Goal: Task Accomplishment & Management: Manage account settings

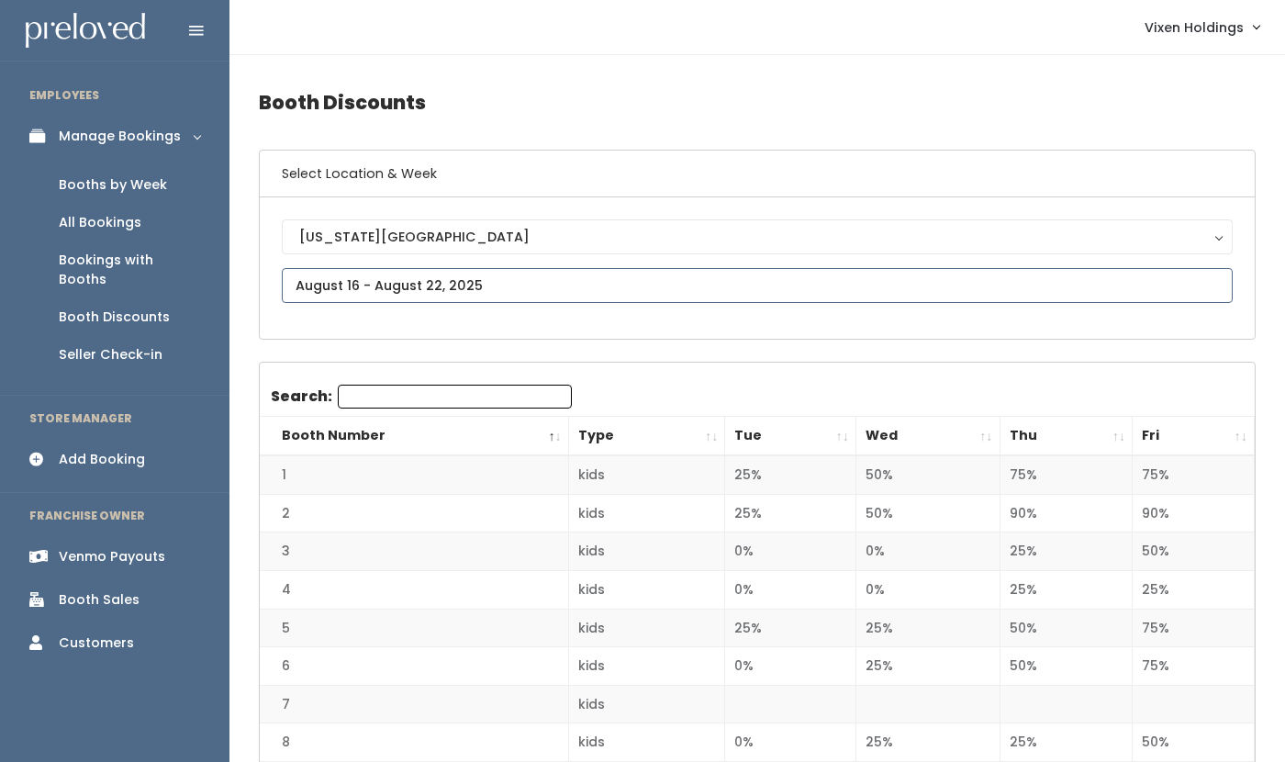
click at [382, 284] on input "text" at bounding box center [757, 285] width 951 height 35
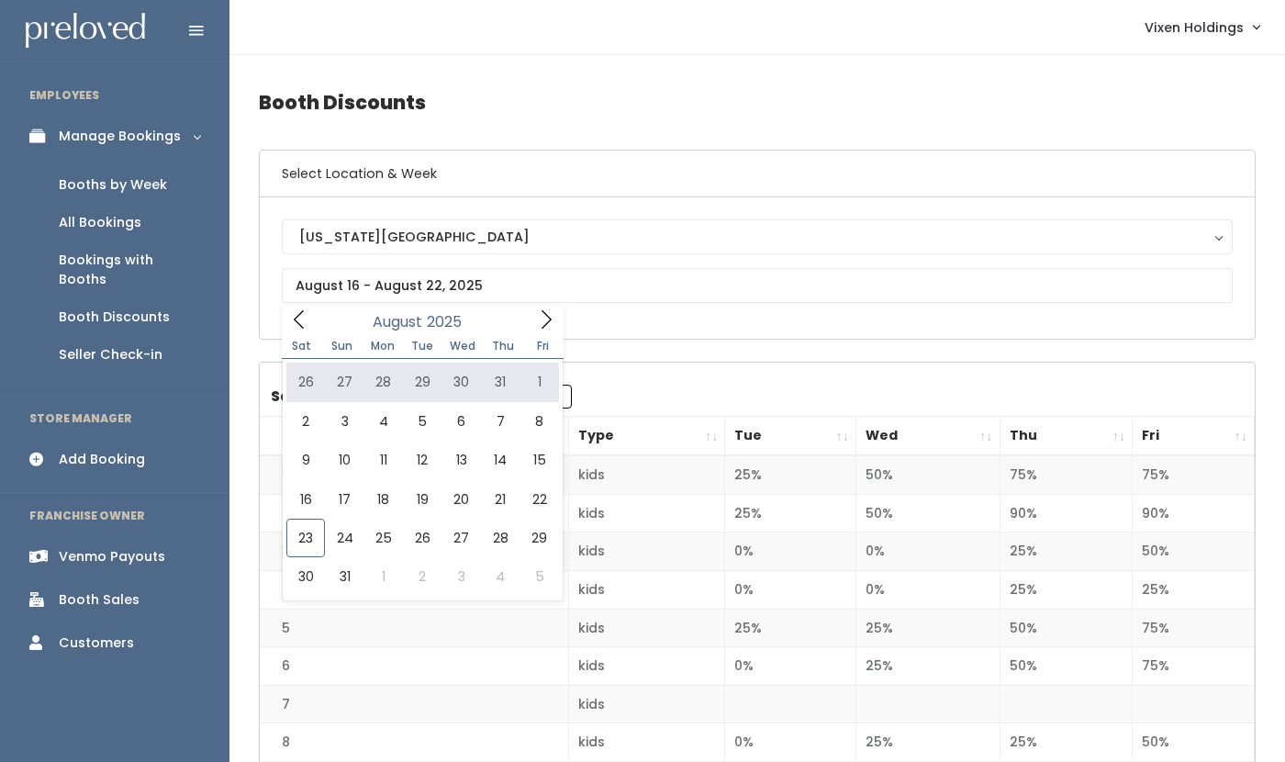
click at [120, 190] on div "Booths by Week" at bounding box center [113, 184] width 108 height 19
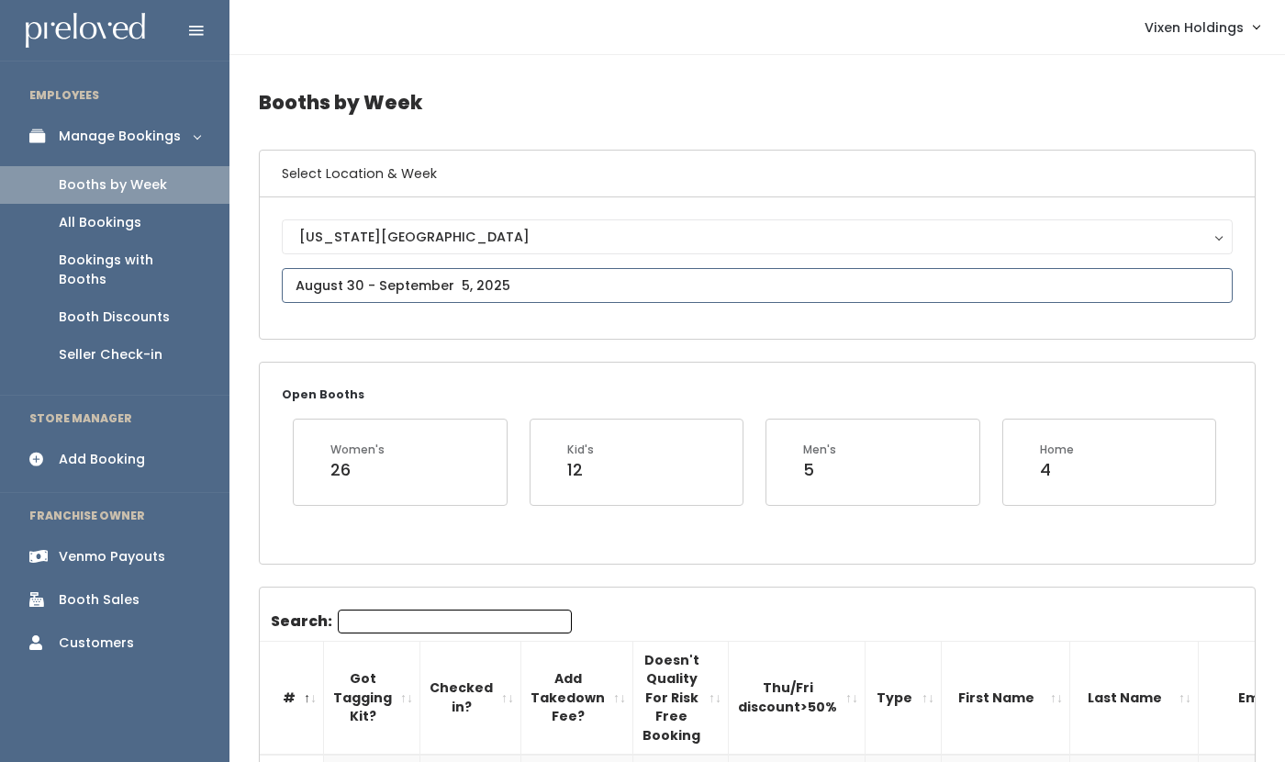
click at [332, 291] on input "text" at bounding box center [757, 285] width 951 height 35
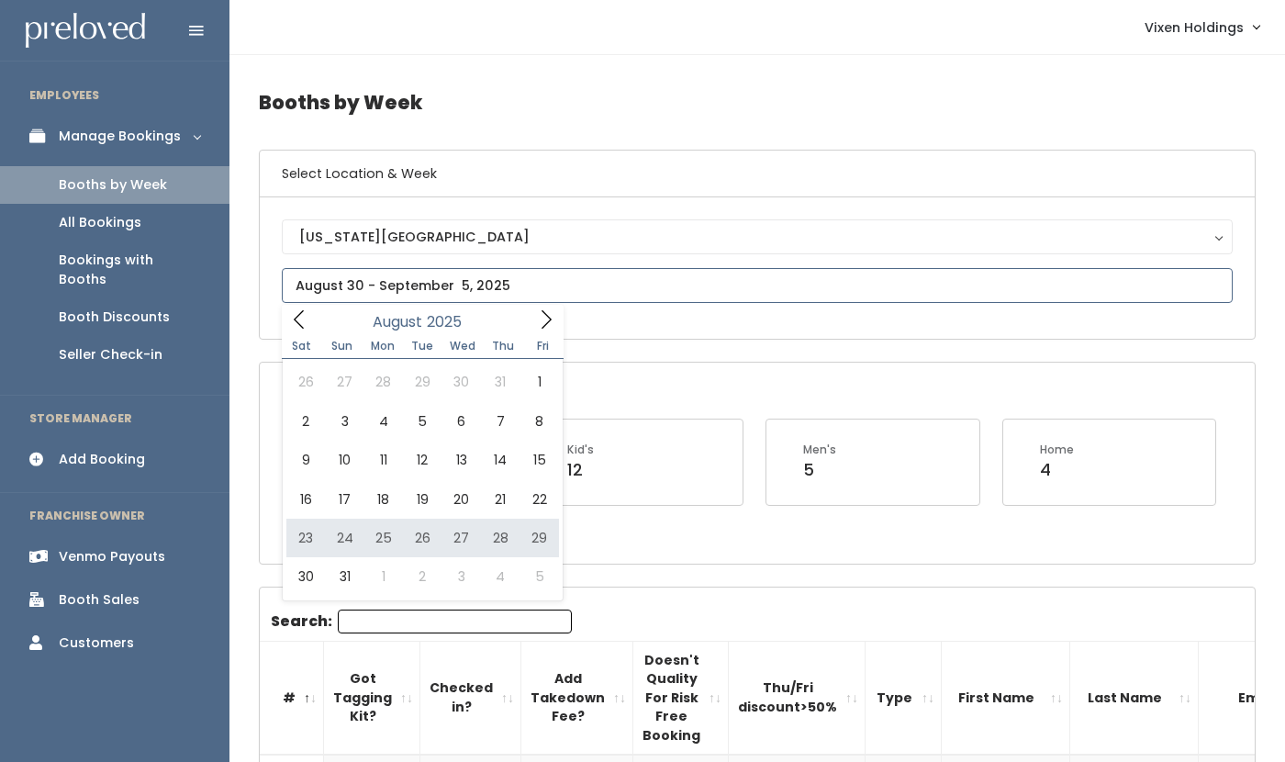
type input "[DATE] to [DATE]"
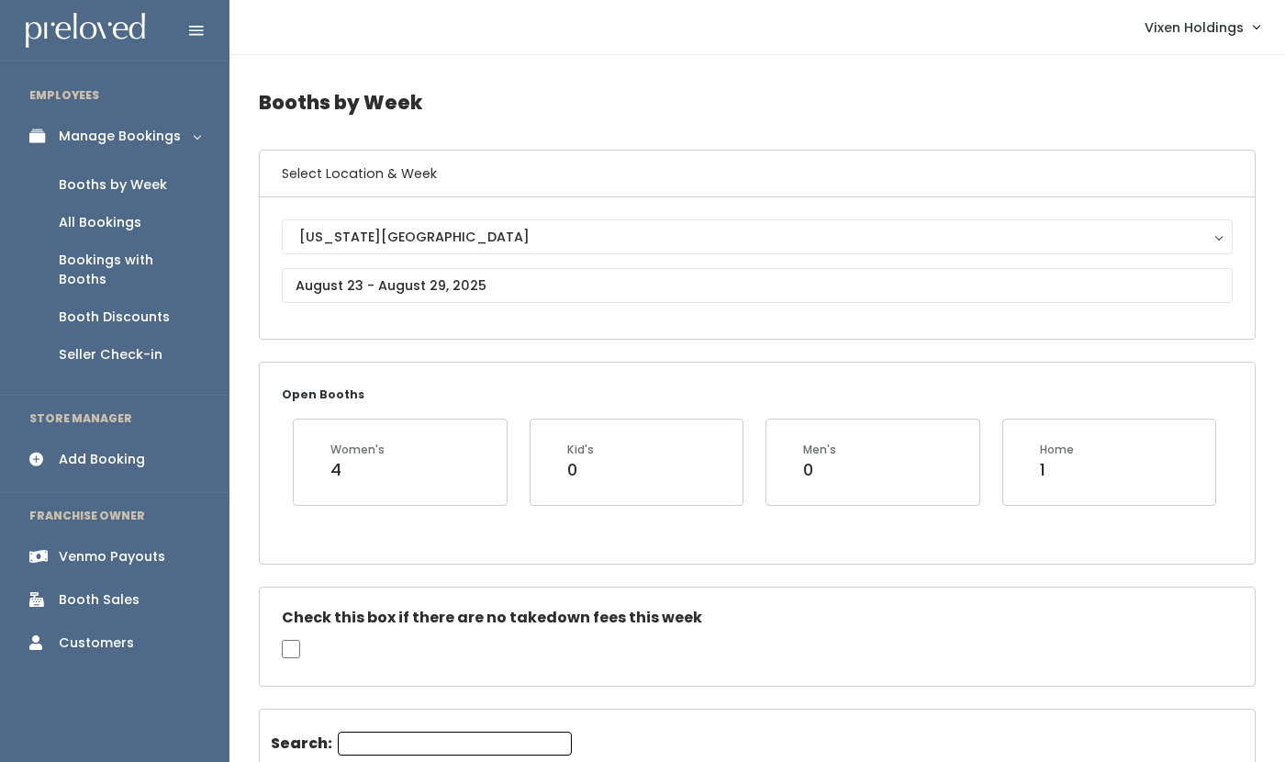
click at [99, 590] on div "Booth Sales" at bounding box center [99, 599] width 81 height 19
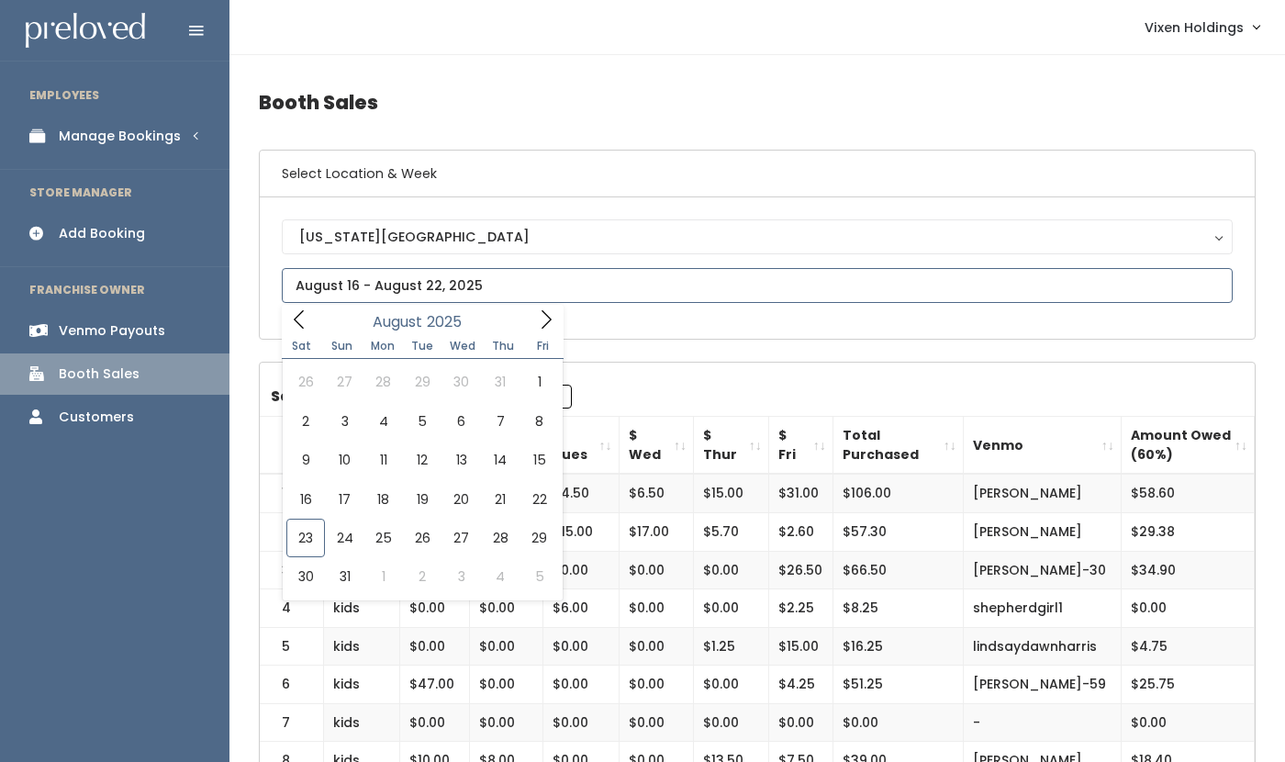
click at [425, 284] on input "text" at bounding box center [757, 285] width 951 height 35
type input "August 23 to August 29"
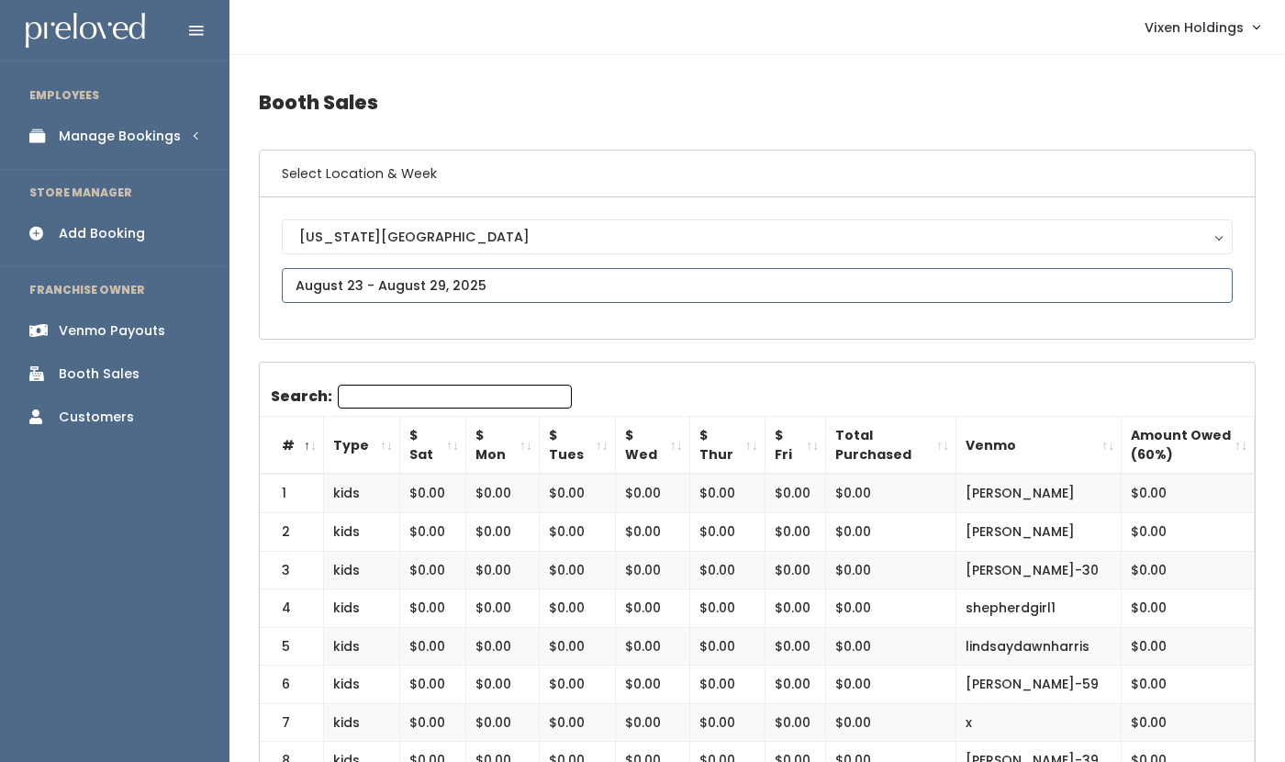
click at [471, 280] on input "text" at bounding box center [757, 285] width 951 height 35
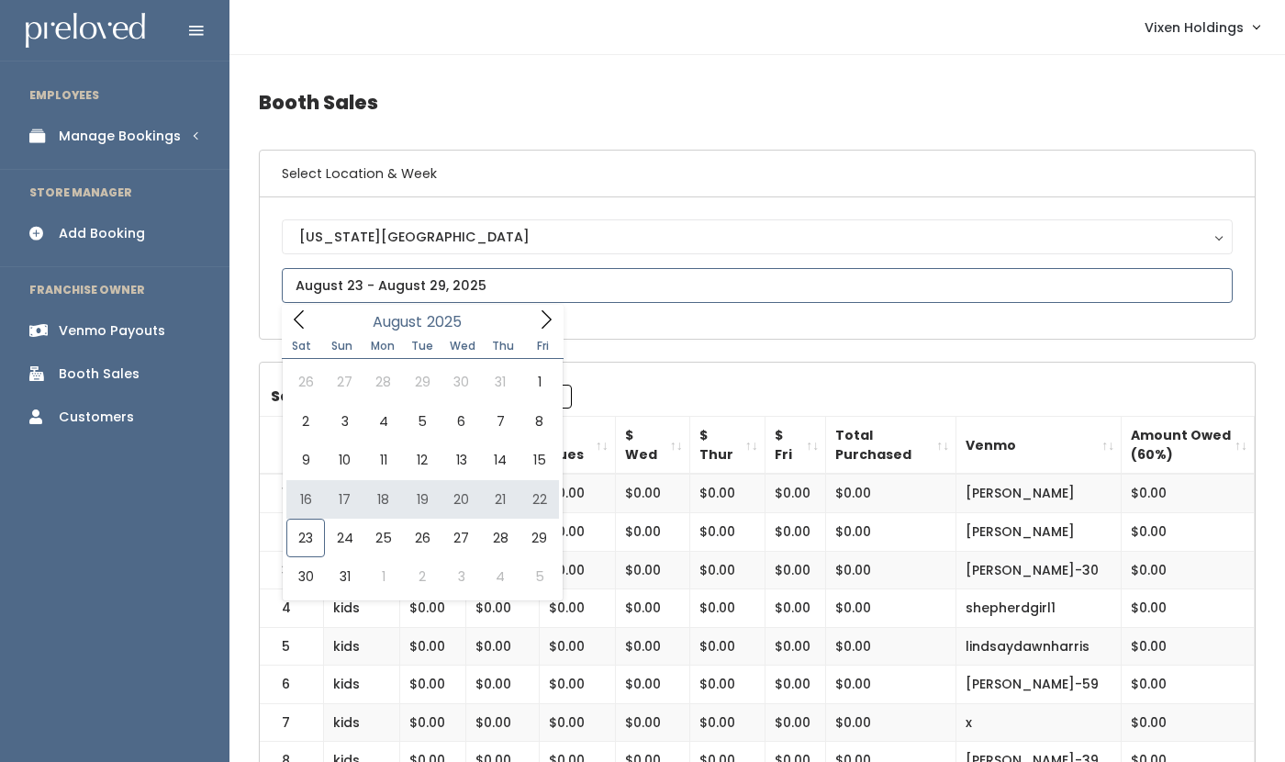
type input "[DATE] to [DATE]"
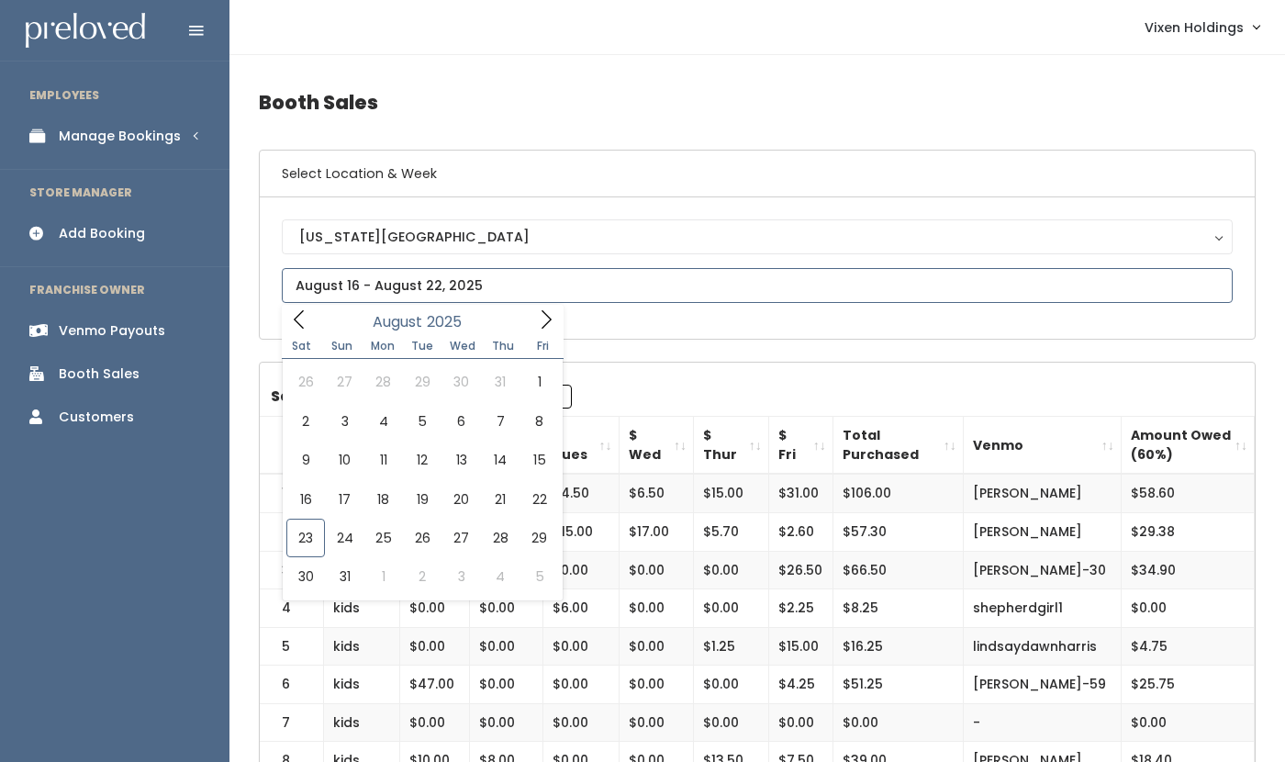
click at [410, 287] on input "text" at bounding box center [757, 285] width 951 height 35
type input "[DATE] to [DATE]"
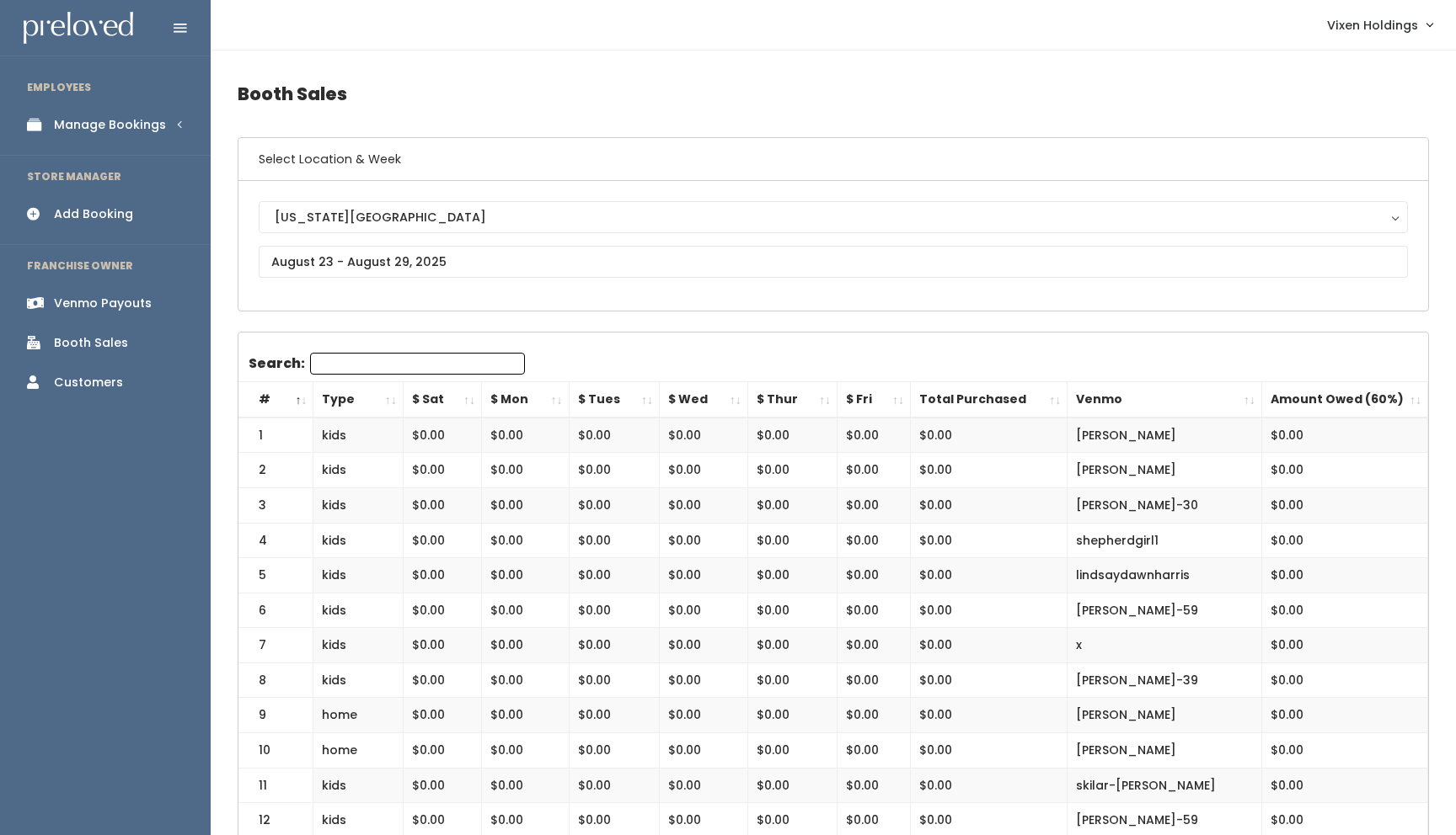
click at [118, 129] on div "Manage Bookings" at bounding box center [110, 125] width 112 height 17
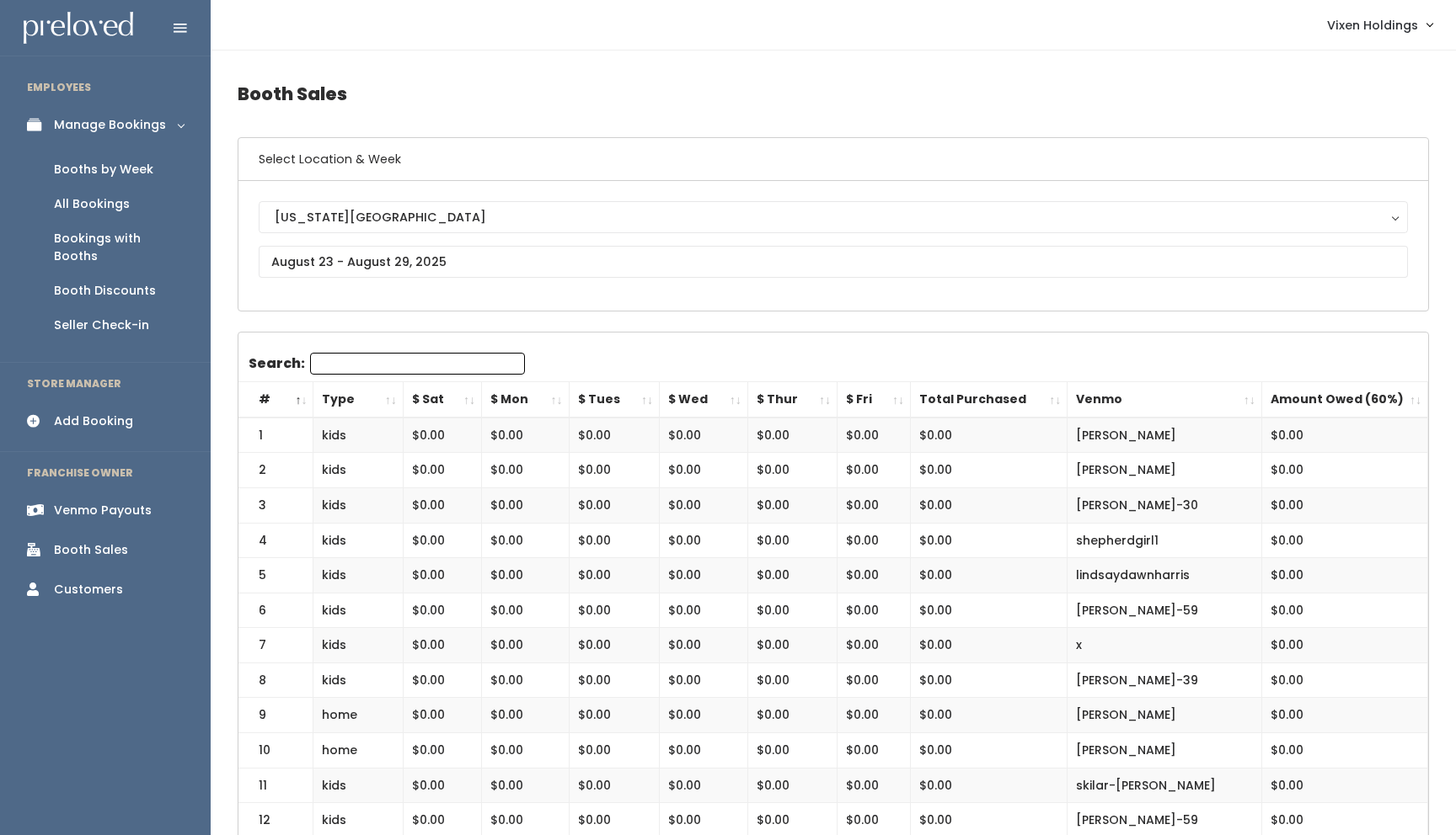
click at [129, 171] on div "Booths by Week" at bounding box center [104, 169] width 99 height 17
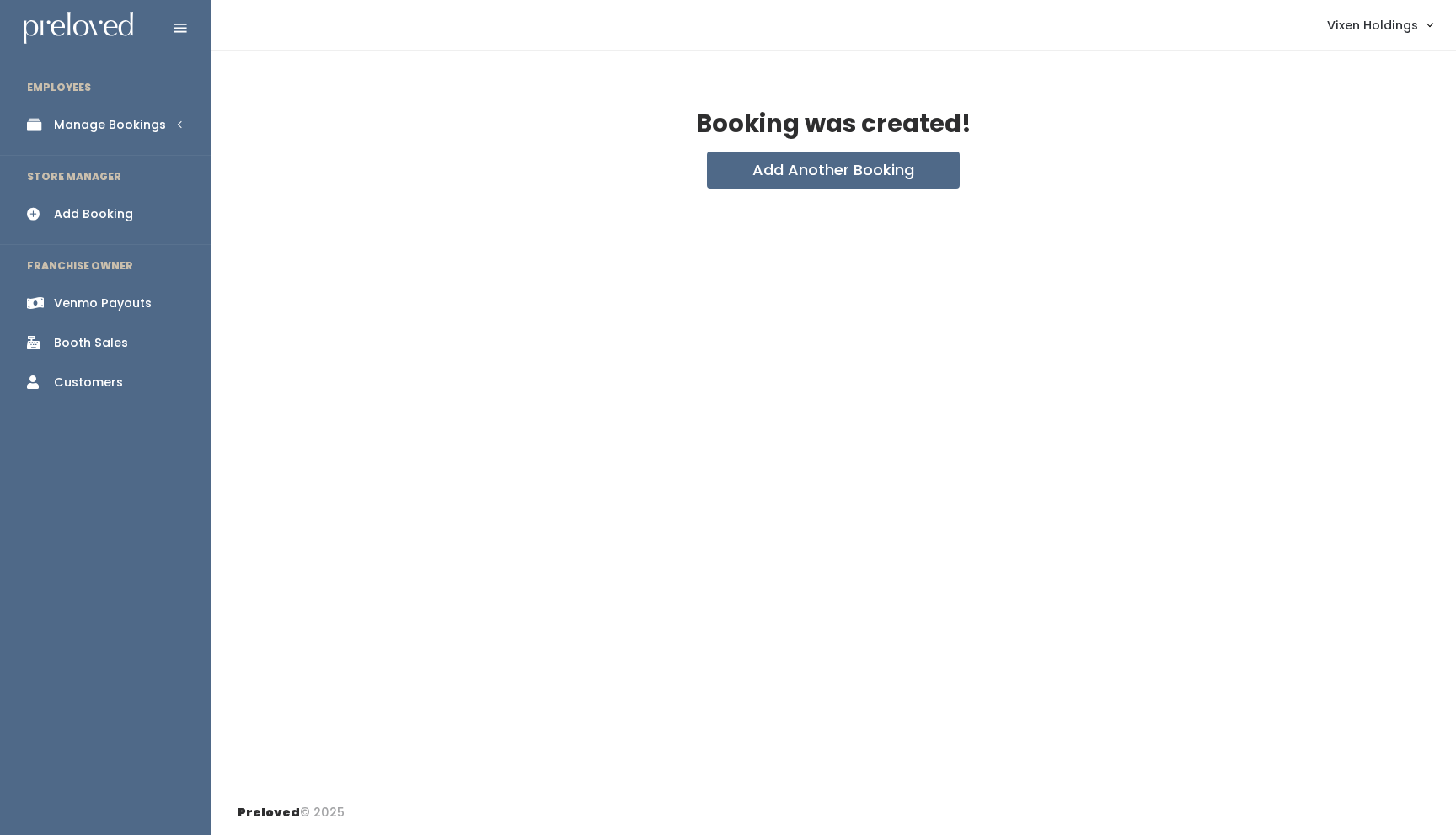
click at [130, 127] on div "Manage Bookings" at bounding box center [110, 125] width 112 height 17
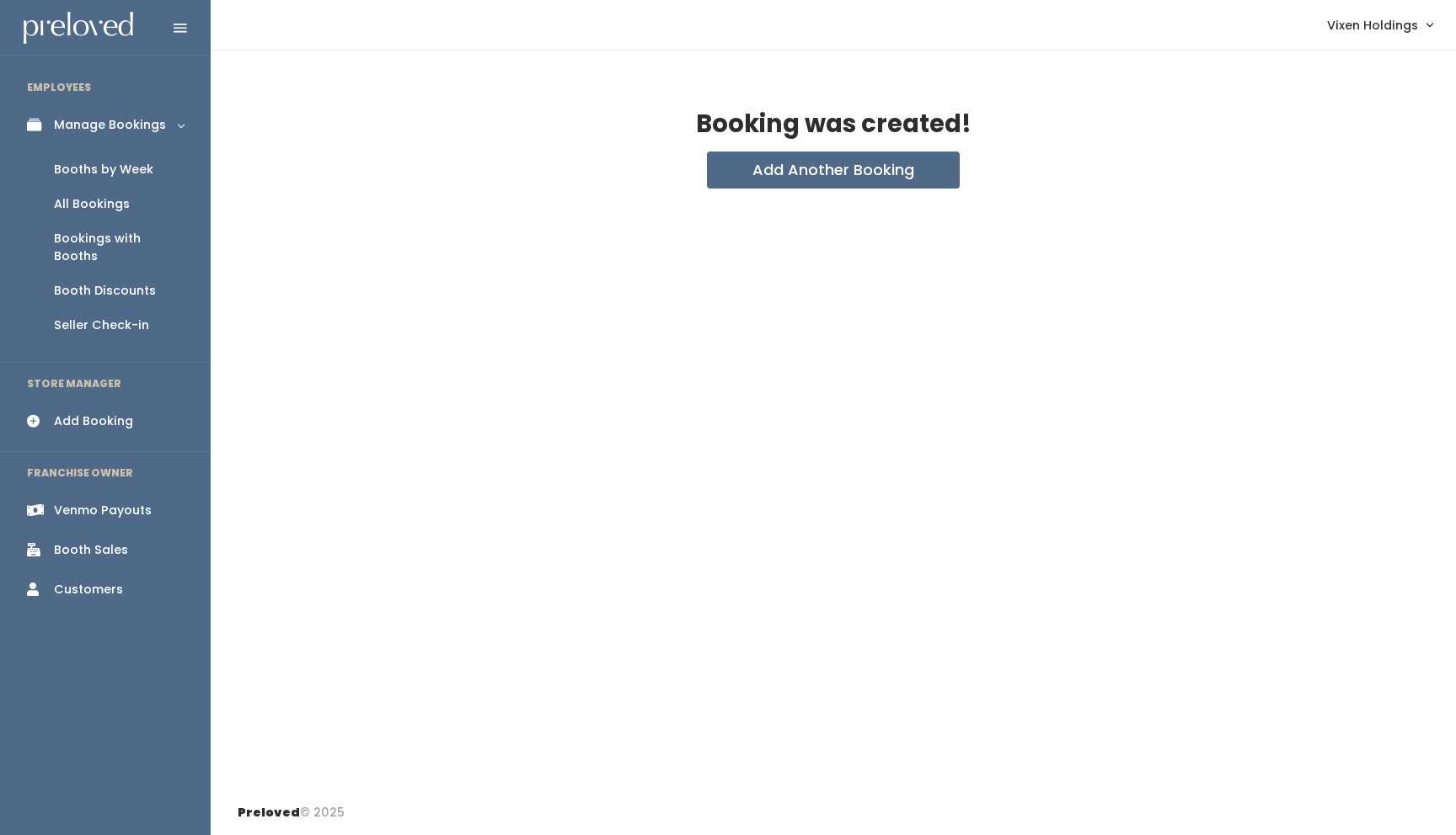
click at [122, 169] on div "Booths by Week" at bounding box center [104, 169] width 99 height 17
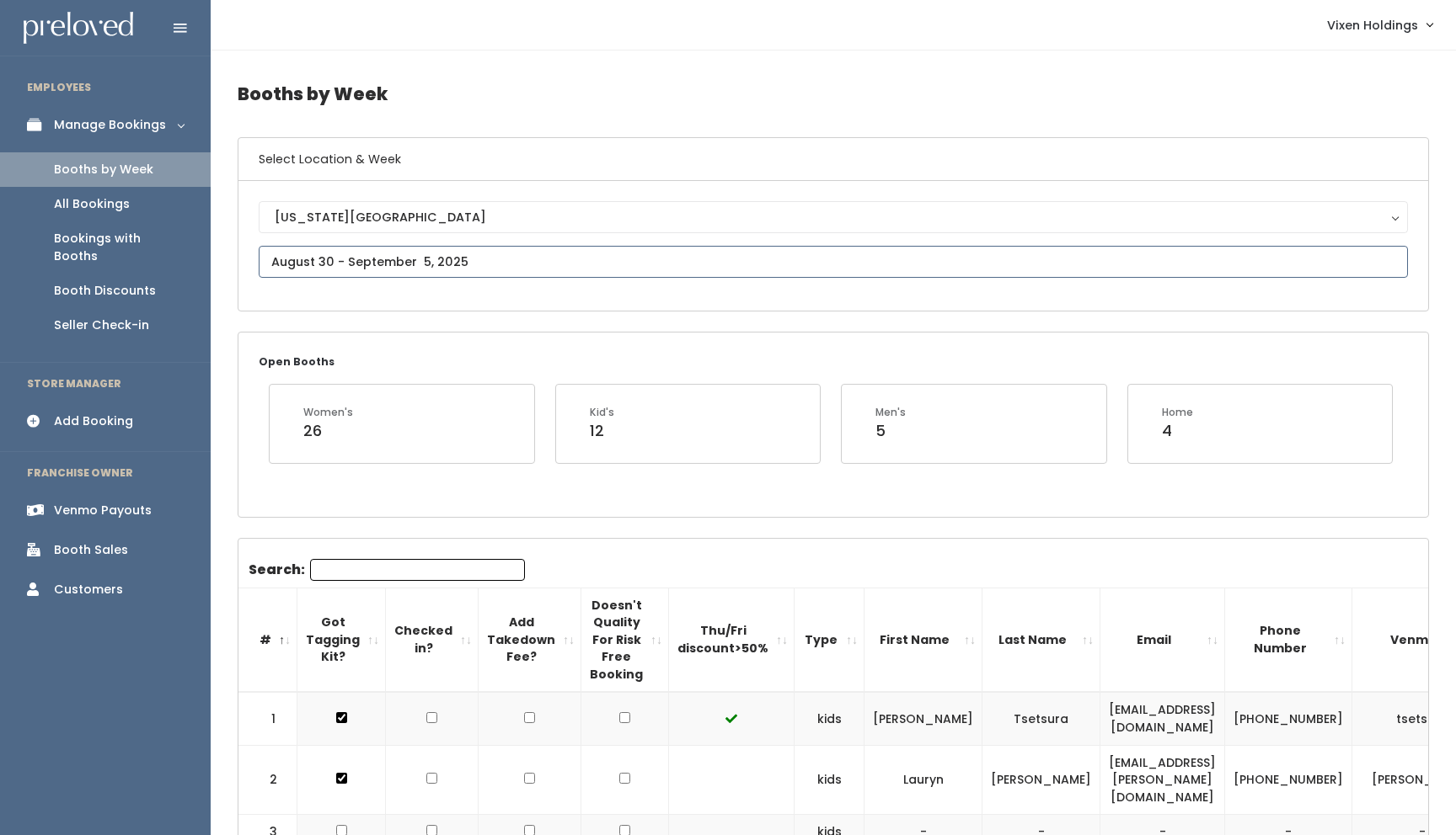
click at [309, 268] on input "text" at bounding box center [834, 262] width 1149 height 32
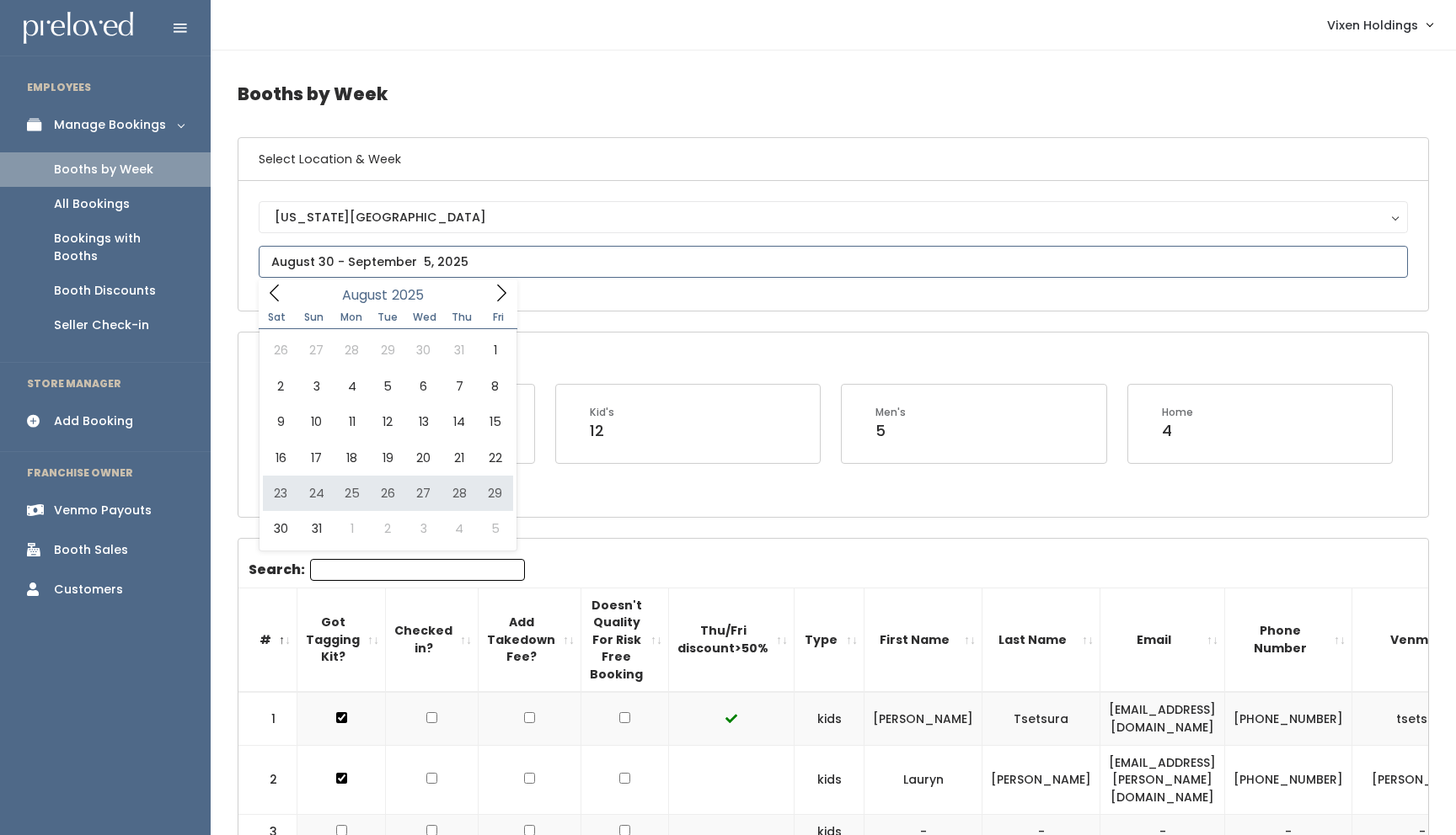
type input "[DATE] to [DATE]"
click at [364, 265] on input "text" at bounding box center [834, 262] width 1149 height 32
type input "August 23 to August 29"
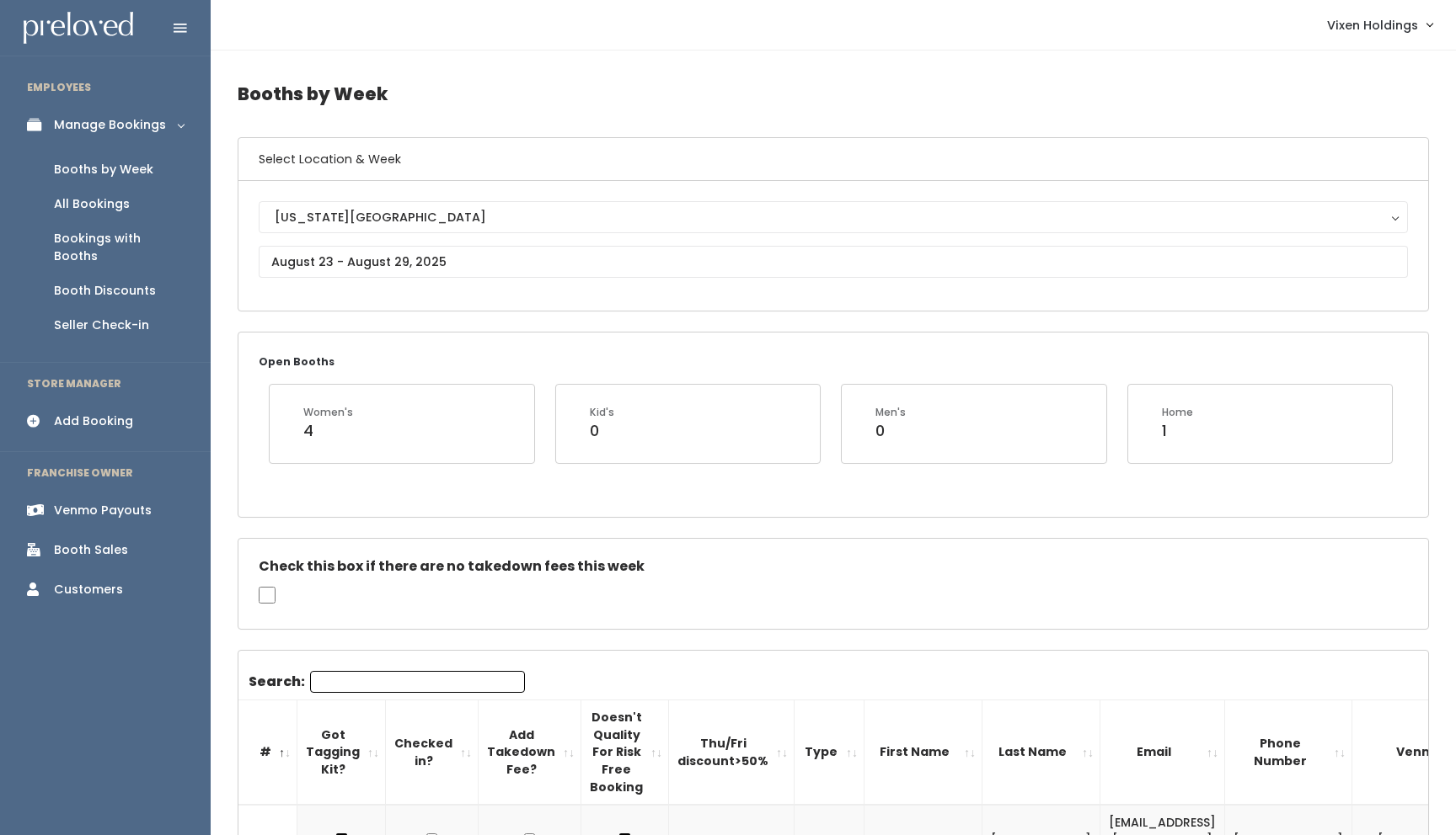
click at [109, 413] on div "Add Booking" at bounding box center [94, 421] width 79 height 17
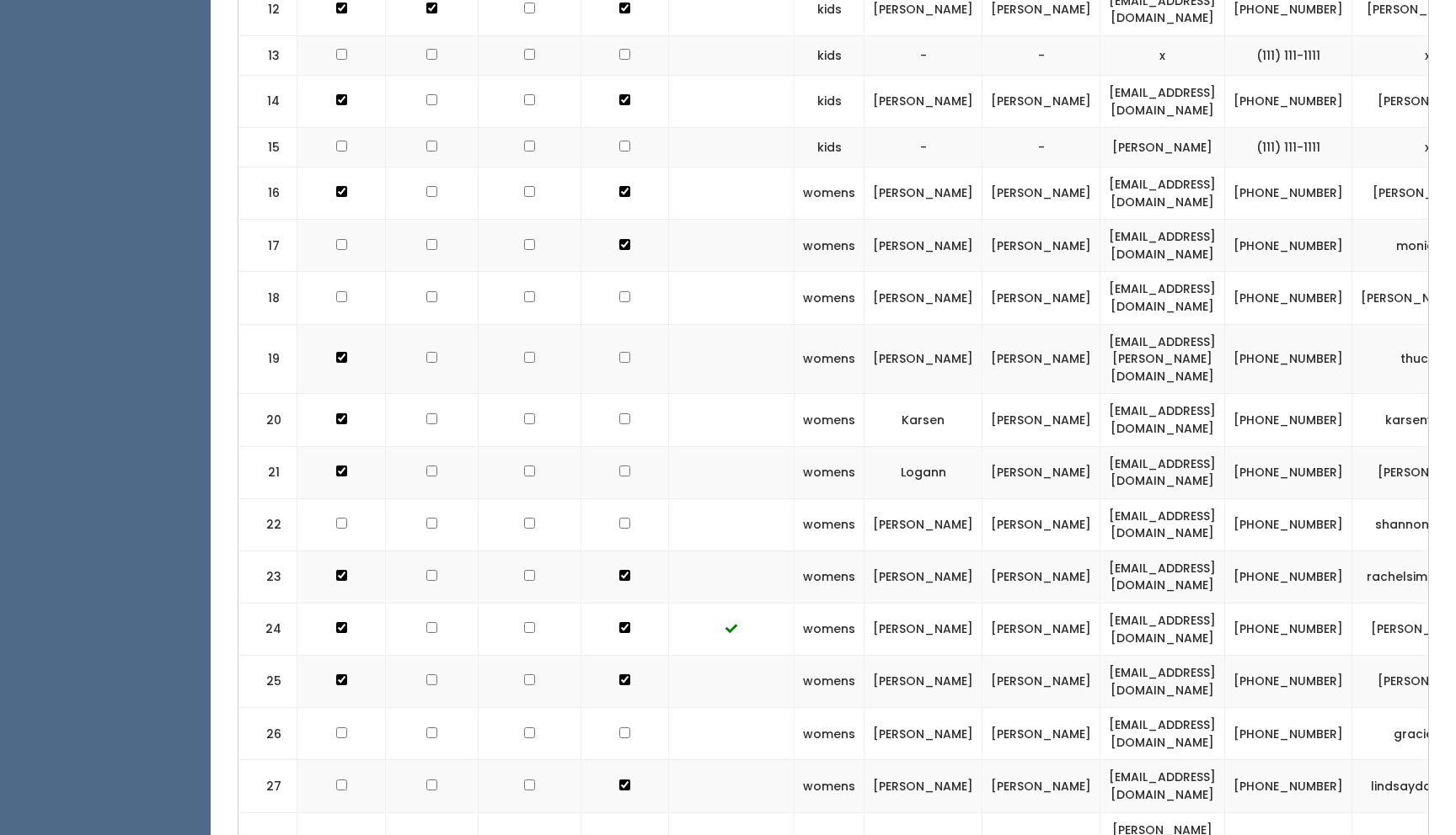
scroll to position [0, 68]
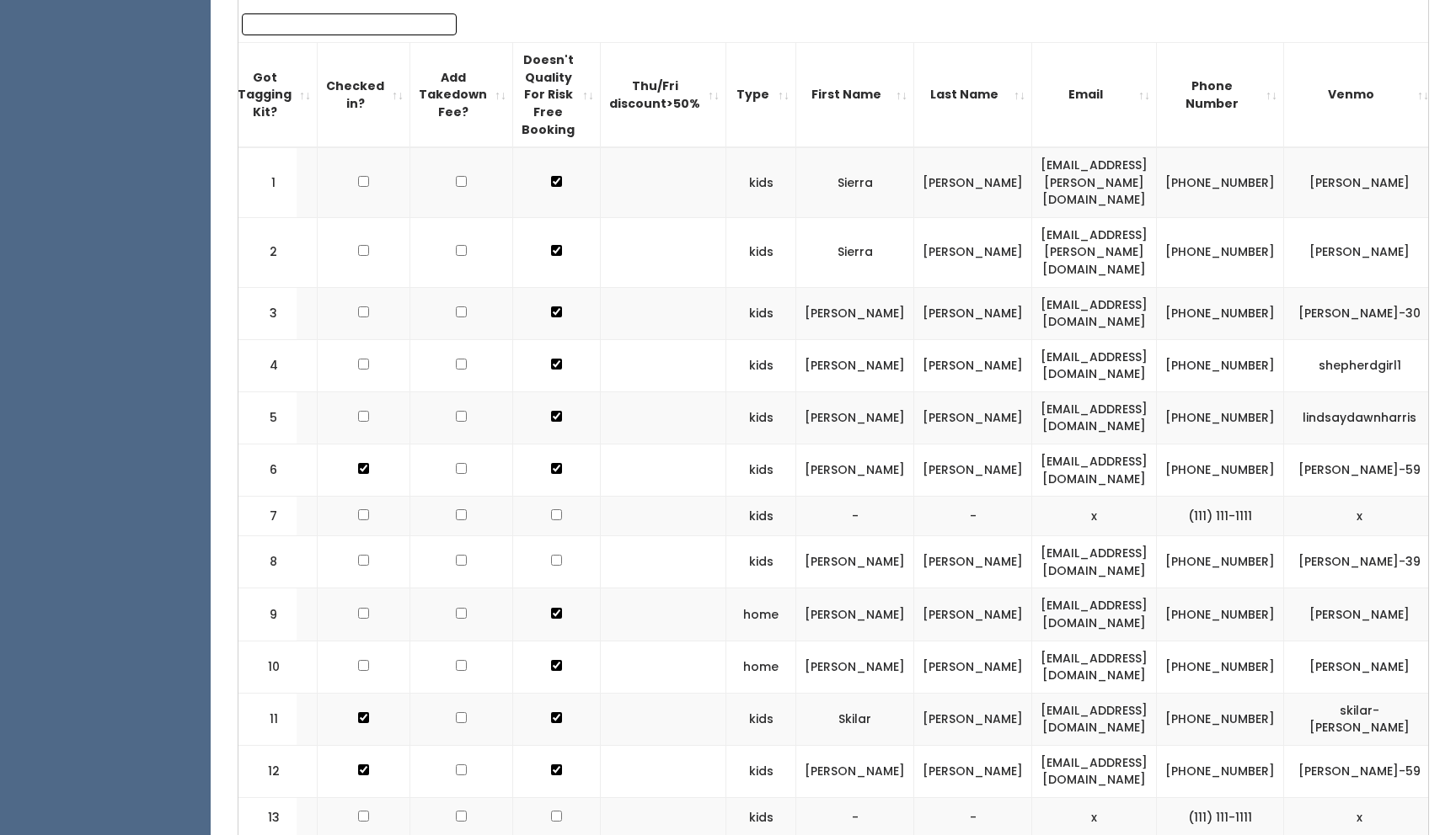
drag, startPoint x: 1054, startPoint y: 110, endPoint x: 1059, endPoint y: 77, distance: 33.4
click at [1054, 107] on th "Email" at bounding box center [1094, 95] width 125 height 105
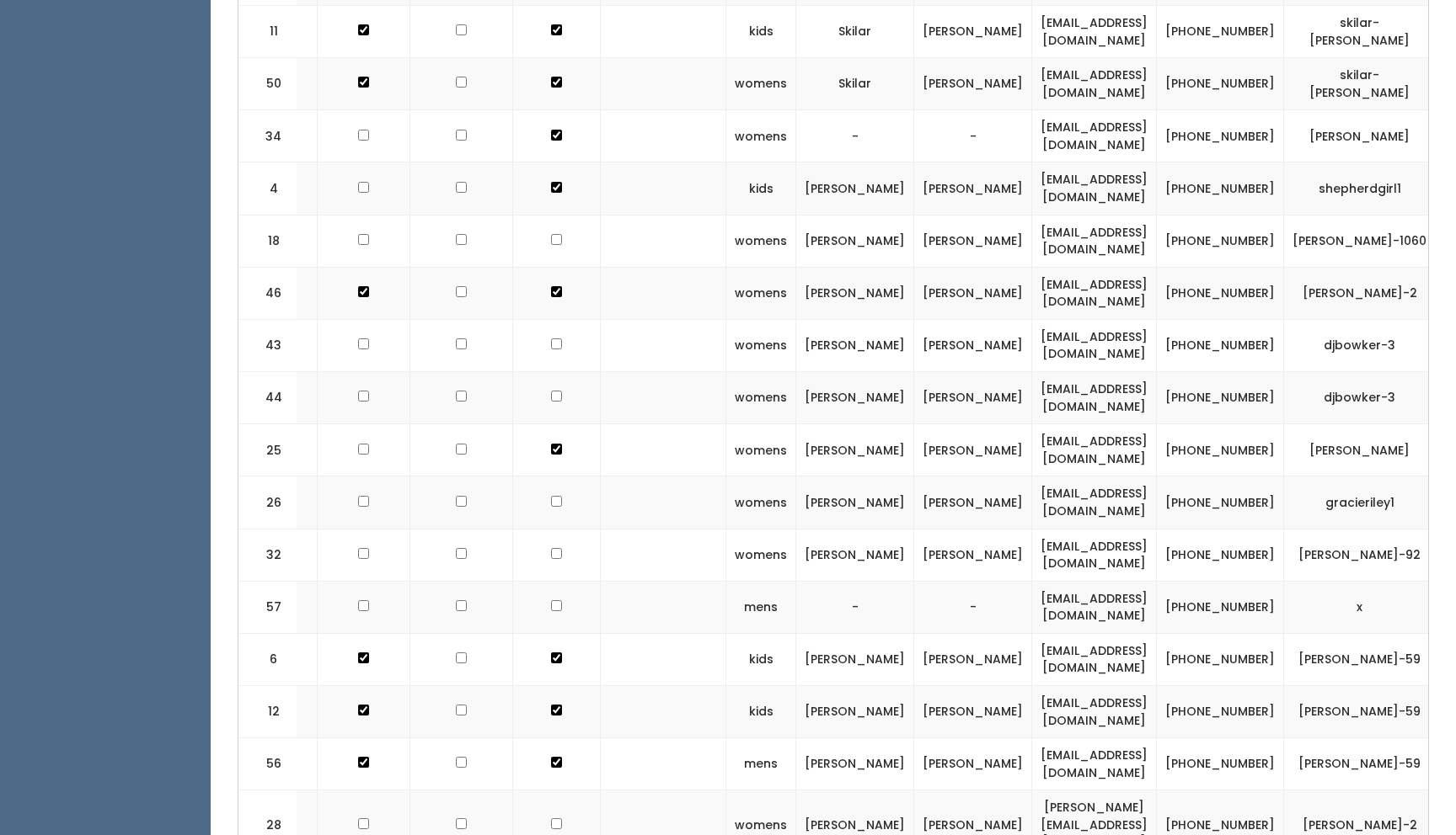
scroll to position [0, 0]
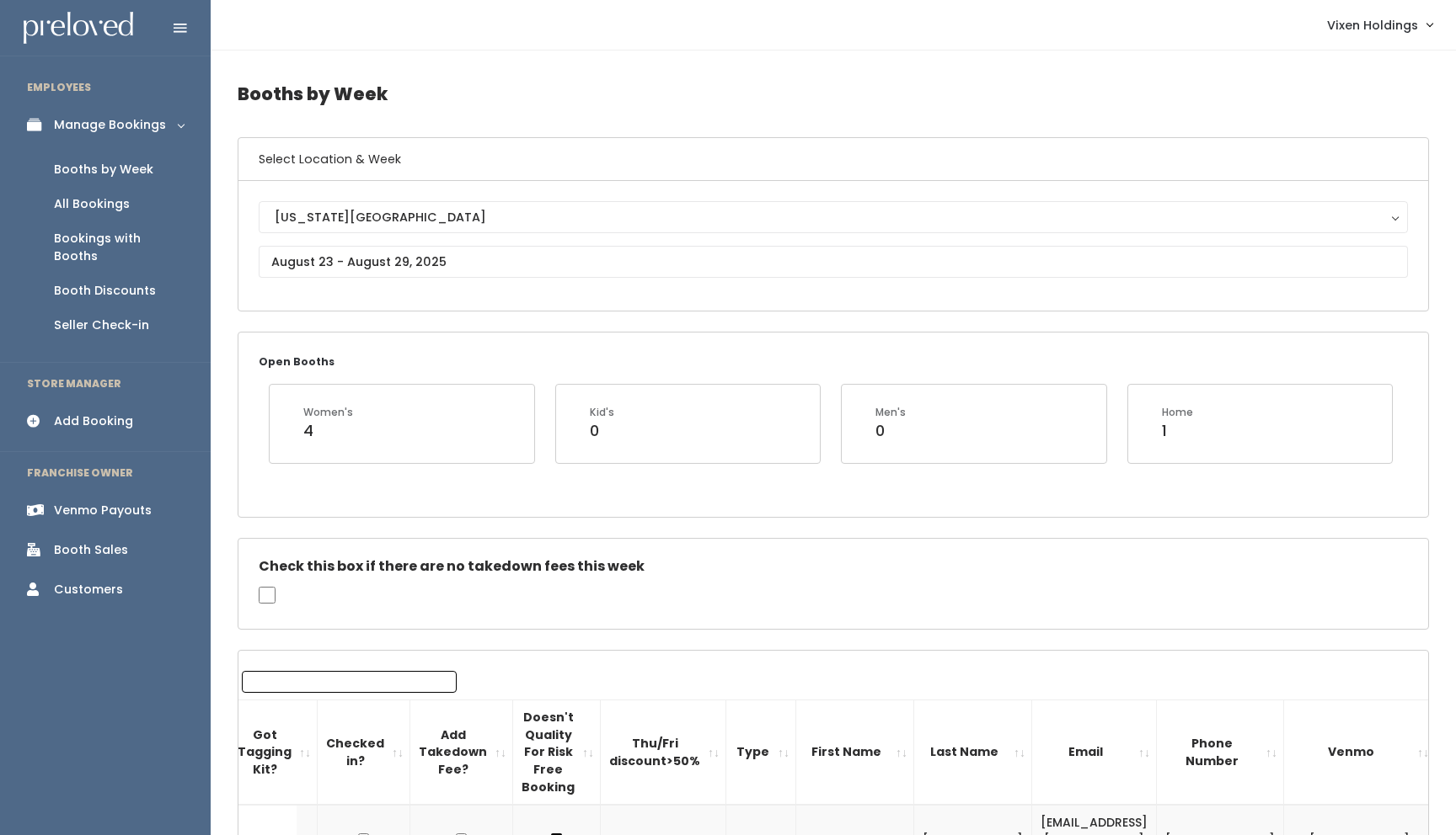
click at [320, 678] on input "Search:" at bounding box center [349, 682] width 215 height 22
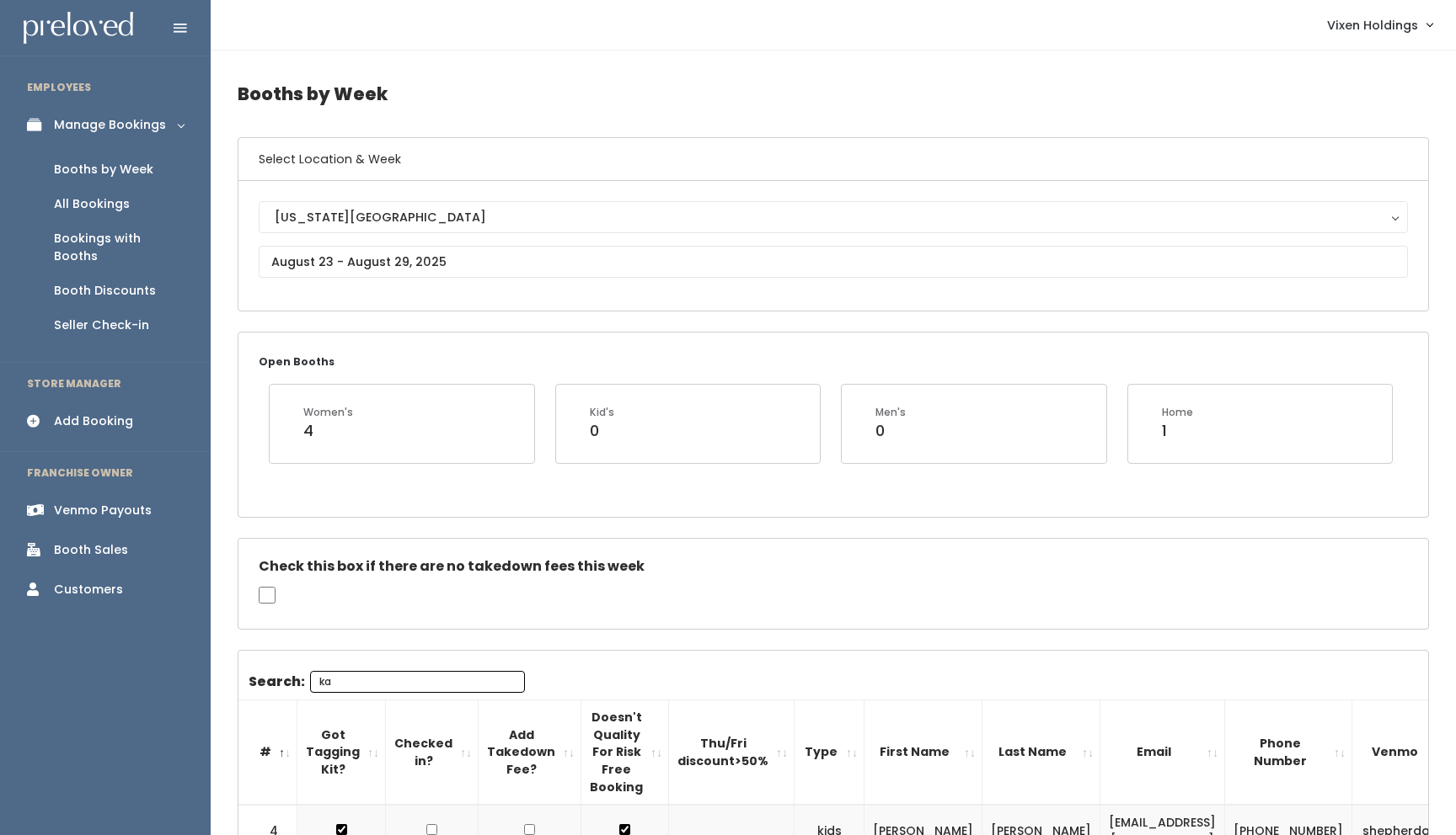
type input "ka"
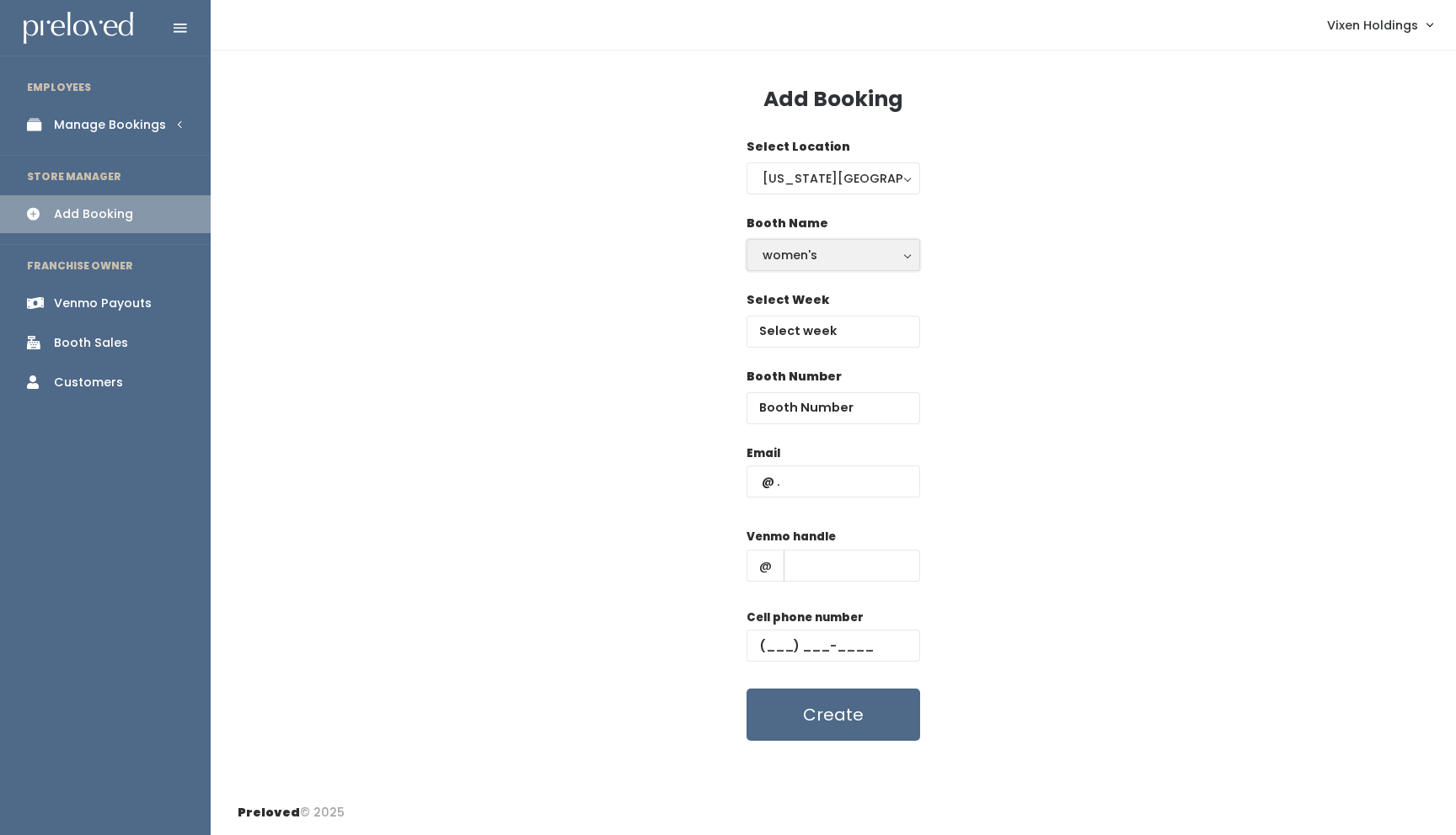
click at [813, 253] on div "women's" at bounding box center [833, 255] width 141 height 18
click at [804, 318] on link "kid's" at bounding box center [833, 323] width 172 height 30
select select "kids"
click at [846, 336] on input "text" at bounding box center [833, 331] width 174 height 32
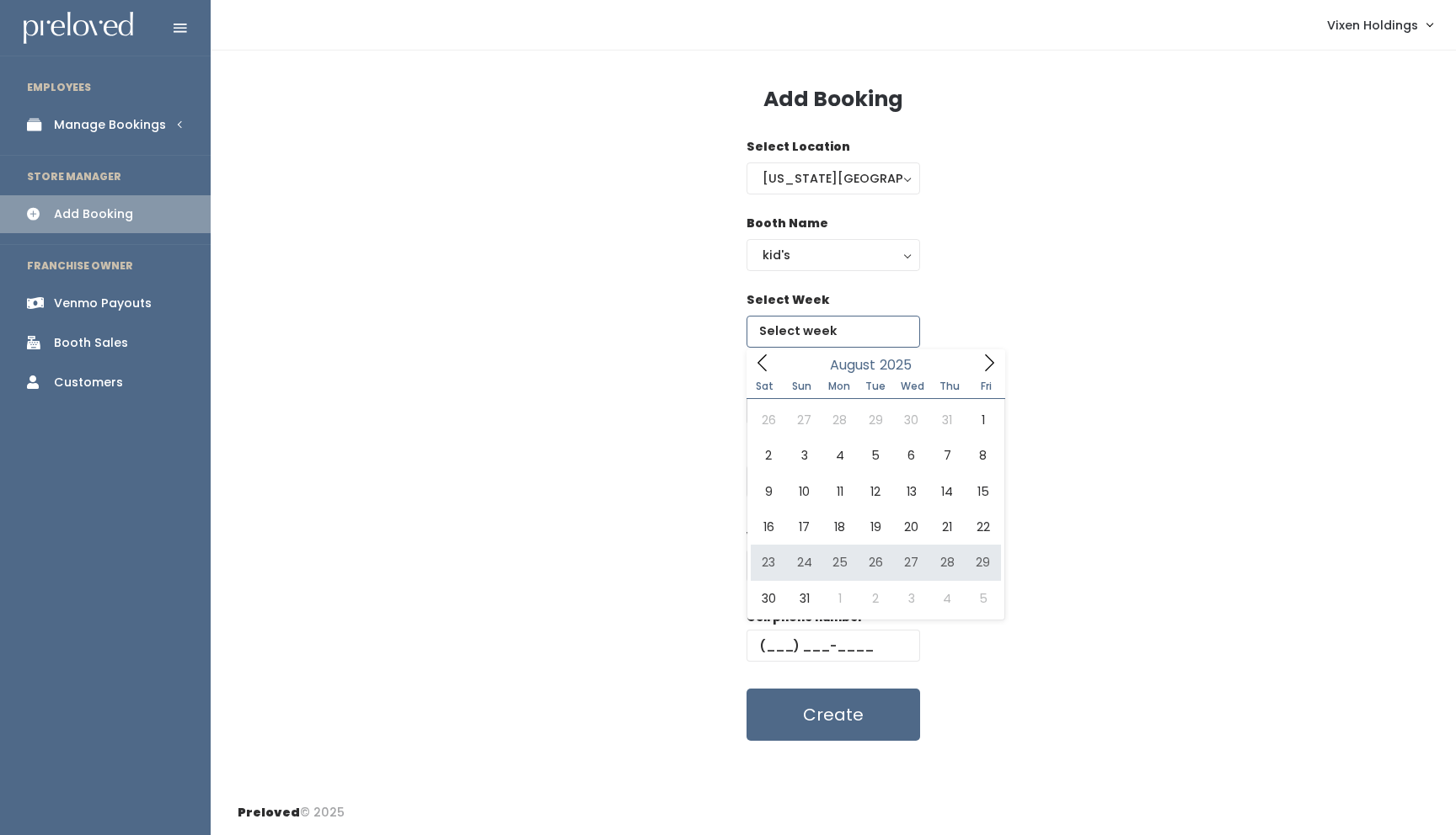
type input "August 23 to August 29"
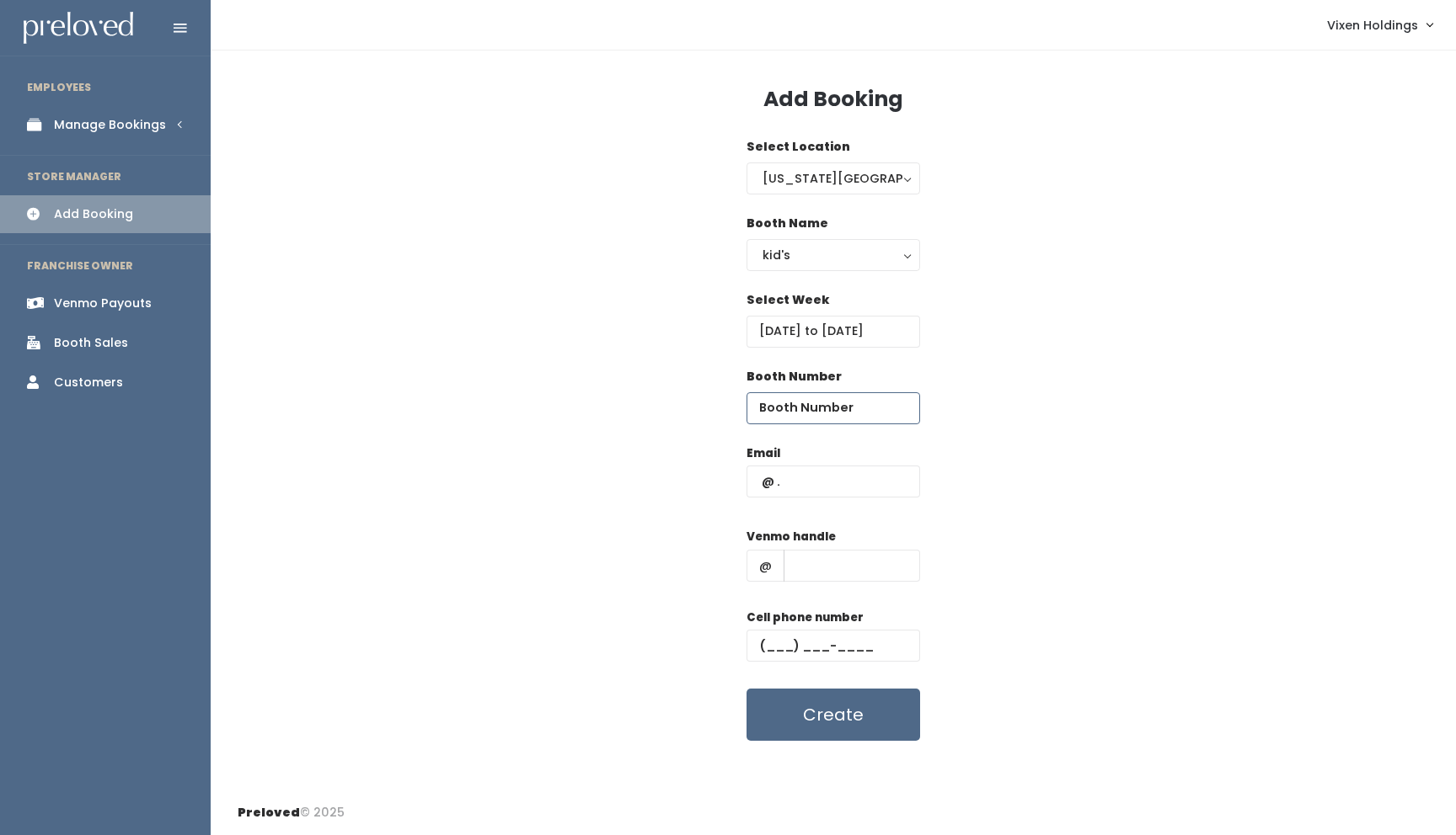
click at [808, 404] on input "number" at bounding box center [833, 408] width 174 height 32
type input "15"
click at [797, 479] on input "text" at bounding box center [833, 481] width 174 height 32
drag, startPoint x: 827, startPoint y: 479, endPoint x: 737, endPoint y: 479, distance: 90.0
click at [737, 479] on div "Email kaitling1 Venmo handle @ Cell phone number Create" at bounding box center [834, 594] width 1192 height 297
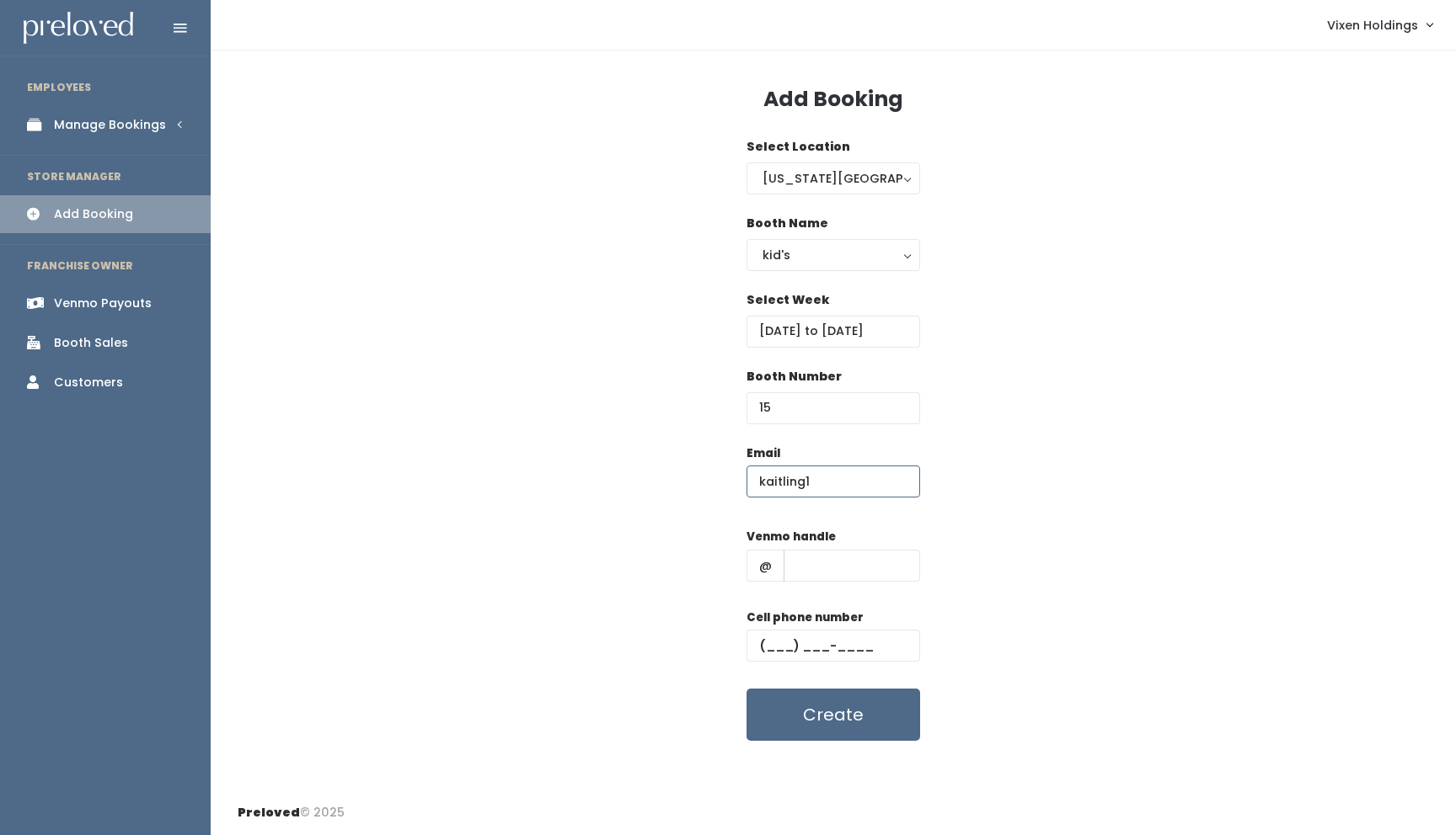
type input "kaitling1"
click at [808, 558] on input "text" at bounding box center [851, 565] width 137 height 32
paste input "kaitling1"
type input "kaitling1"
click at [794, 410] on input "15" at bounding box center [833, 408] width 174 height 32
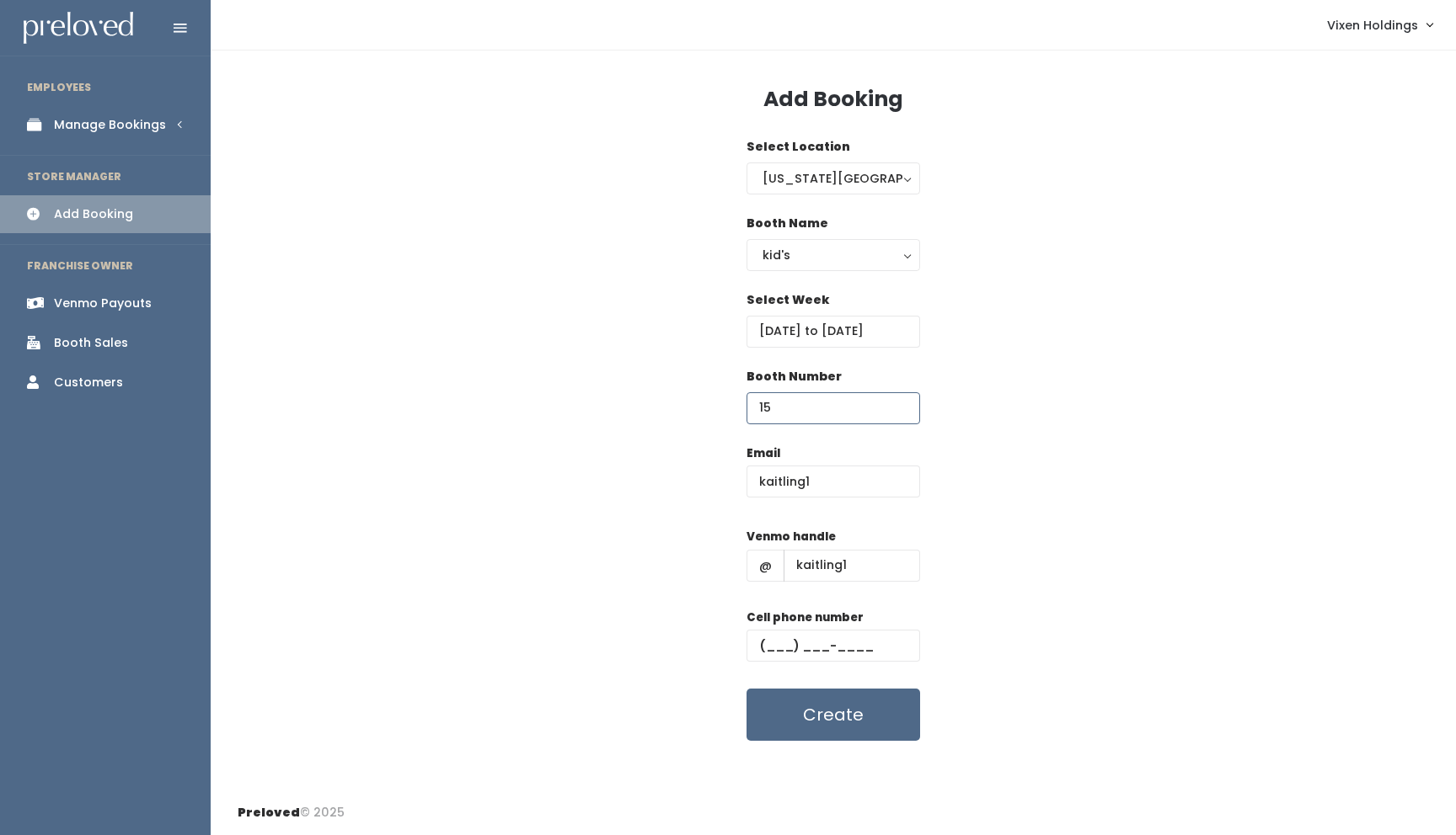
type input "1"
type input "15"
drag, startPoint x: 831, startPoint y: 486, endPoint x: 740, endPoint y: 476, distance: 91.5
click at [740, 476] on div "Email kaitling1 Venmo handle @ kaitling1 Cell phone number Create" at bounding box center [834, 594] width 1192 height 297
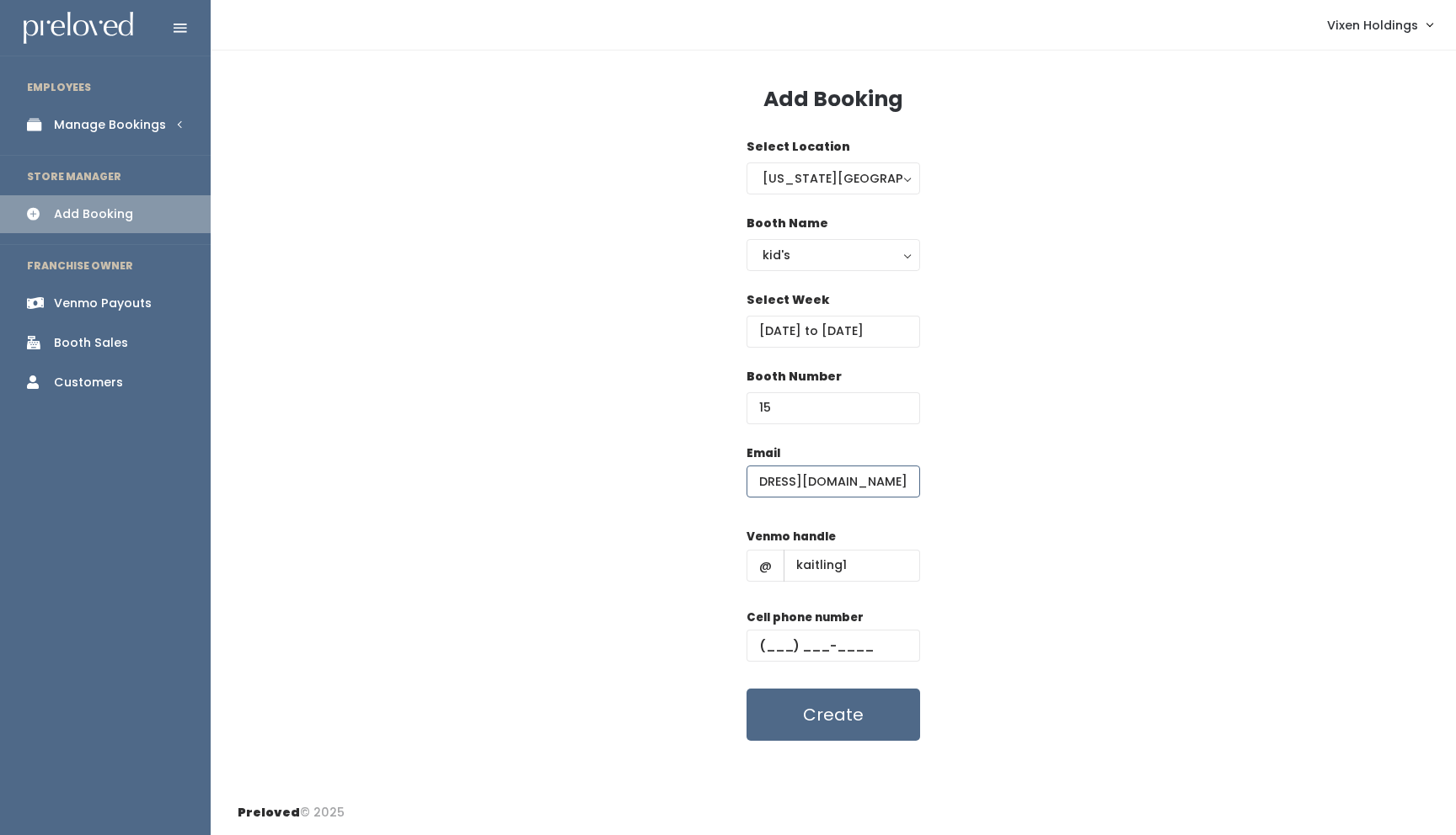
type input "thereeldealvideography@gmail.com"
click at [764, 646] on input "text" at bounding box center [833, 645] width 174 height 32
type input "(111) 111-1111"
click at [813, 717] on button "Create" at bounding box center [833, 715] width 174 height 52
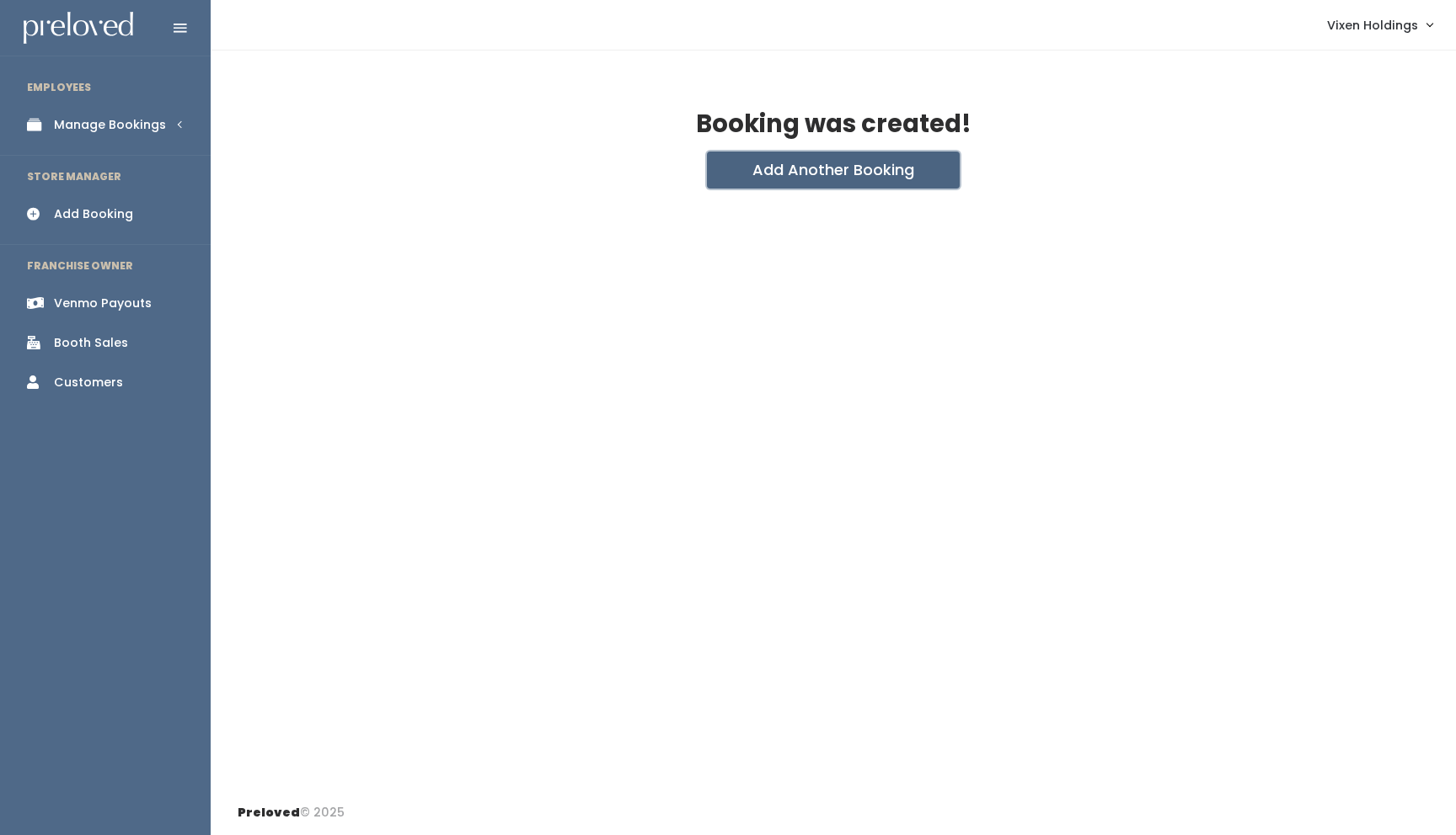
click at [854, 168] on button "Add Another Booking" at bounding box center [833, 170] width 252 height 37
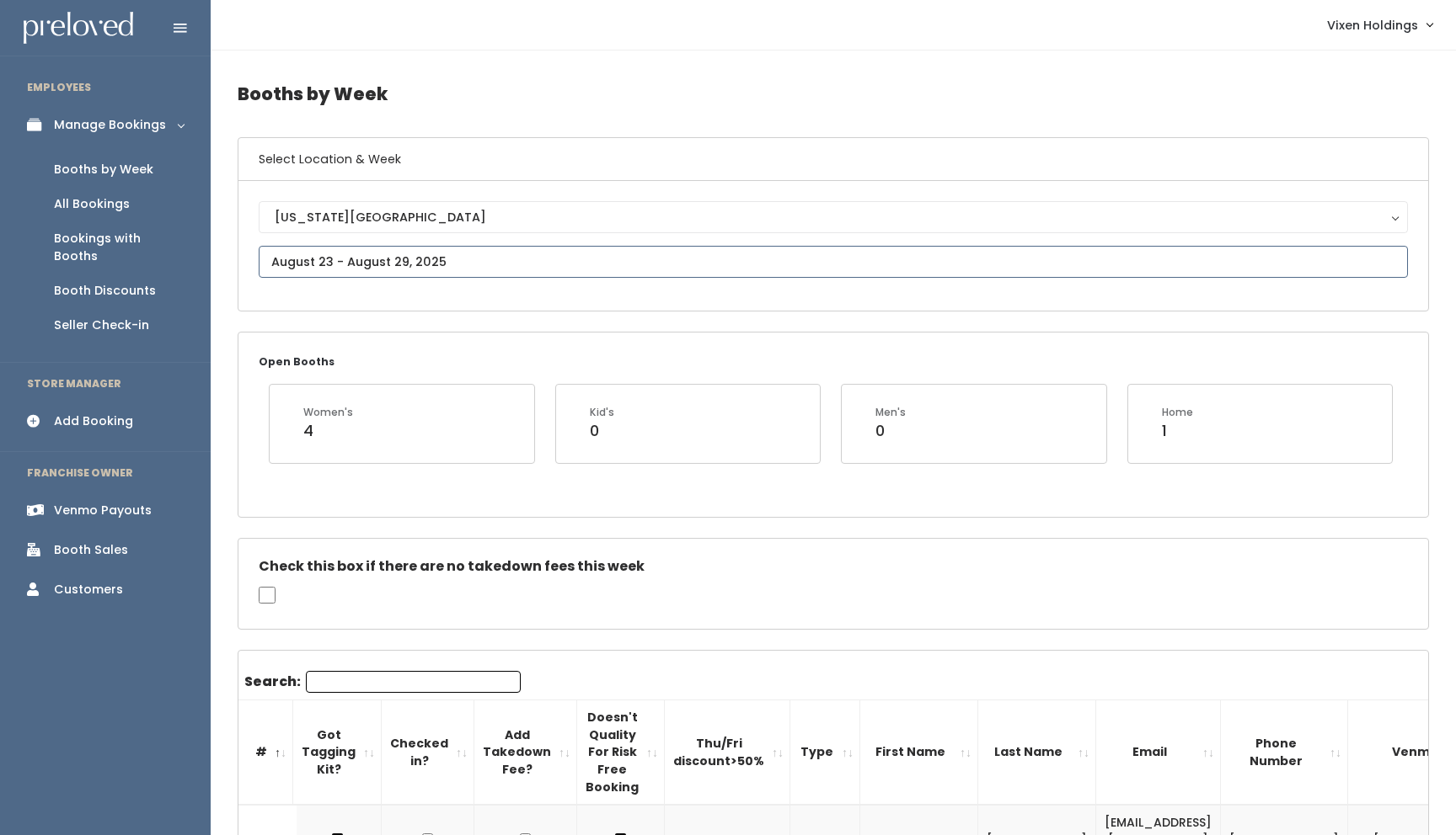
click at [359, 261] on input "text" at bounding box center [834, 262] width 1149 height 32
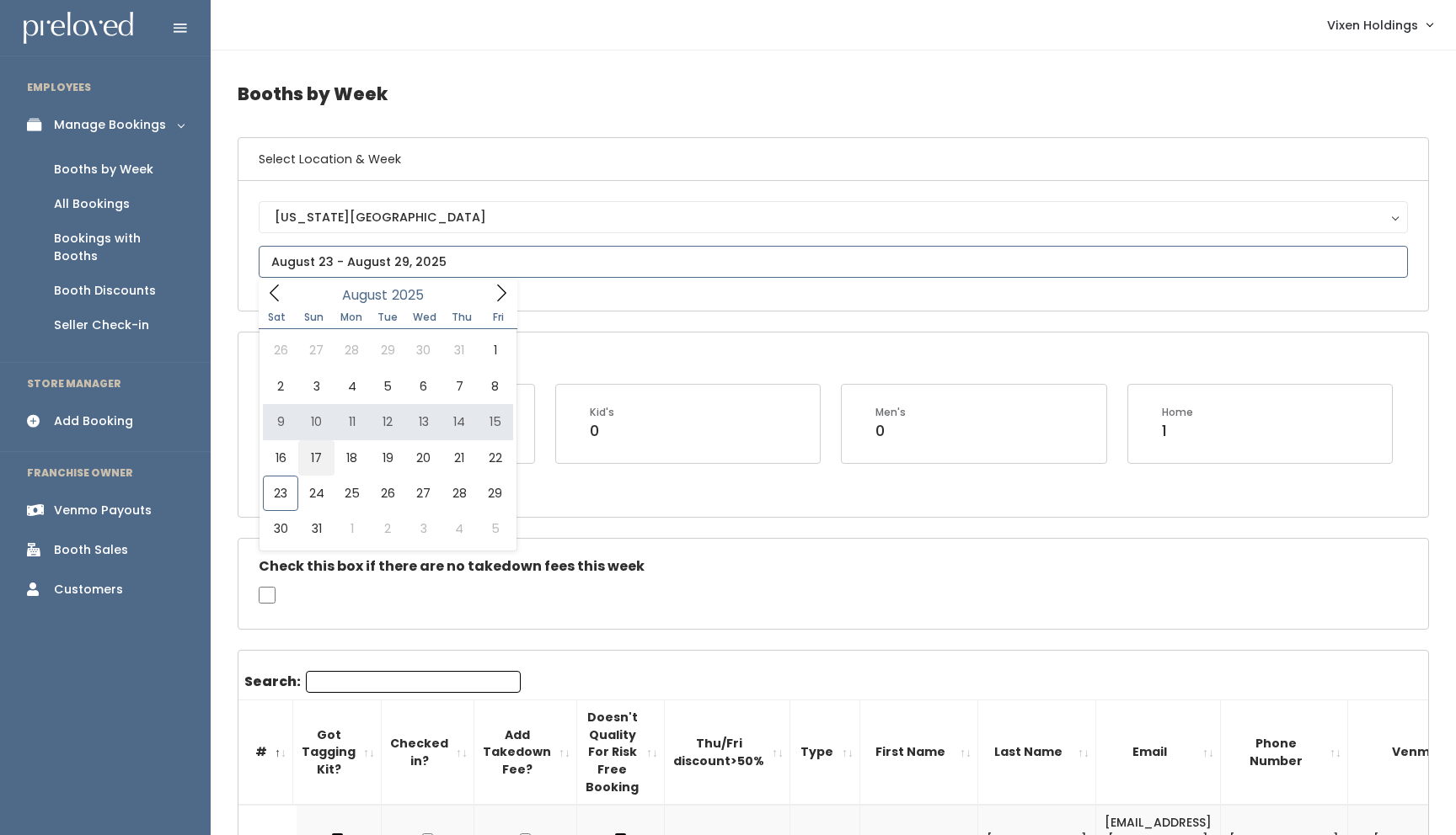
type input "August 16 to August 22"
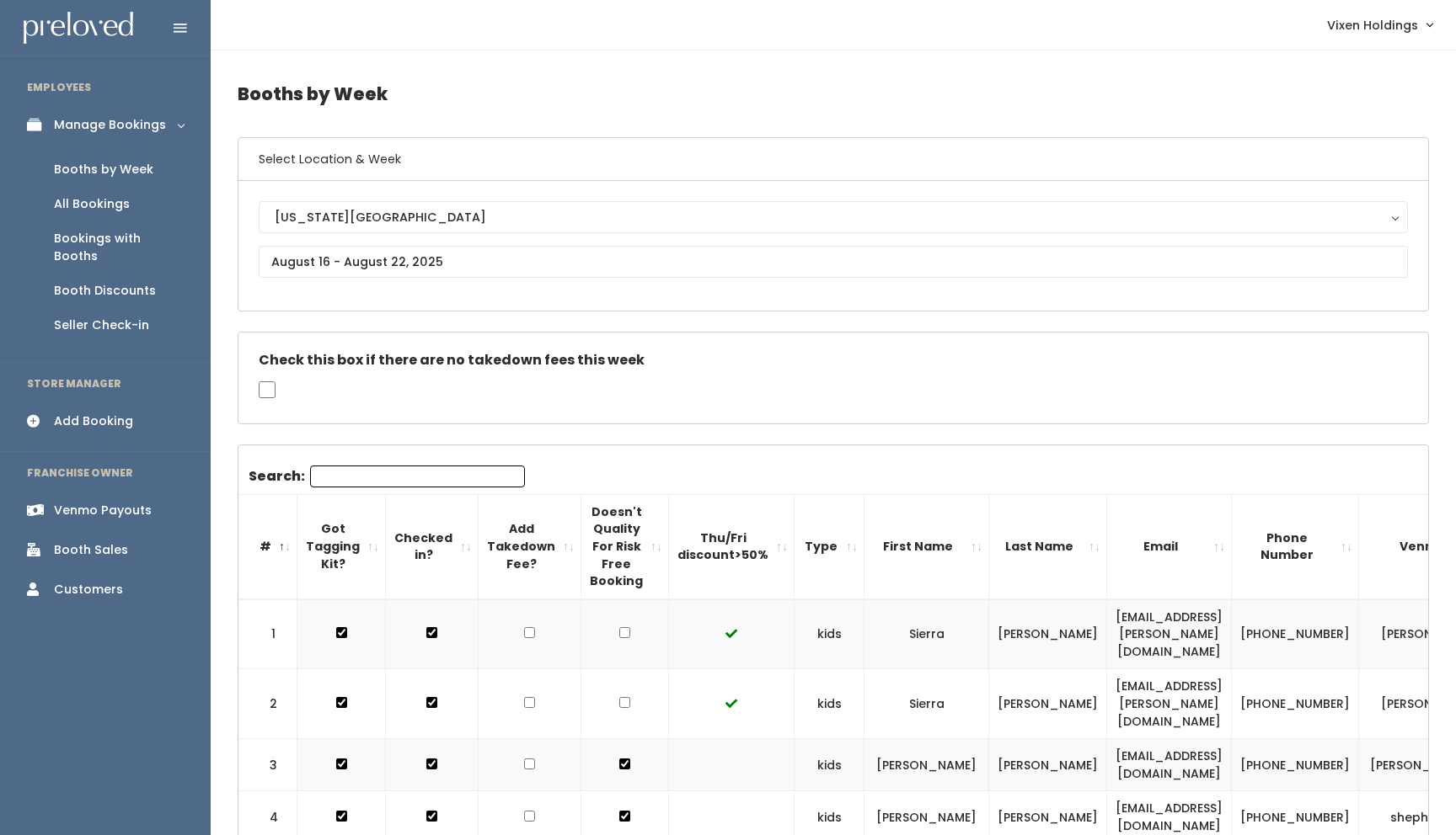
click at [370, 472] on input "Search:" at bounding box center [418, 476] width 215 height 22
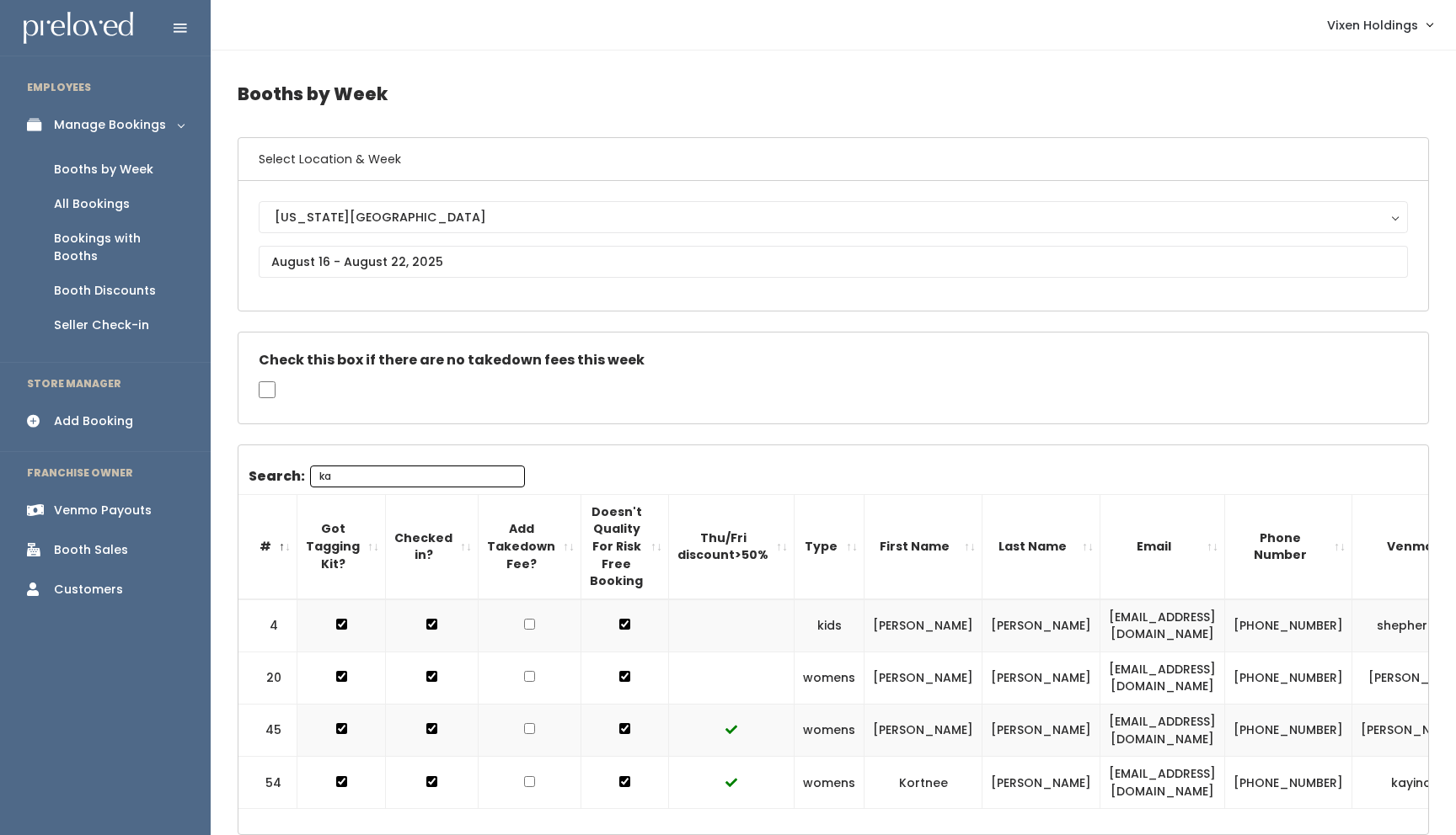
type input "ka"
click at [331, 265] on input "text" at bounding box center [834, 262] width 1149 height 32
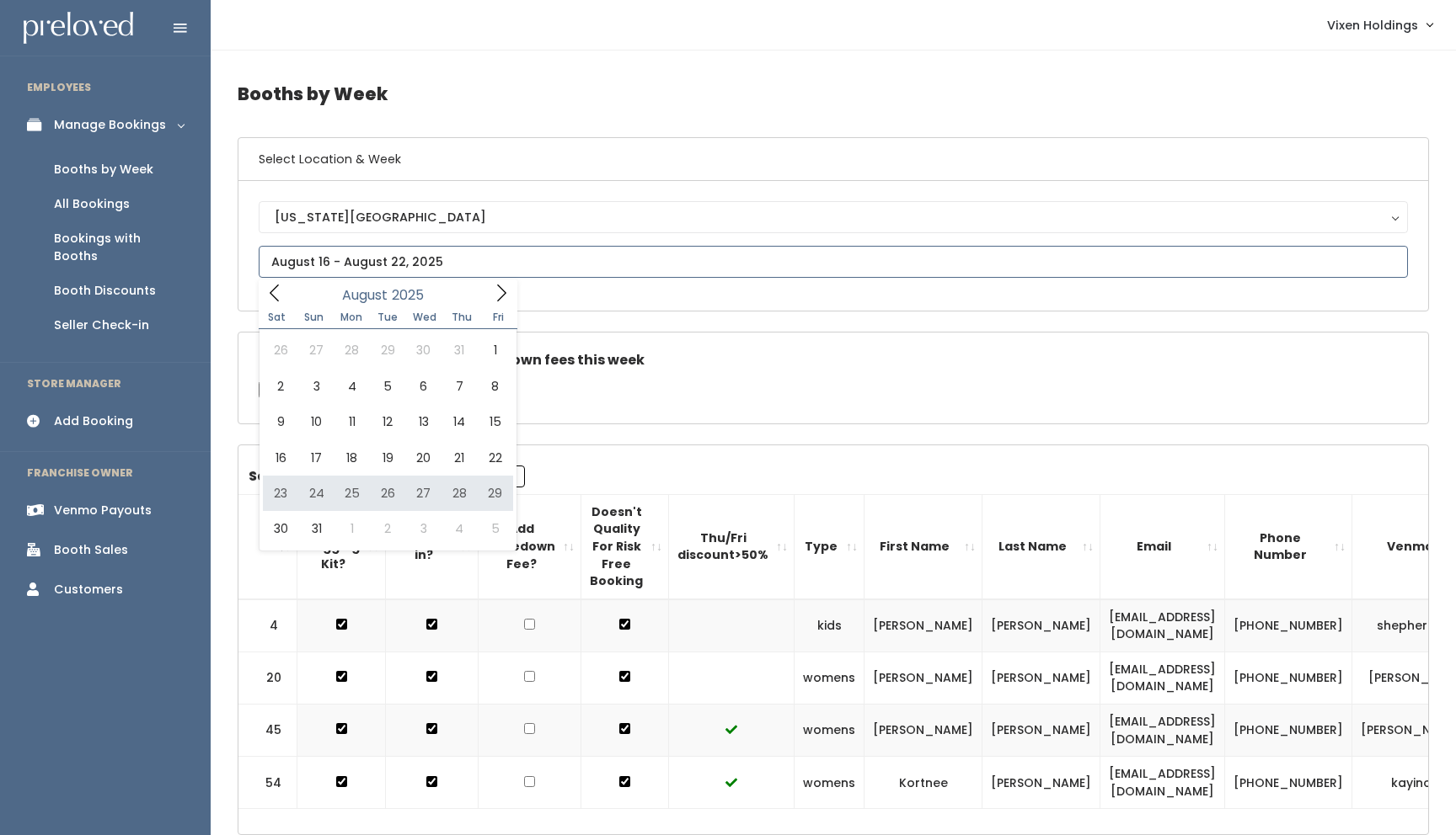
type input "[DATE] to [DATE]"
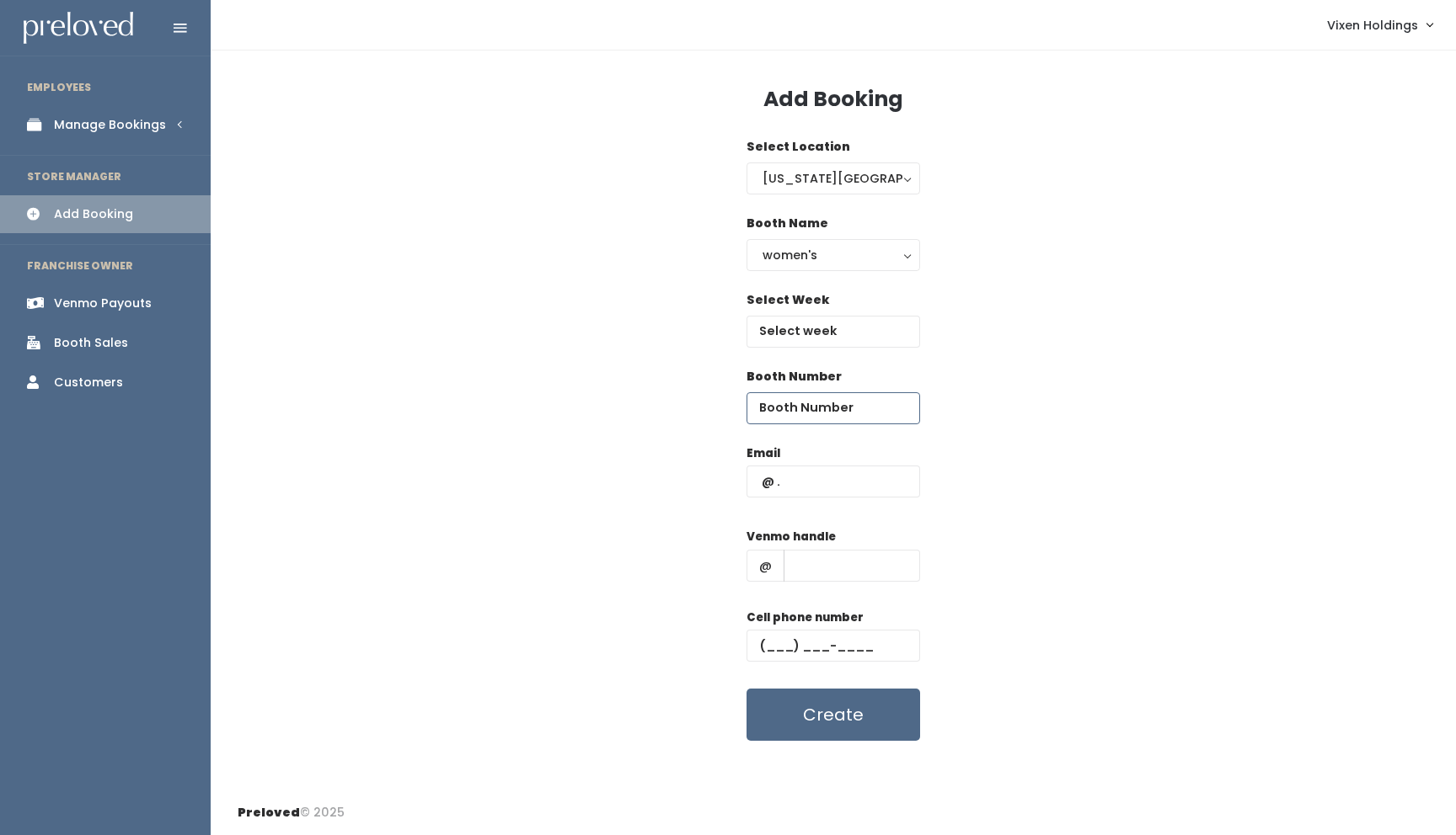
click at [801, 401] on input "number" at bounding box center [833, 408] width 174 height 32
type input "37"
click at [813, 328] on input "text" at bounding box center [833, 331] width 174 height 32
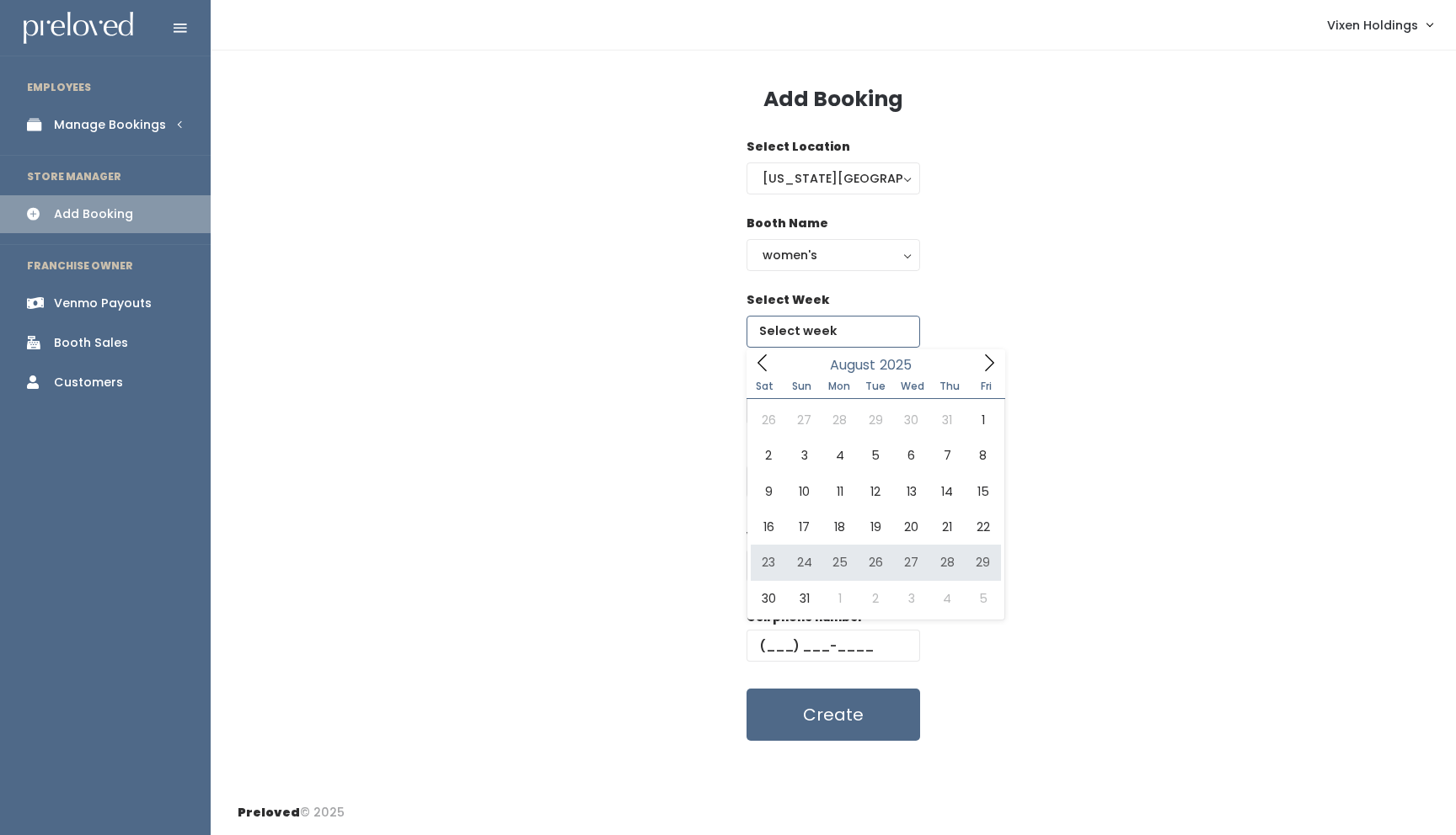
type input "[DATE] to [DATE]"
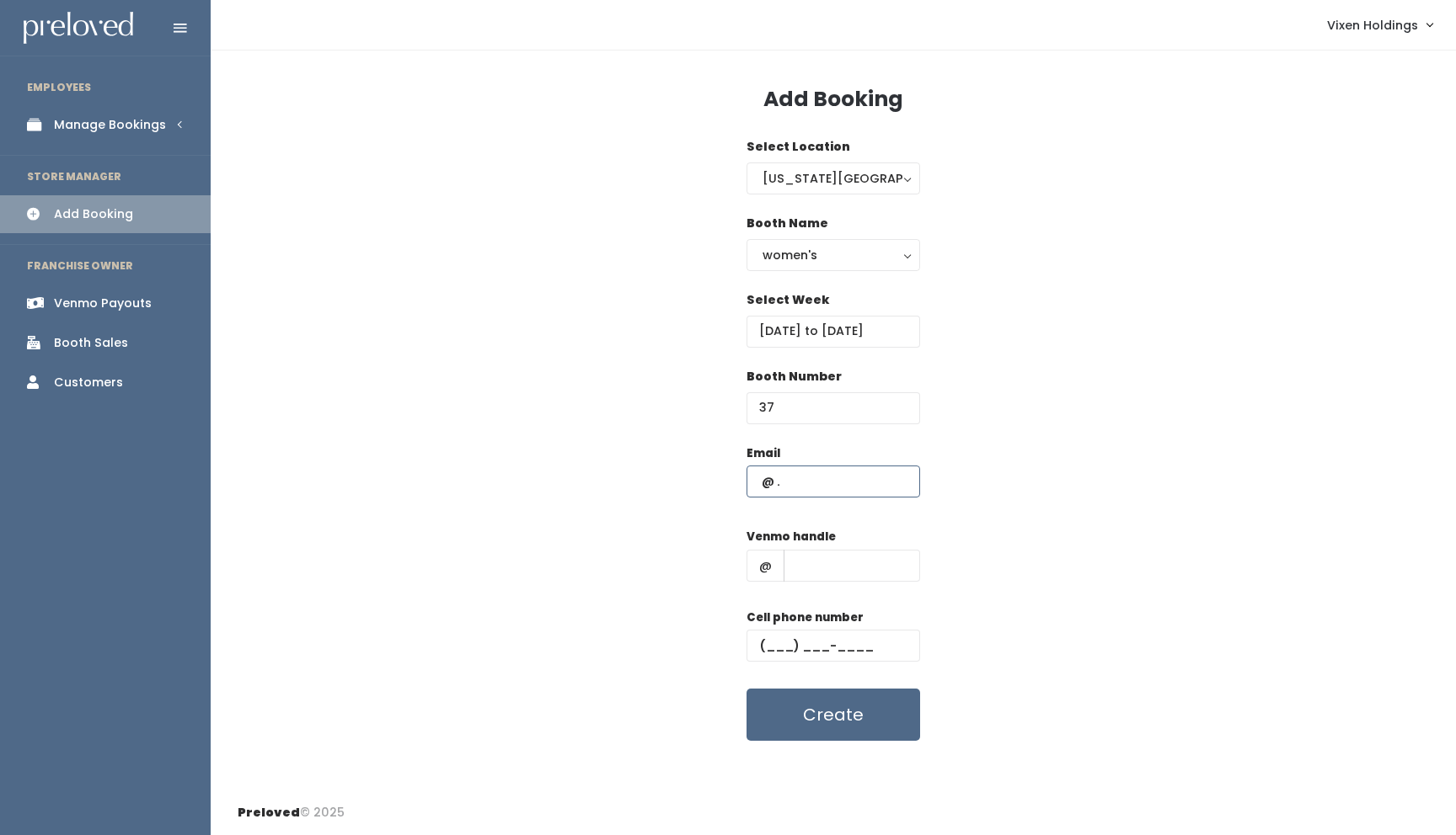
click at [762, 483] on input "text" at bounding box center [833, 481] width 174 height 32
type input "[EMAIL_ADDRESS][DOMAIN_NAME]"
click at [821, 567] on input "text" at bounding box center [851, 565] width 137 height 32
type input "kaitling1"
click at [763, 648] on input "text" at bounding box center [833, 645] width 174 height 32
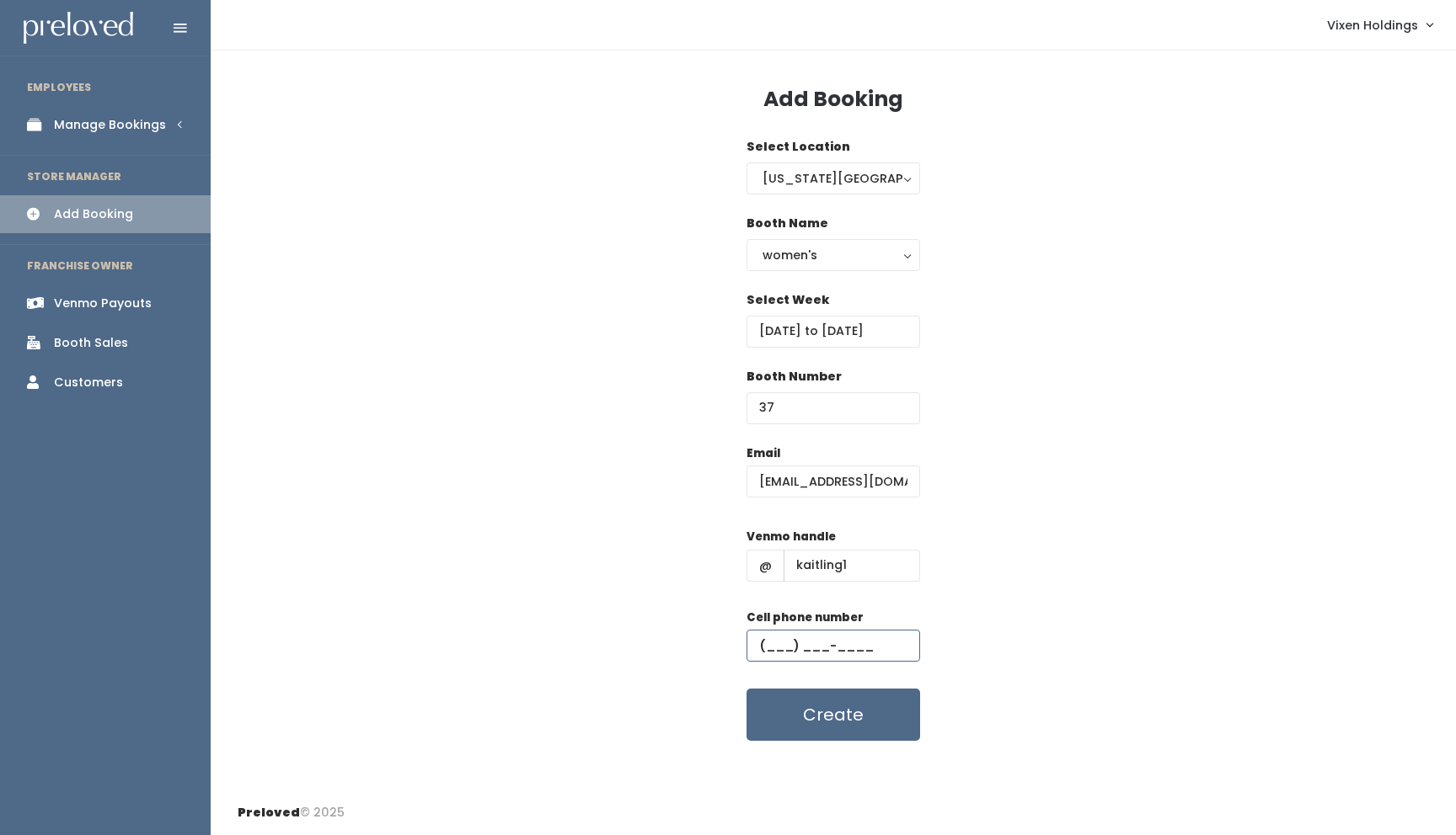
type input "(111) 111-1111"
click at [786, 721] on button "Create" at bounding box center [833, 715] width 174 height 52
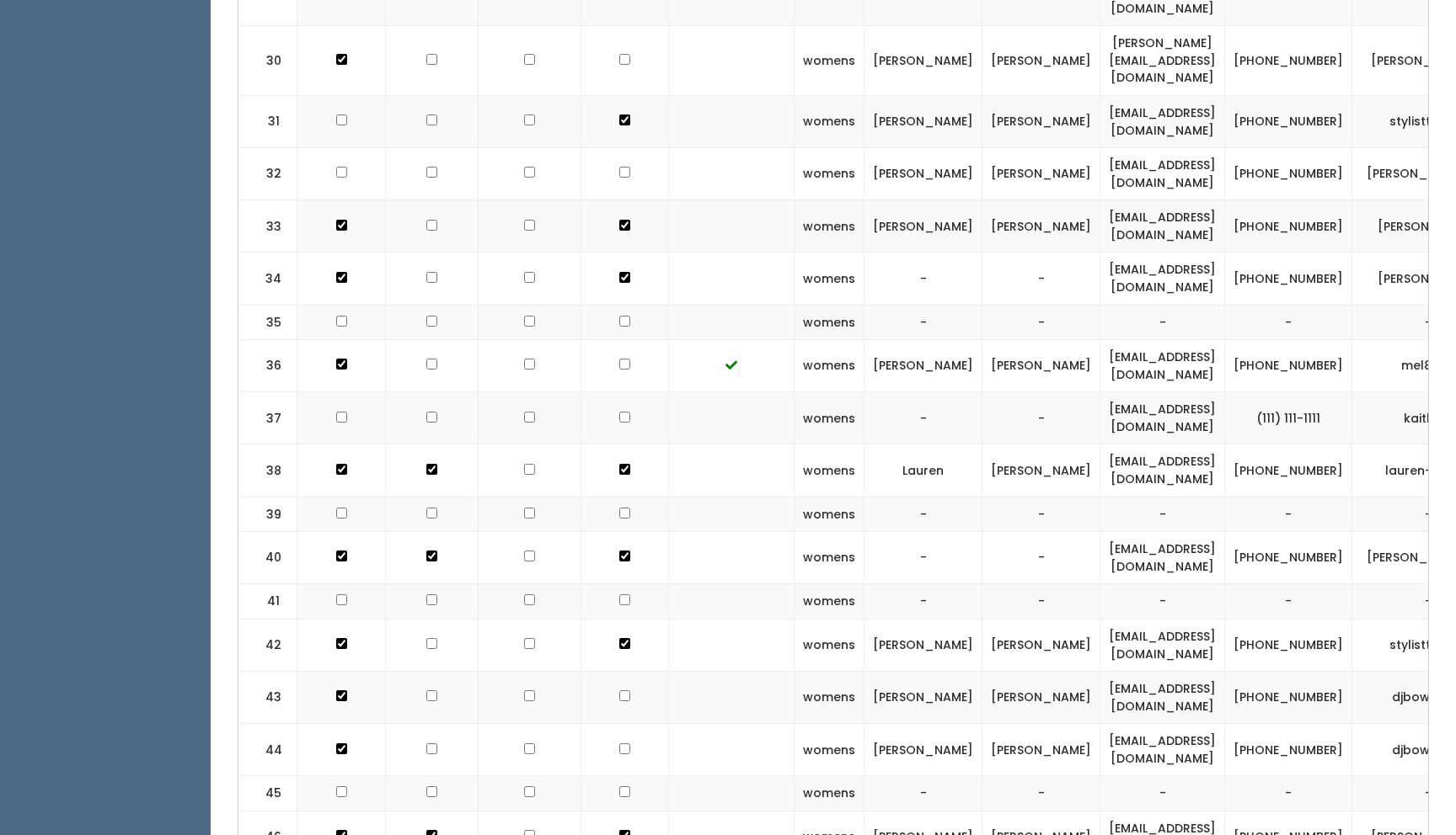
scroll to position [0, 84]
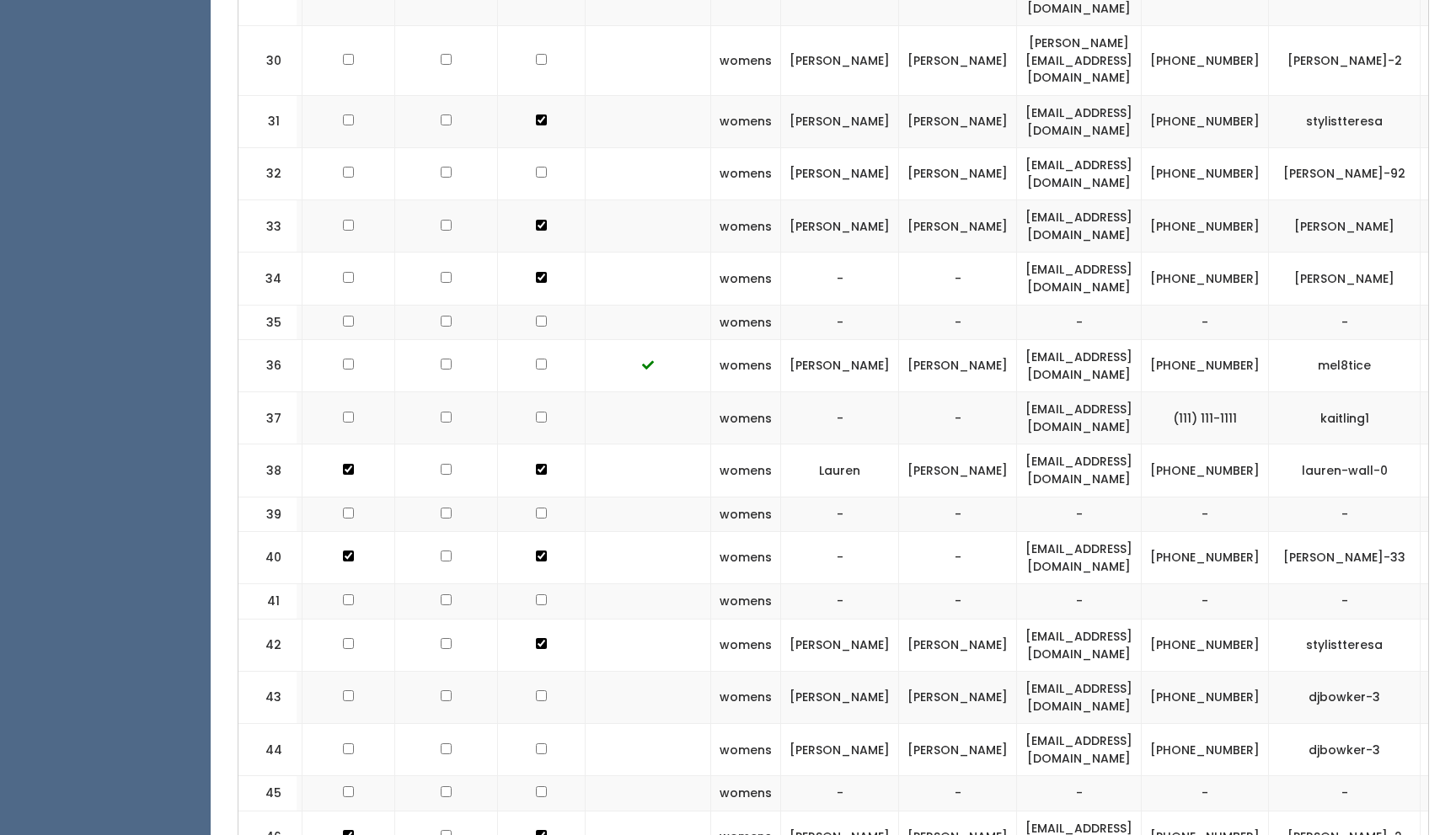
click at [1448, 273] on span "button" at bounding box center [1450, 278] width 6 height 10
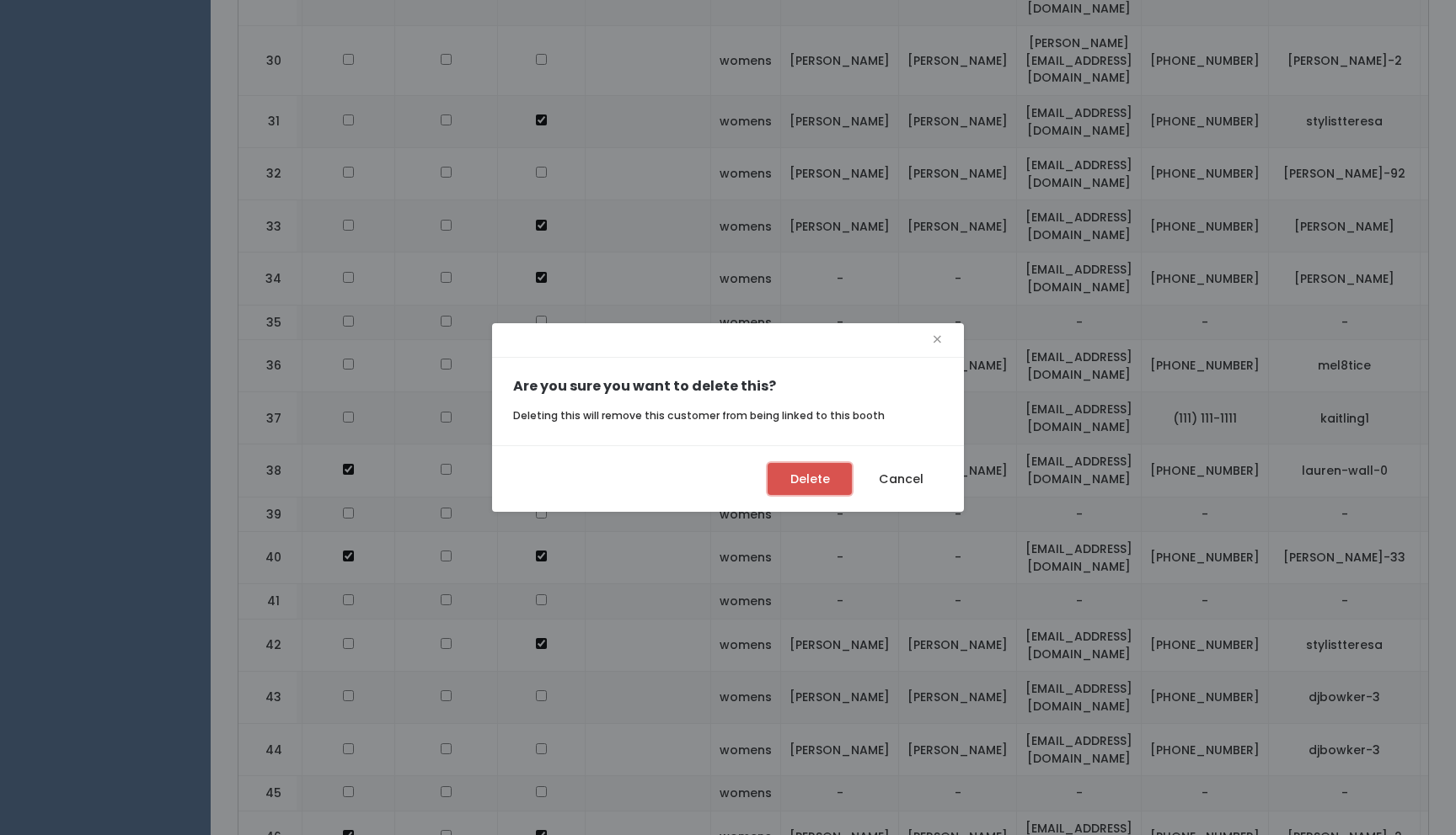
click at [812, 482] on button "Delete" at bounding box center [810, 479] width 84 height 32
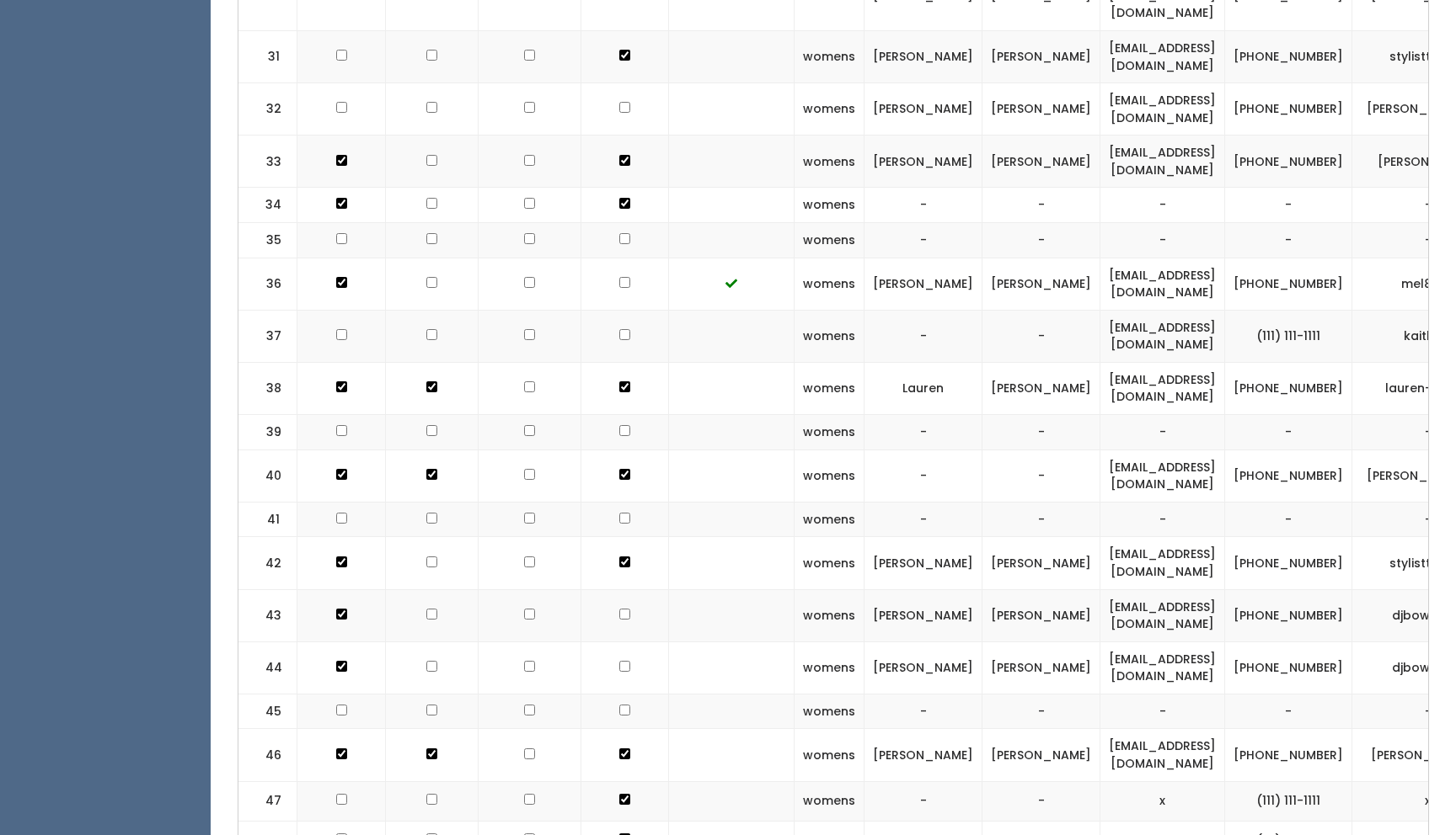
checkbox input "false"
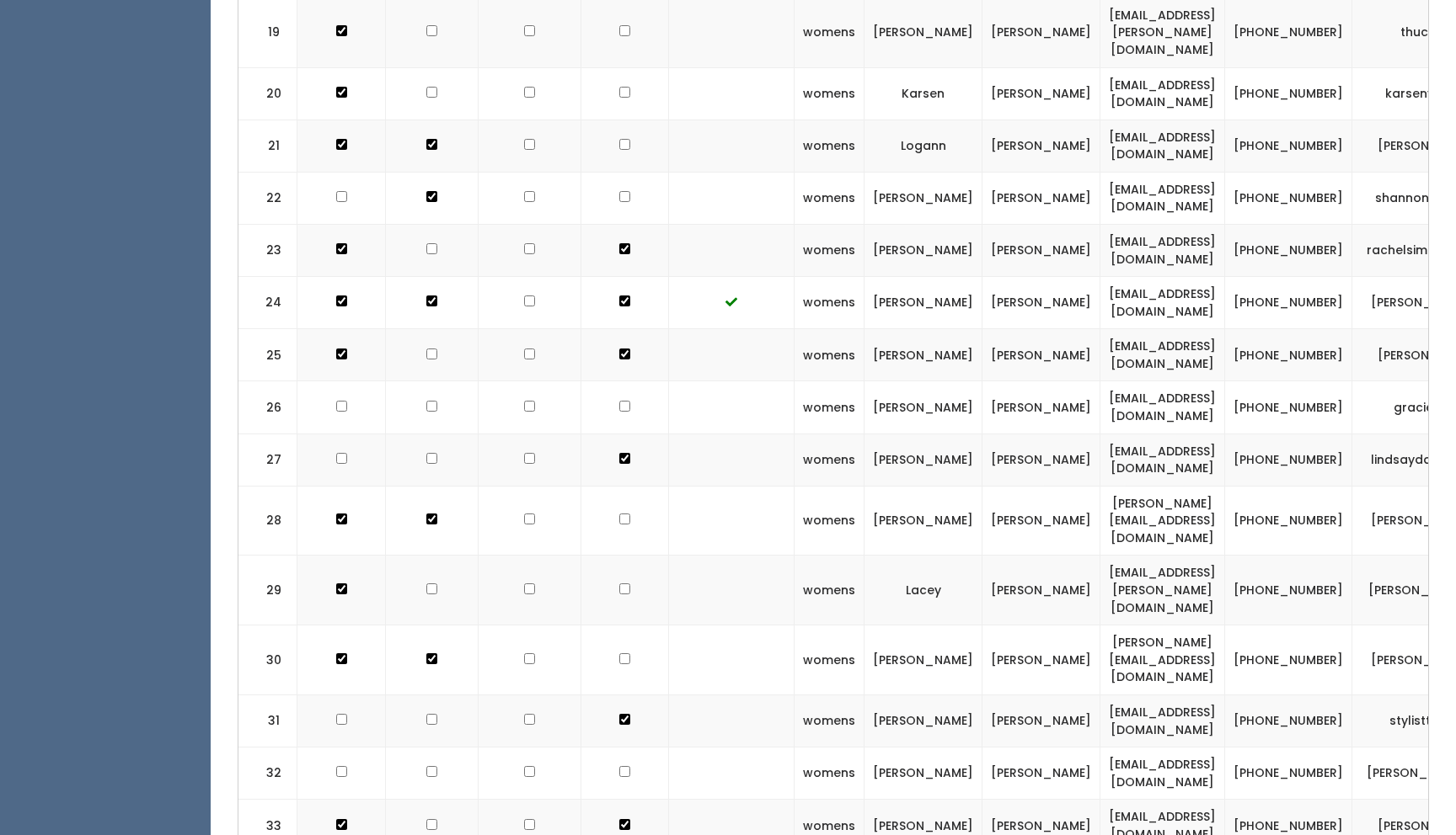
scroll to position [1762, 0]
checkbox input "true"
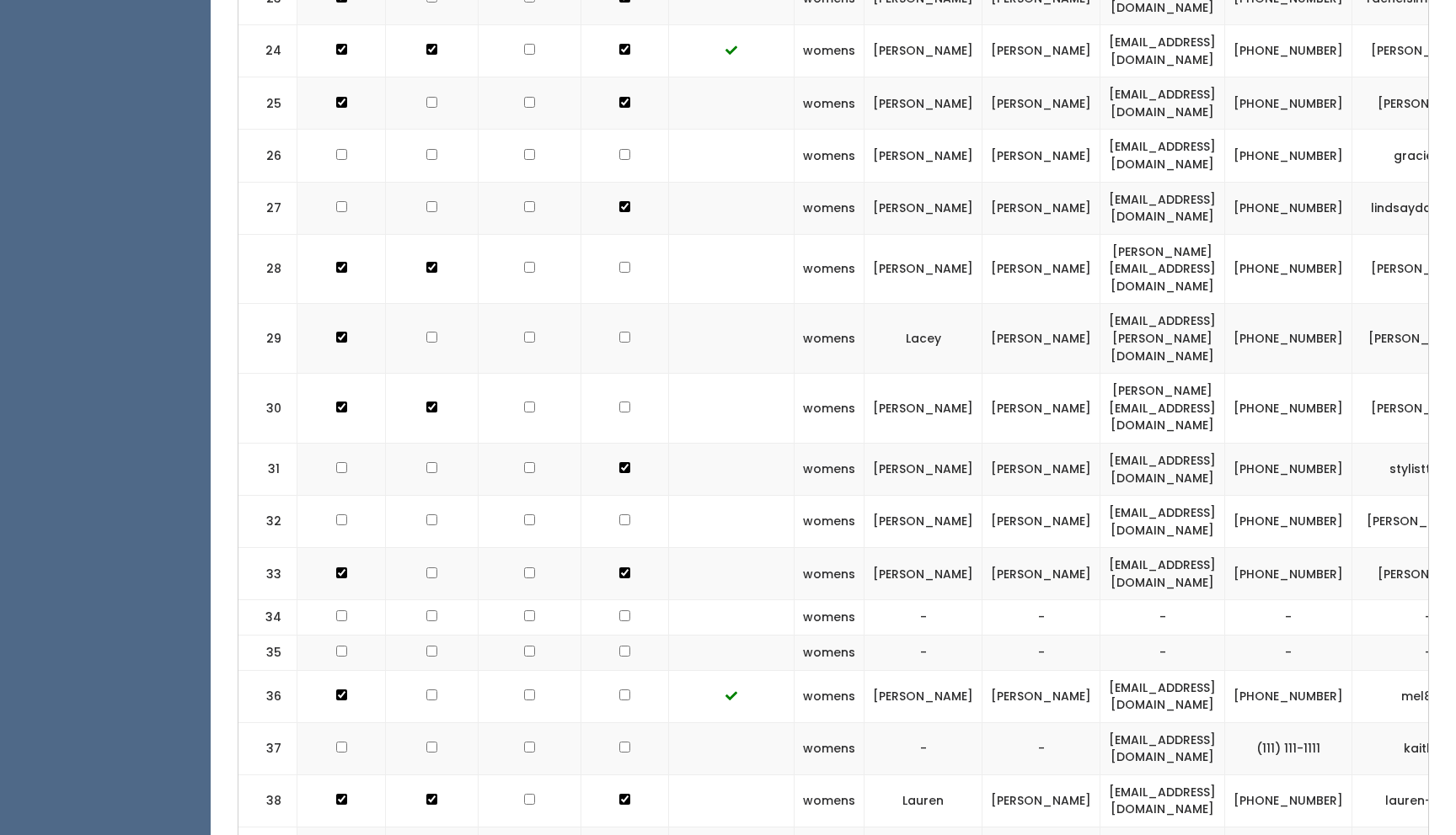
scroll to position [2034, 0]
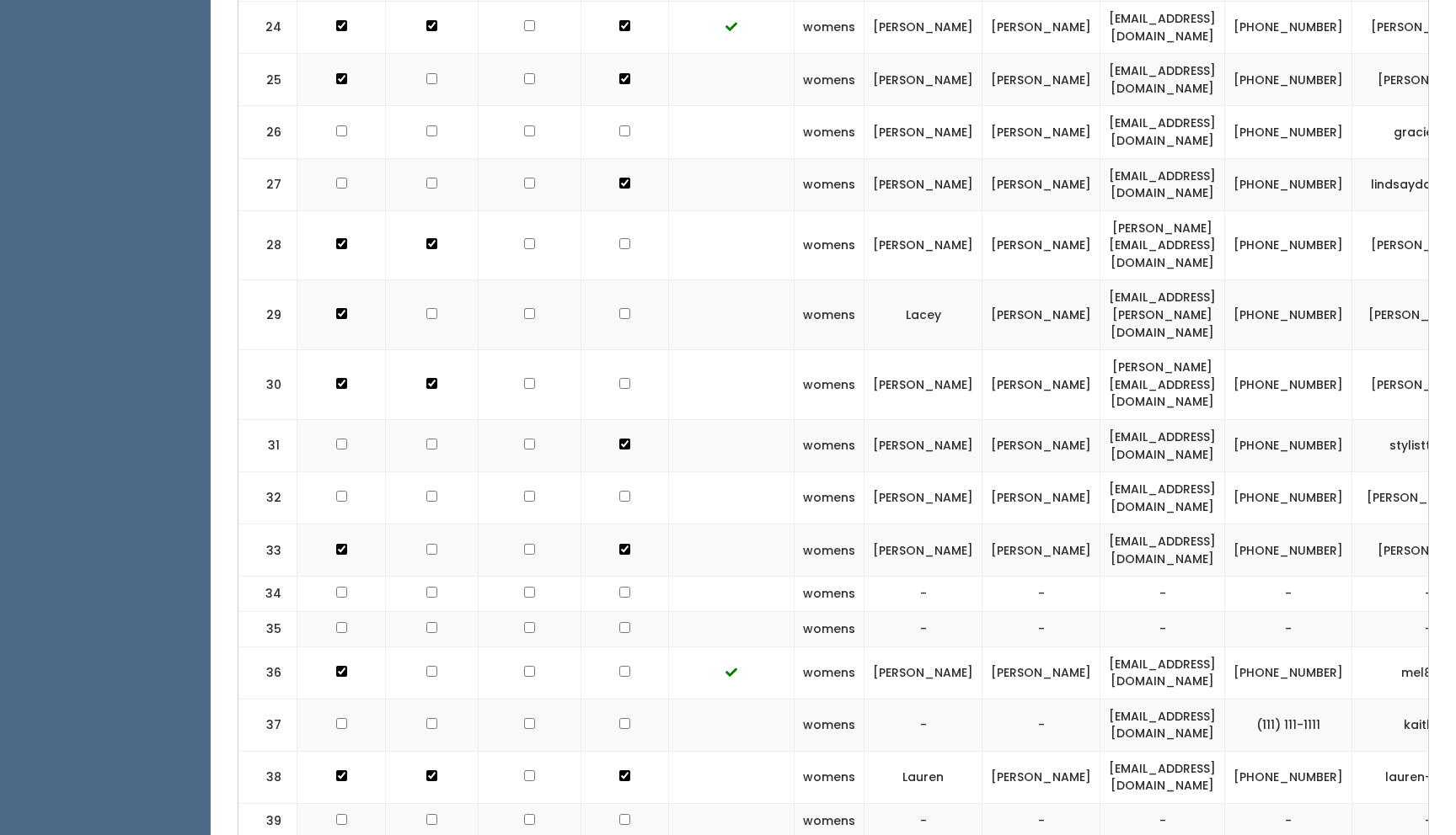
checkbox input "true"
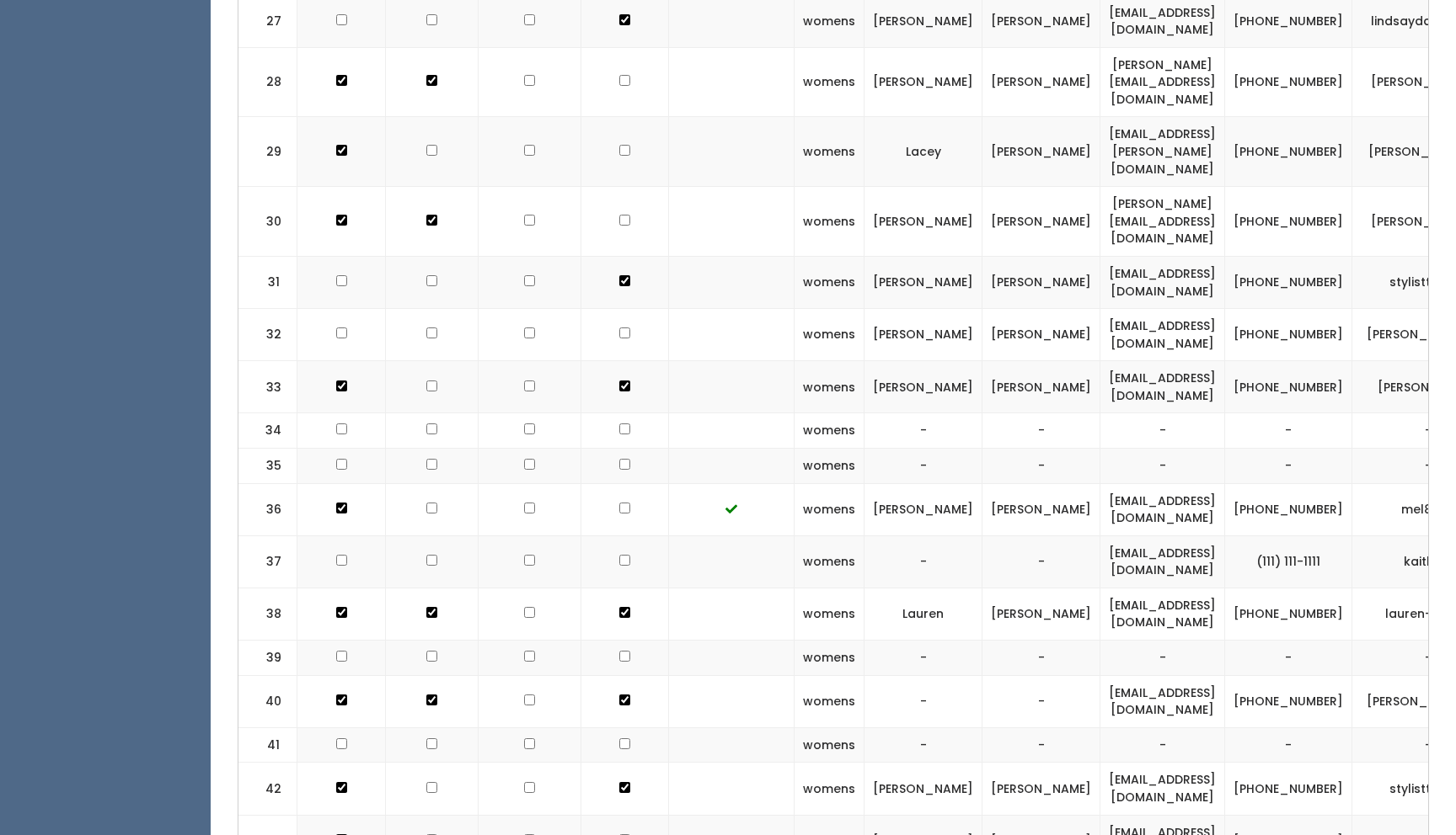
scroll to position [0, 84]
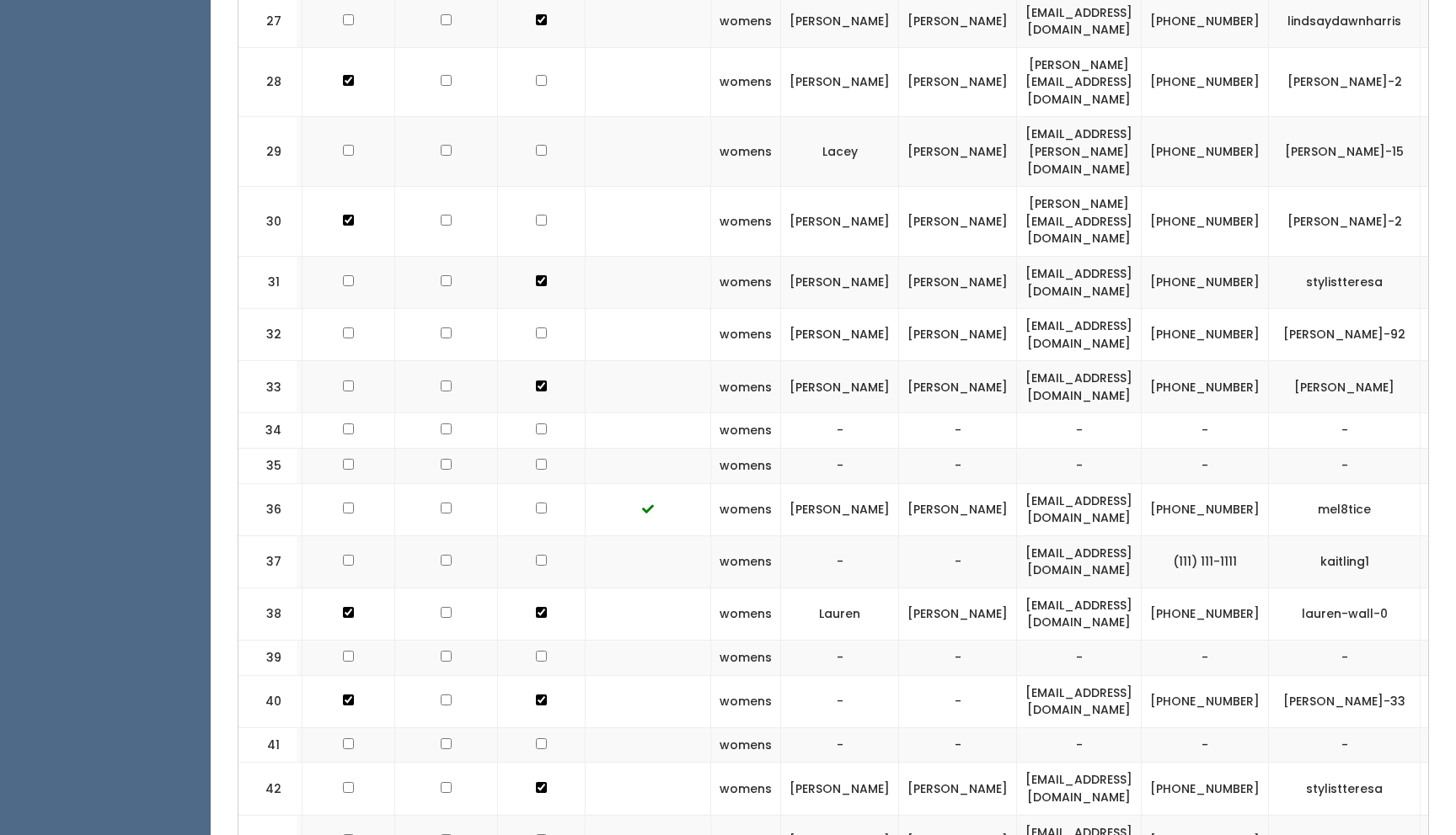
click at [1448, 557] on span "button" at bounding box center [1450, 562] width 6 height 10
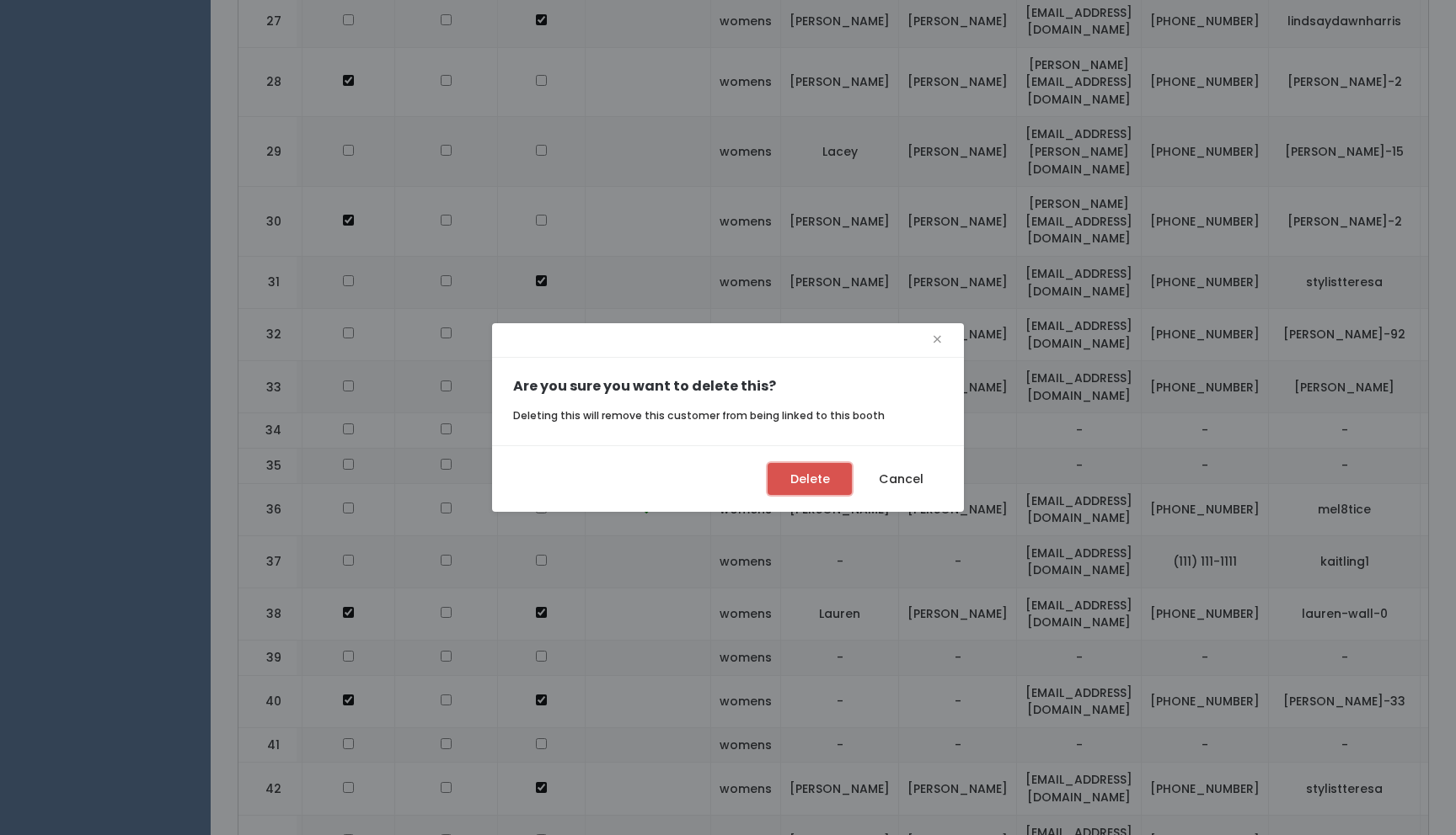
click at [829, 478] on button "Delete" at bounding box center [810, 479] width 84 height 32
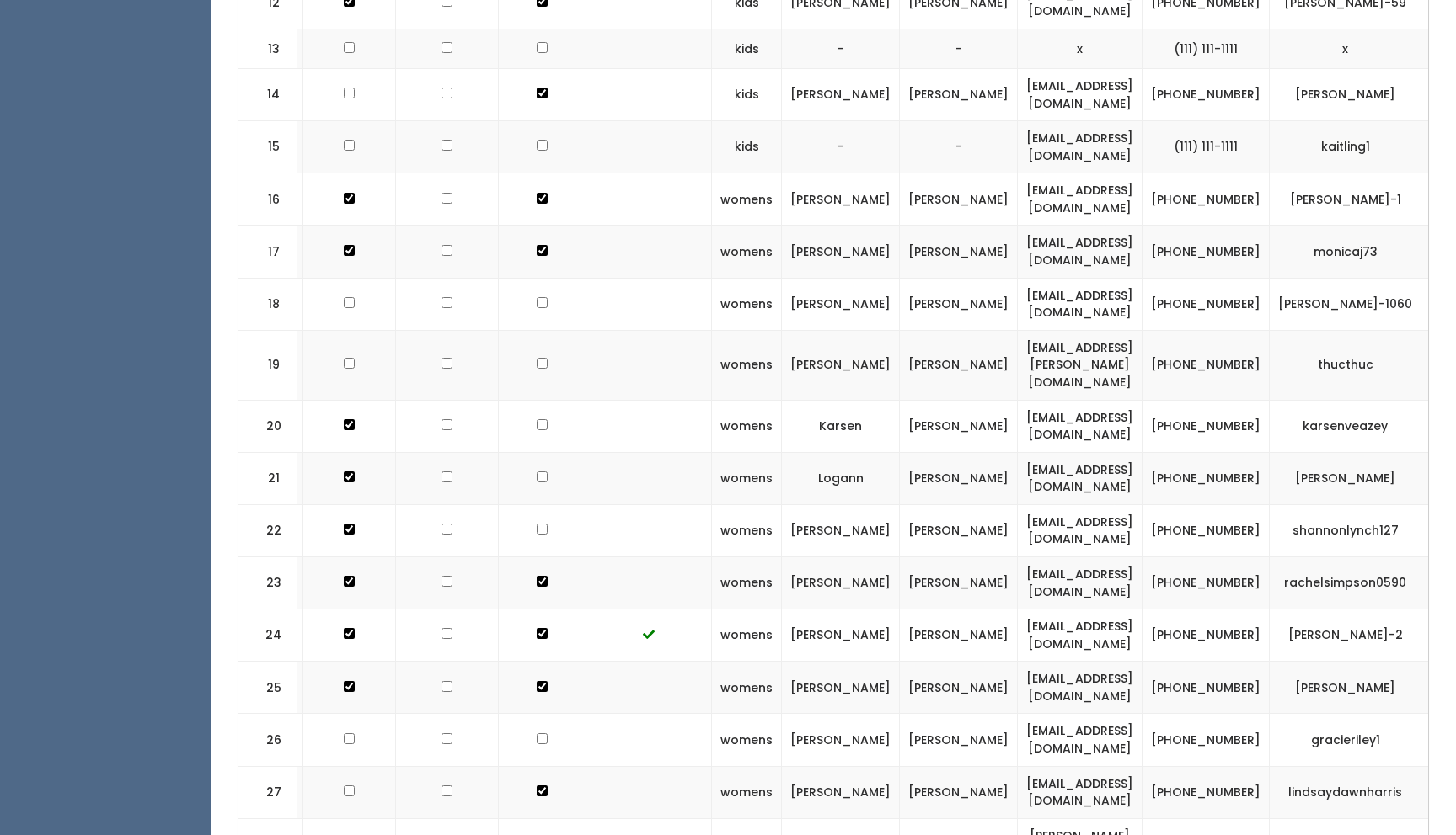
scroll to position [0, 84]
click at [1448, 142] on span "button" at bounding box center [1450, 147] width 6 height 10
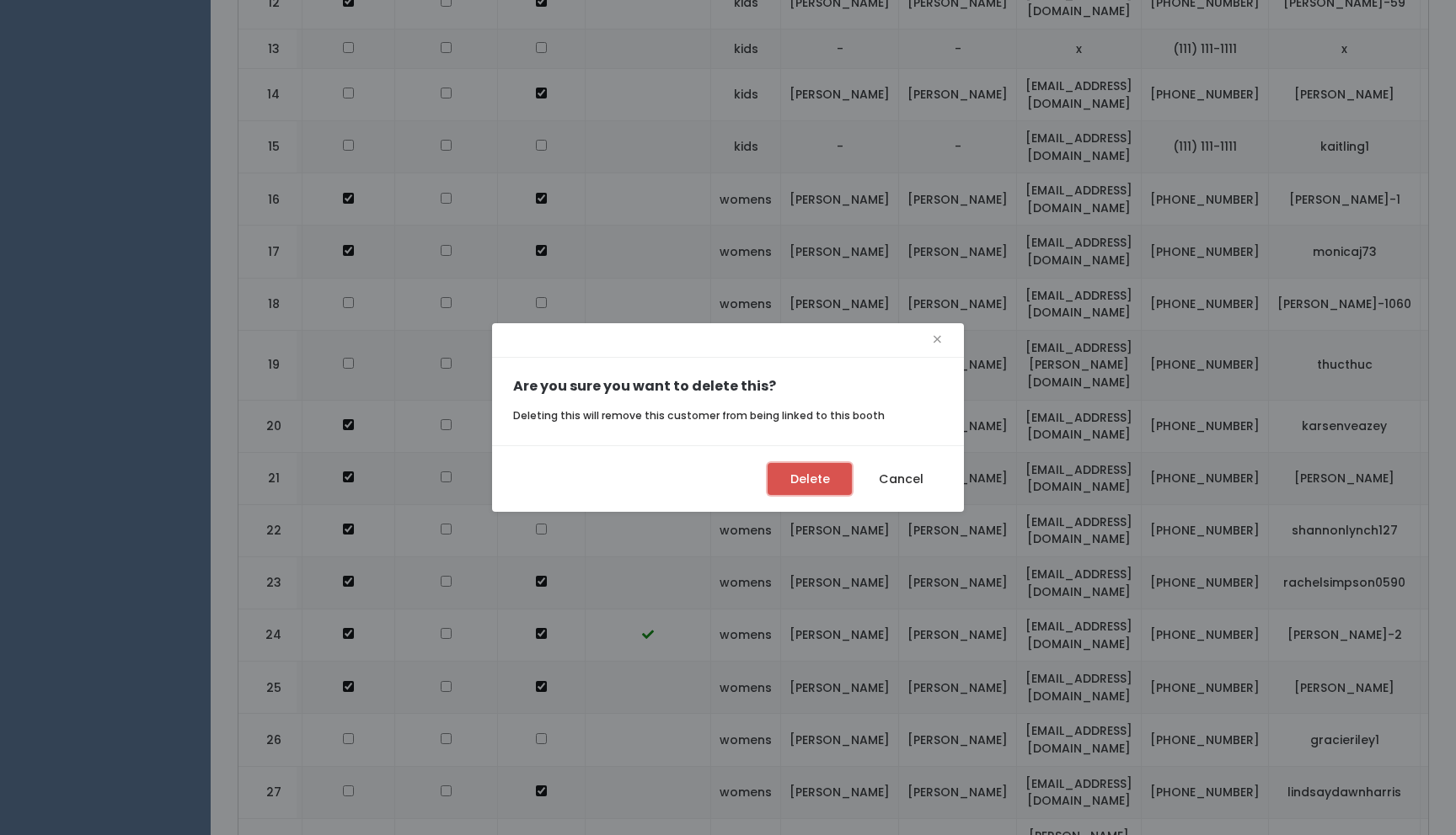
click at [821, 481] on button "Delete" at bounding box center [810, 479] width 84 height 32
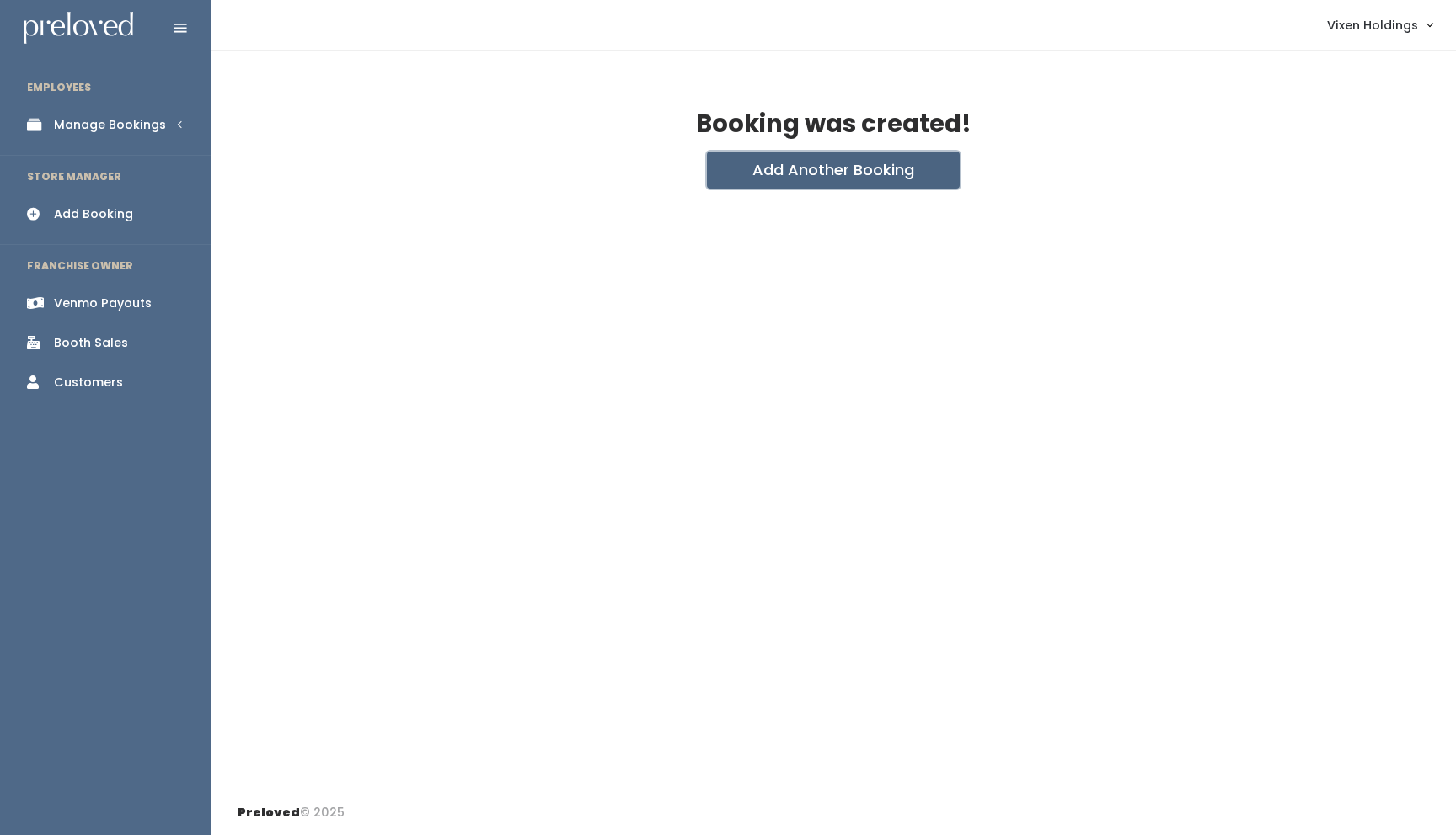
click at [823, 176] on button "Add Another Booking" at bounding box center [833, 170] width 252 height 37
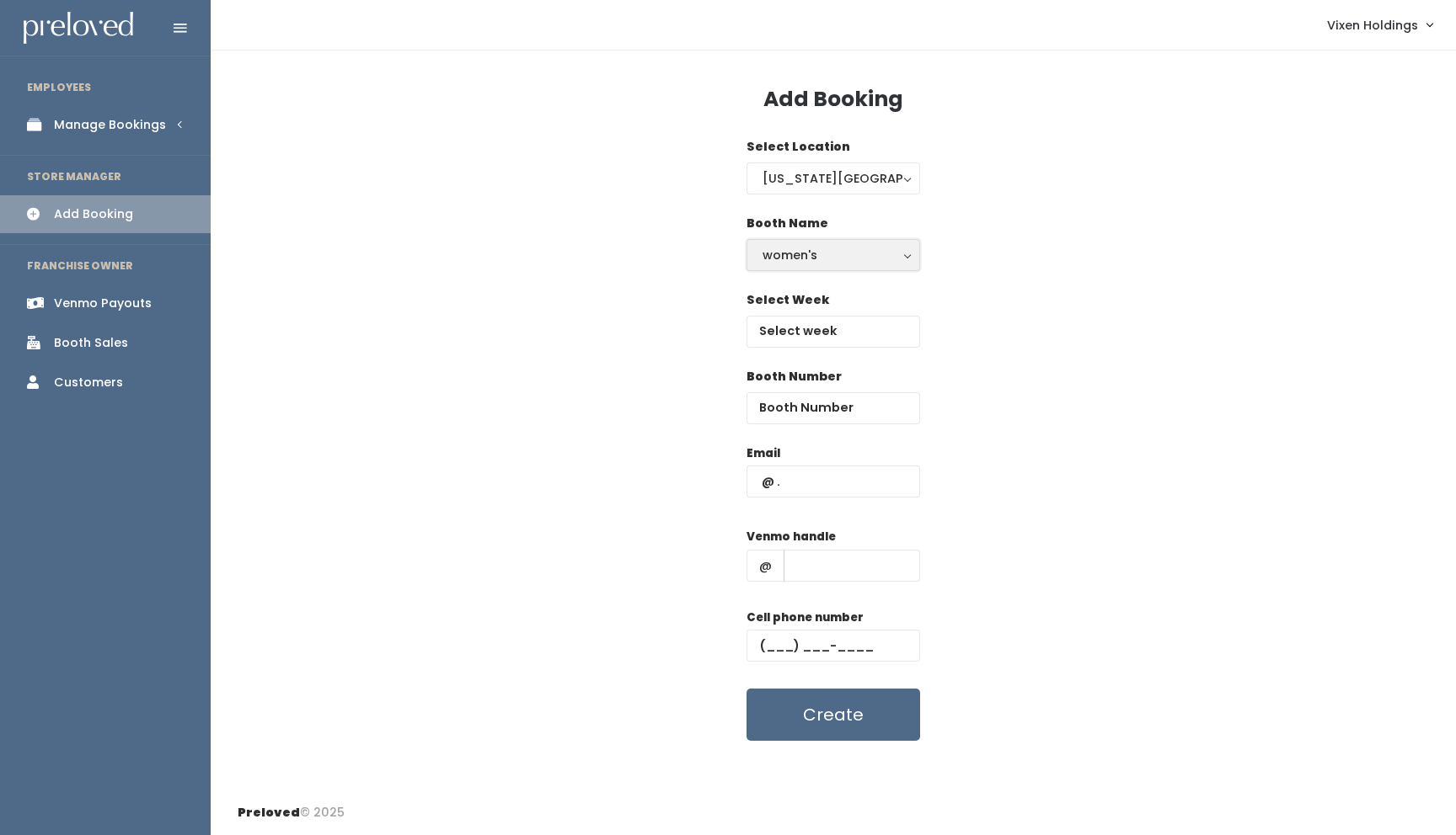
click at [803, 256] on div "women's" at bounding box center [833, 255] width 141 height 18
click at [1030, 292] on div "Select Week" at bounding box center [834, 330] width 1192 height 77
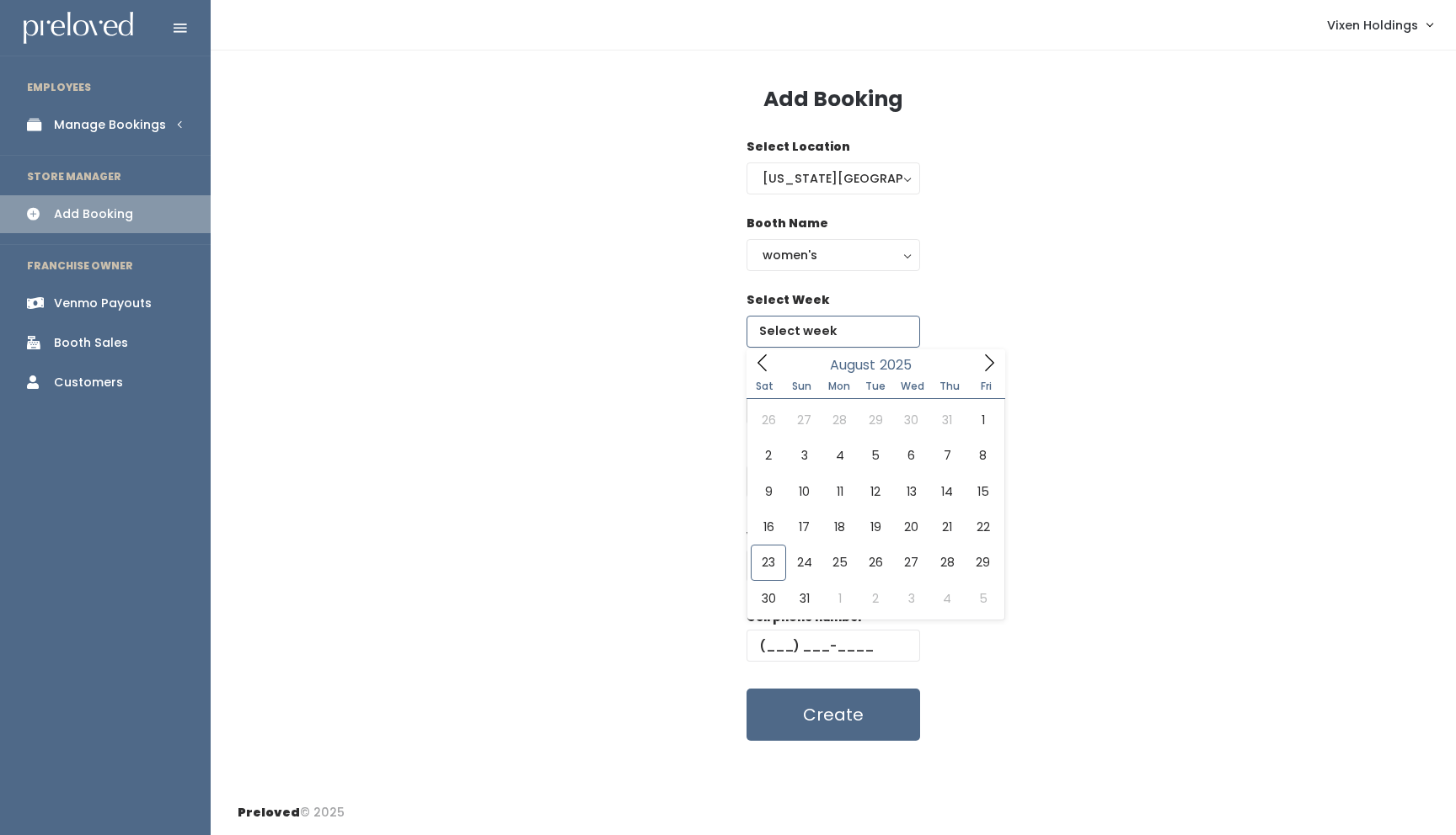
click at [801, 326] on input "text" at bounding box center [833, 331] width 174 height 32
type input "[DATE] to [DATE]"
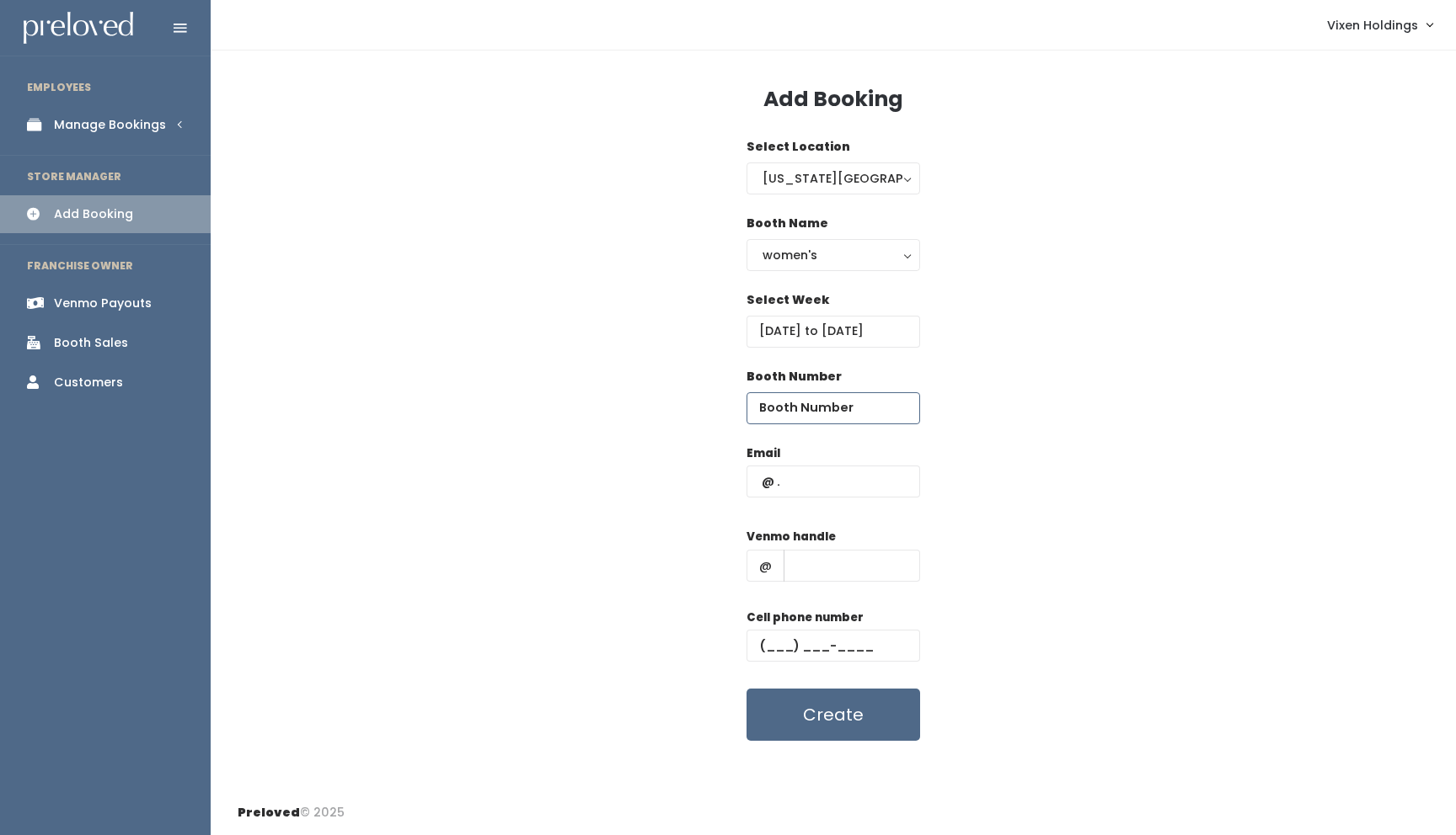
click at [801, 406] on input "number" at bounding box center [833, 408] width 174 height 32
type input "37"
click at [766, 484] on input "text" at bounding box center [833, 481] width 174 height 32
type input "[EMAIL_ADDRESS][DOMAIN_NAME]"
click at [822, 564] on input "text" at bounding box center [851, 565] width 137 height 32
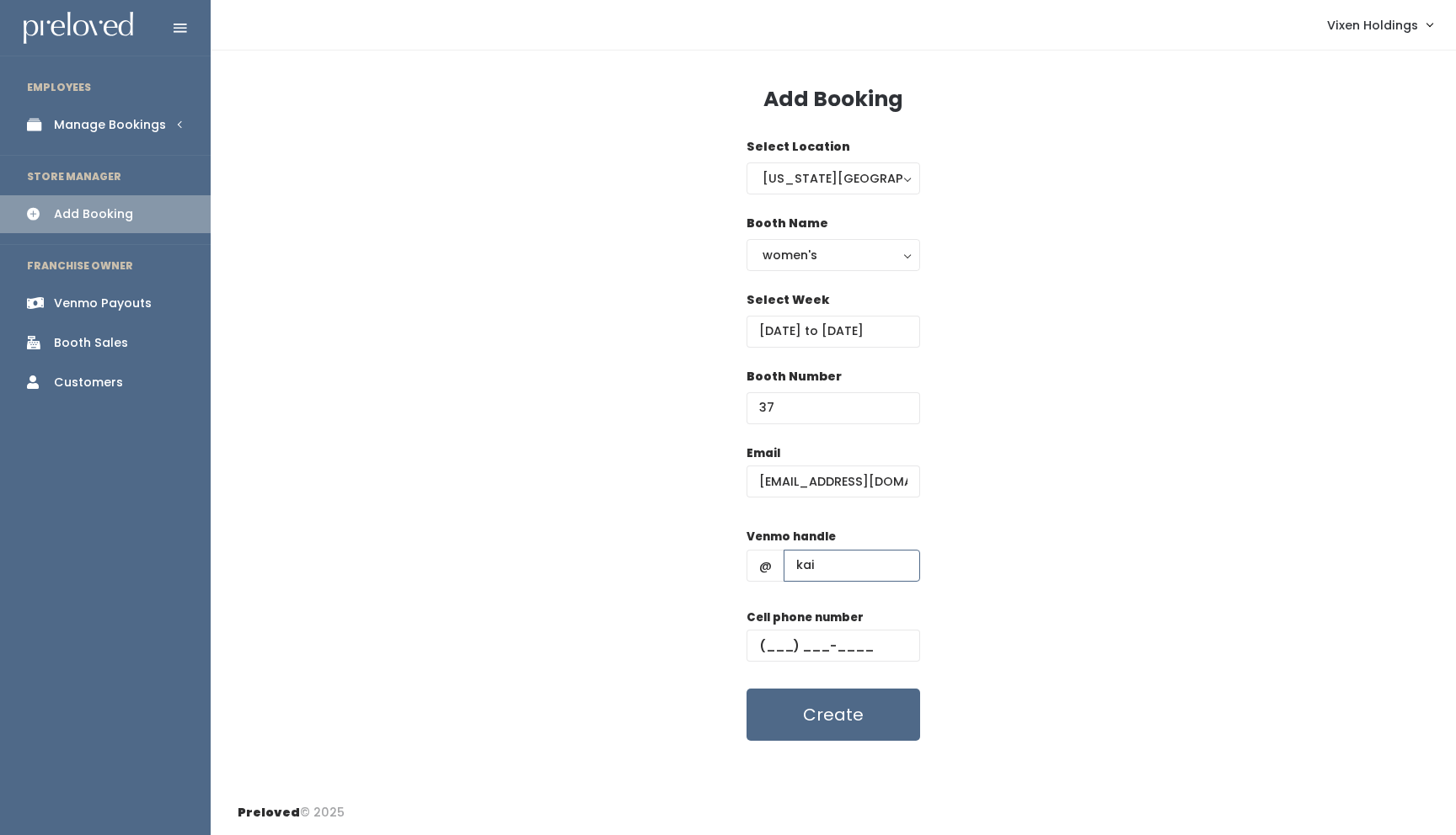
type input "kaitling1"
click at [765, 643] on input "text" at bounding box center [833, 645] width 174 height 32
type input "[PHONE_NUMBER]"
click at [843, 725] on button "Create" at bounding box center [833, 715] width 174 height 52
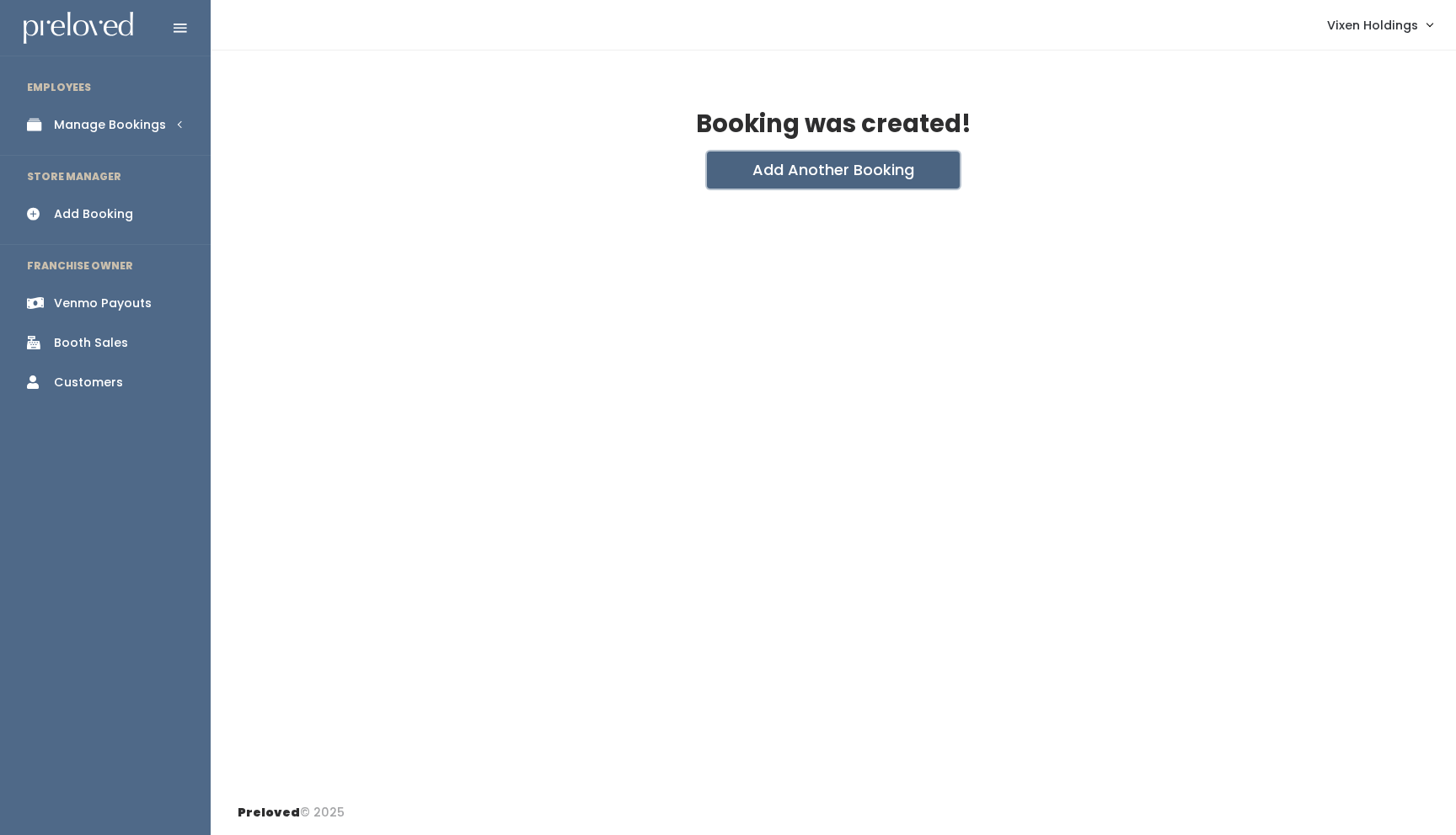
click at [833, 171] on button "Add Another Booking" at bounding box center [833, 170] width 252 height 37
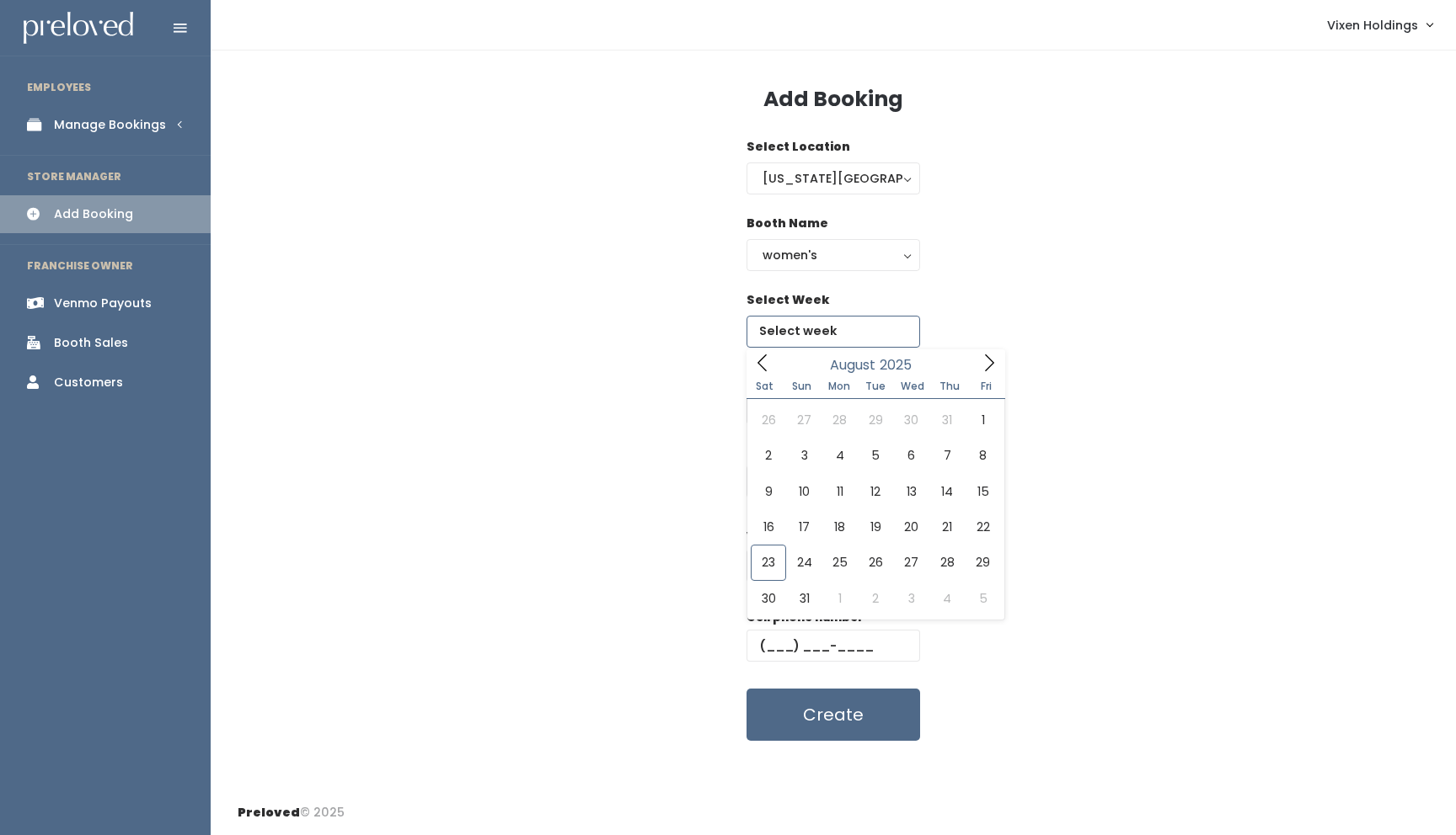
click at [797, 332] on input "text" at bounding box center [833, 331] width 174 height 32
type input "[DATE] to [DATE]"
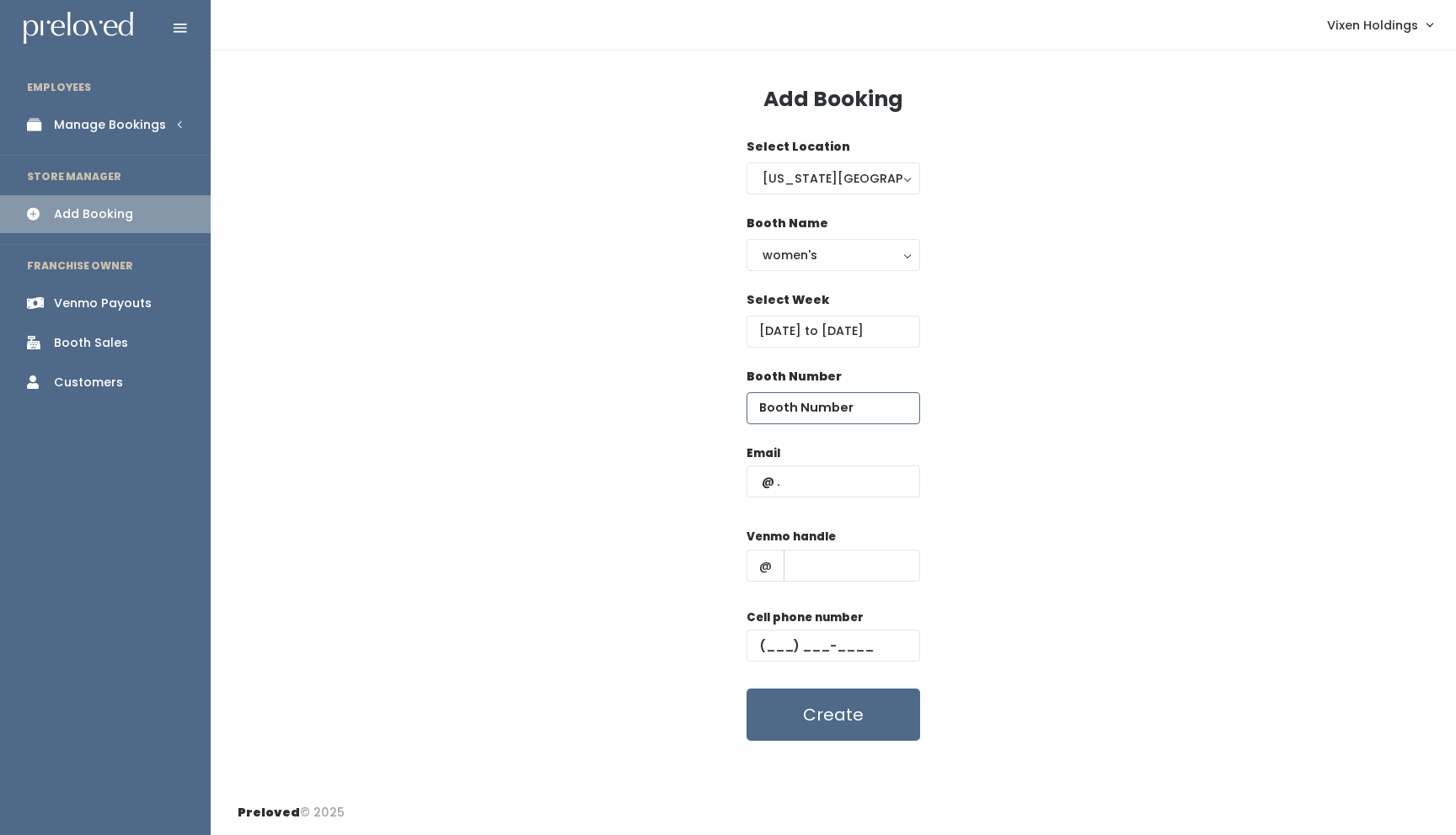
click at [803, 403] on input "number" at bounding box center [833, 408] width 174 height 32
type input "37"
click at [757, 485] on input "text" at bounding box center [833, 481] width 174 height 32
type input "t"
type input "[EMAIL_ADDRESS][DOMAIN_NAME]"
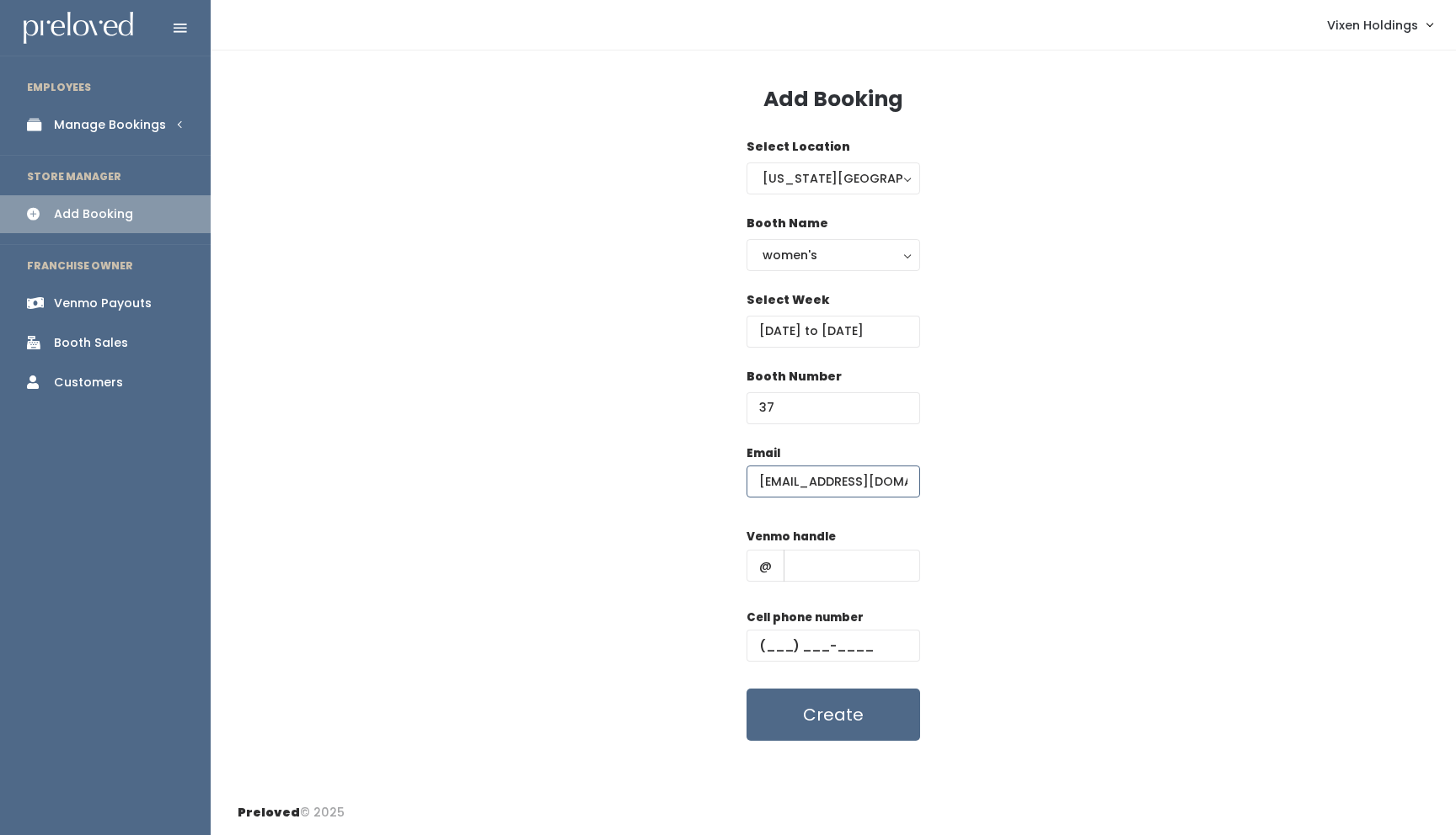
scroll to position [0, 76]
drag, startPoint x: 756, startPoint y: 476, endPoint x: 987, endPoint y: 479, distance: 231.0
click at [987, 479] on div "Email thereeldealvideography@gmail.com Venmo handle @ Cell phone number Create" at bounding box center [834, 594] width 1192 height 297
type input "kward14@ru.edu"
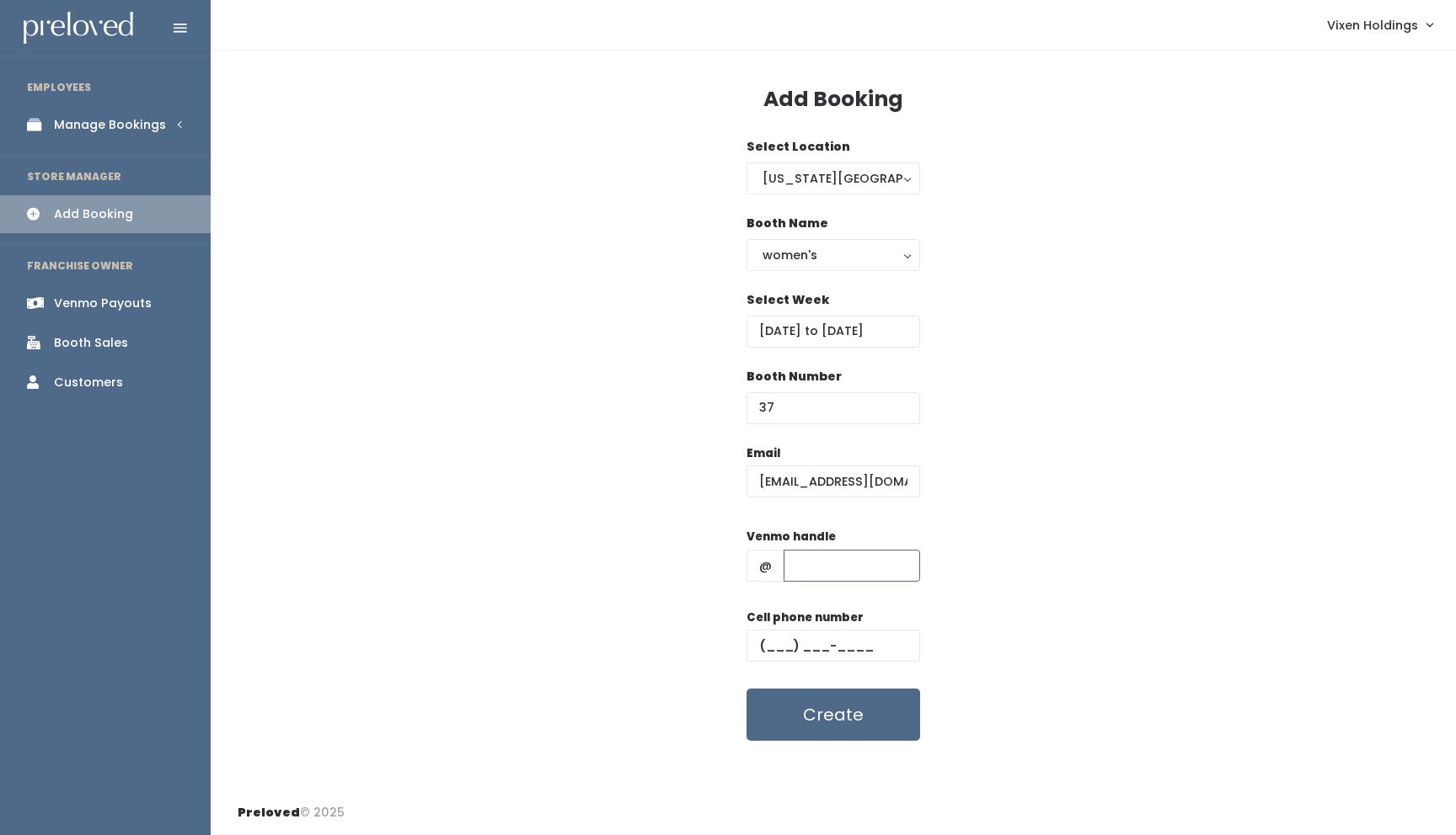
click at [810, 559] on input "text" at bounding box center [851, 565] width 137 height 32
type input "kaitling1"
click at [760, 640] on input "text" at bounding box center [833, 645] width 174 height 32
type input "(405) 510-6616"
click at [791, 722] on button "Create" at bounding box center [833, 715] width 174 height 52
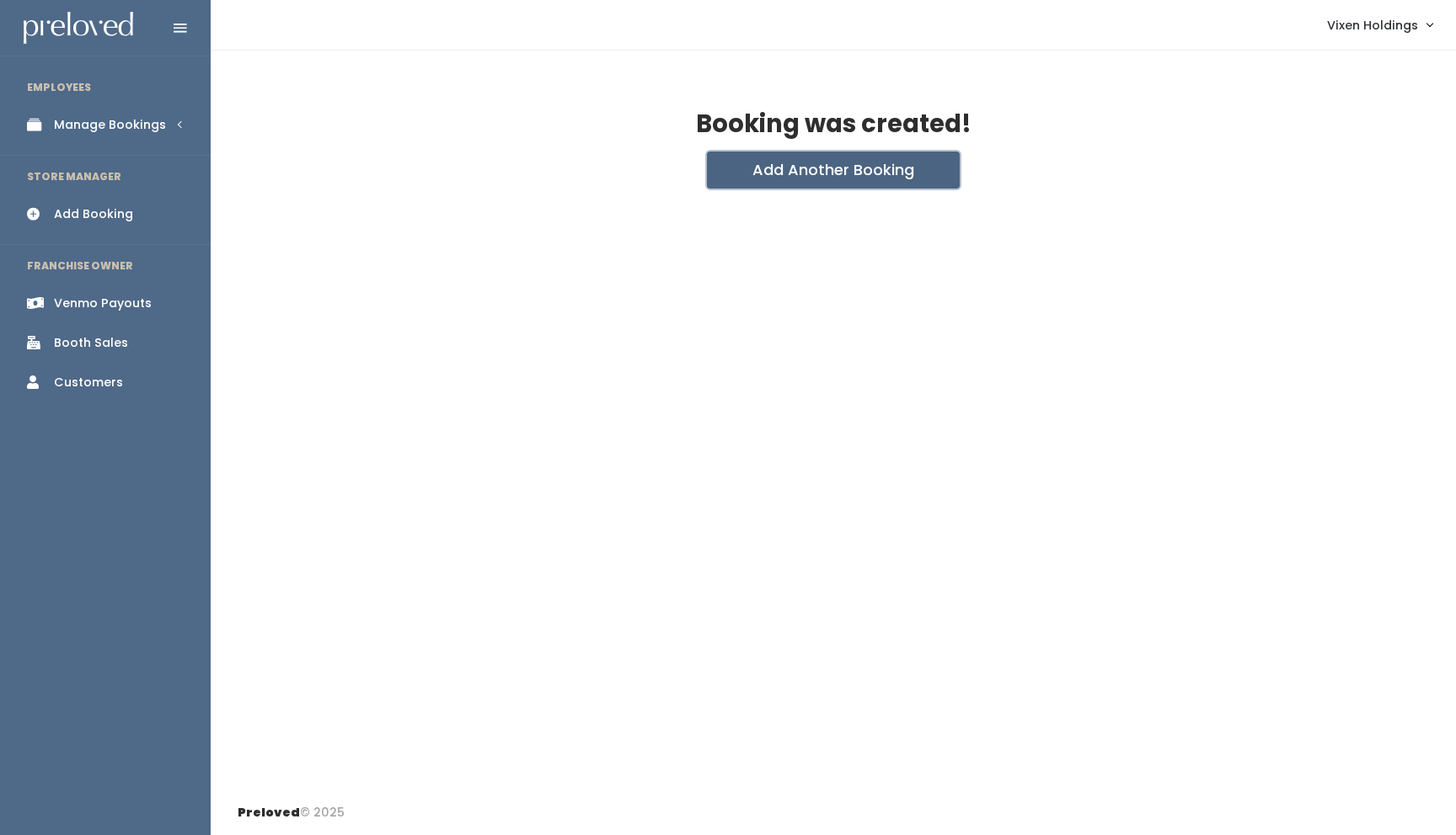
click at [837, 171] on button "Add Another Booking" at bounding box center [833, 170] width 252 height 37
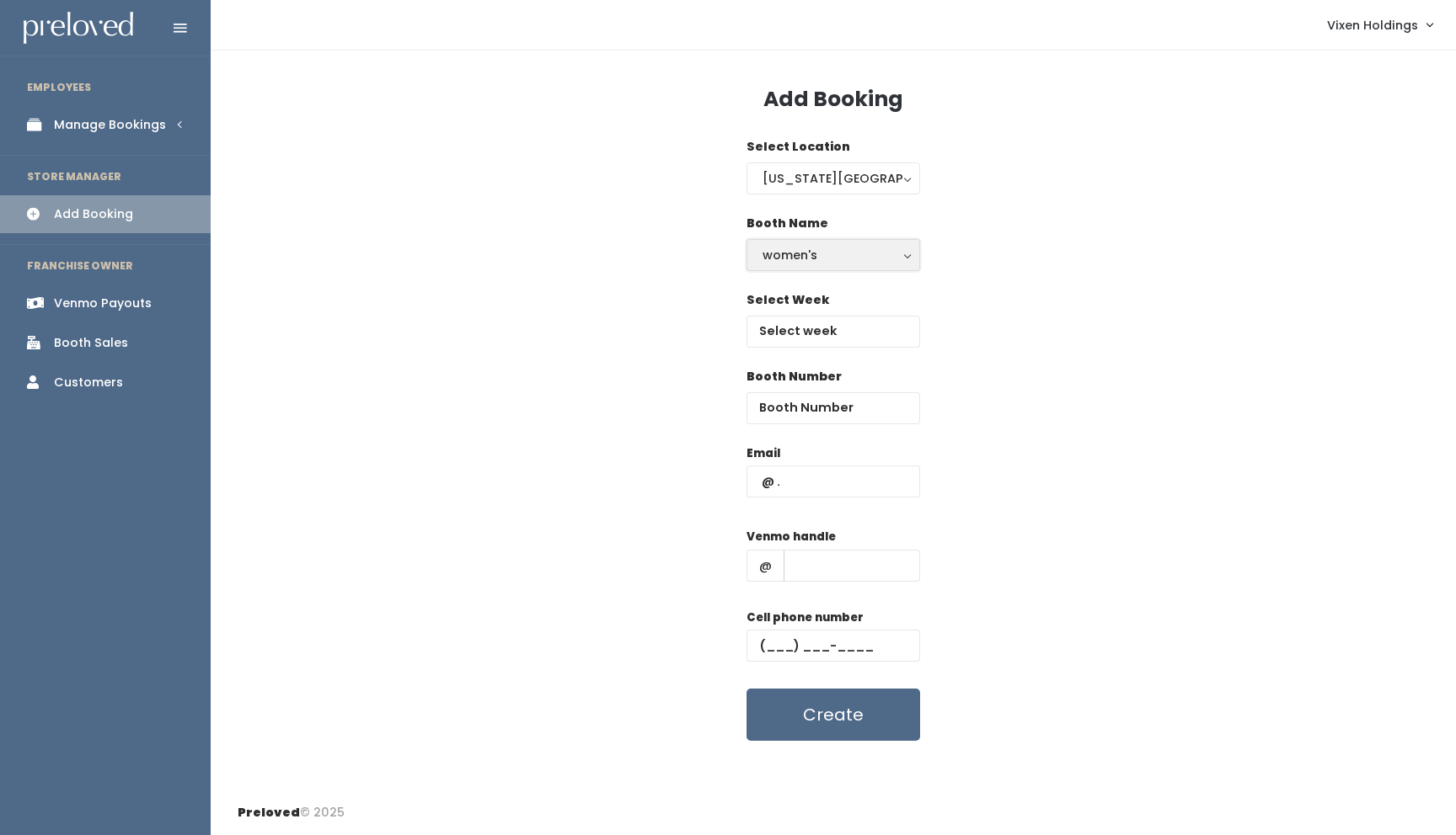
click at [822, 252] on div "women's" at bounding box center [833, 255] width 141 height 18
click at [809, 320] on link "kid's" at bounding box center [833, 323] width 172 height 30
select select "kids"
click at [813, 338] on input "text" at bounding box center [833, 331] width 174 height 32
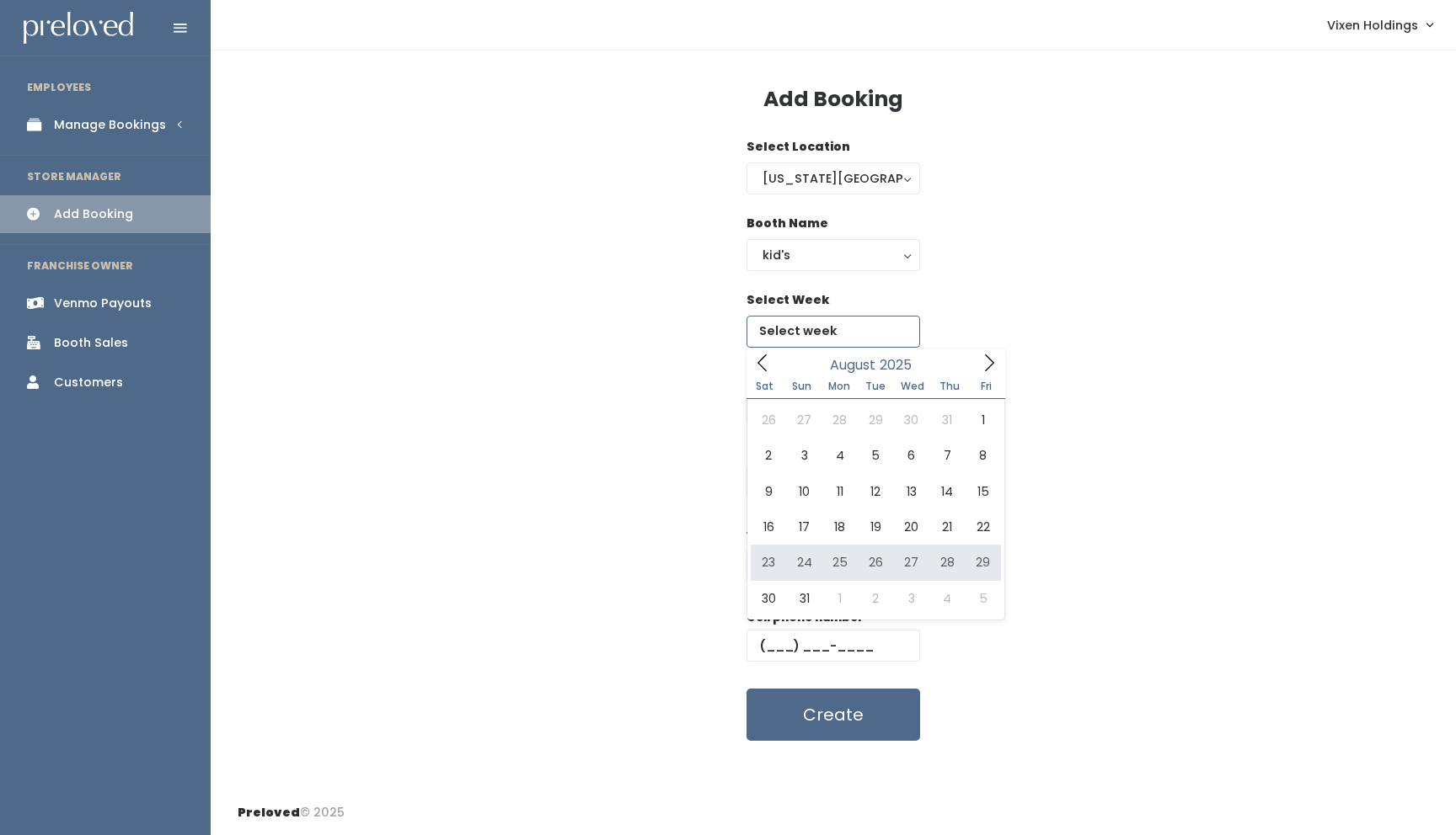
type input "August 23 to August 29"
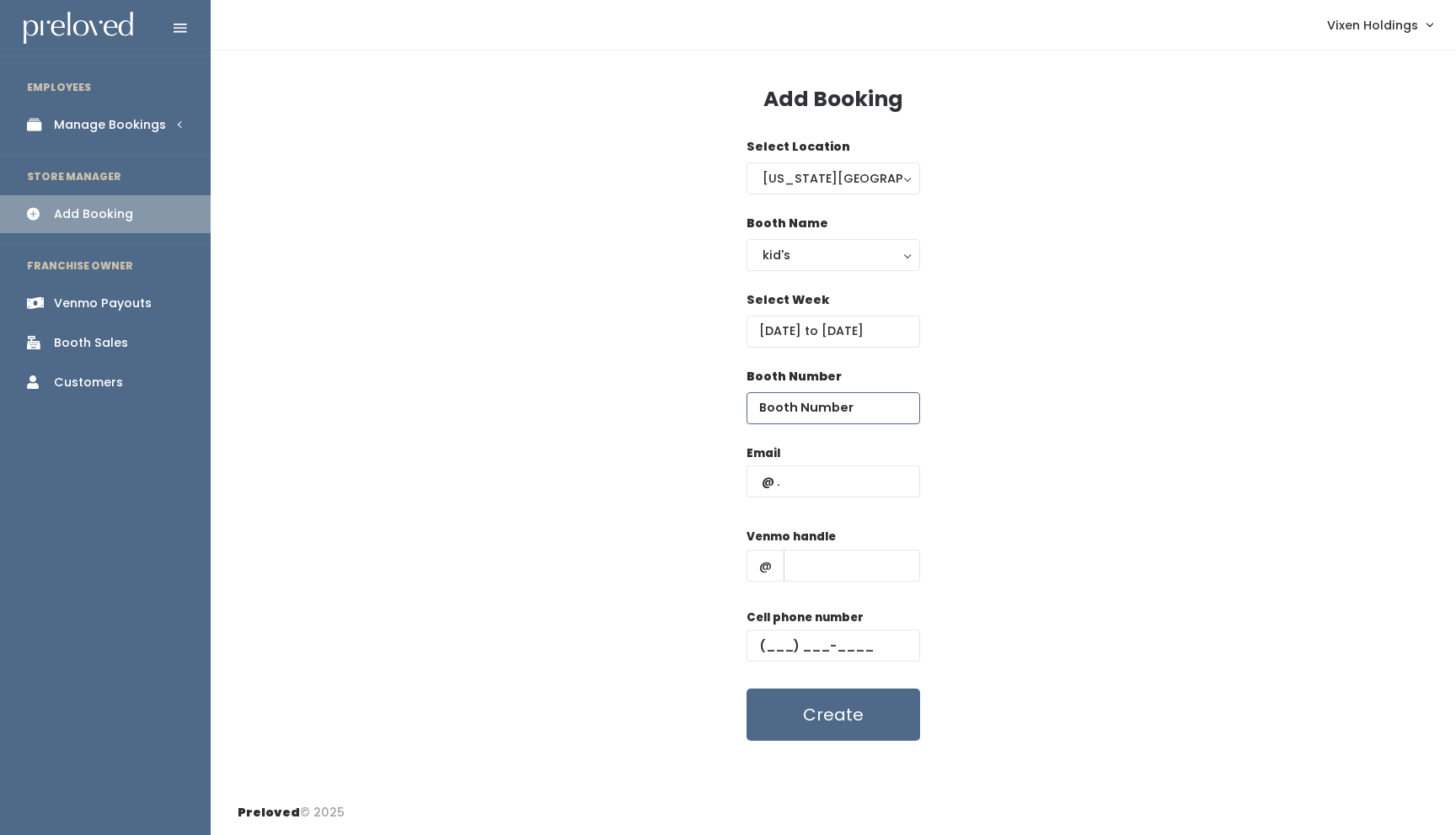
click at [809, 404] on input "number" at bounding box center [833, 408] width 174 height 32
type input "15"
click at [795, 483] on input "text" at bounding box center [833, 481] width 174 height 32
type input "[EMAIL_ADDRESS][DOMAIN_NAME]"
click at [790, 570] on input "text" at bounding box center [851, 565] width 137 height 32
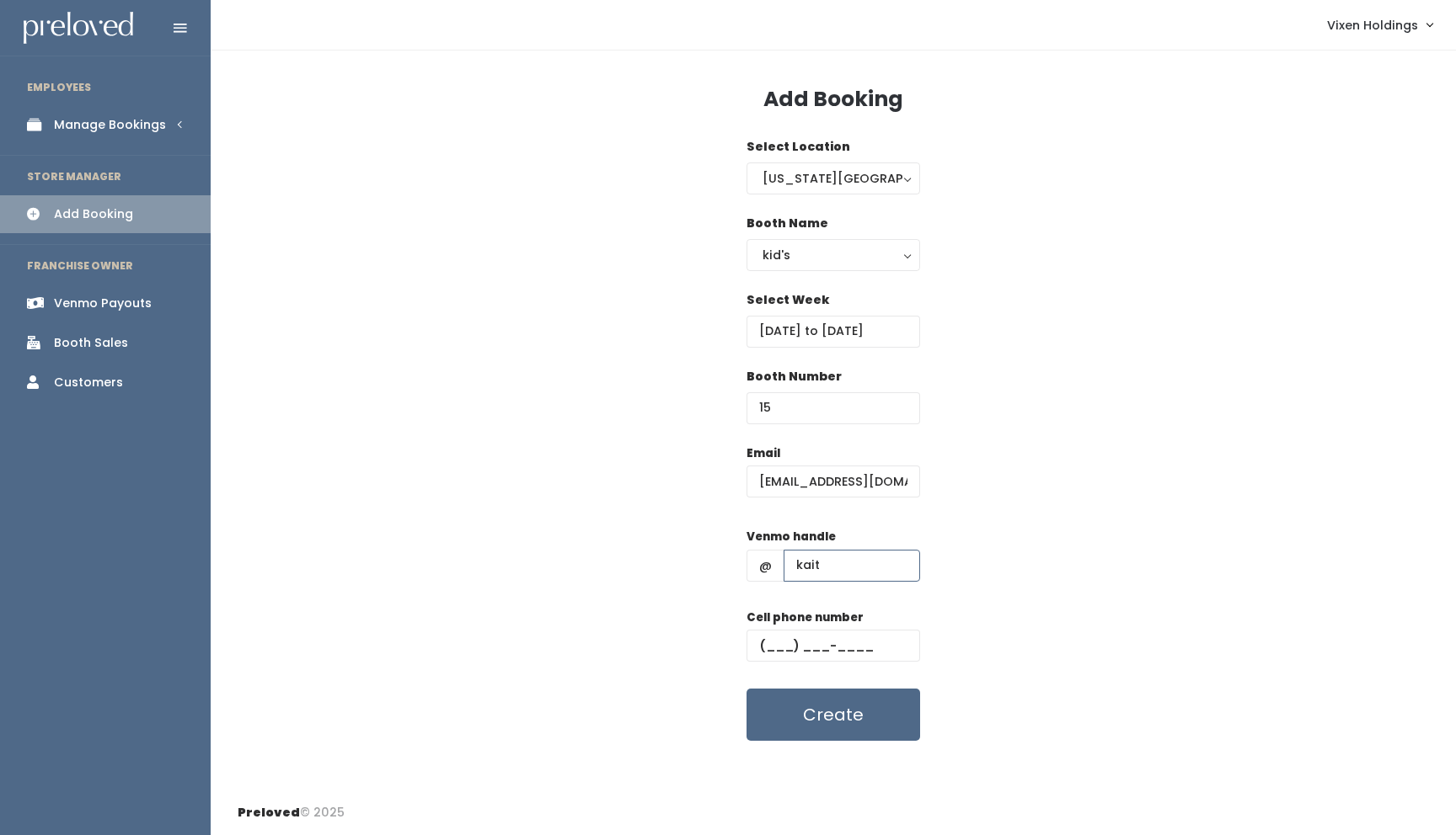
type input "kaitling1"
click at [759, 645] on input "text" at bounding box center [833, 645] width 174 height 32
type input "[PHONE_NUMBER]"
click at [804, 705] on button "Create" at bounding box center [833, 715] width 174 height 52
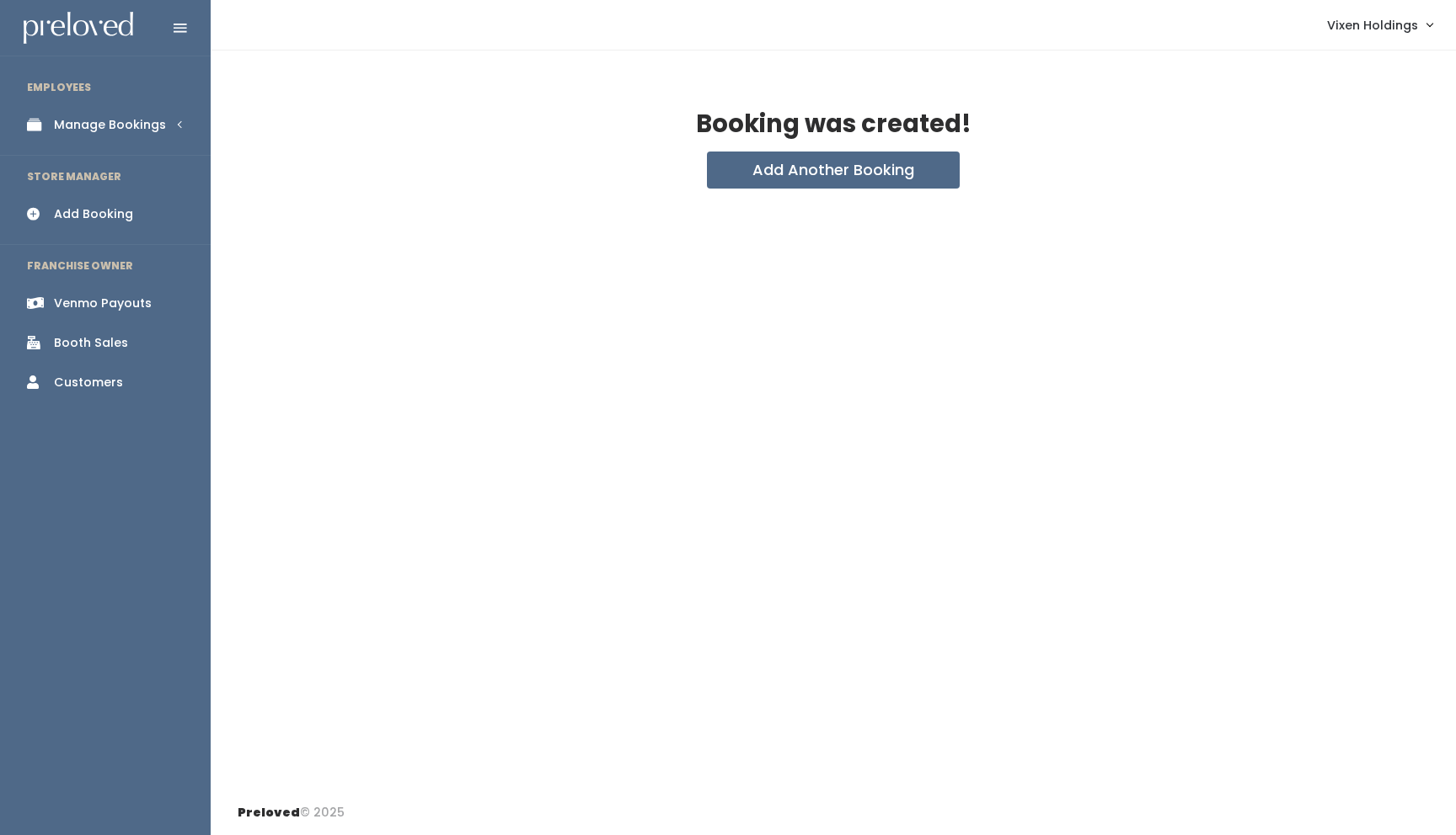
click at [720, 147] on div "Booking was created!" at bounding box center [834, 131] width 1192 height 40
click at [733, 167] on button "Add Another Booking" at bounding box center [833, 170] width 252 height 37
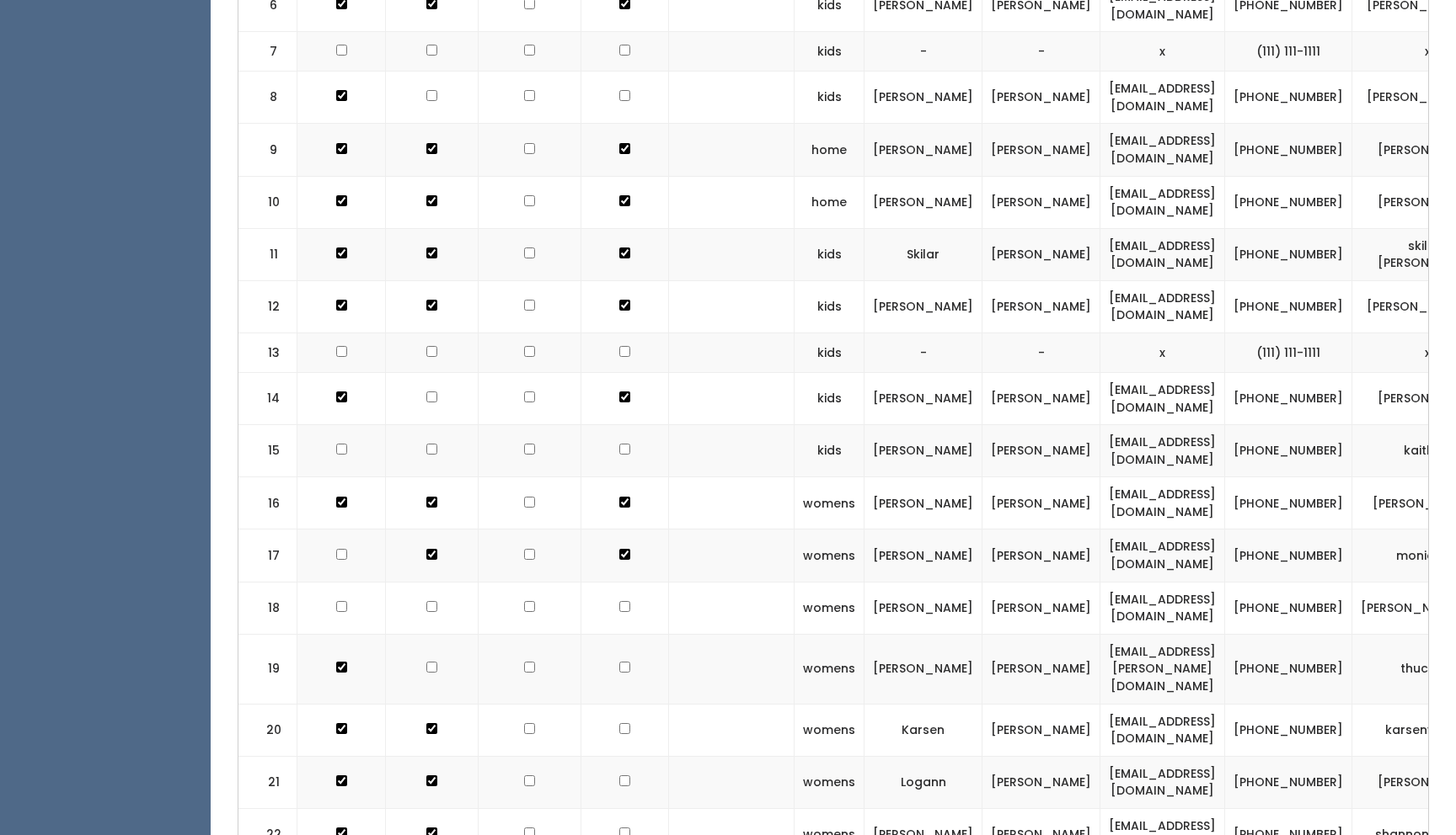
scroll to position [1192, 0]
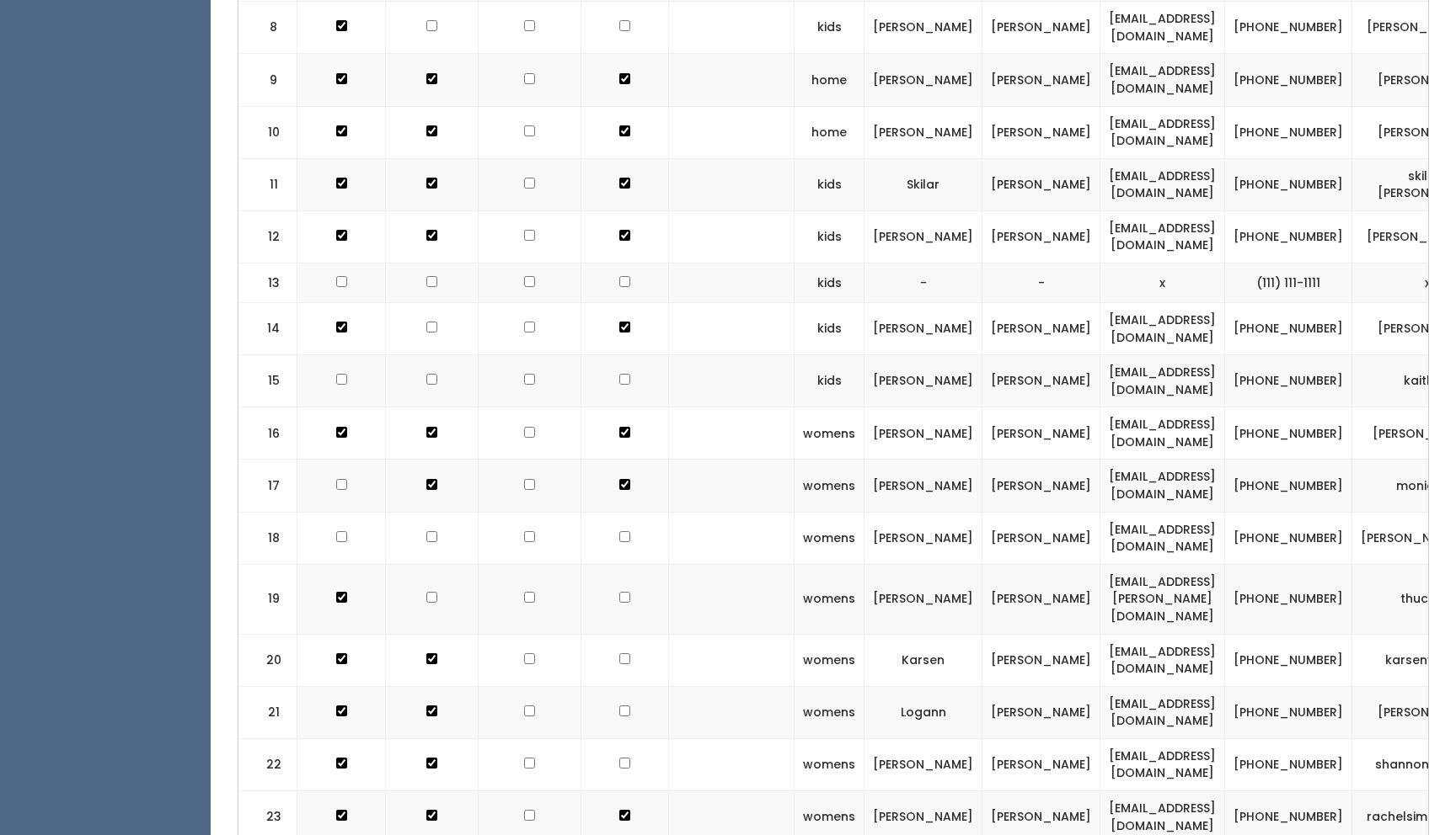
checkbox input "true"
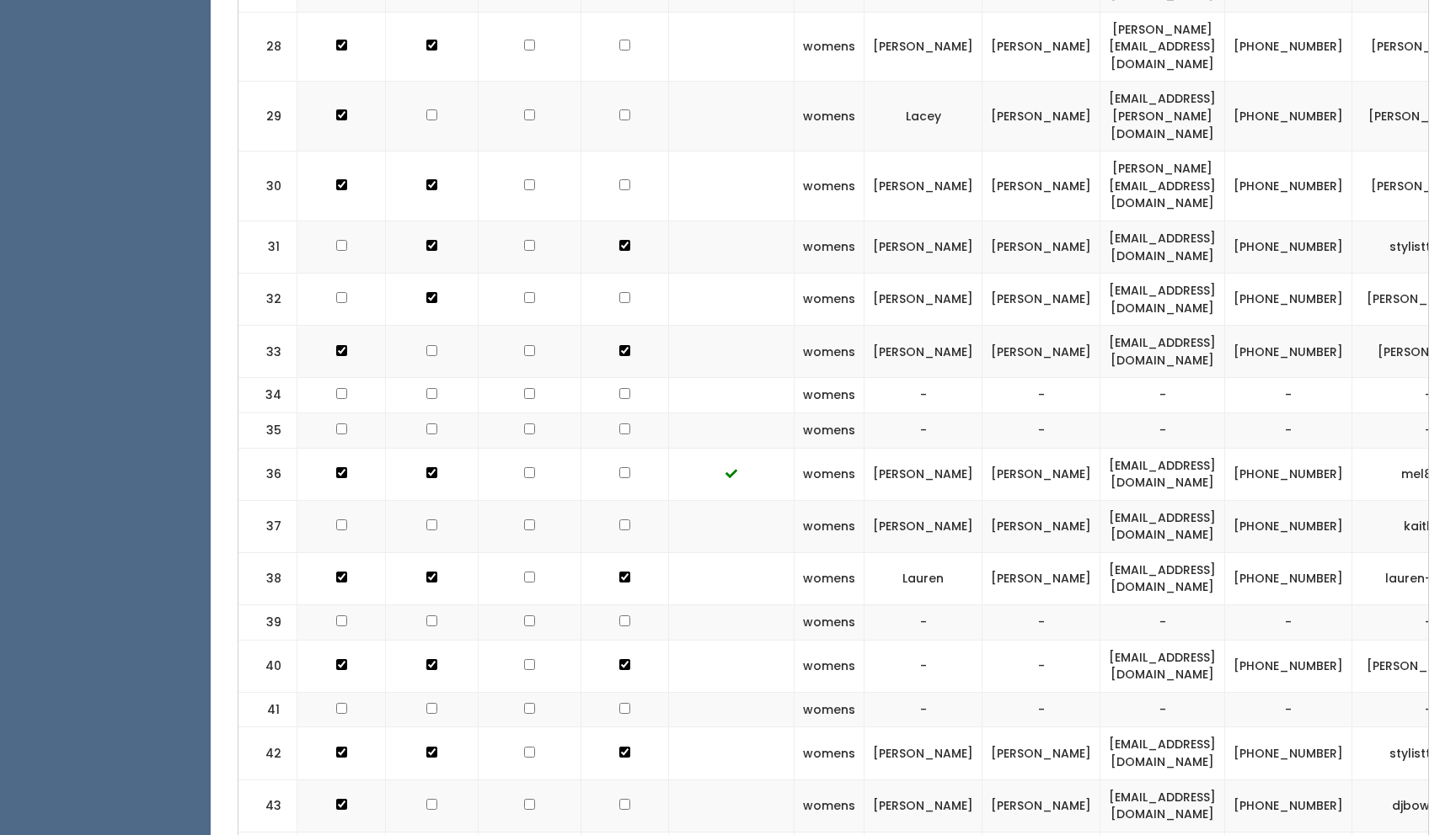
scroll to position [2246, 0]
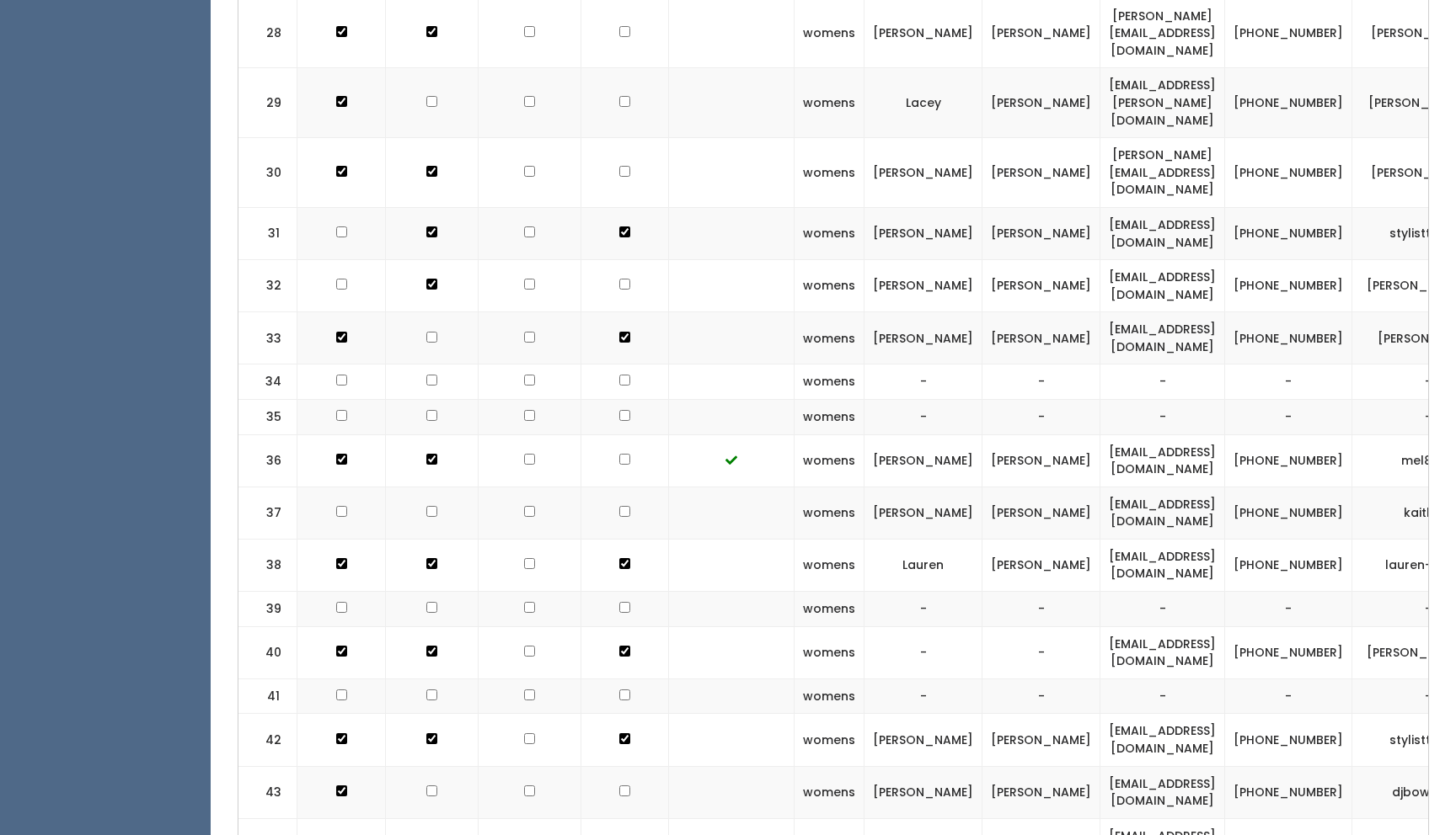
checkbox input "true"
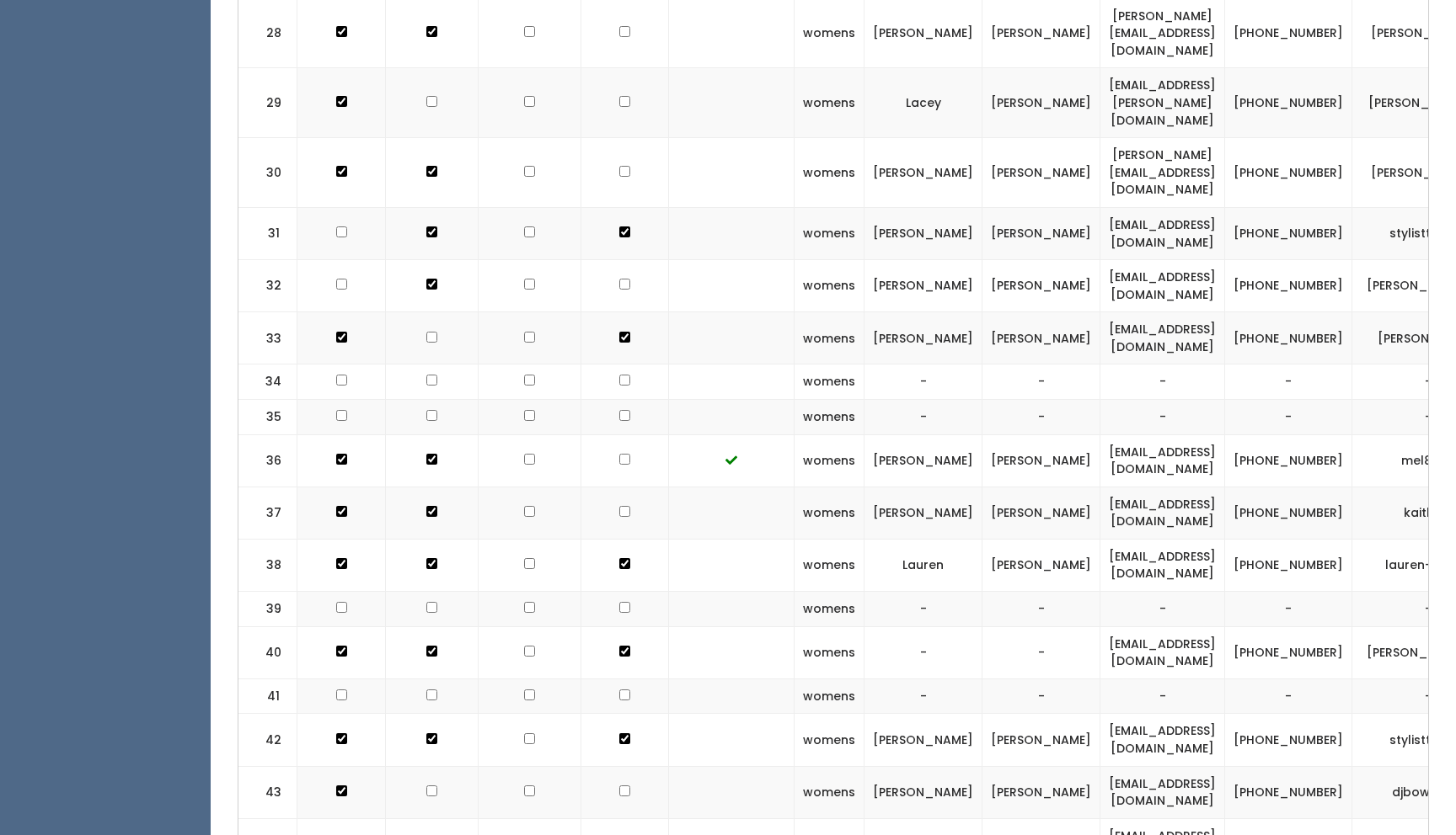
checkbox input "true"
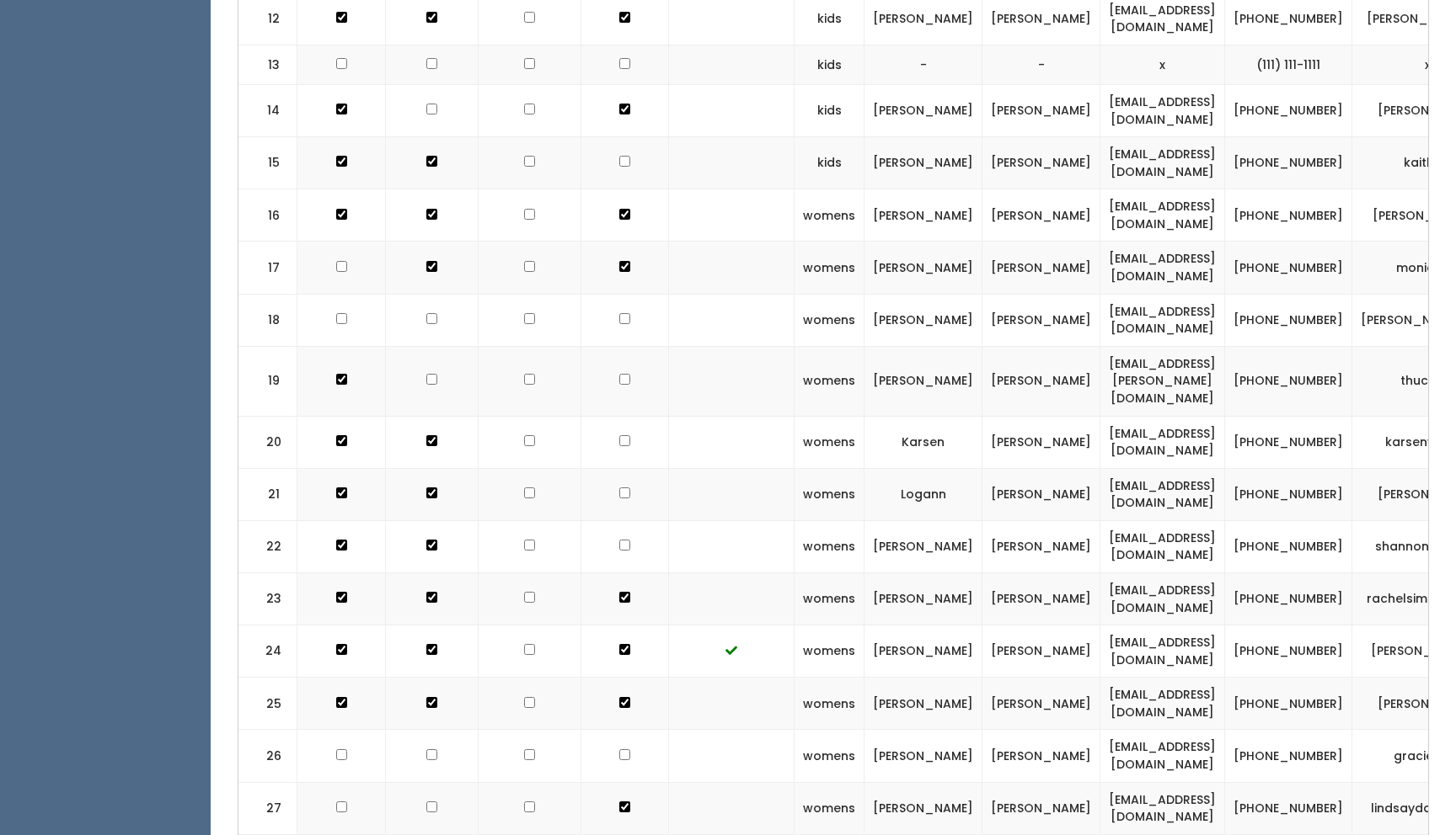
scroll to position [1344, 0]
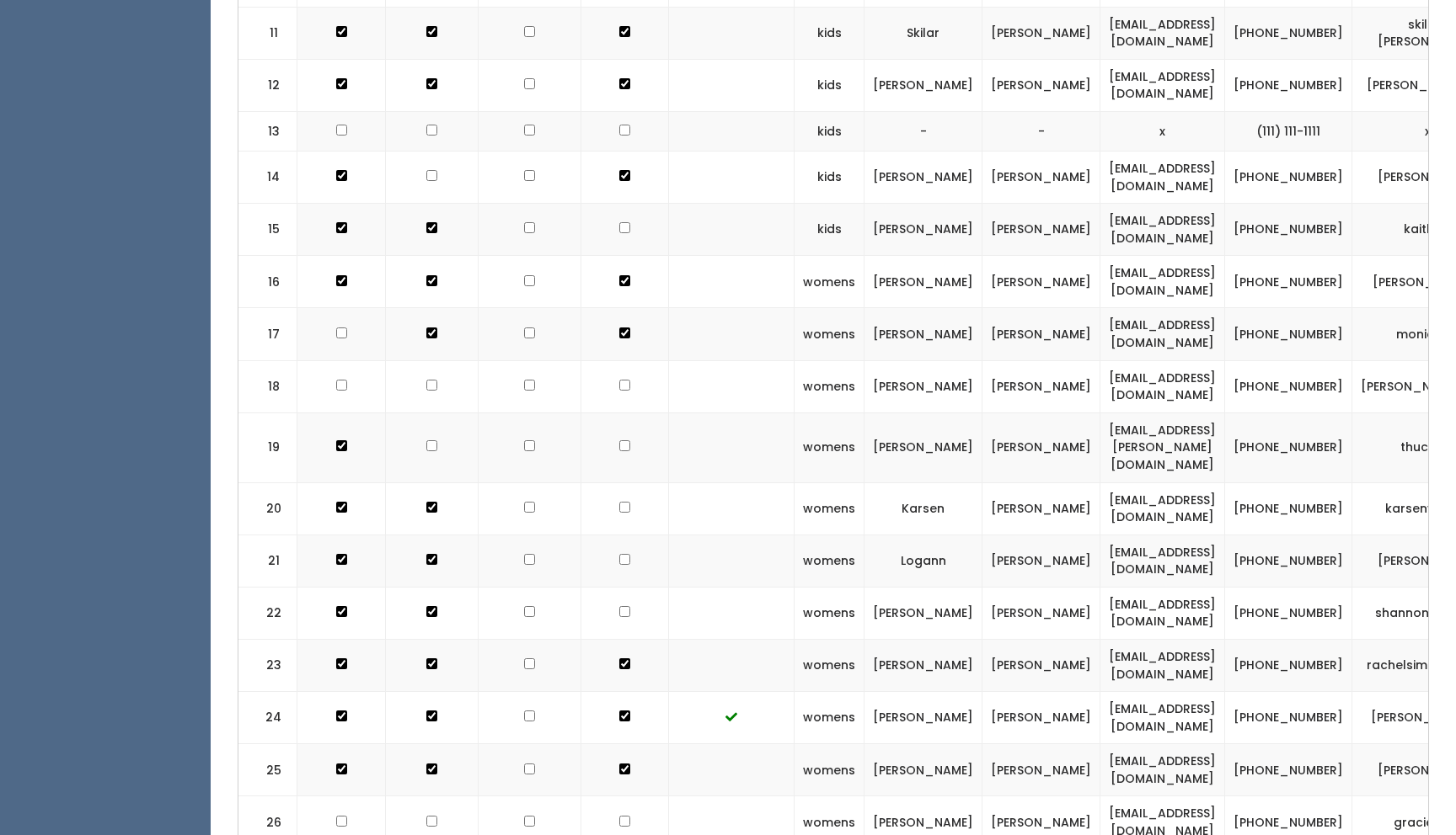
checkbox input "true"
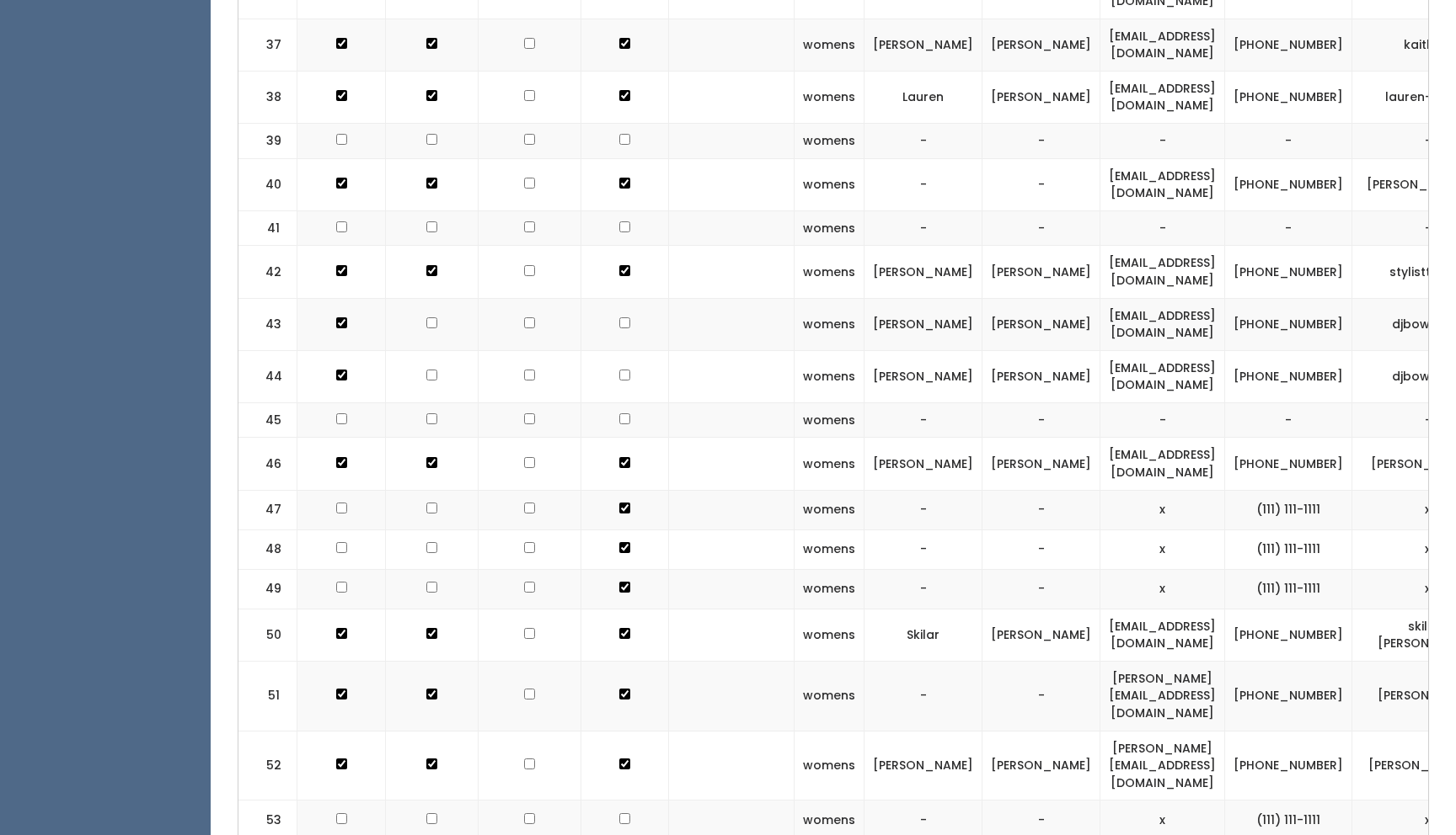
scroll to position [3227, 0]
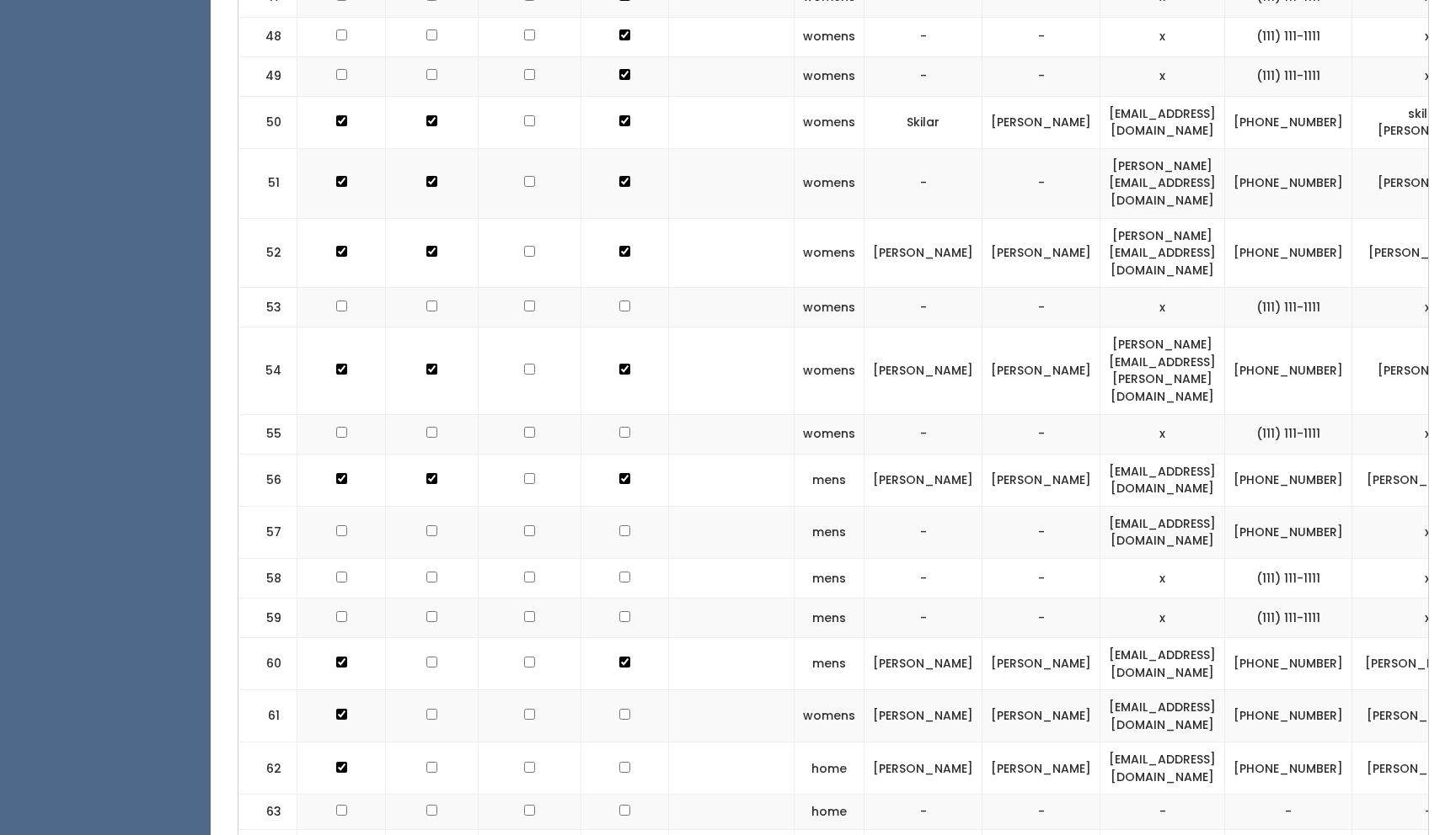
checkbox input "true"
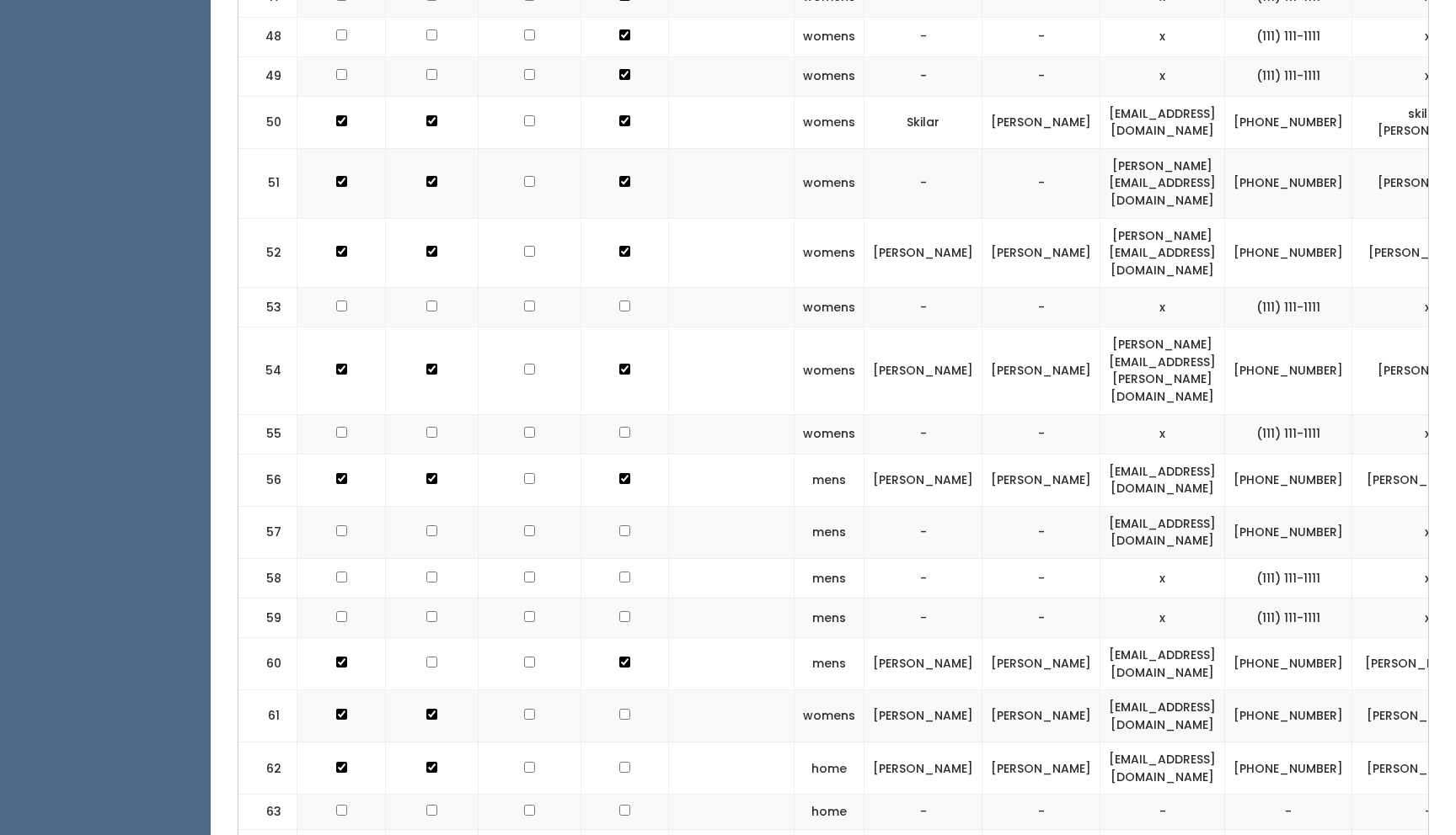
checkbox input "true"
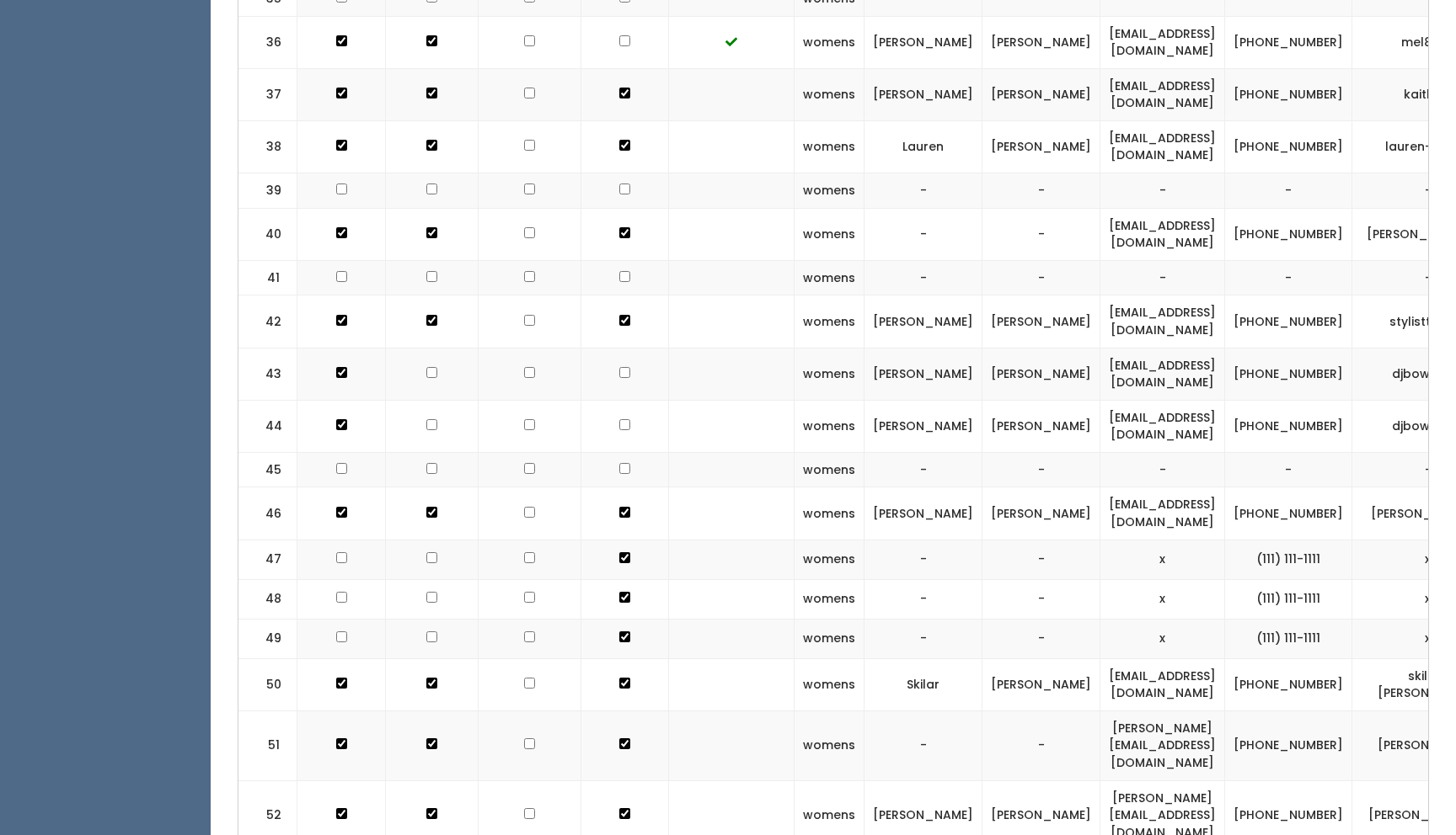
scroll to position [2644, 0]
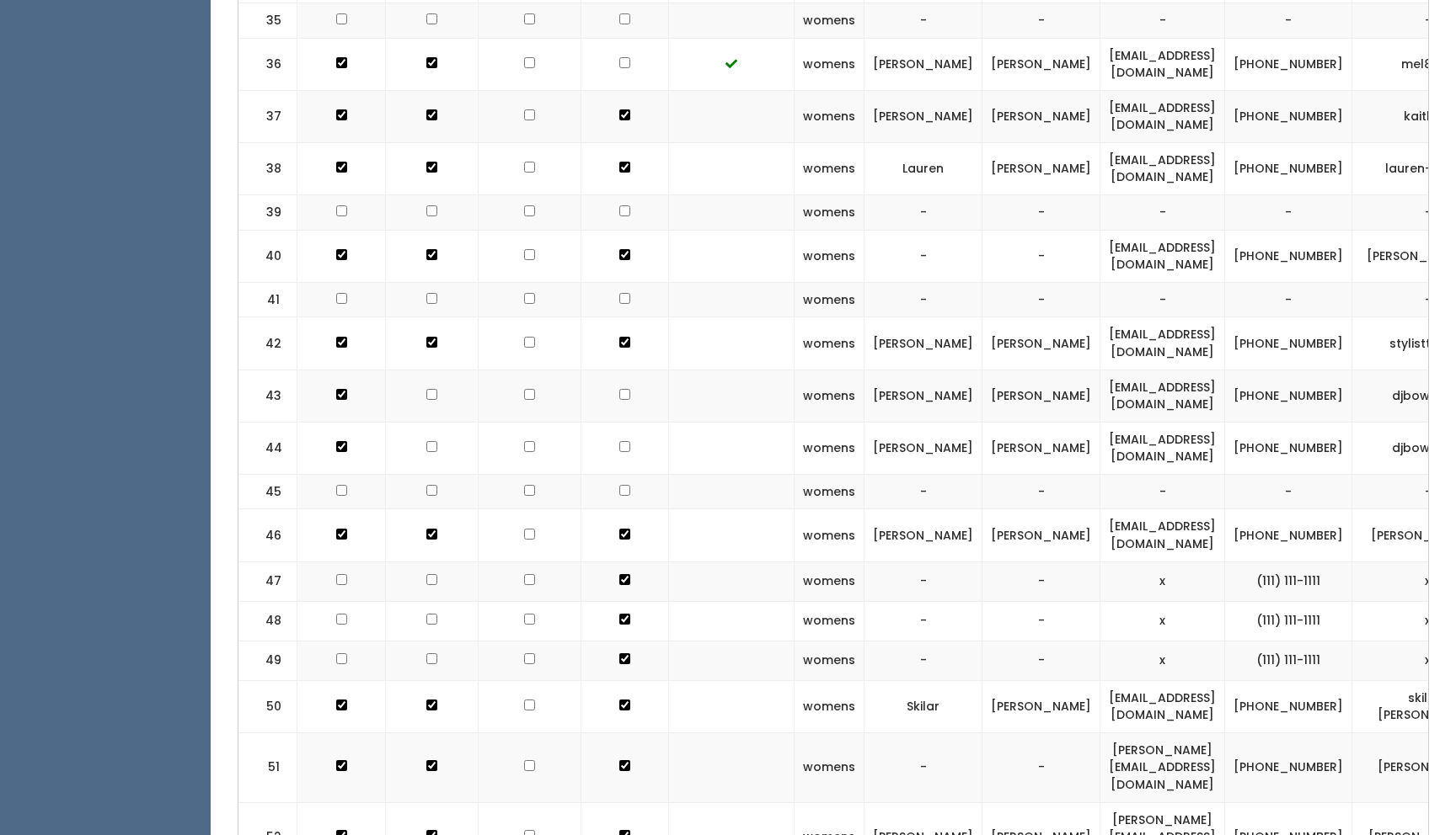
checkbox input "true"
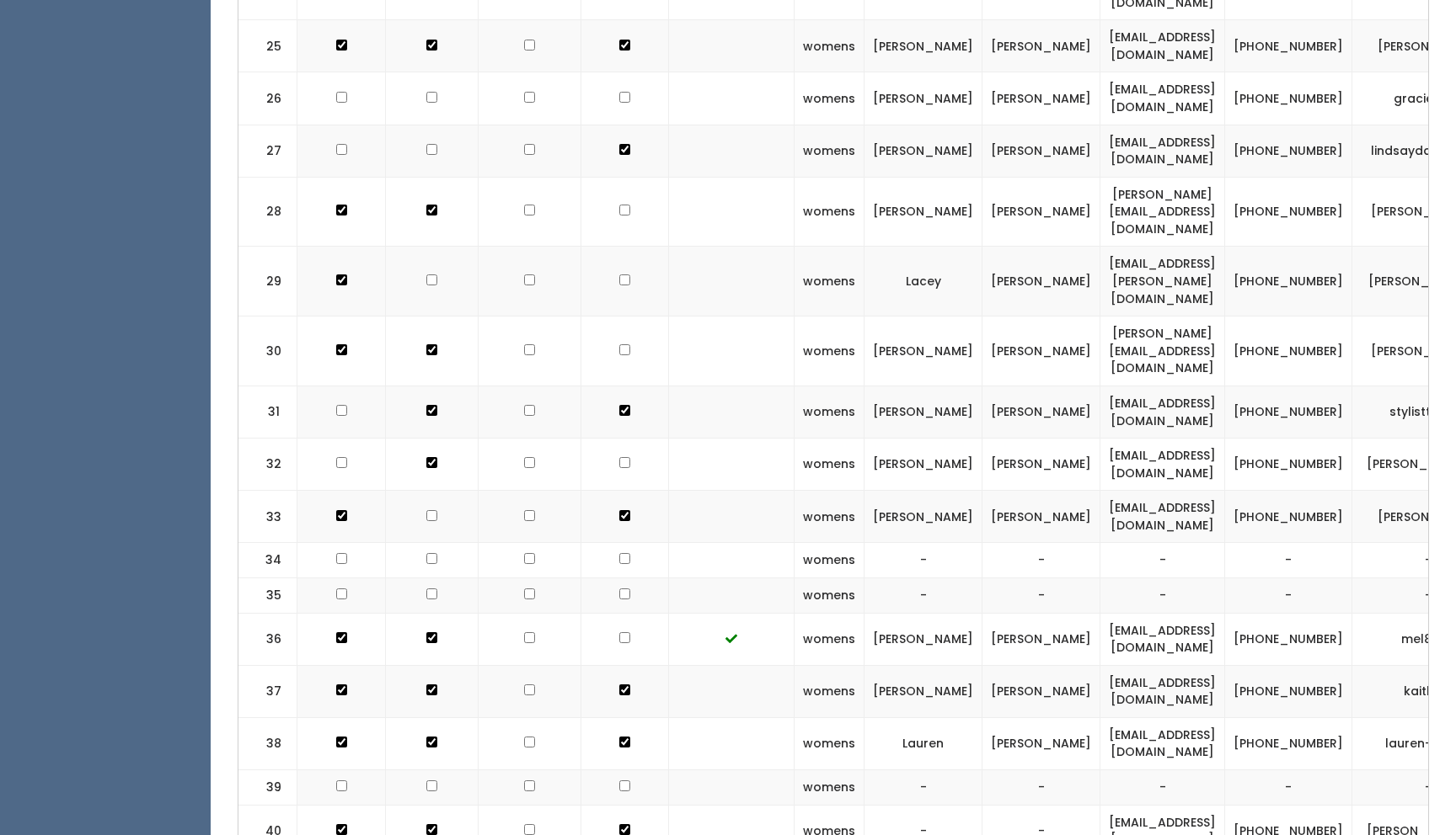
scroll to position [2007, 0]
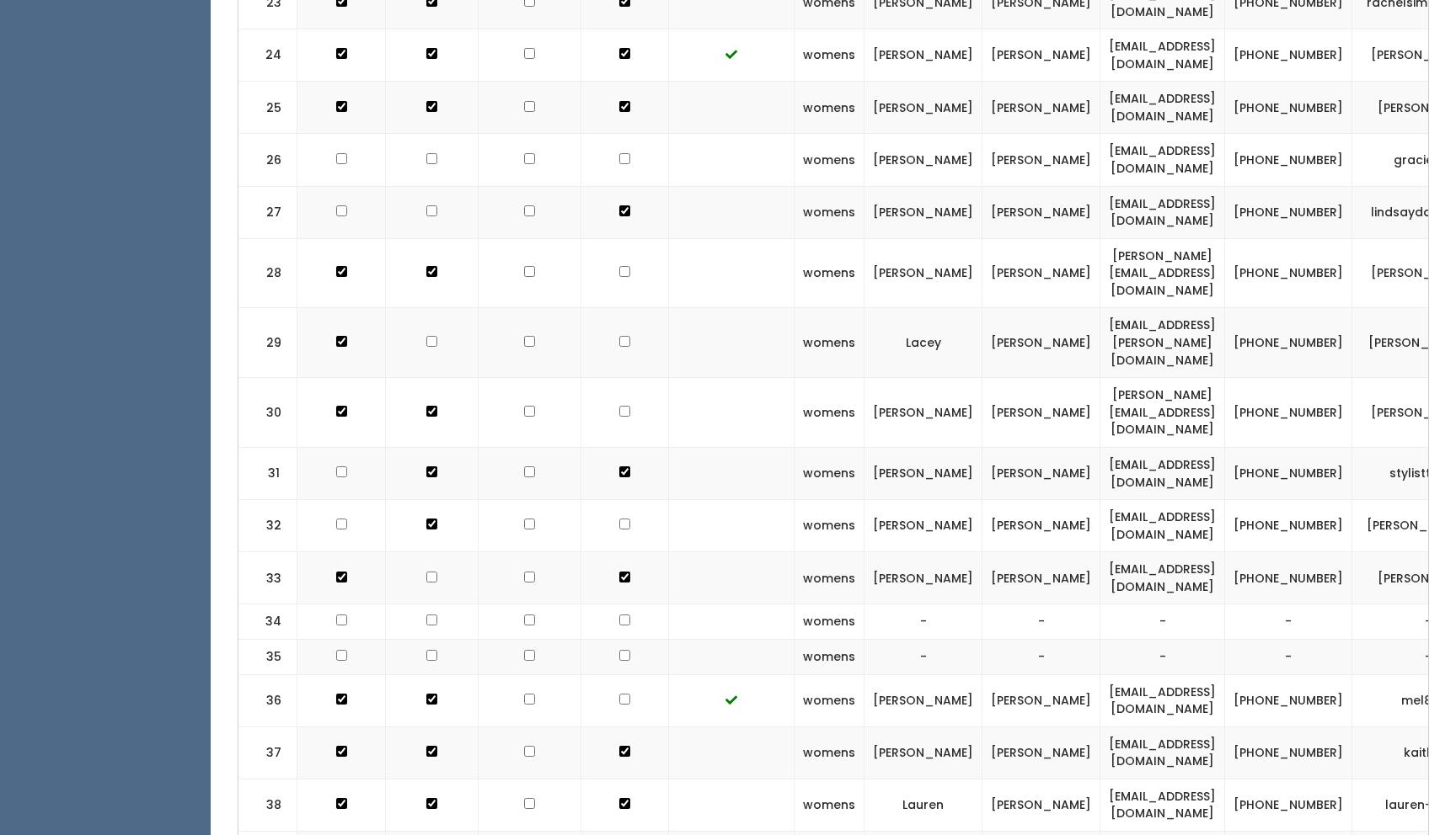
checkbox input "true"
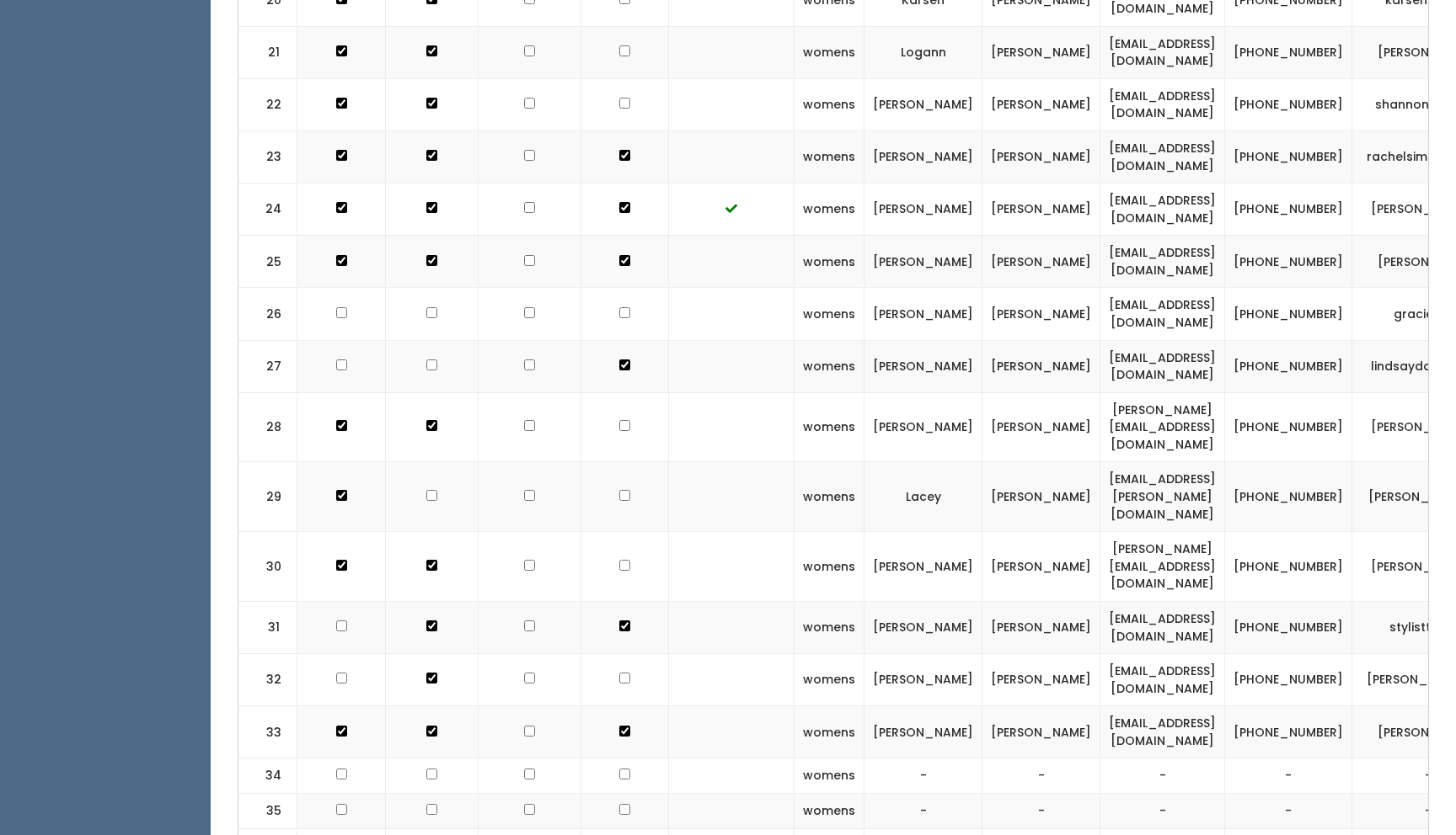
scroll to position [1845, 0]
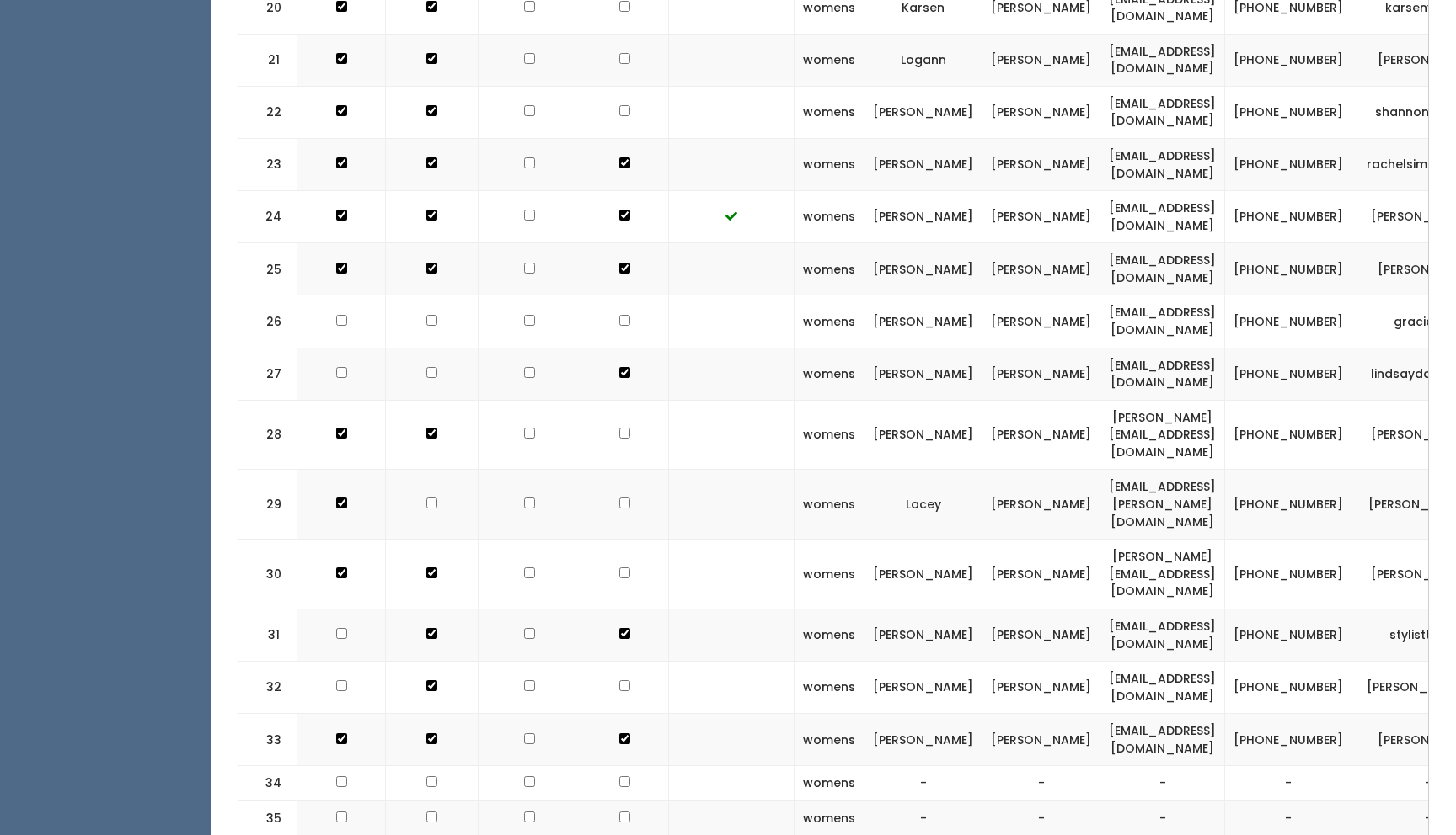
checkbox input "true"
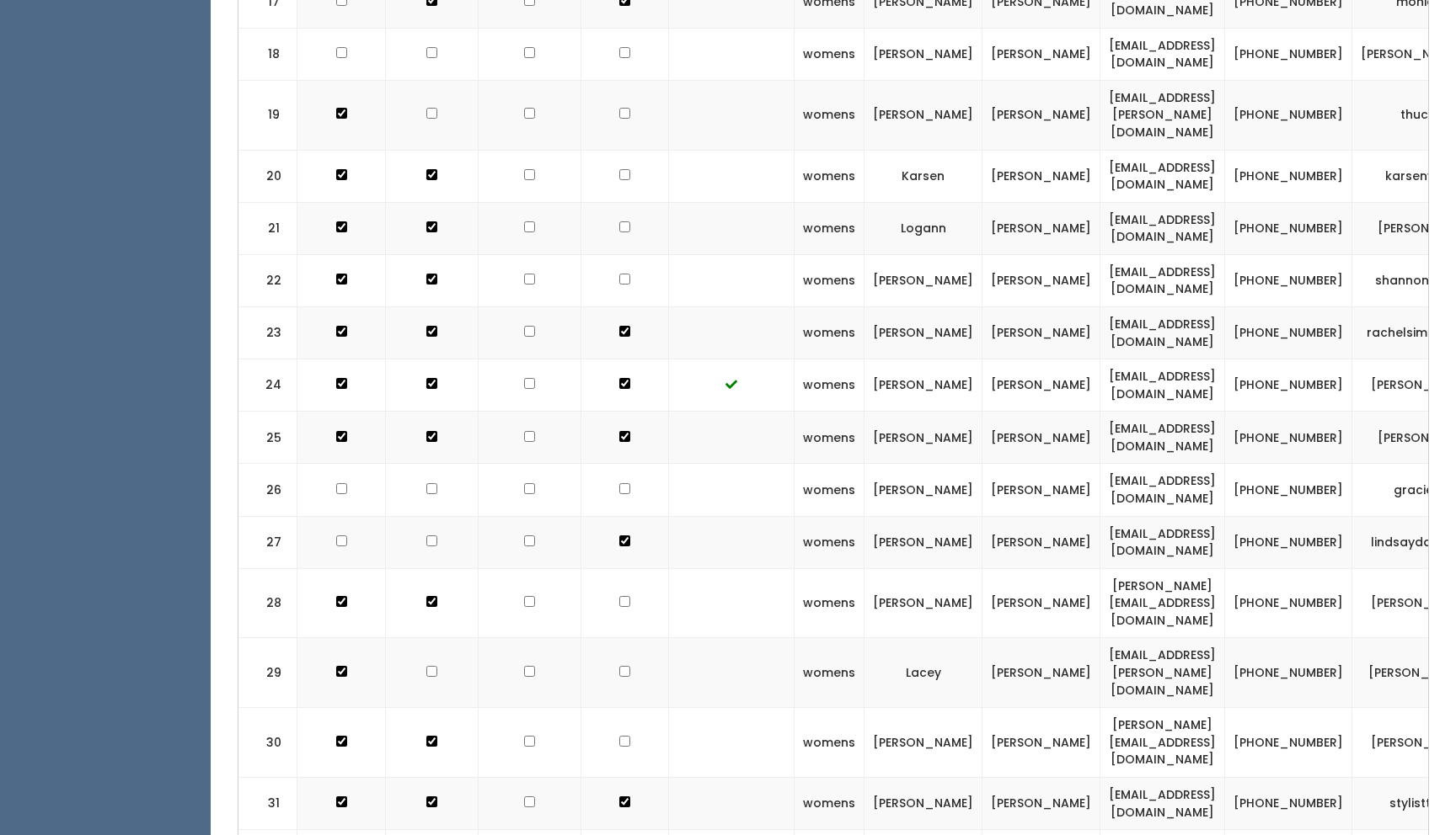
scroll to position [1674, 0]
checkbox input "true"
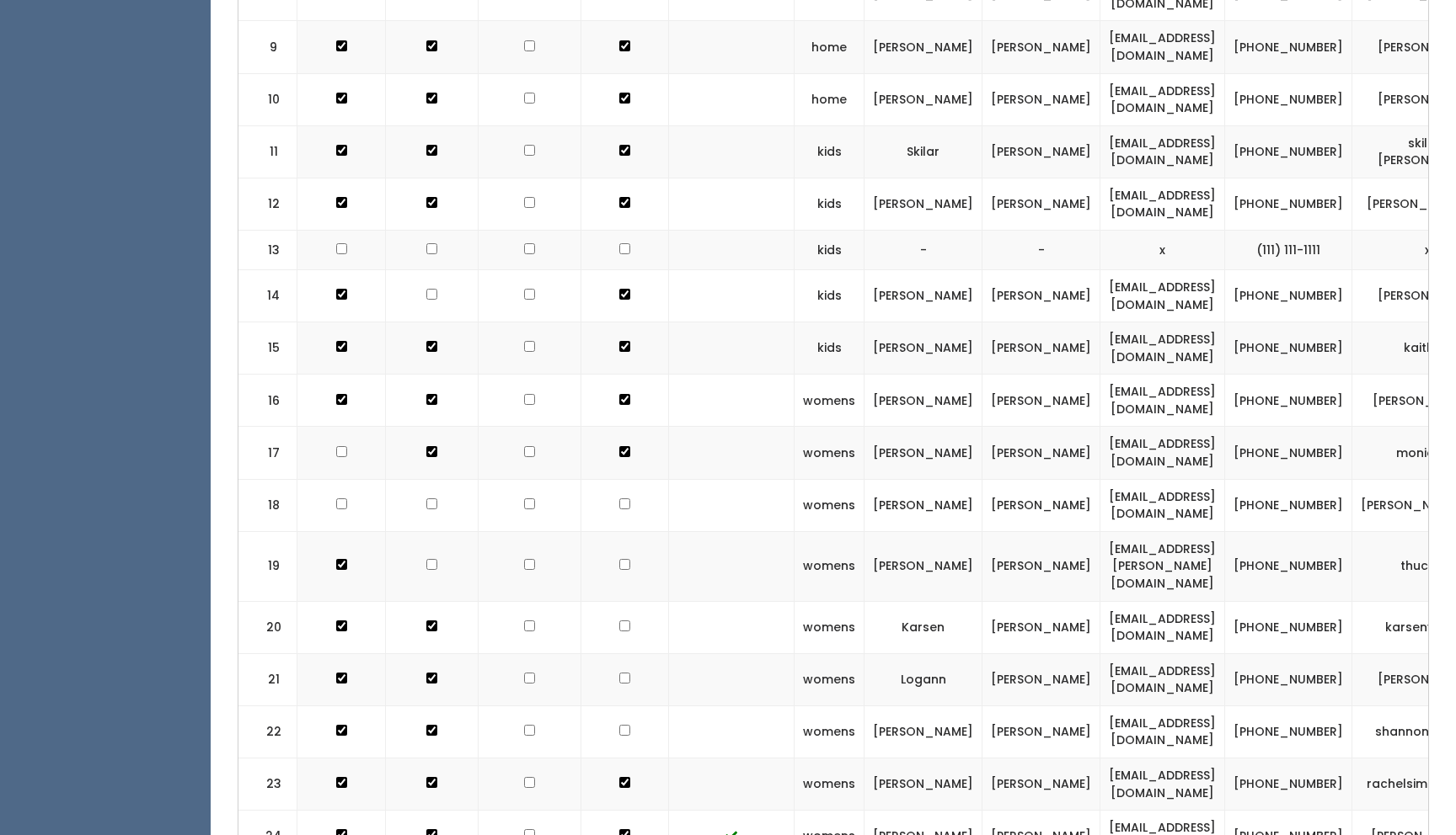
scroll to position [1224, 0]
checkbox input "true"
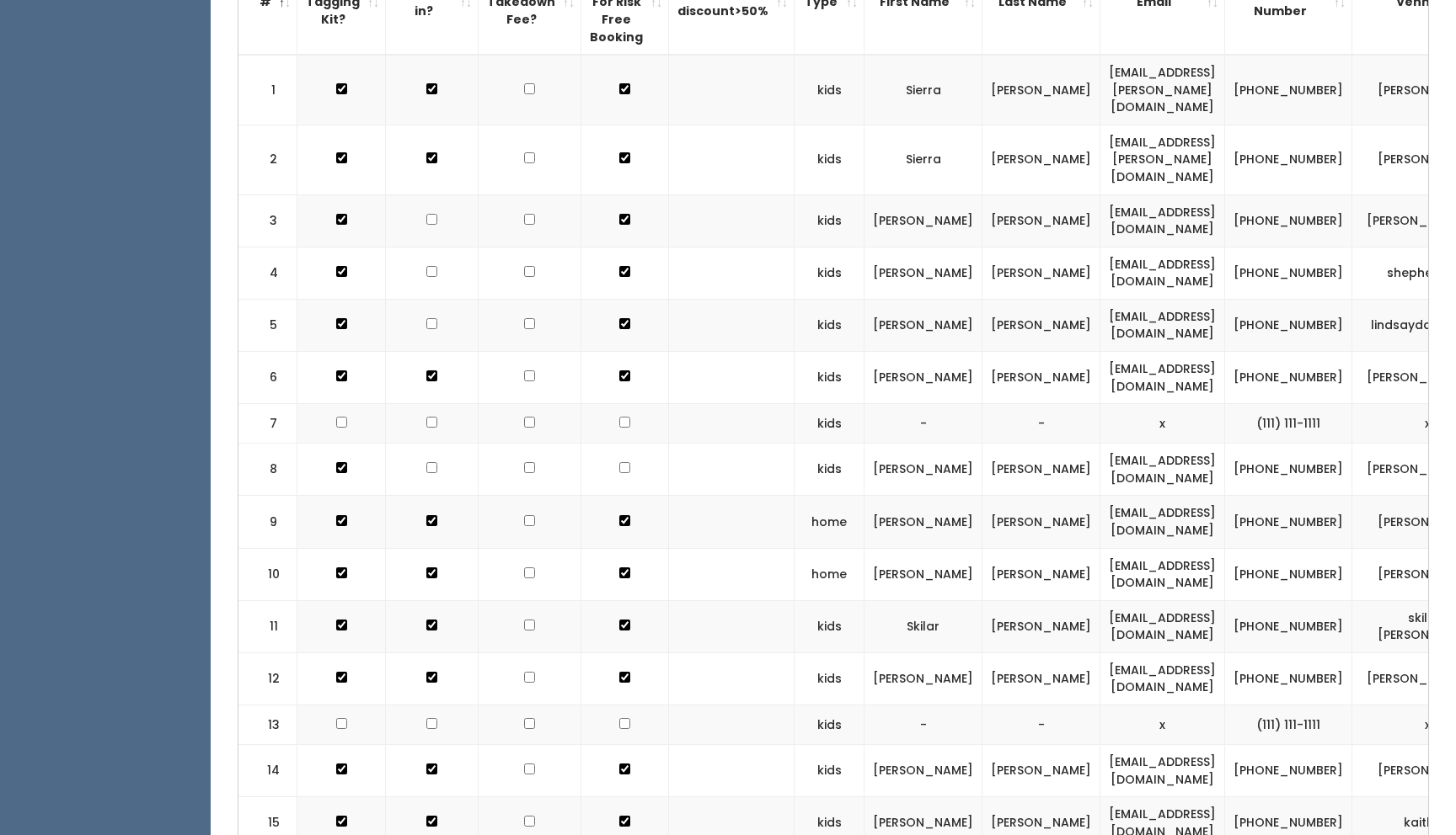
scroll to position [740, 0]
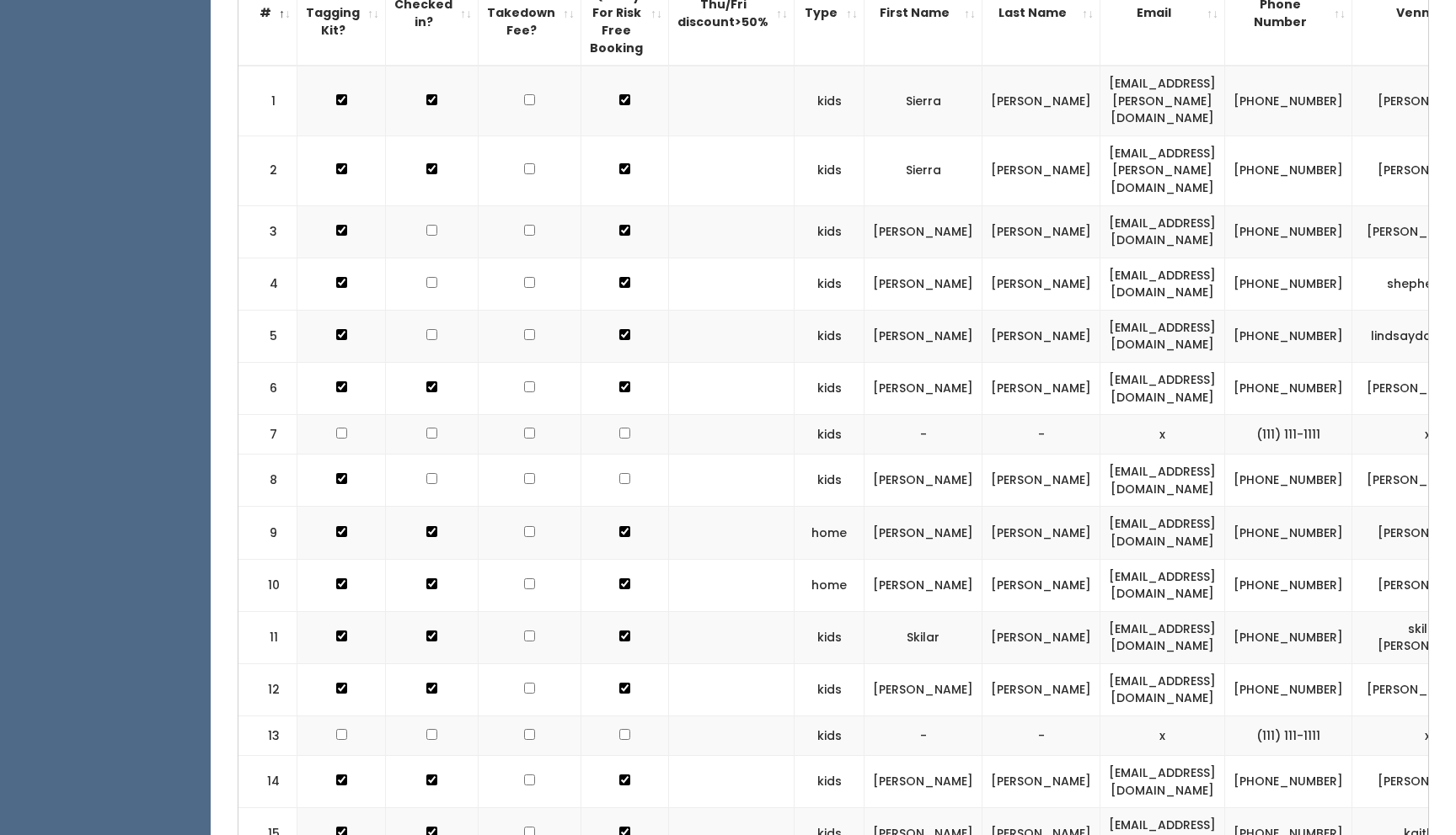
click at [426, 106] on input "checkbox" at bounding box center [431, 100] width 11 height 11
checkbox input "true"
click at [428, 258] on td at bounding box center [431, 284] width 93 height 52
click at [429, 106] on input "checkbox" at bounding box center [431, 100] width 11 height 11
checkbox input "true"
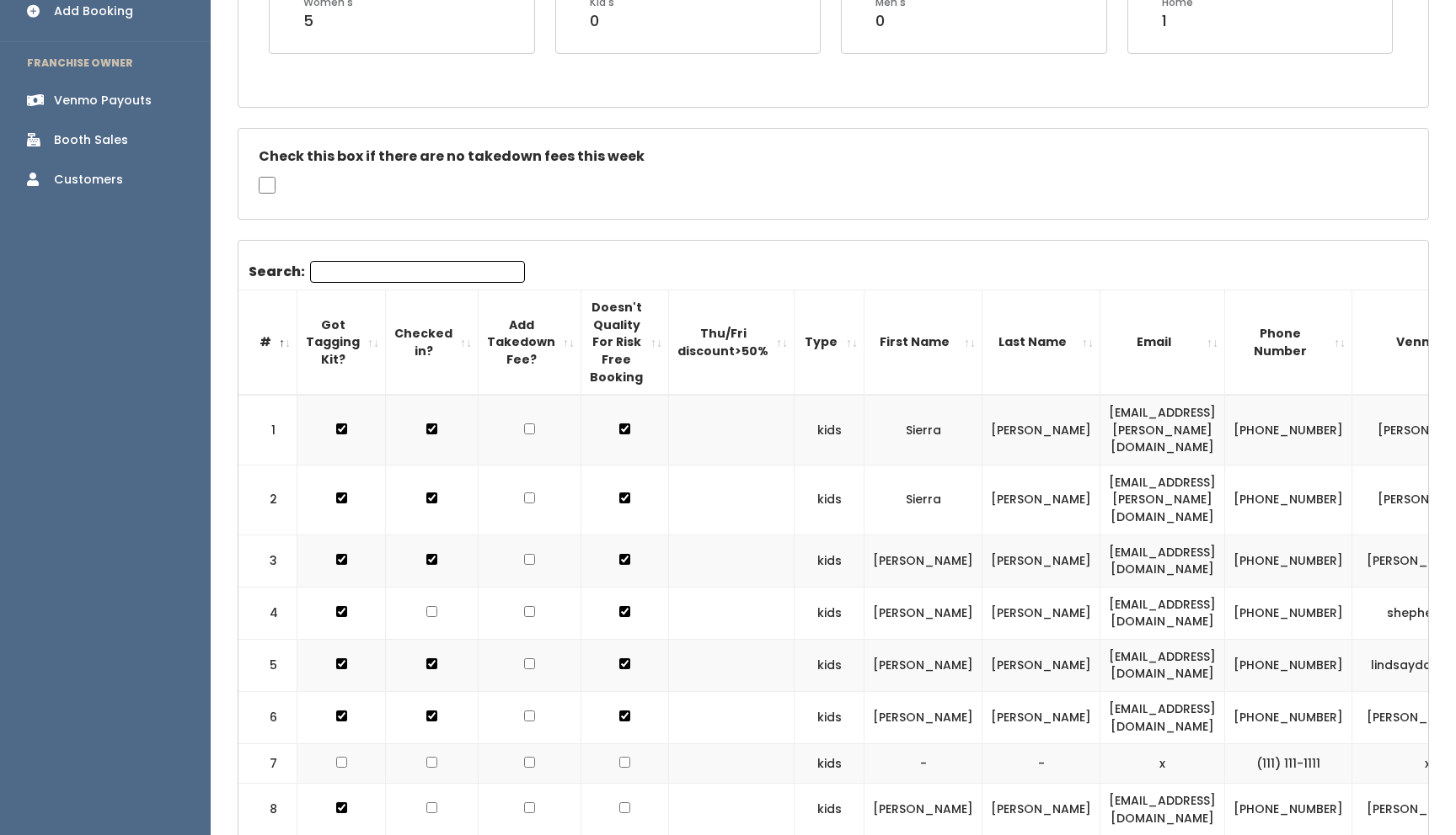
scroll to position [437, 0]
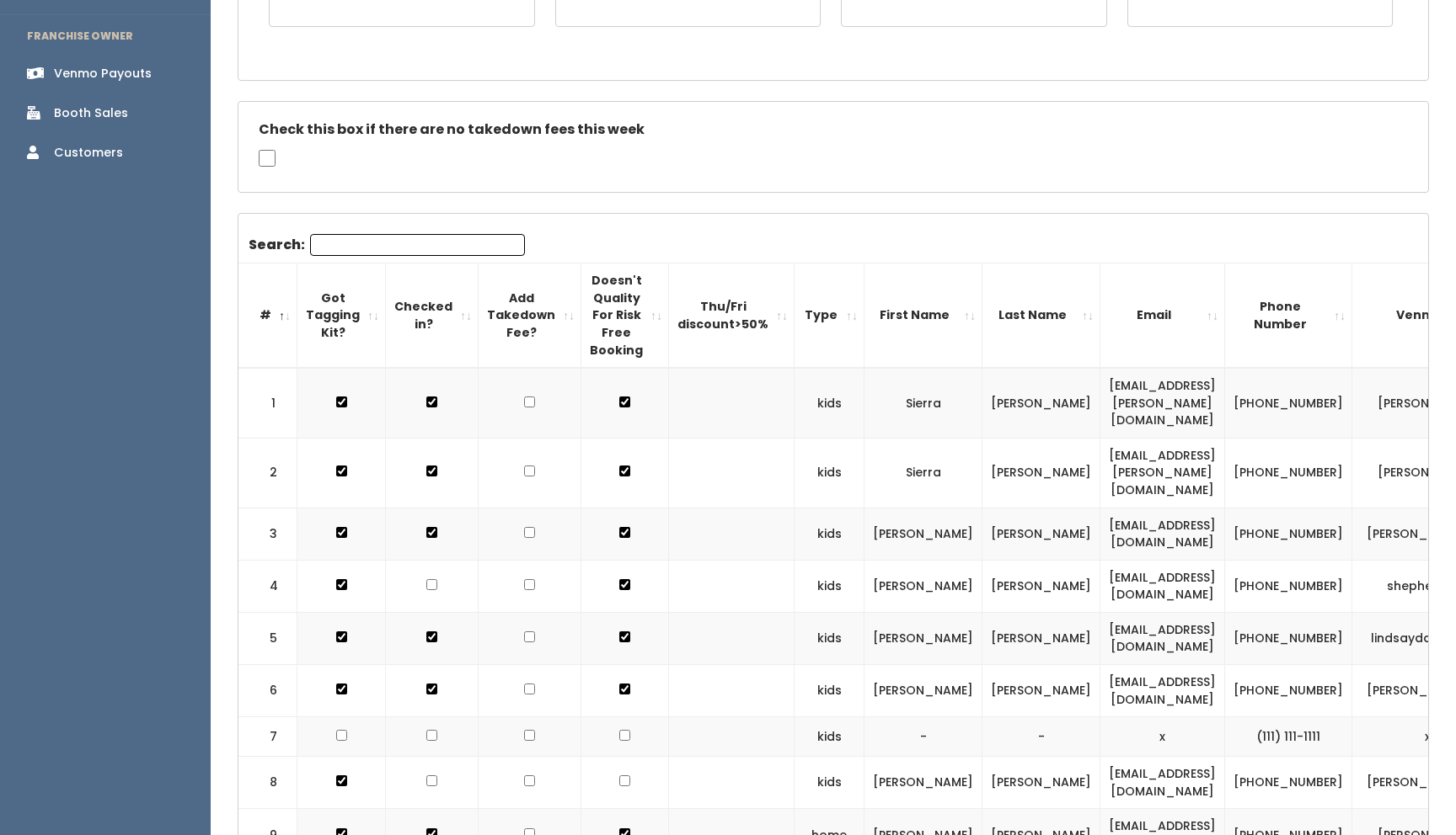
click at [430, 476] on input "checkbox" at bounding box center [431, 471] width 11 height 11
checkbox input "true"
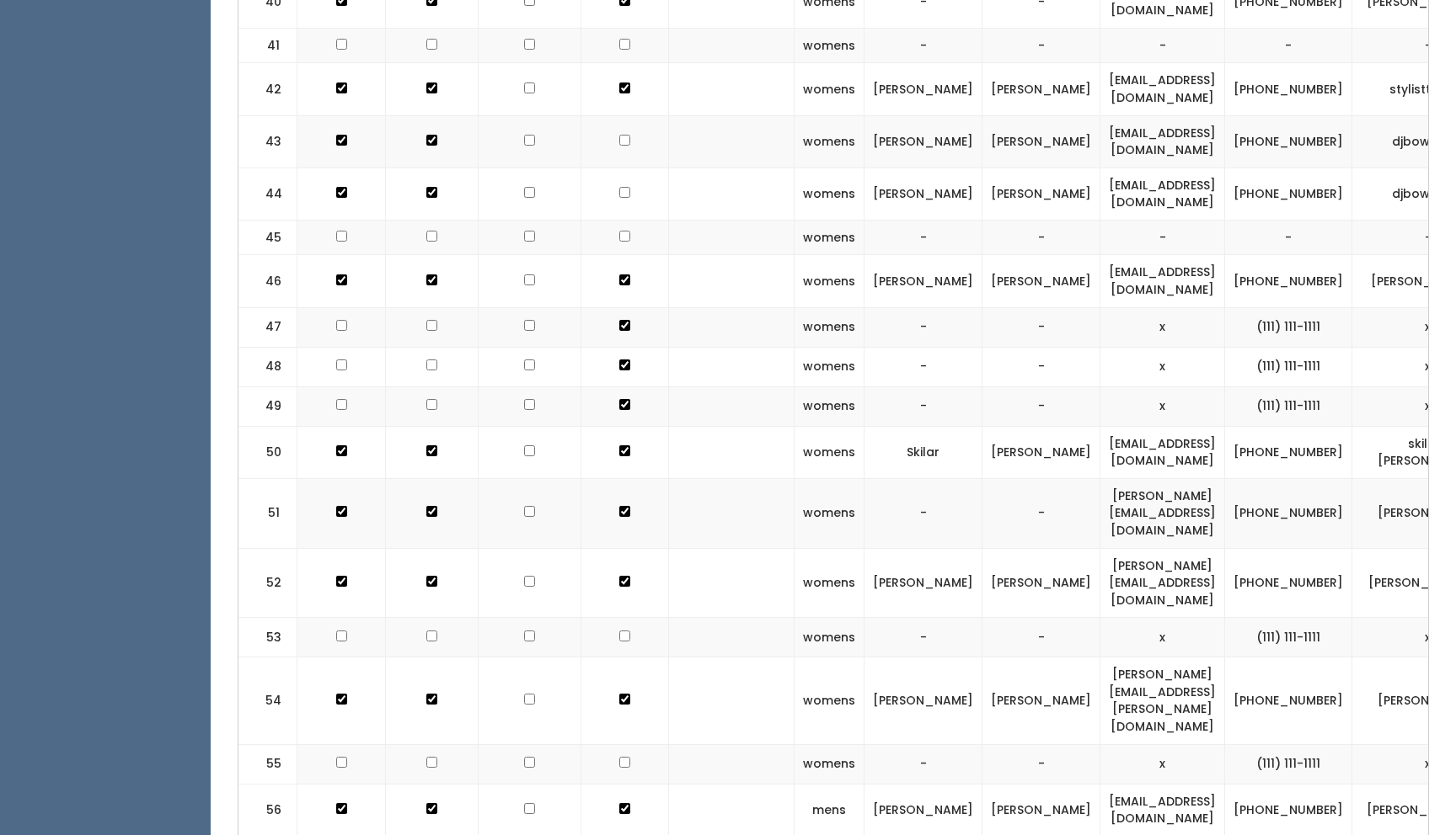
scroll to position [2900, 0]
checkbox input "true"
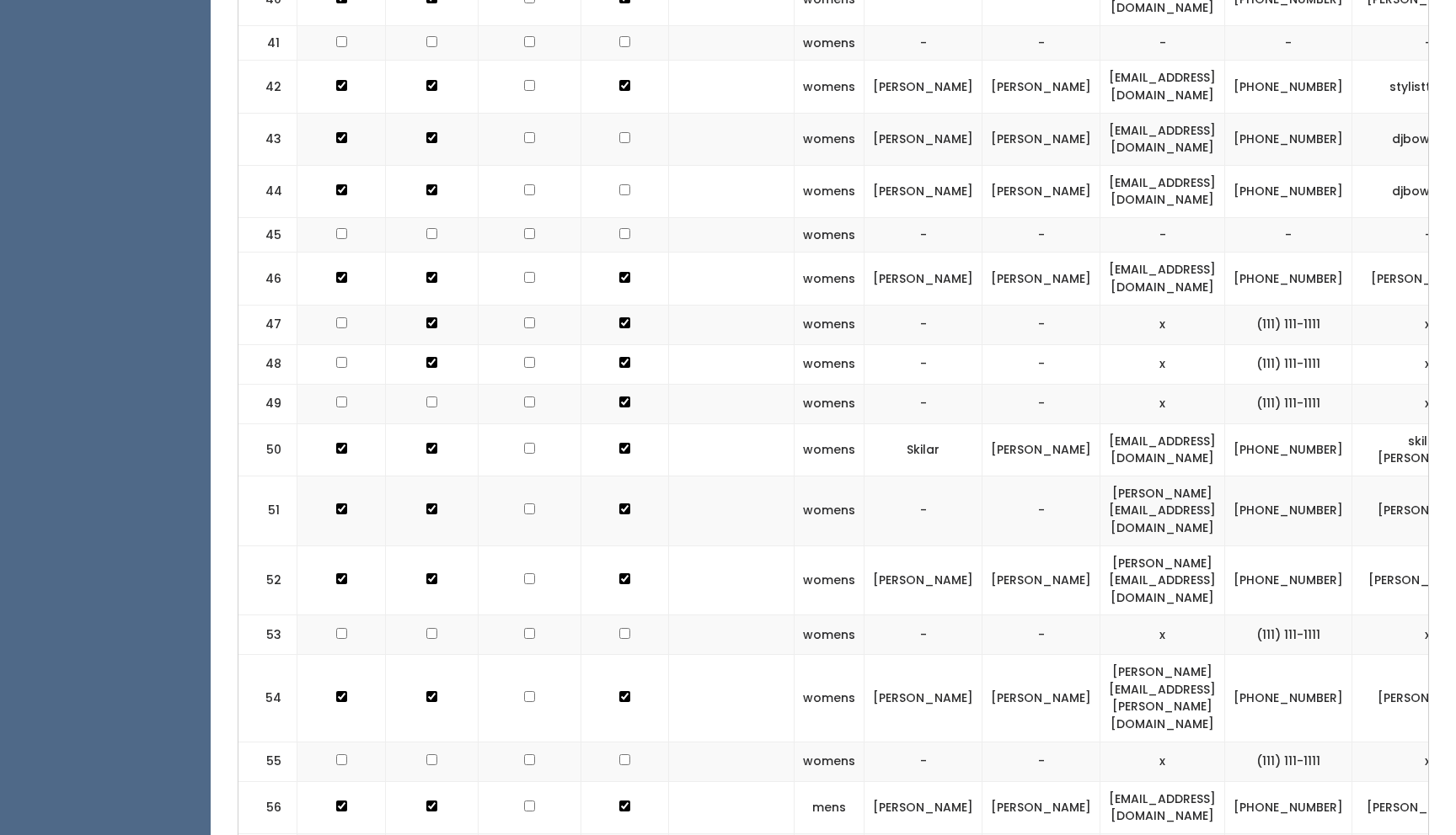
checkbox input "true"
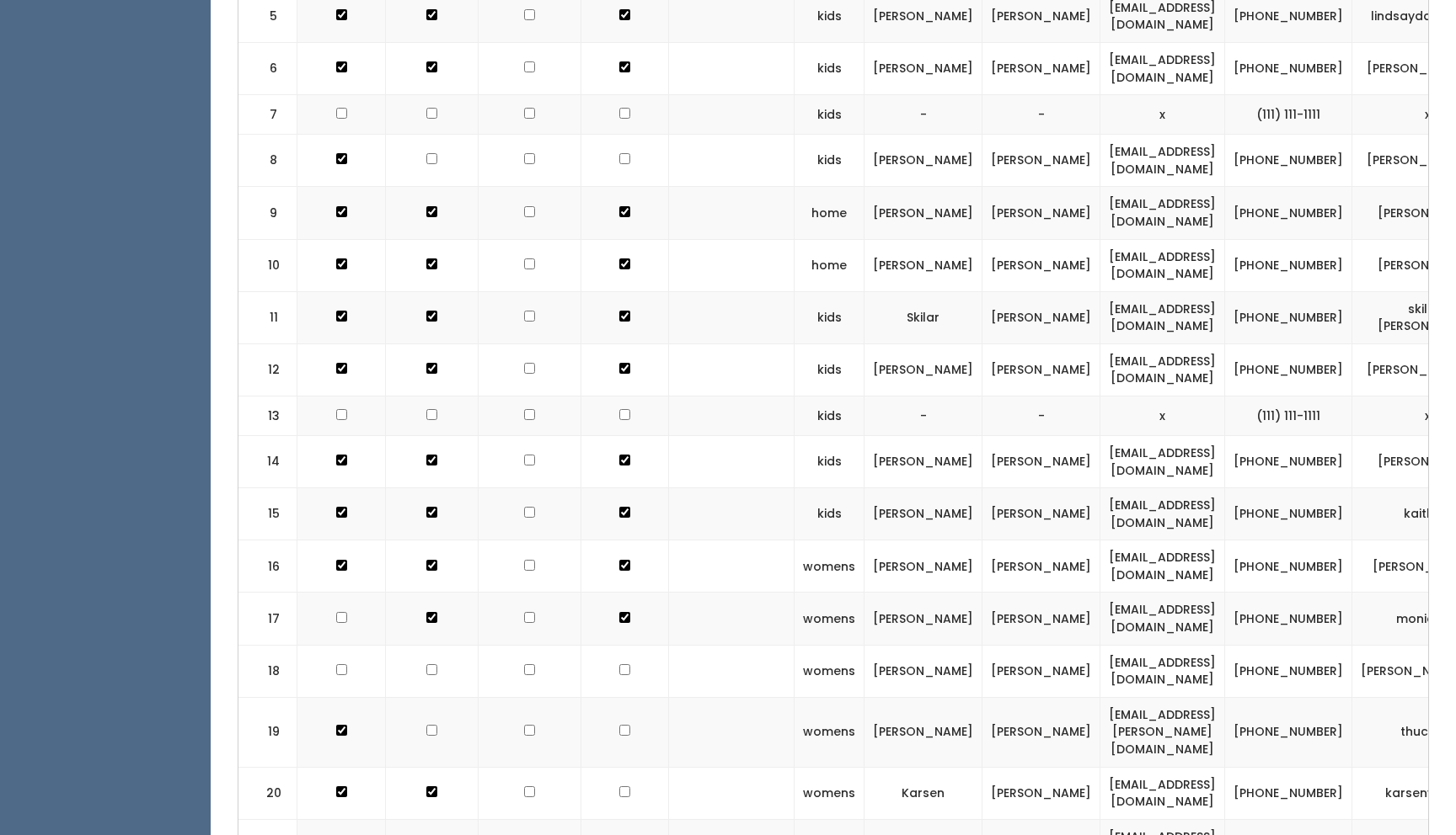
scroll to position [1066, 0]
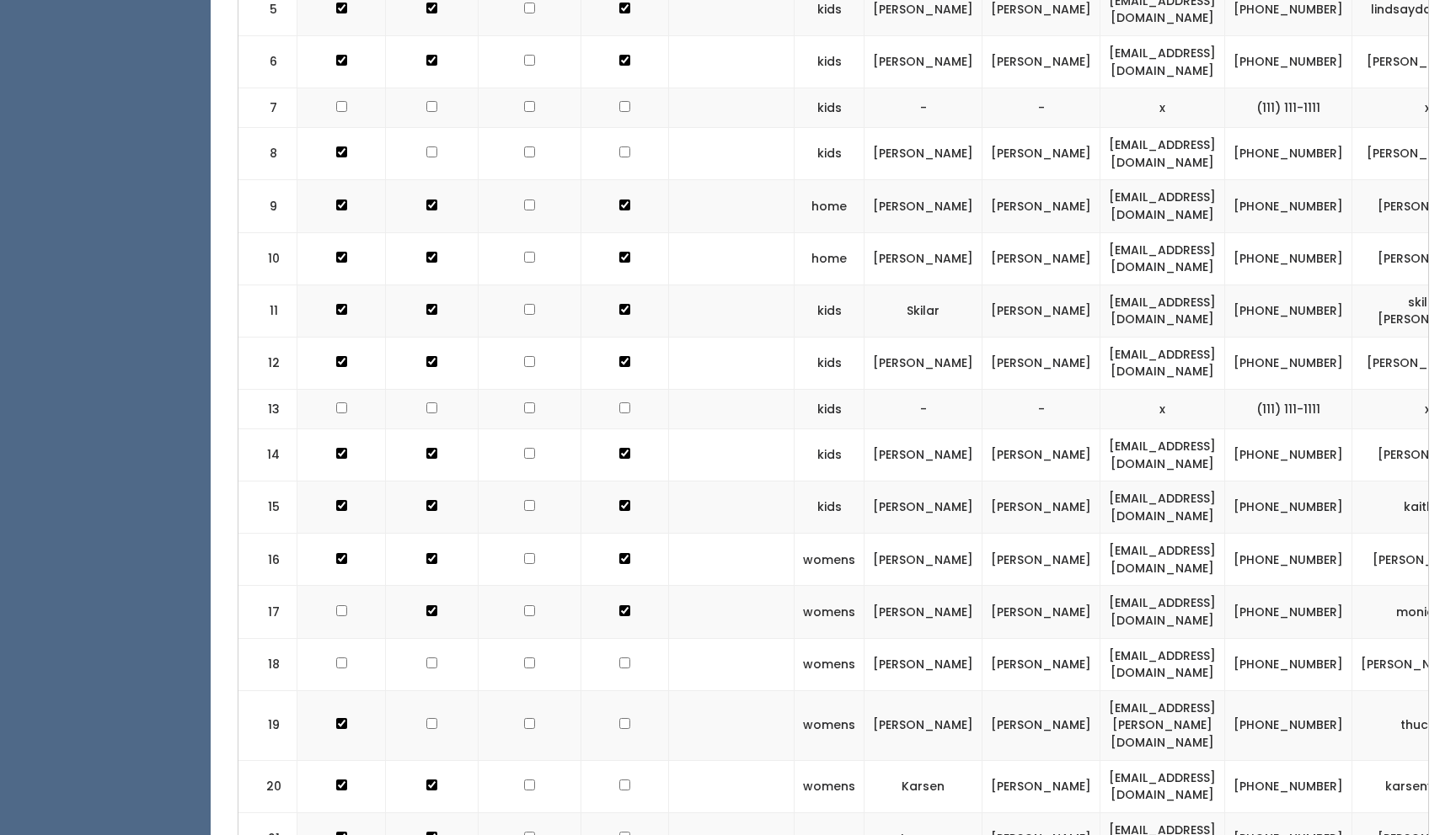
click at [425, 389] on td at bounding box center [431, 408] width 93 height 39
checkbox input "true"
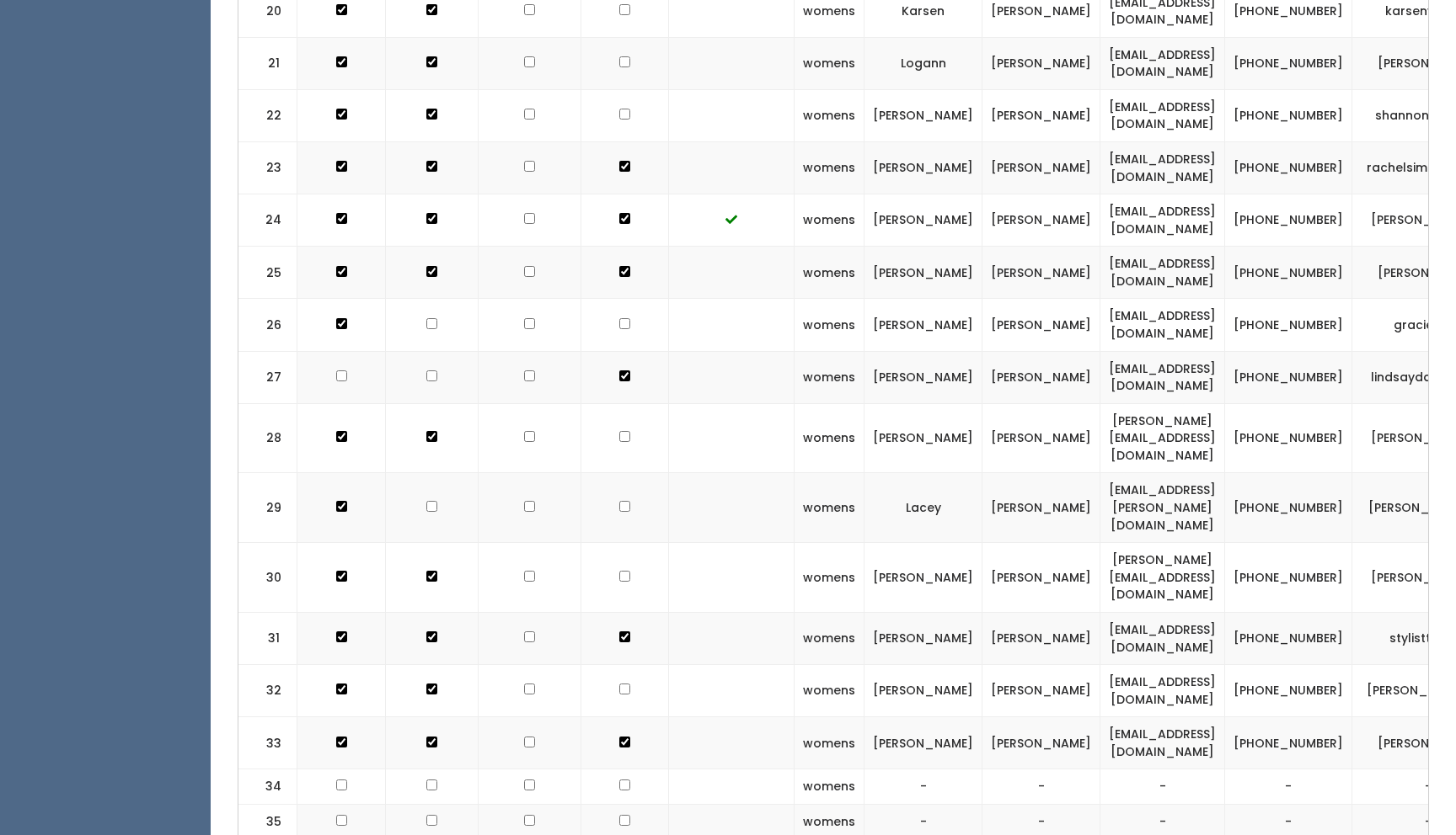
scroll to position [1893, 0]
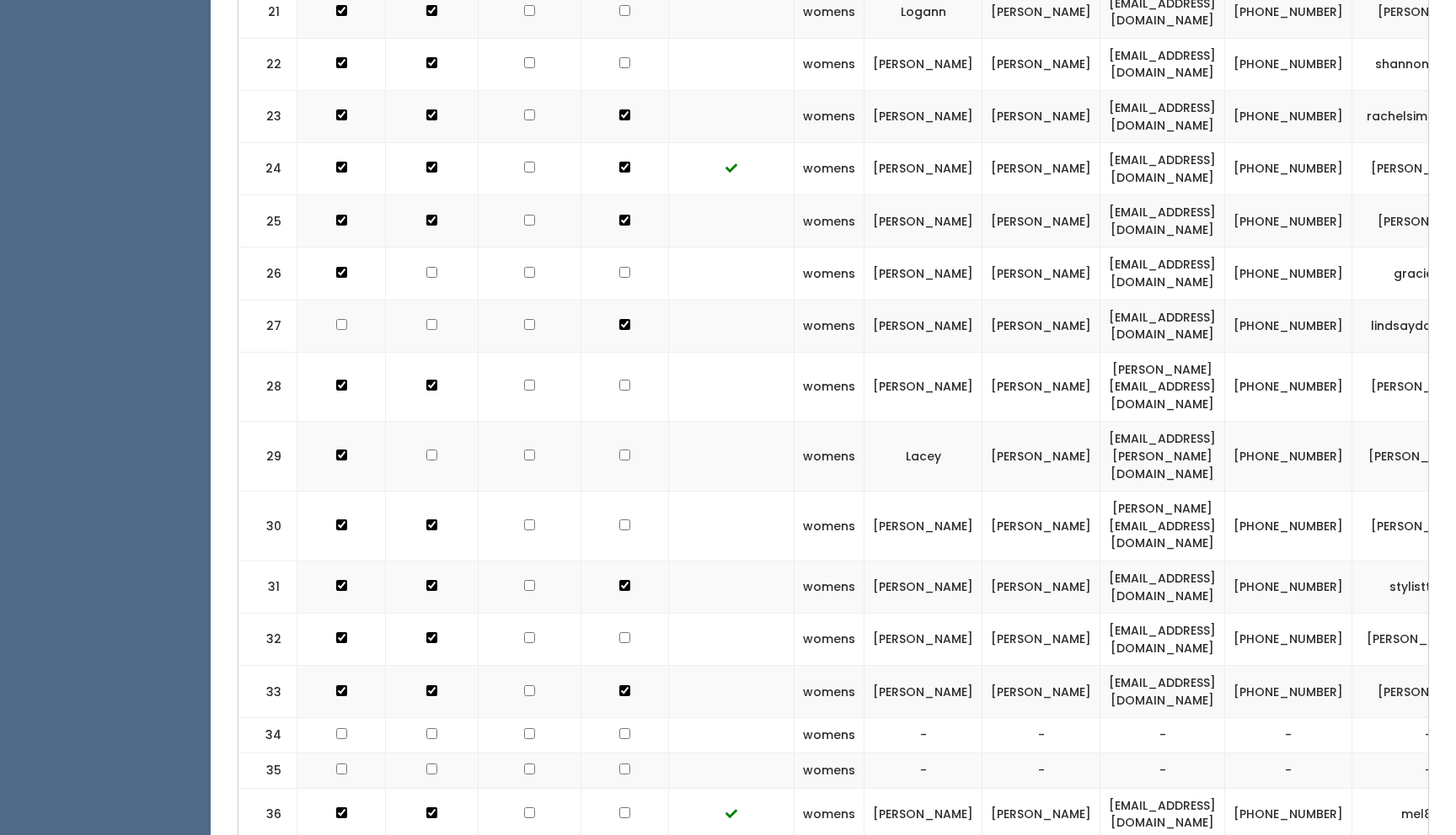
checkbox input "true"
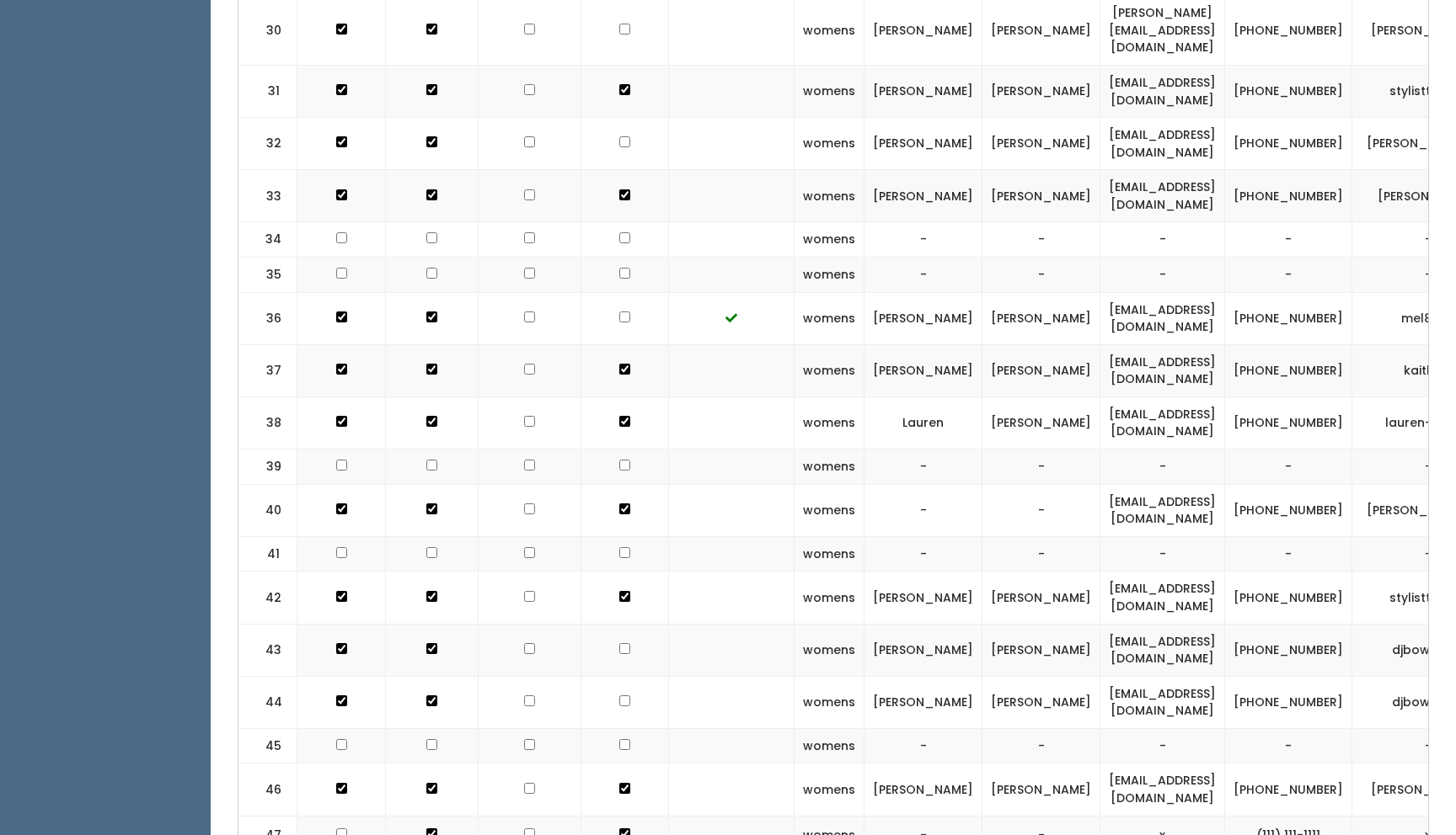
scroll to position [2394, 0]
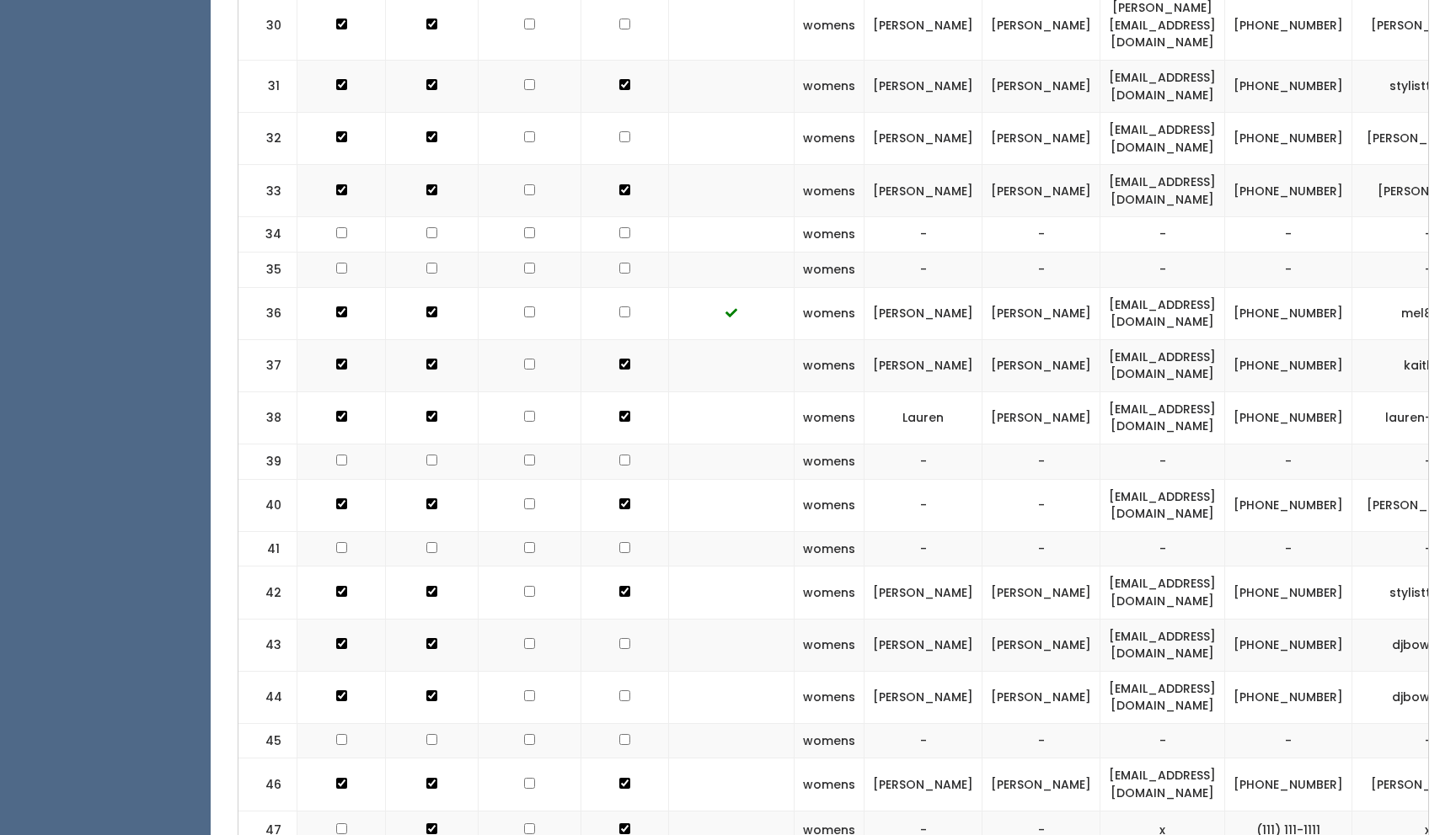
checkbox input "true"
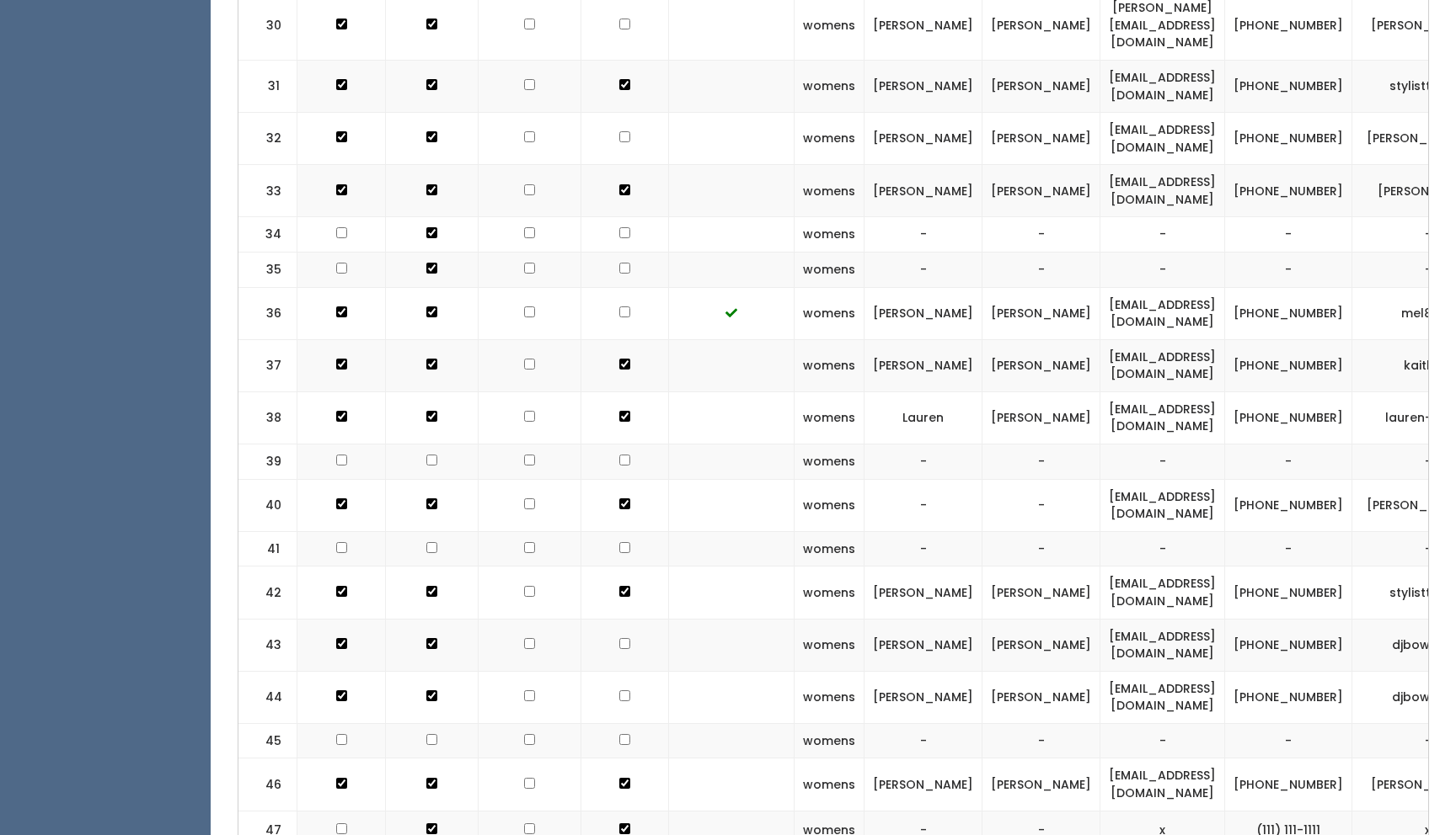
checkbox input "true"
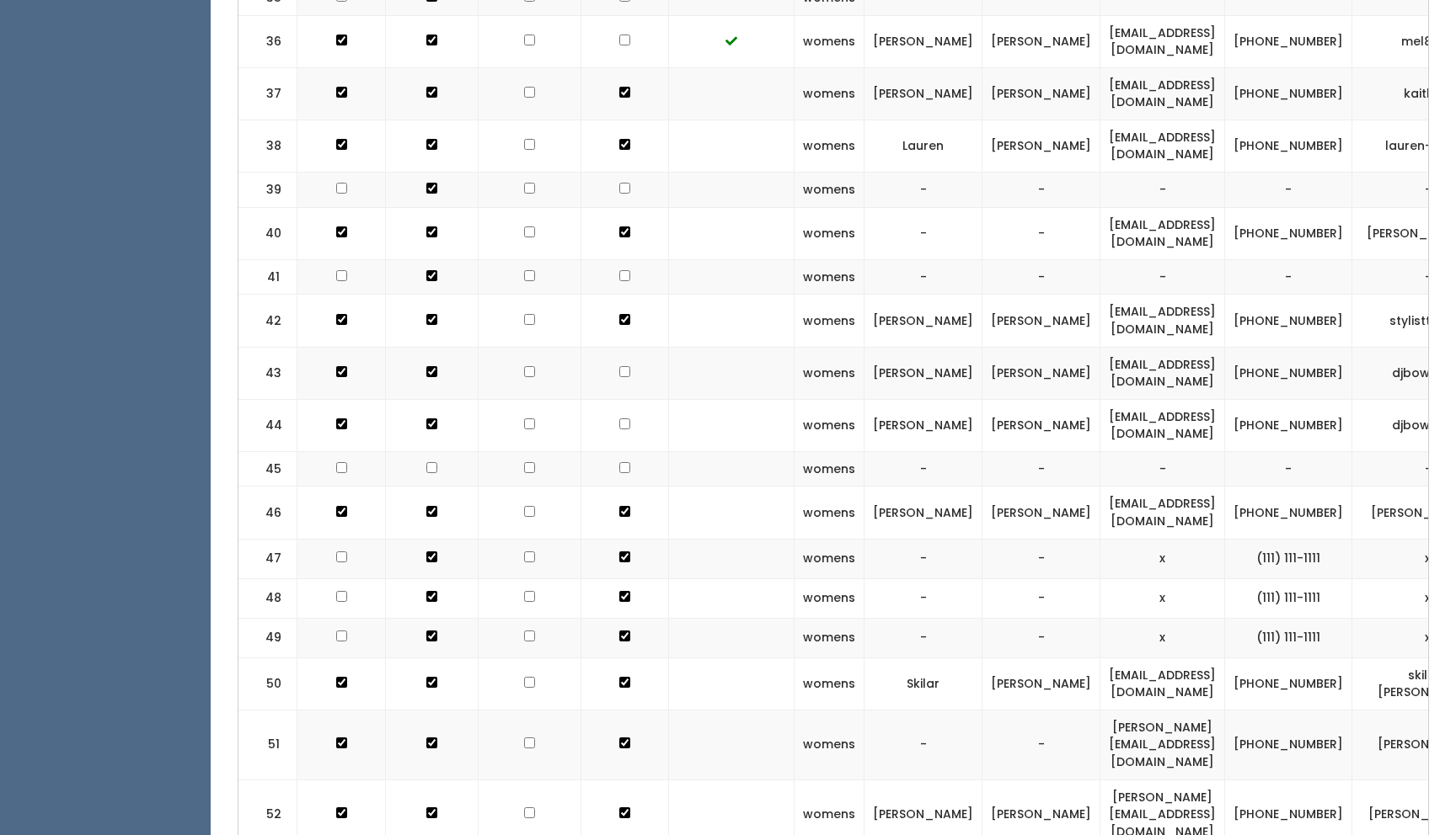
scroll to position [2709, 0]
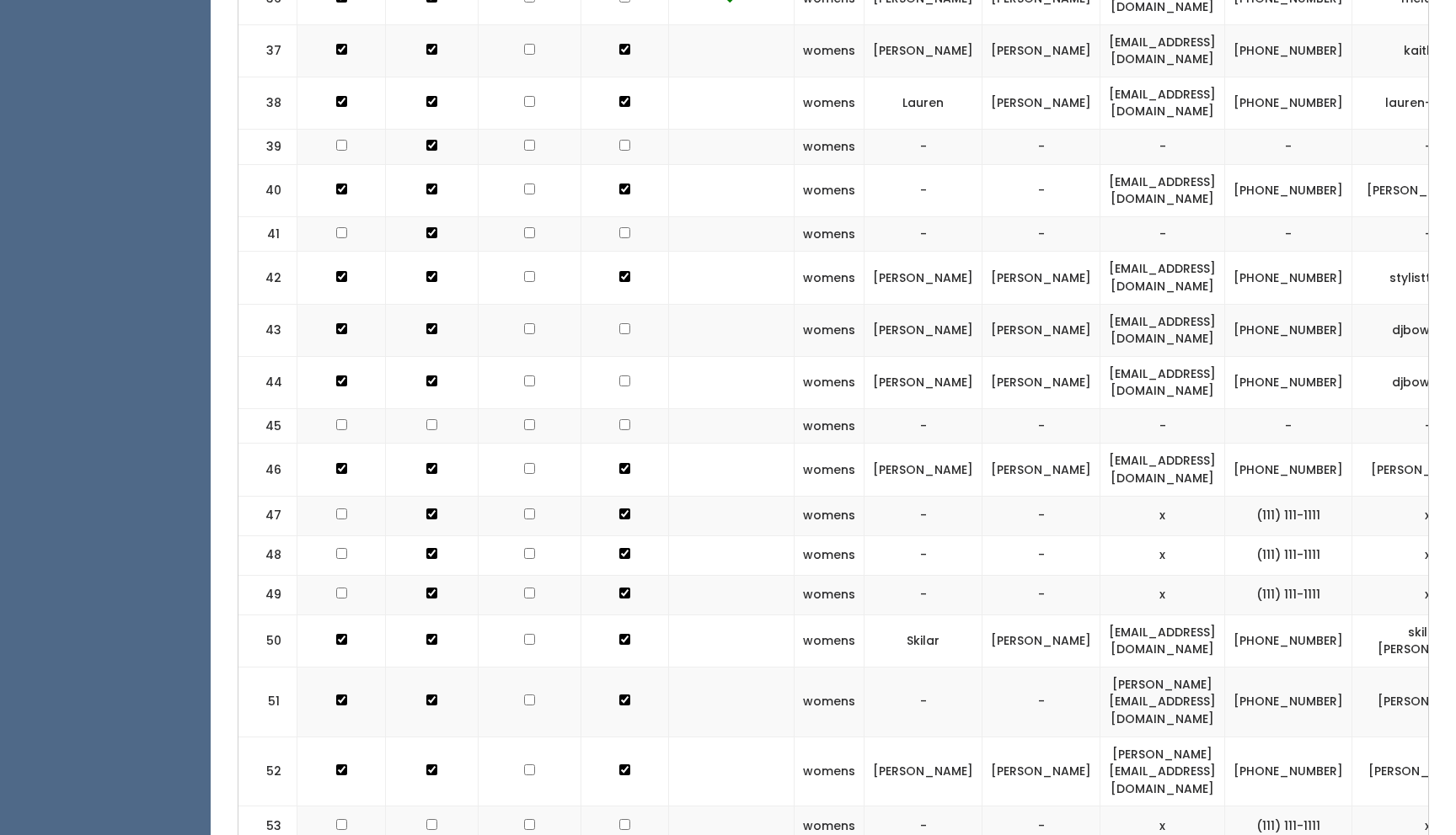
checkbox input "true"
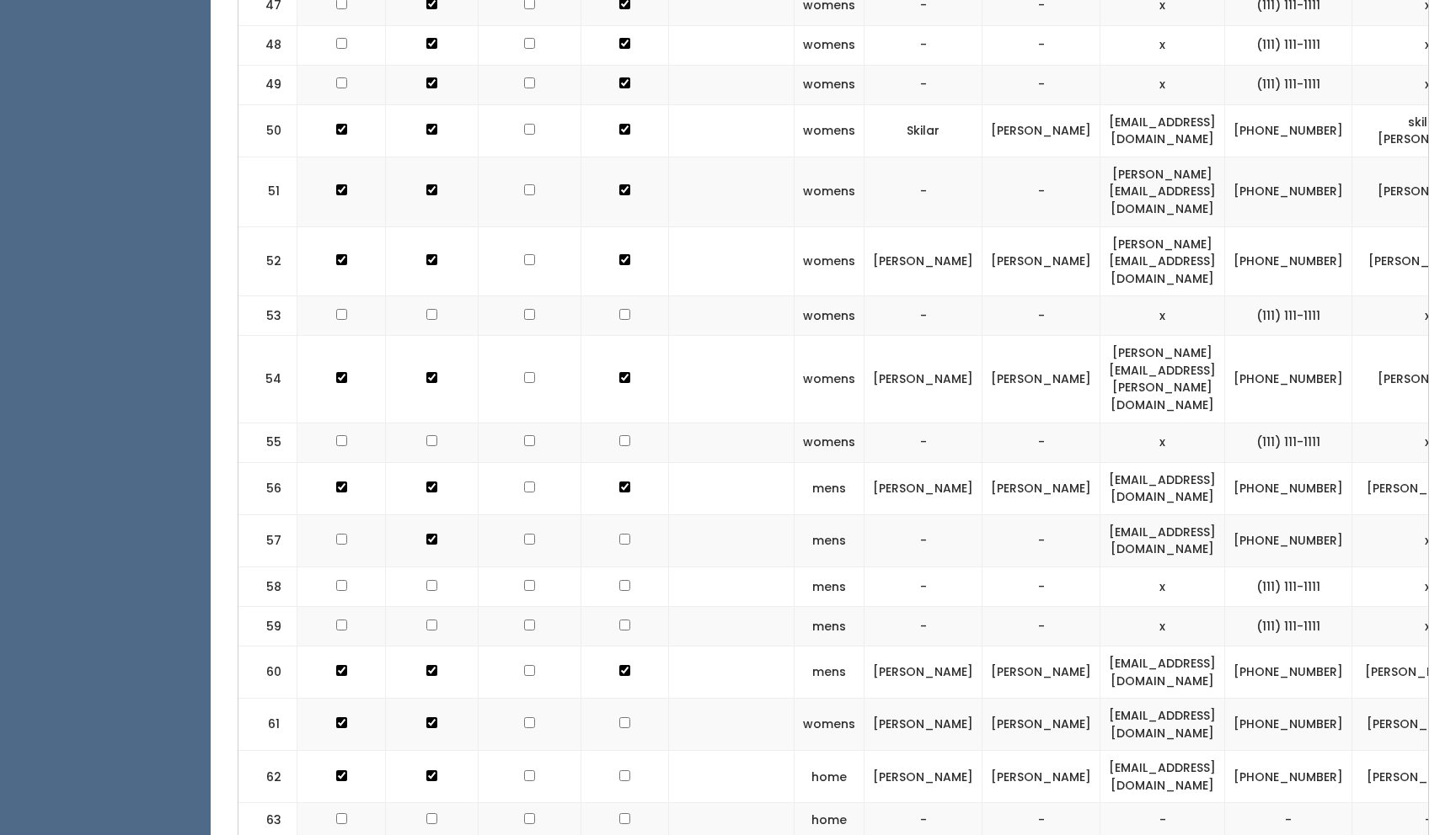
scroll to position [3227, 0]
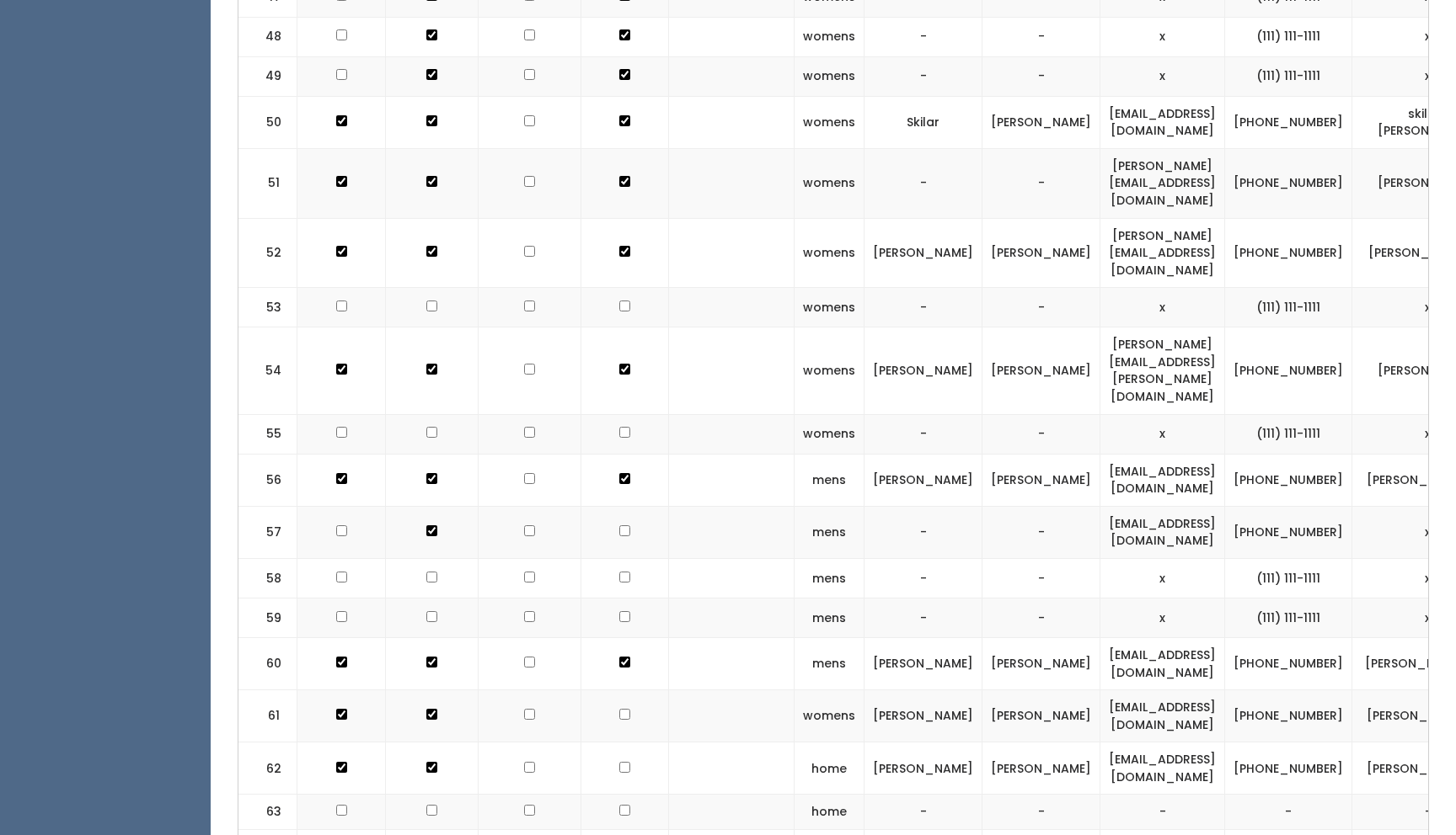
checkbox input "true"
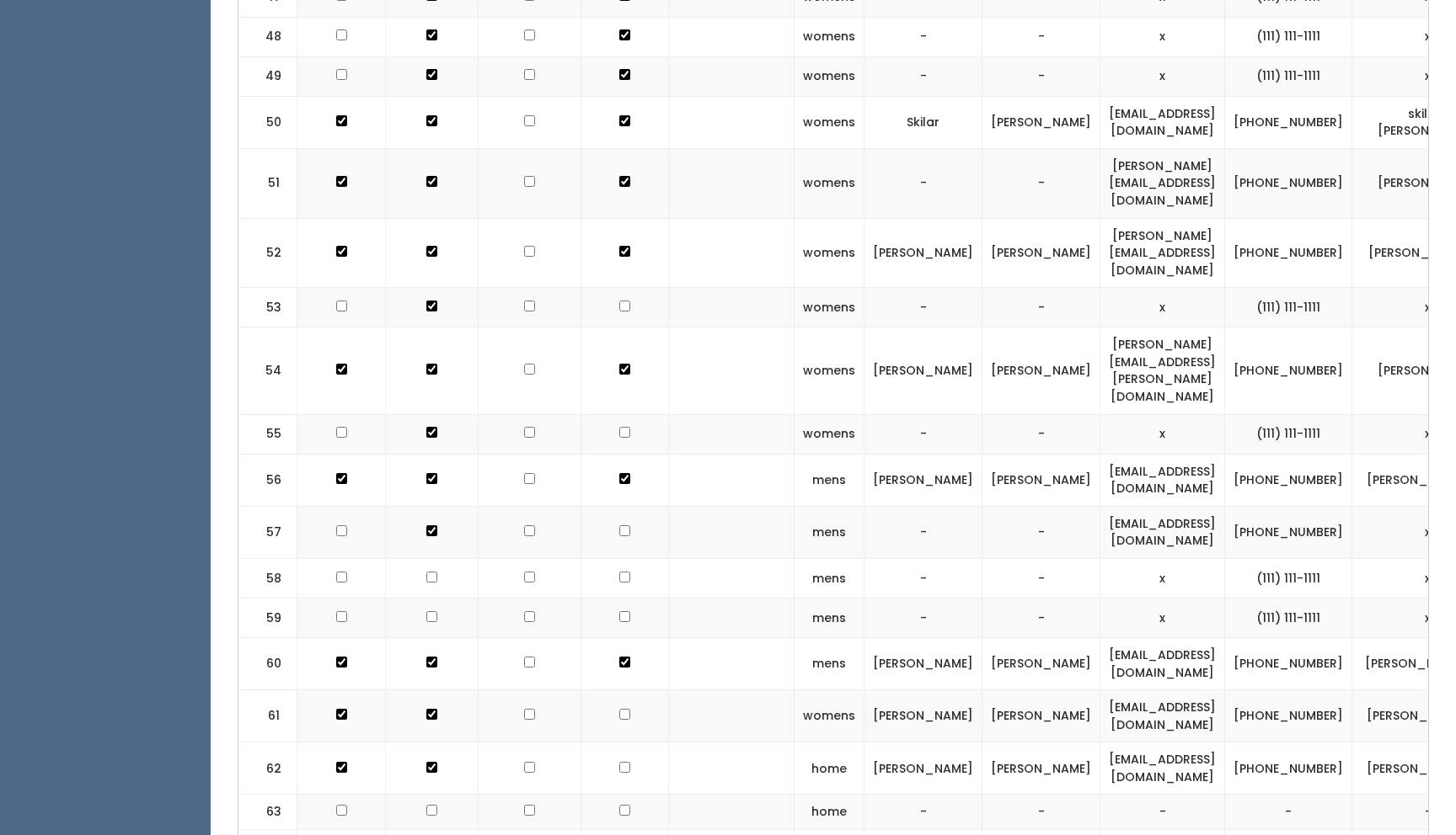
checkbox input "true"
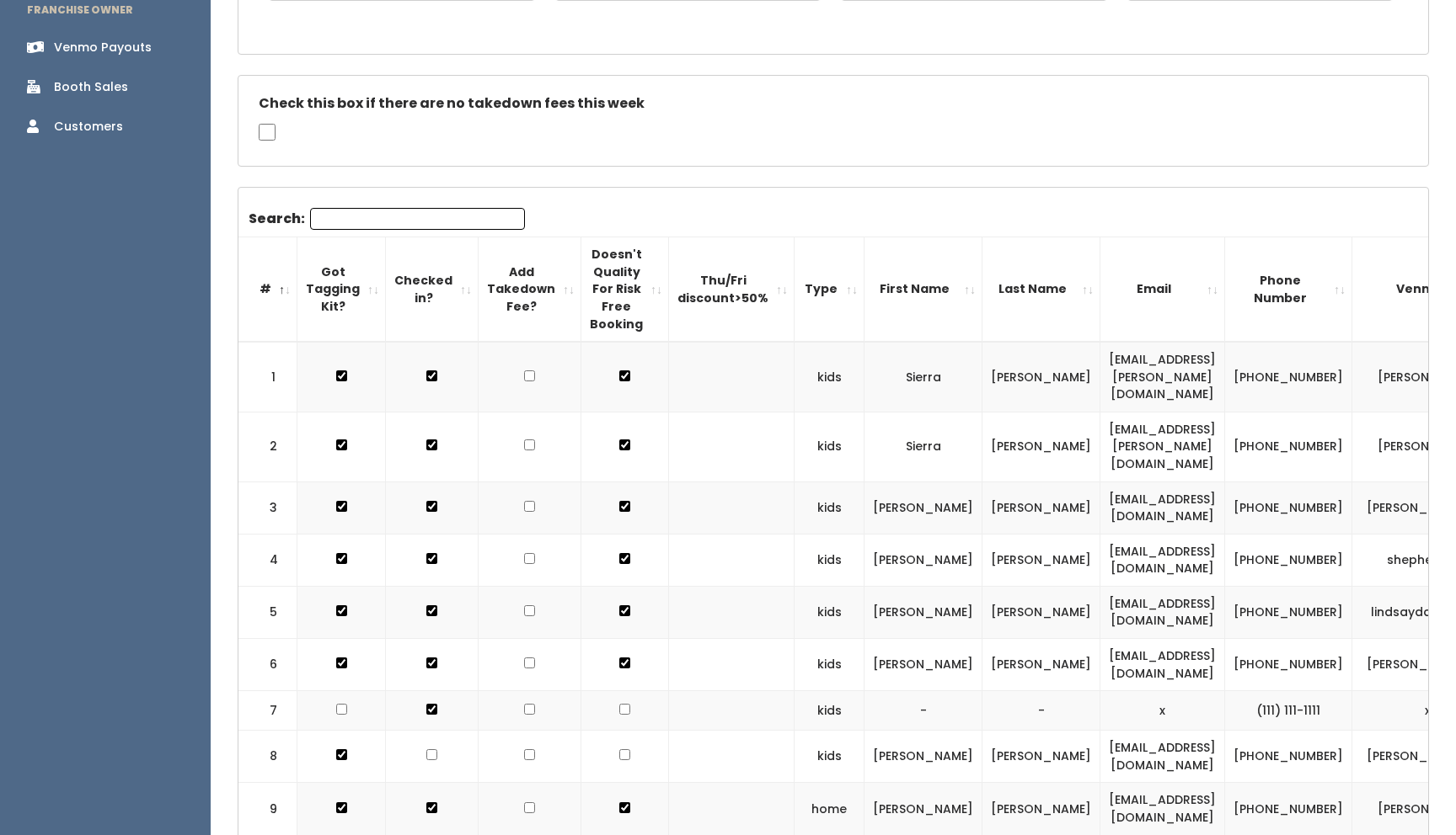
scroll to position [452, 0]
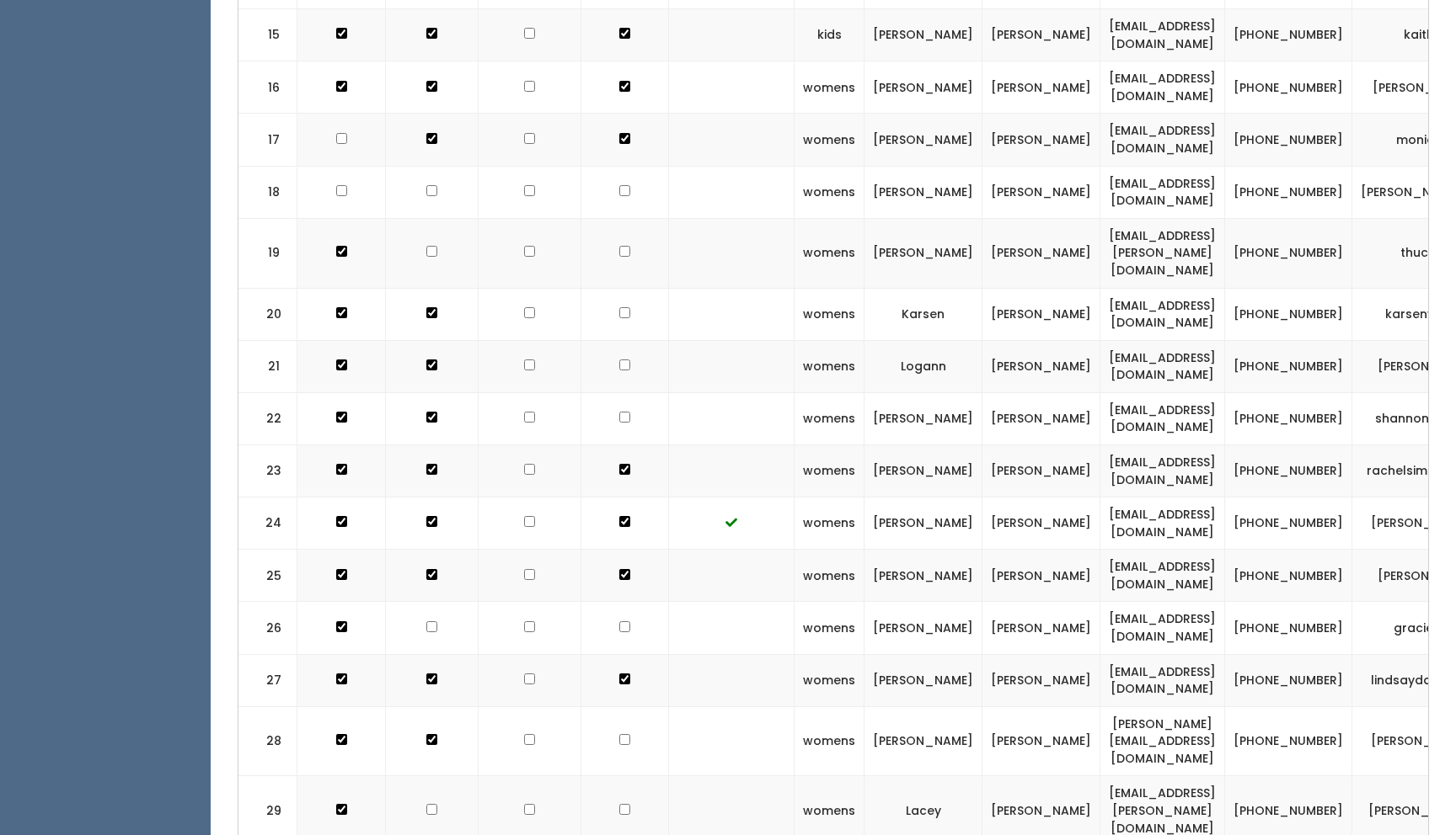
scroll to position [1519, 0]
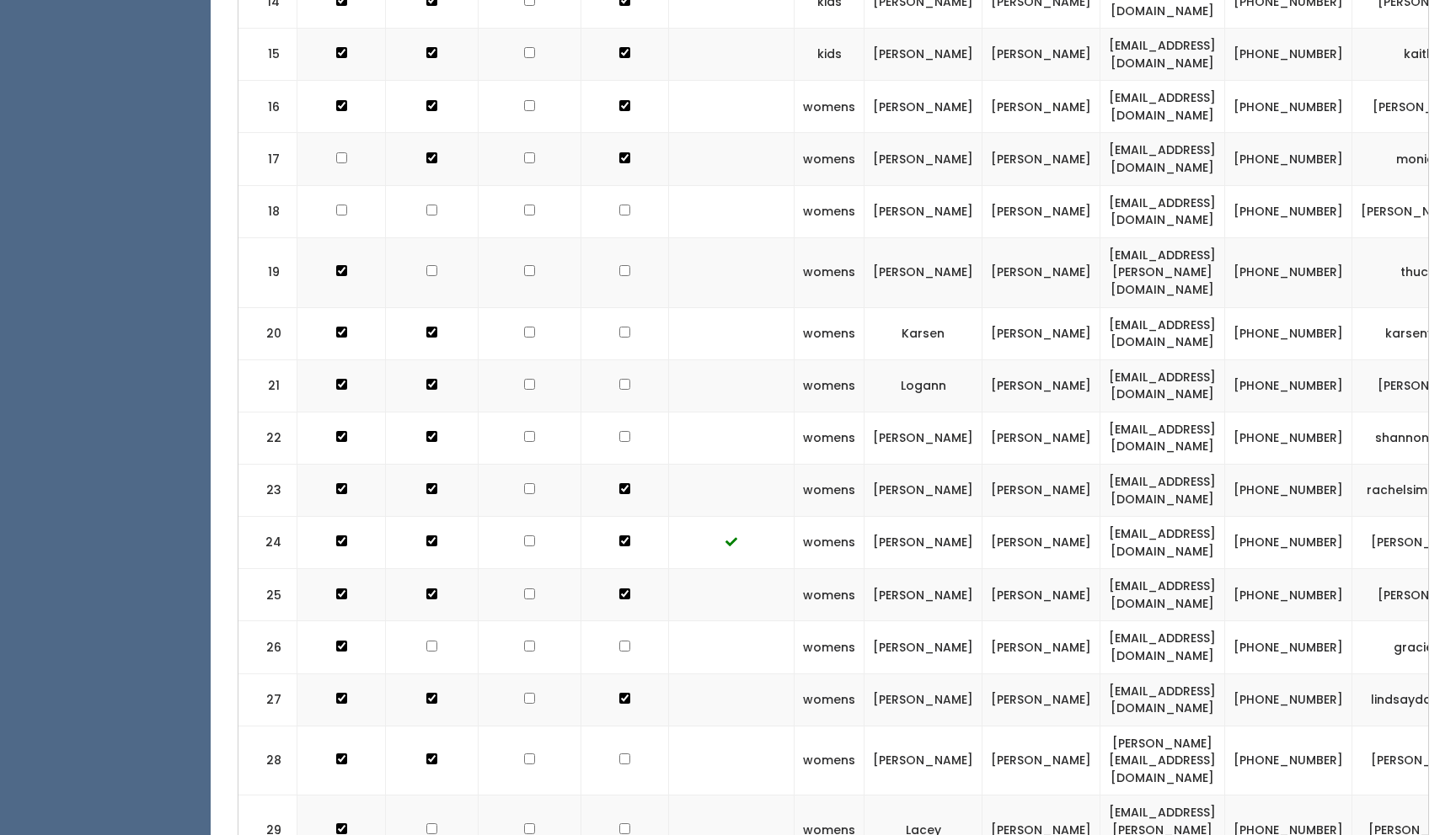
checkbox input "true"
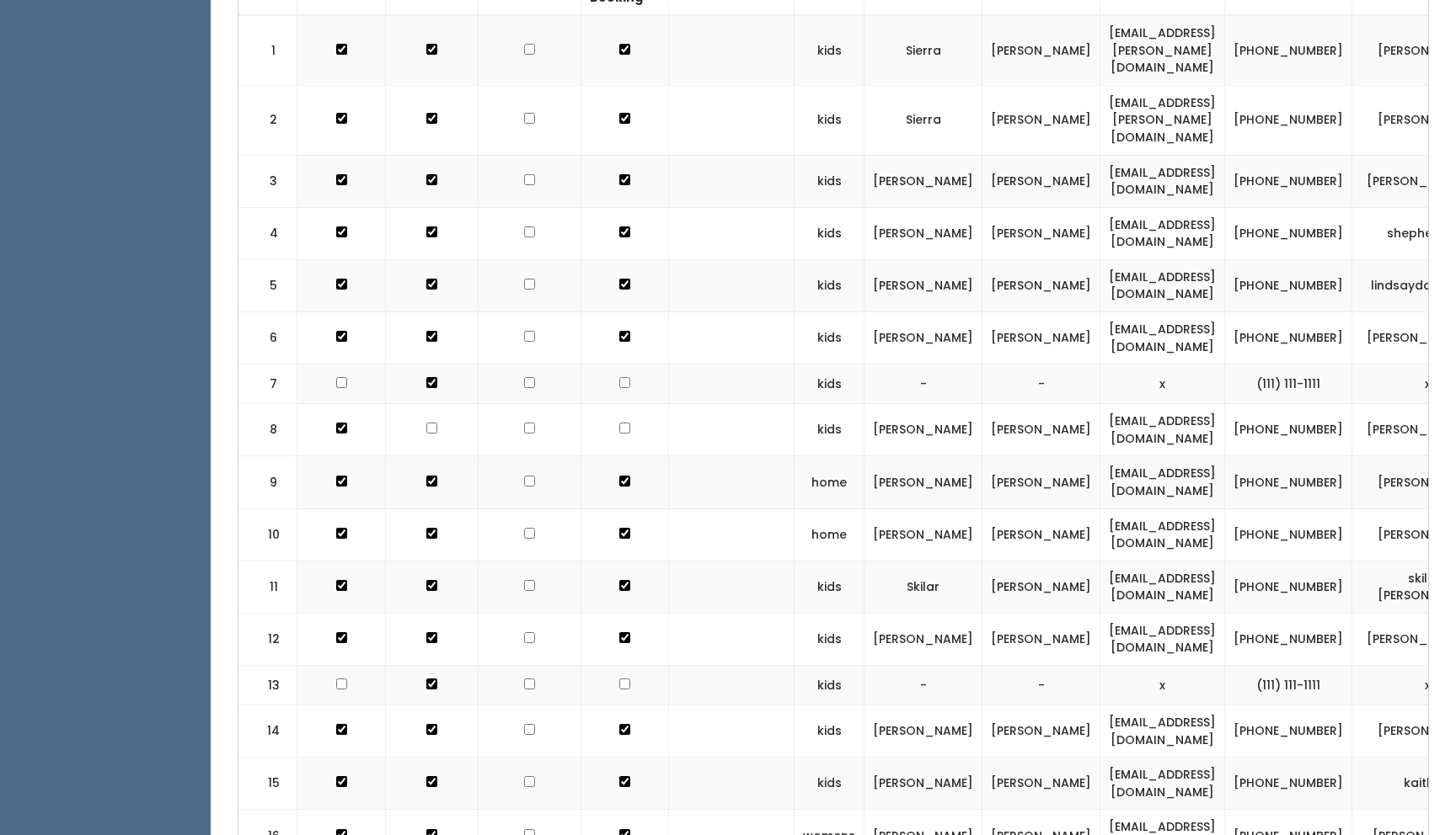
scroll to position [774, 0]
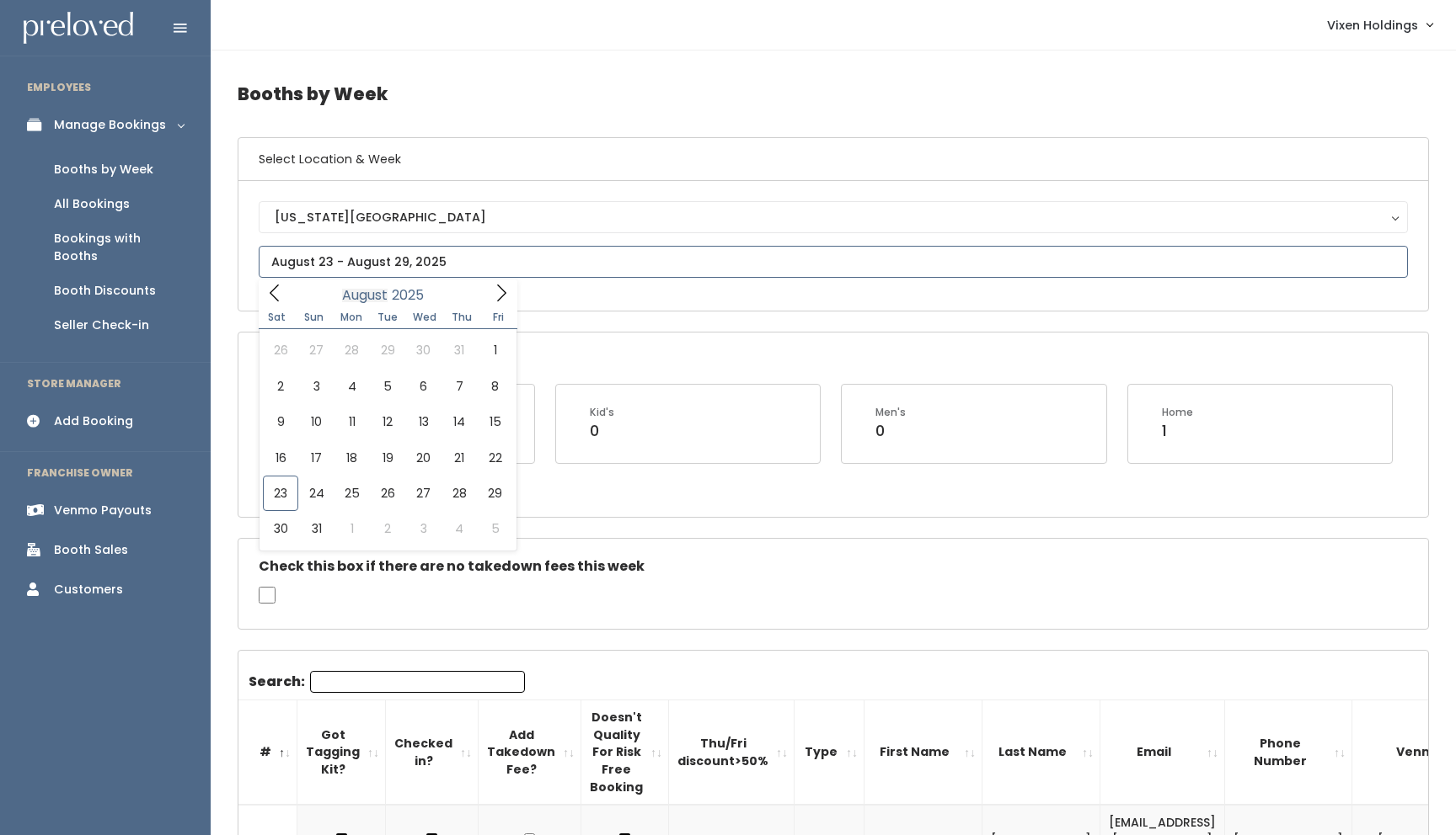
click at [342, 273] on input "text" at bounding box center [834, 262] width 1149 height 32
type input "[DATE] to [DATE]"
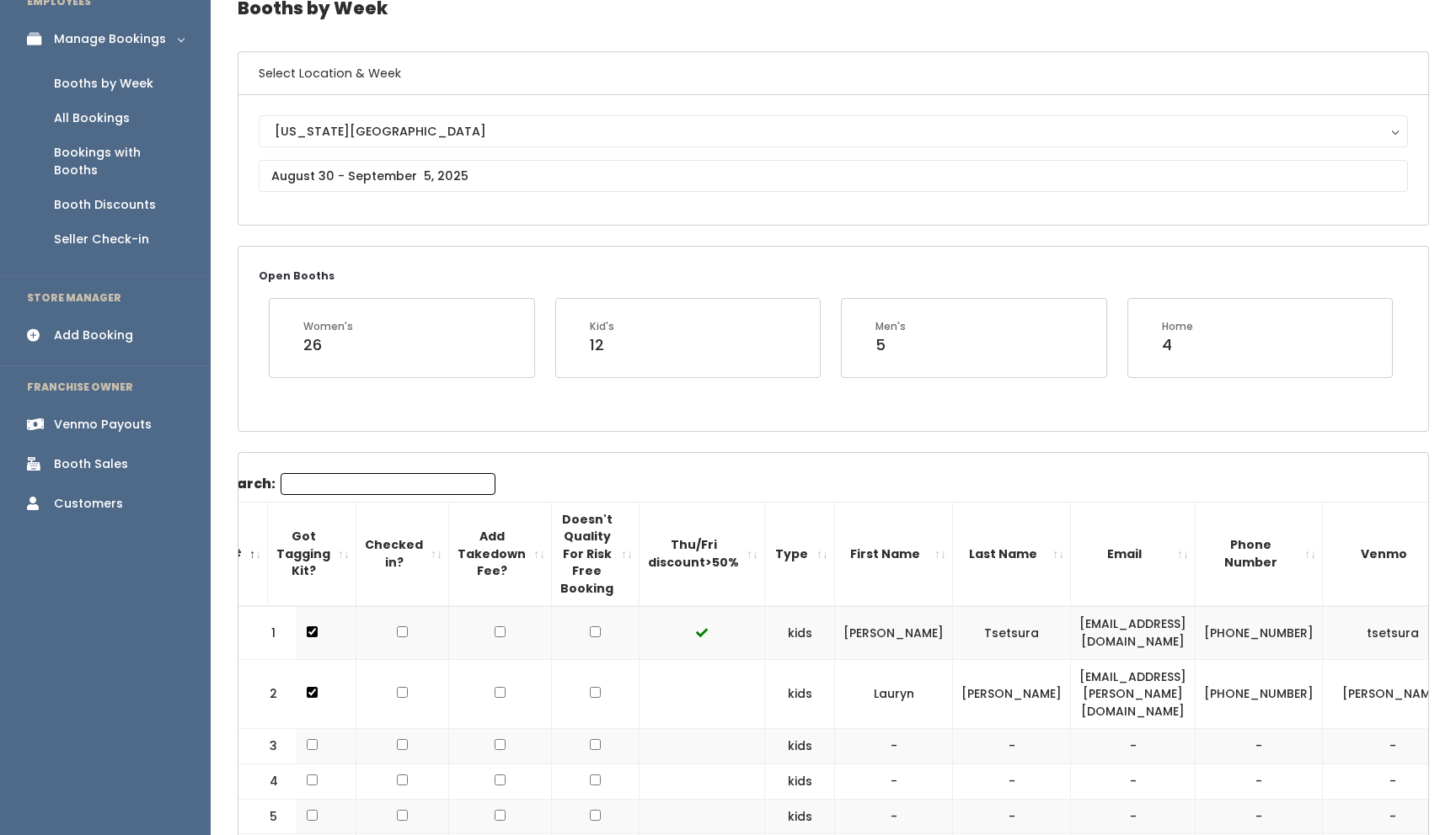
scroll to position [74, 0]
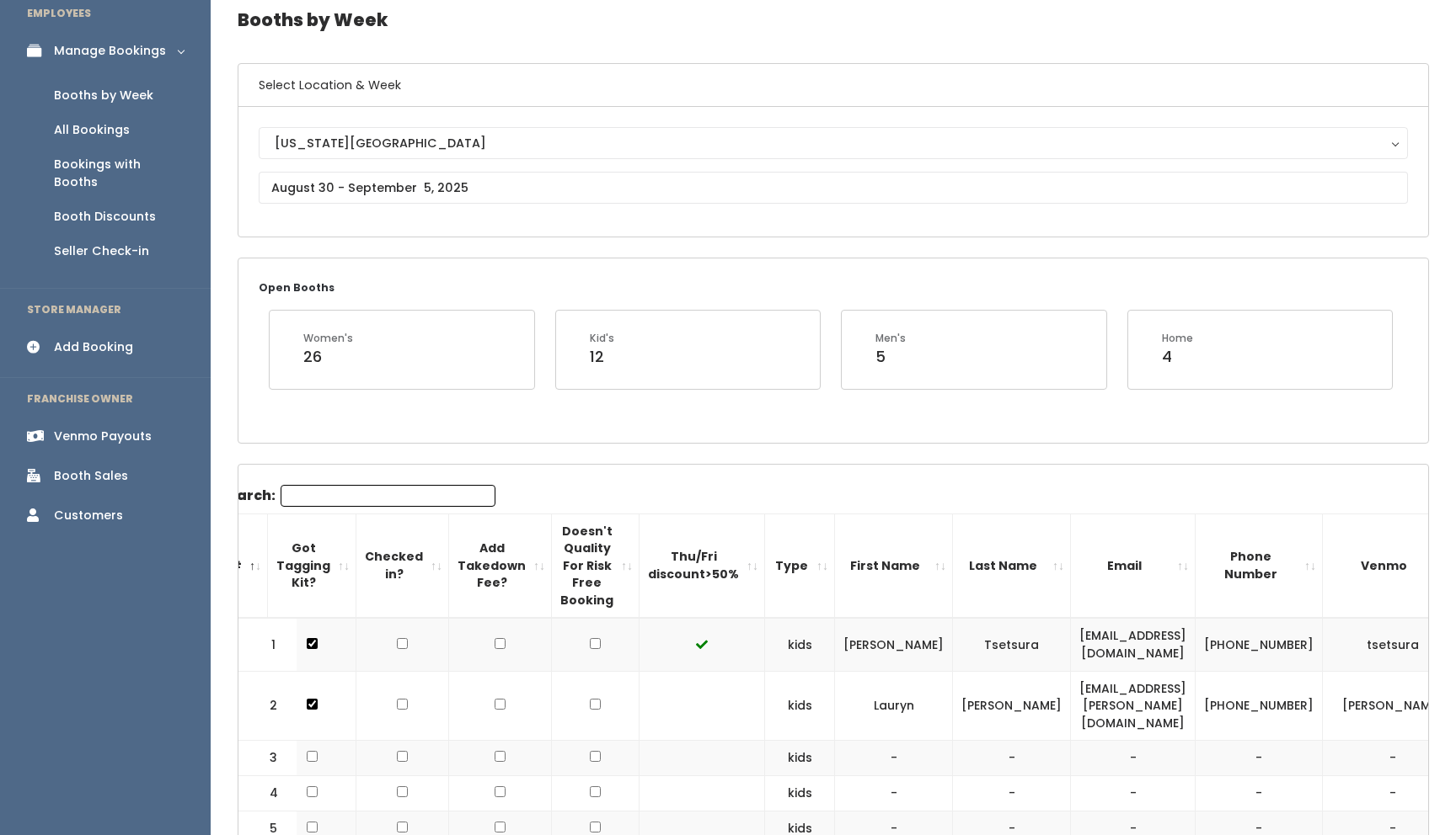
click at [111, 339] on div "Add Booking" at bounding box center [94, 347] width 79 height 17
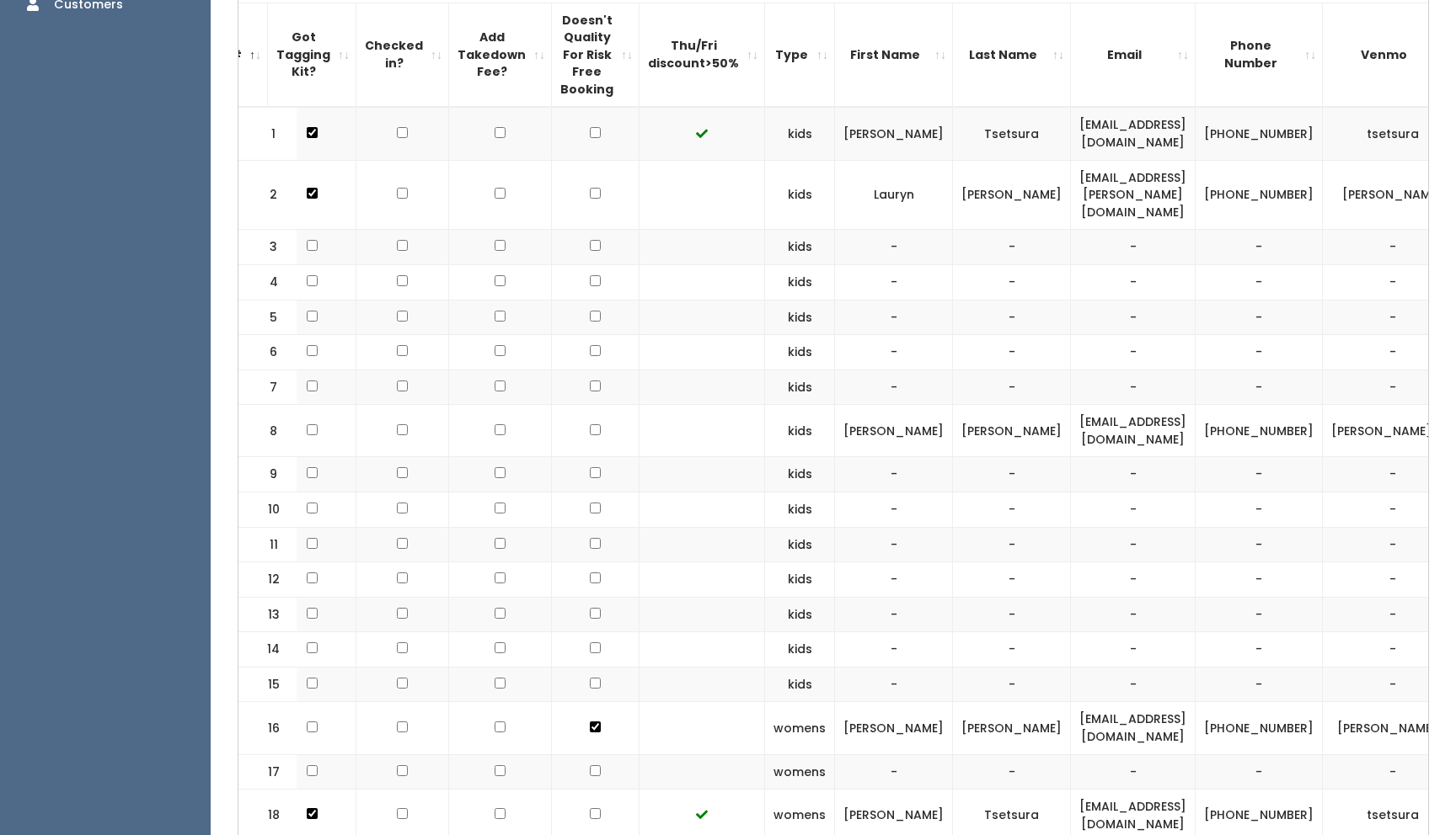
scroll to position [0, 0]
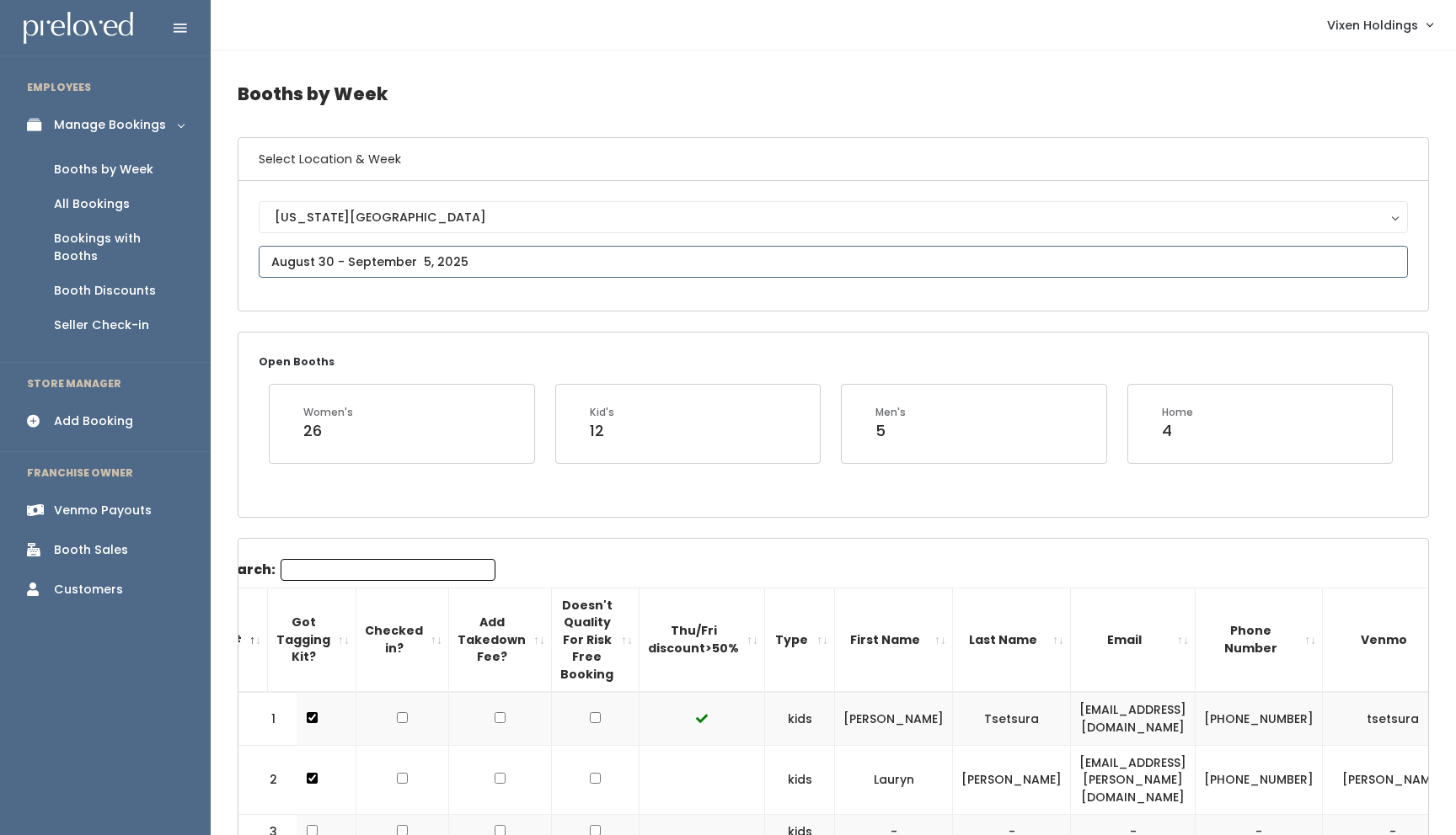
click at [326, 268] on input "text" at bounding box center [834, 262] width 1149 height 32
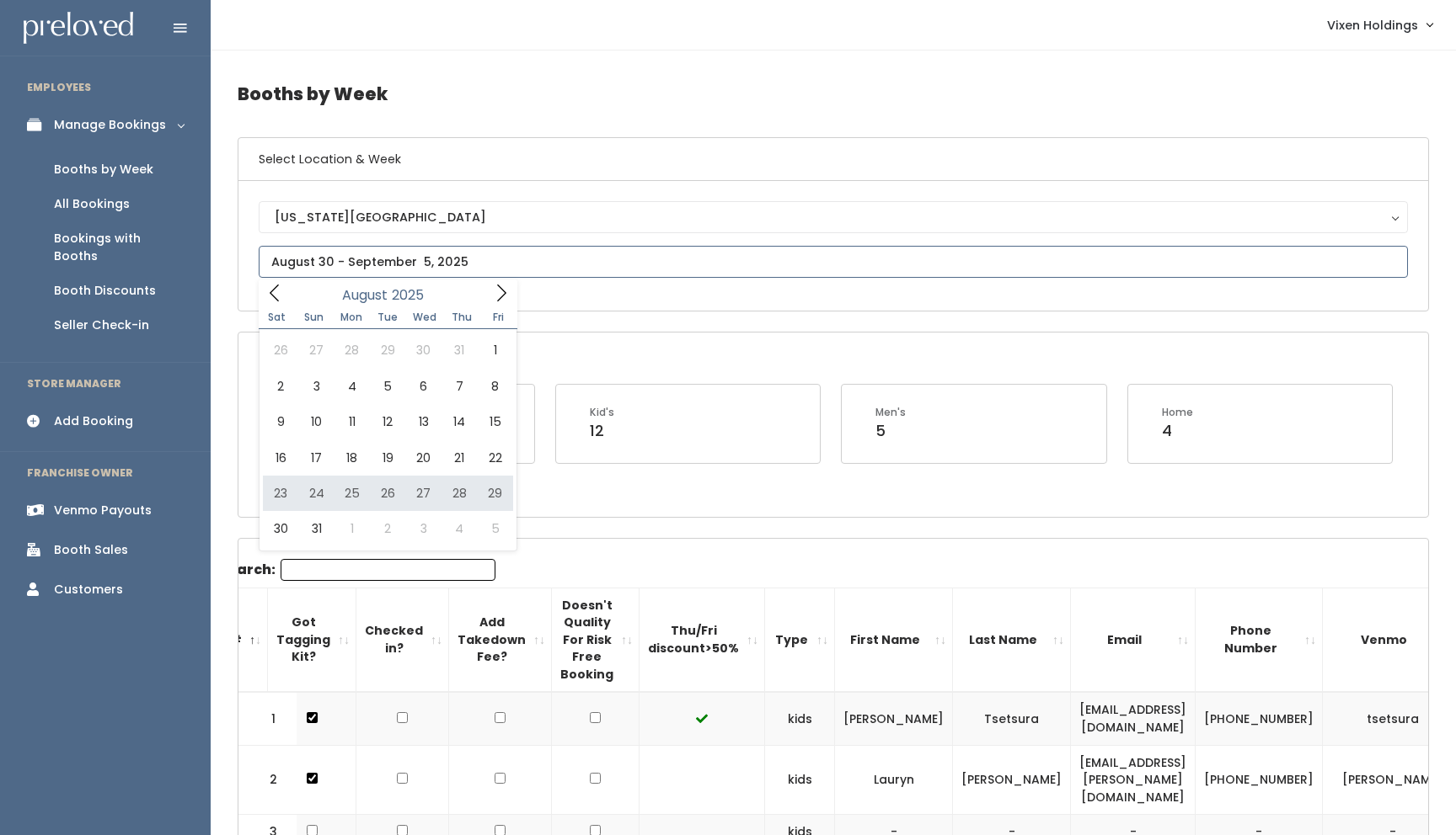
type input "August 23 to August 29"
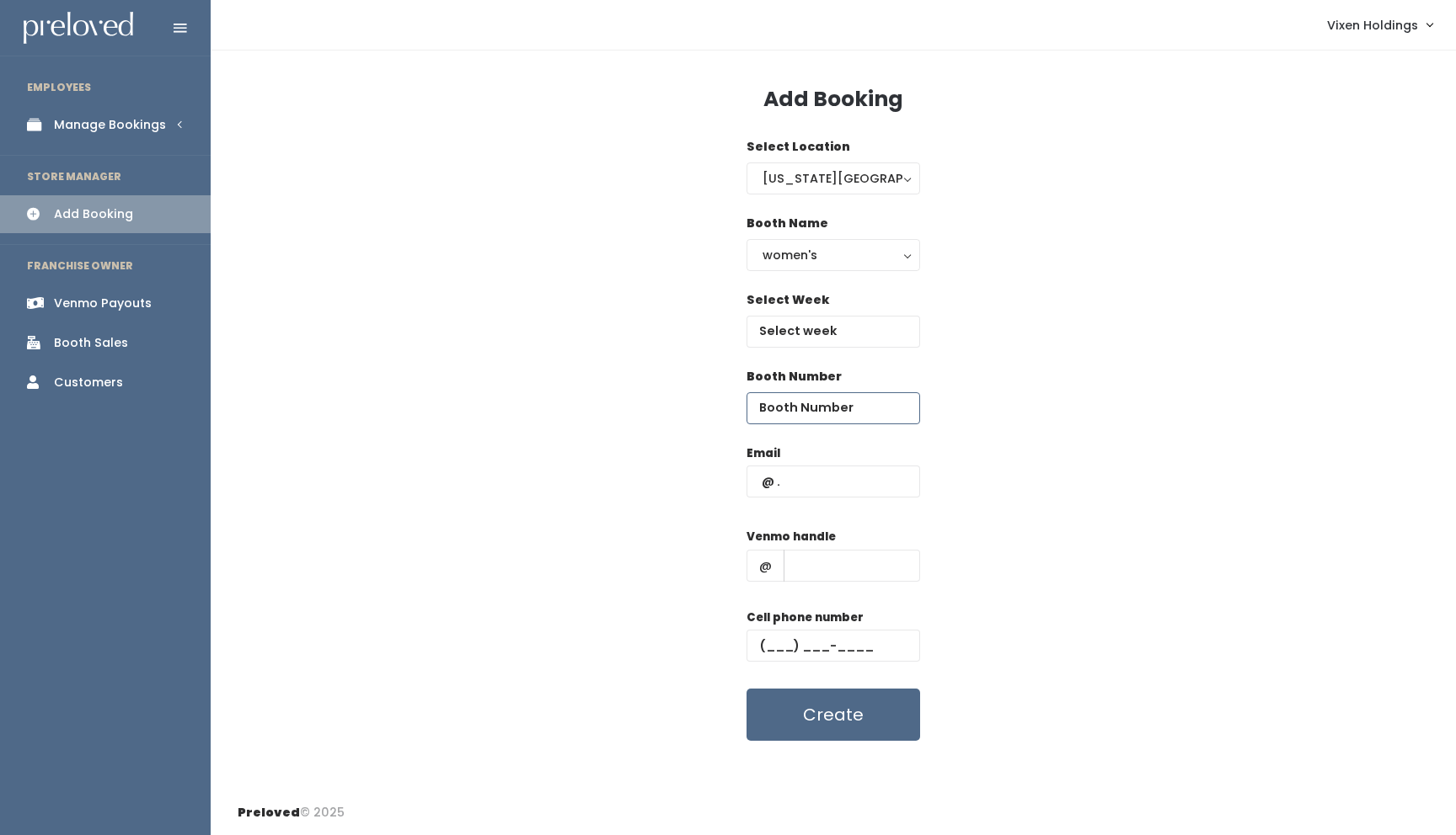
drag, startPoint x: 919, startPoint y: 424, endPoint x: 905, endPoint y: 417, distance: 15.7
click at [913, 418] on div "Booth Number" at bounding box center [833, 395] width 174 height 56
click at [823, 336] on input "text" at bounding box center [833, 331] width 174 height 32
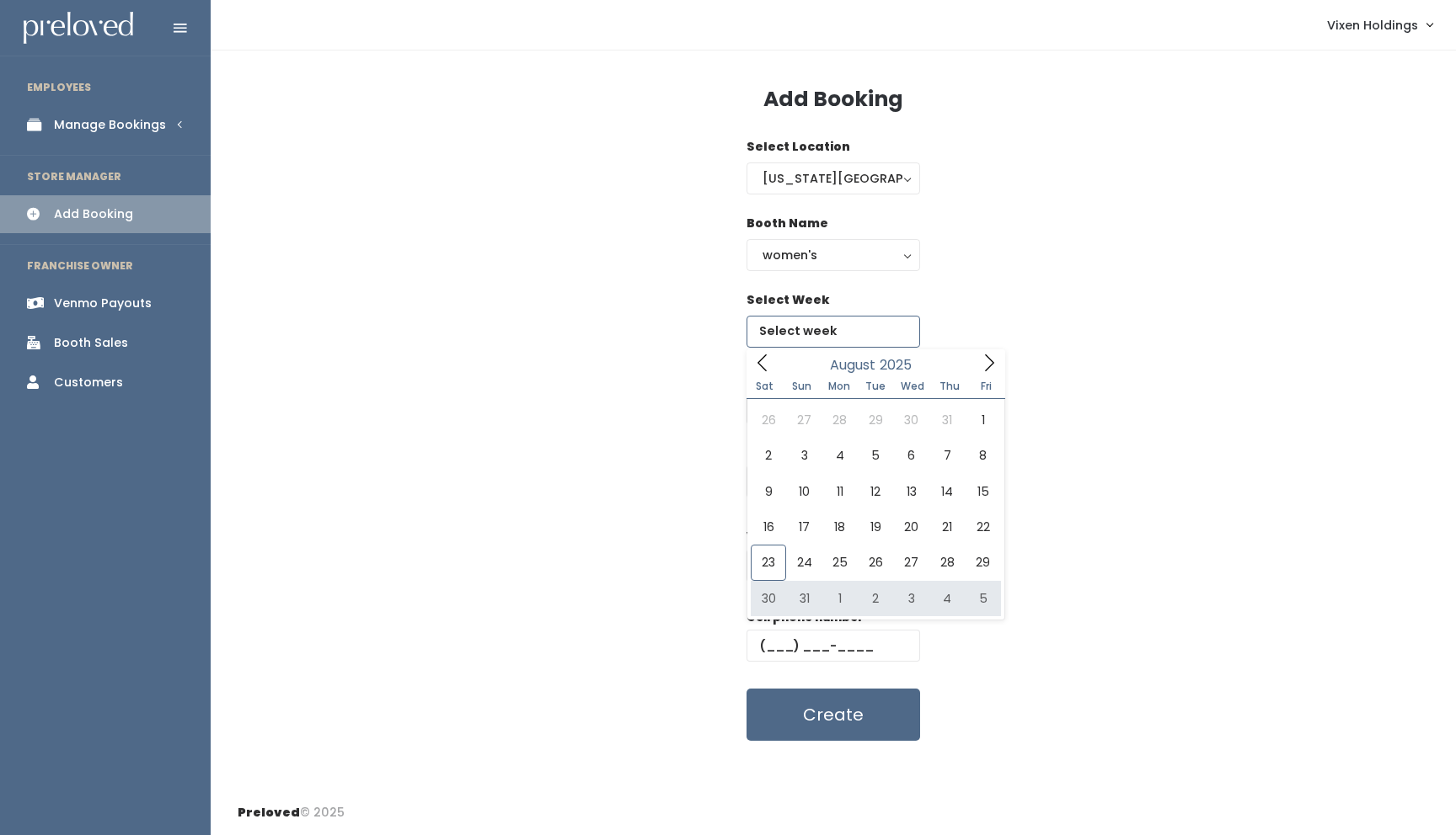
type input "August 30 to September 5"
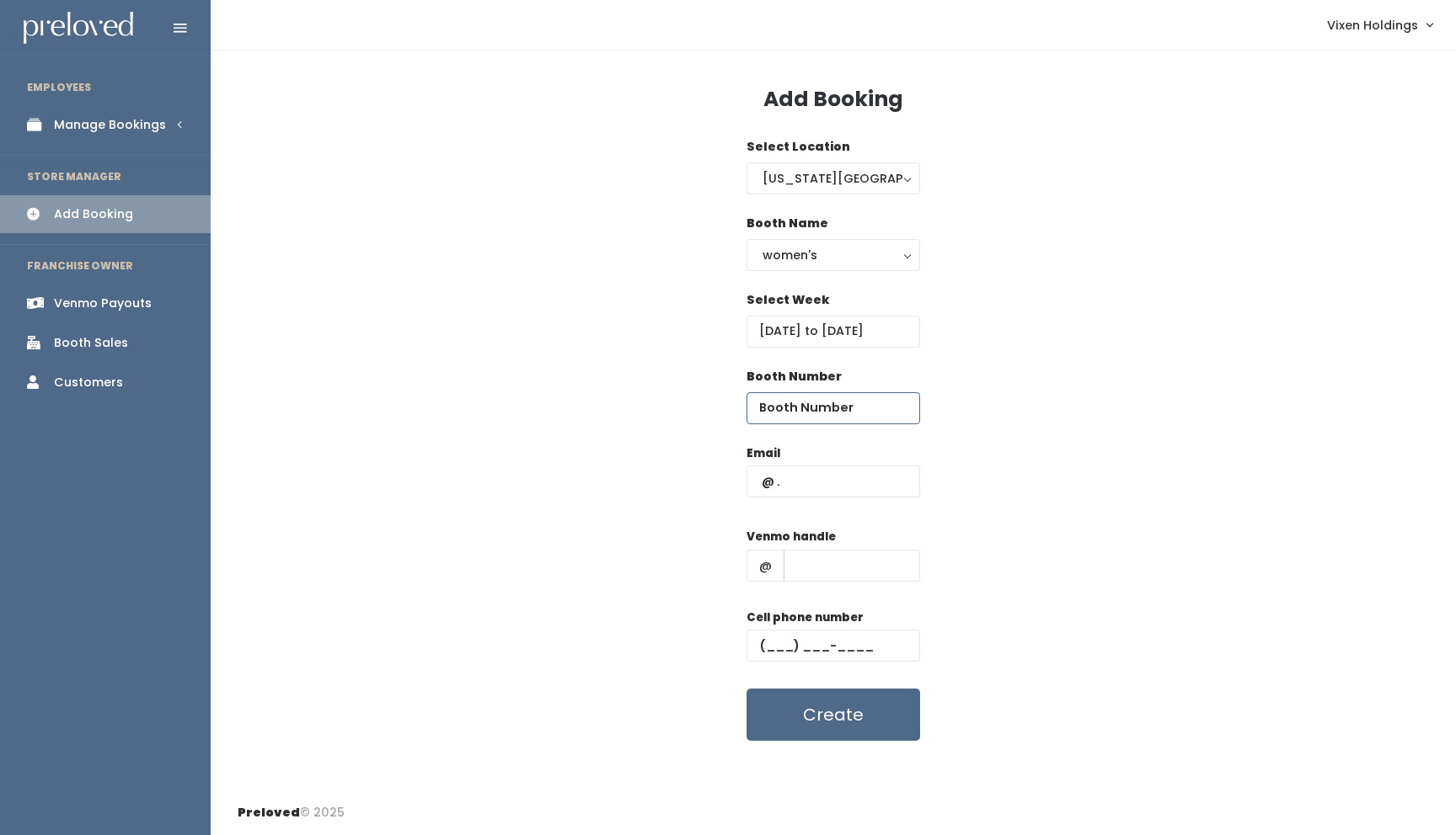
click at [781, 398] on input "number" at bounding box center [833, 408] width 174 height 32
type input "21"
click at [793, 462] on div "Email" at bounding box center [833, 480] width 174 height 71
click at [774, 476] on input "text" at bounding box center [833, 481] width 174 height 32
type input "[EMAIL_ADDRESS][DOMAIN_NAME]"
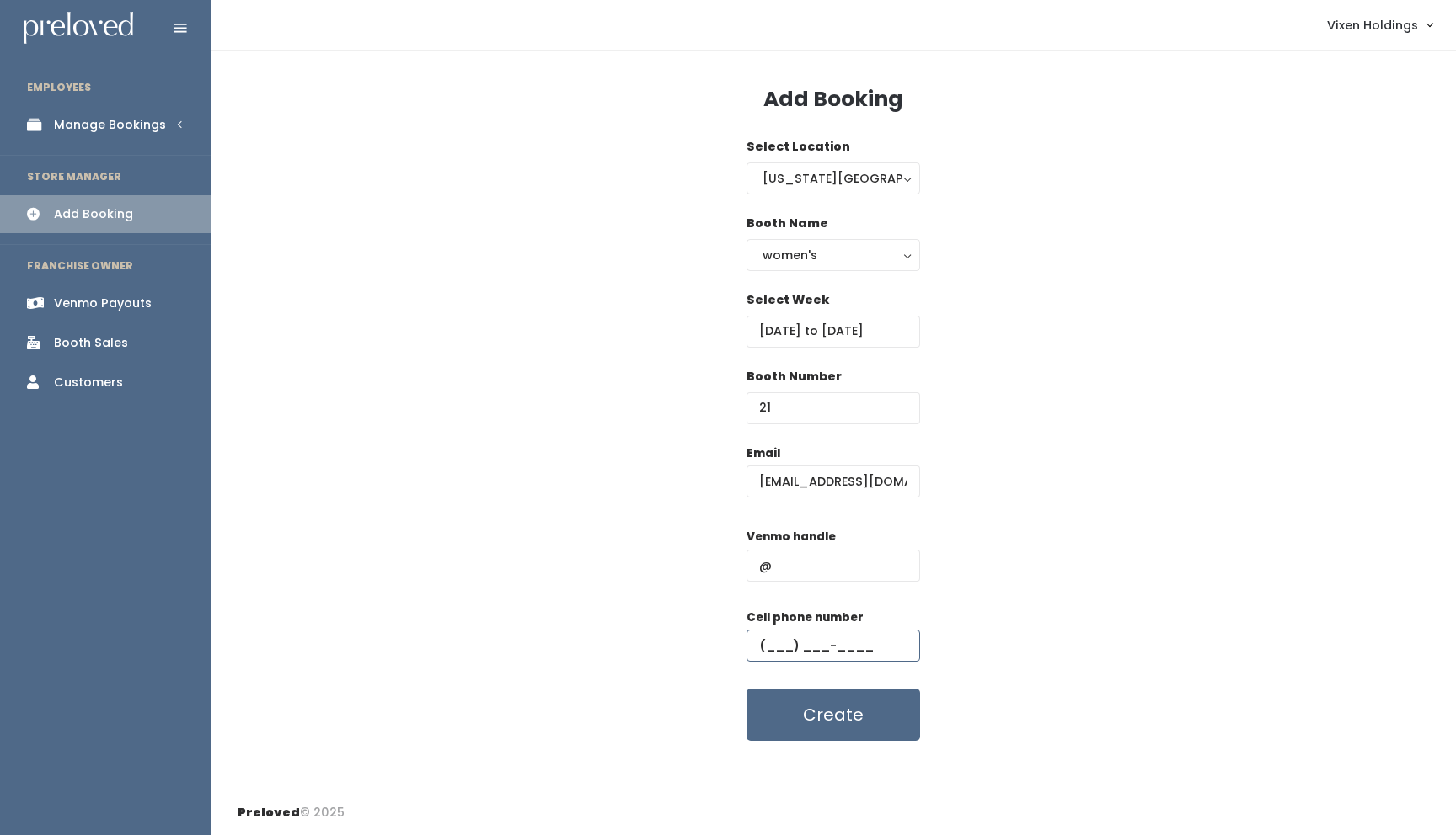
click at [767, 641] on input "text" at bounding box center [833, 645] width 174 height 32
type input "[PHONE_NUMBER]"
click at [822, 560] on input "text" at bounding box center [851, 565] width 137 height 32
click at [801, 569] on input "careyDSmith" at bounding box center [851, 565] width 137 height 32
click at [806, 568] on input "careyDSmith" at bounding box center [851, 565] width 137 height 32
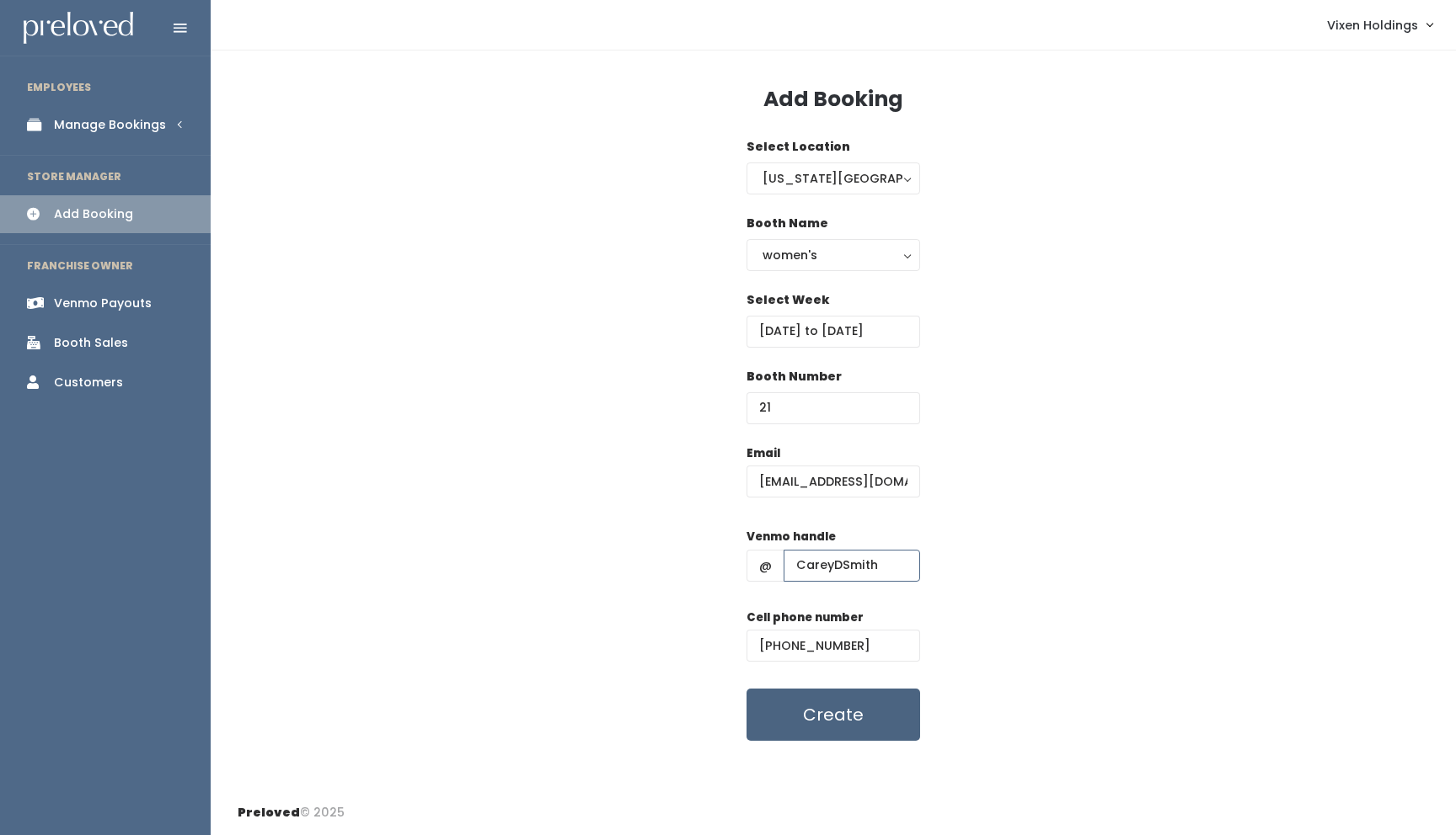
type input "CareyDSmith"
click at [879, 721] on button "Create" at bounding box center [833, 715] width 174 height 52
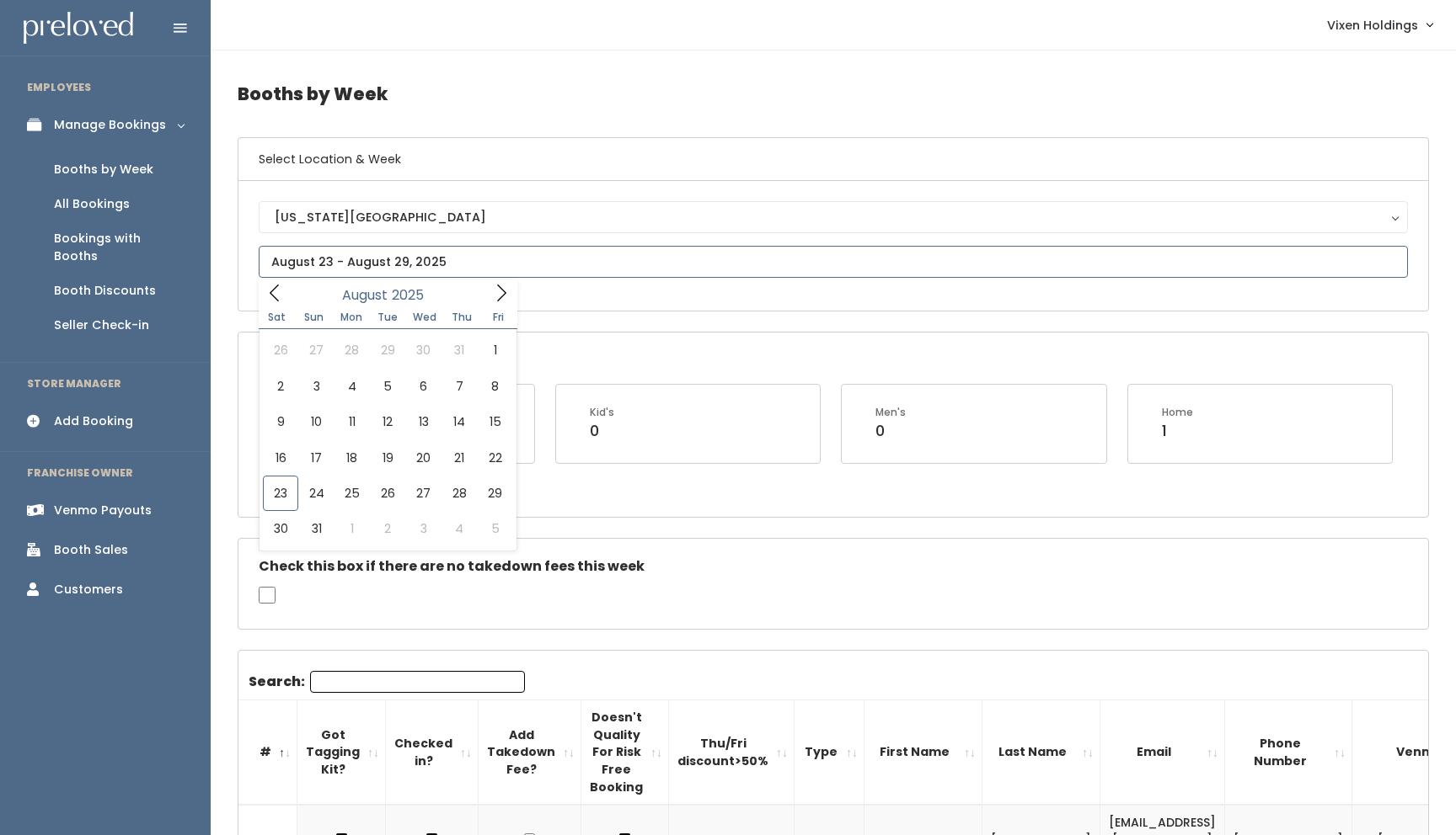
click at [384, 265] on input "text" at bounding box center [834, 262] width 1149 height 32
type input "[DATE] to [DATE]"
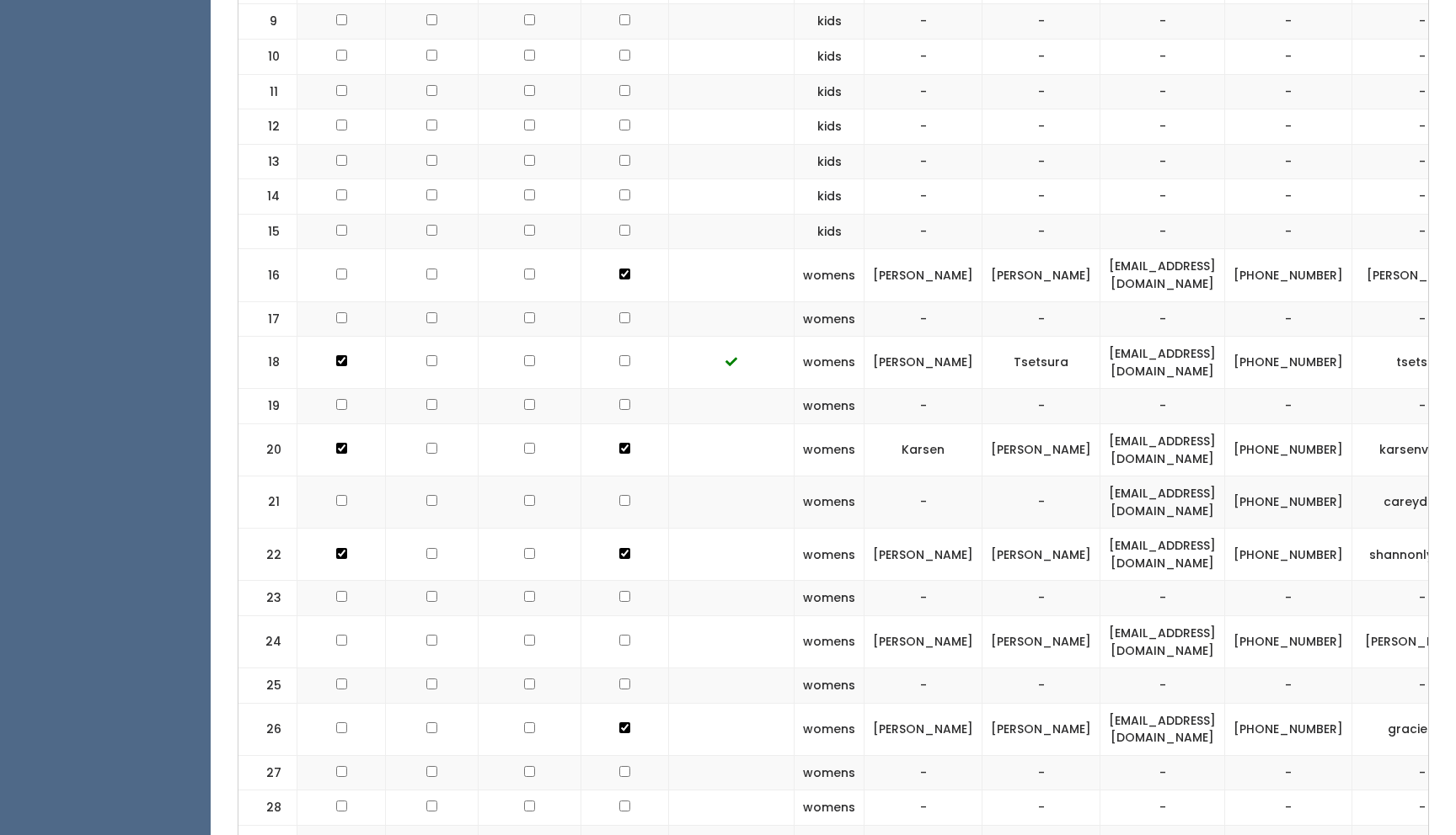
scroll to position [1047, 0]
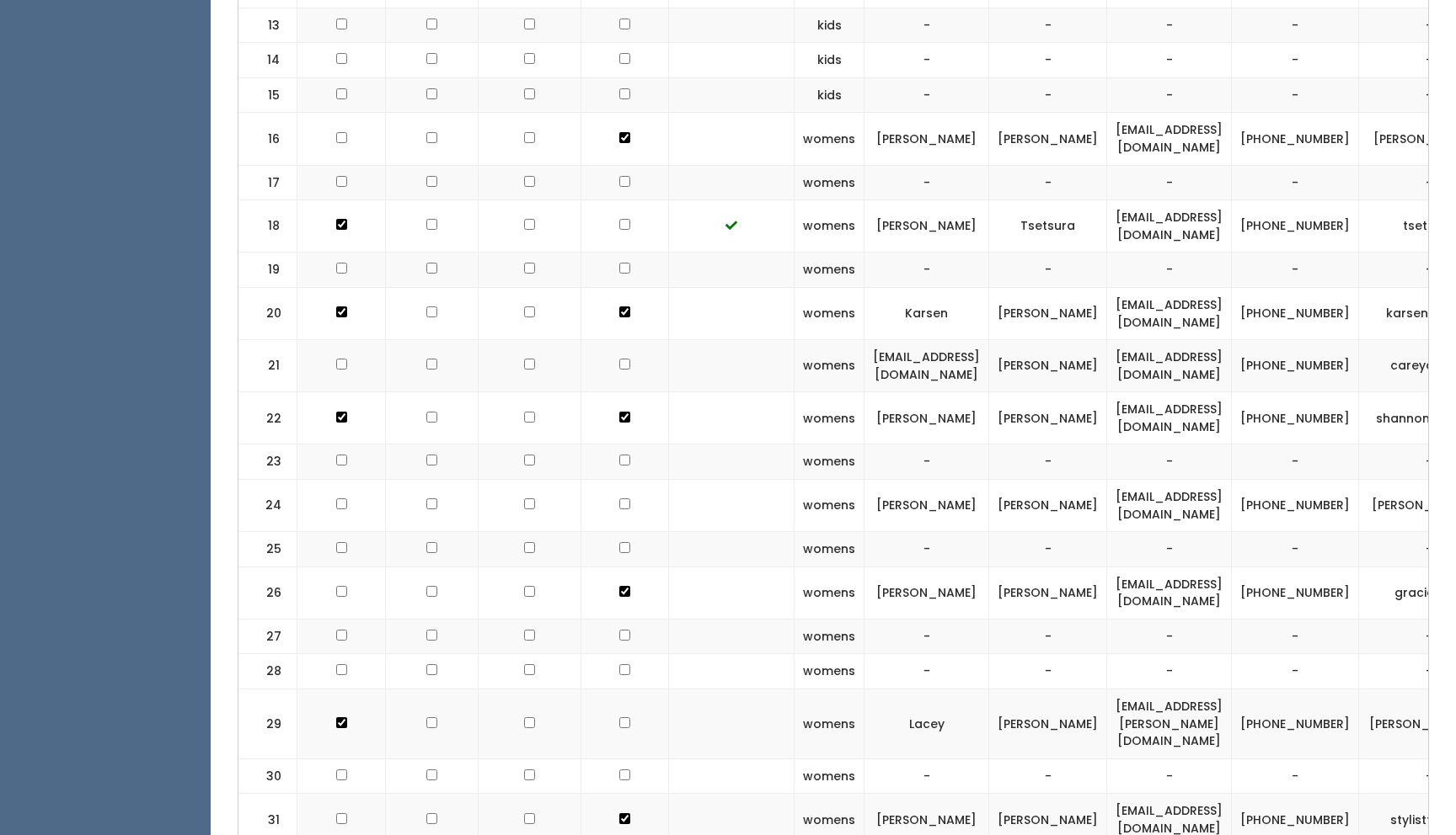
scroll to position [1163, 0]
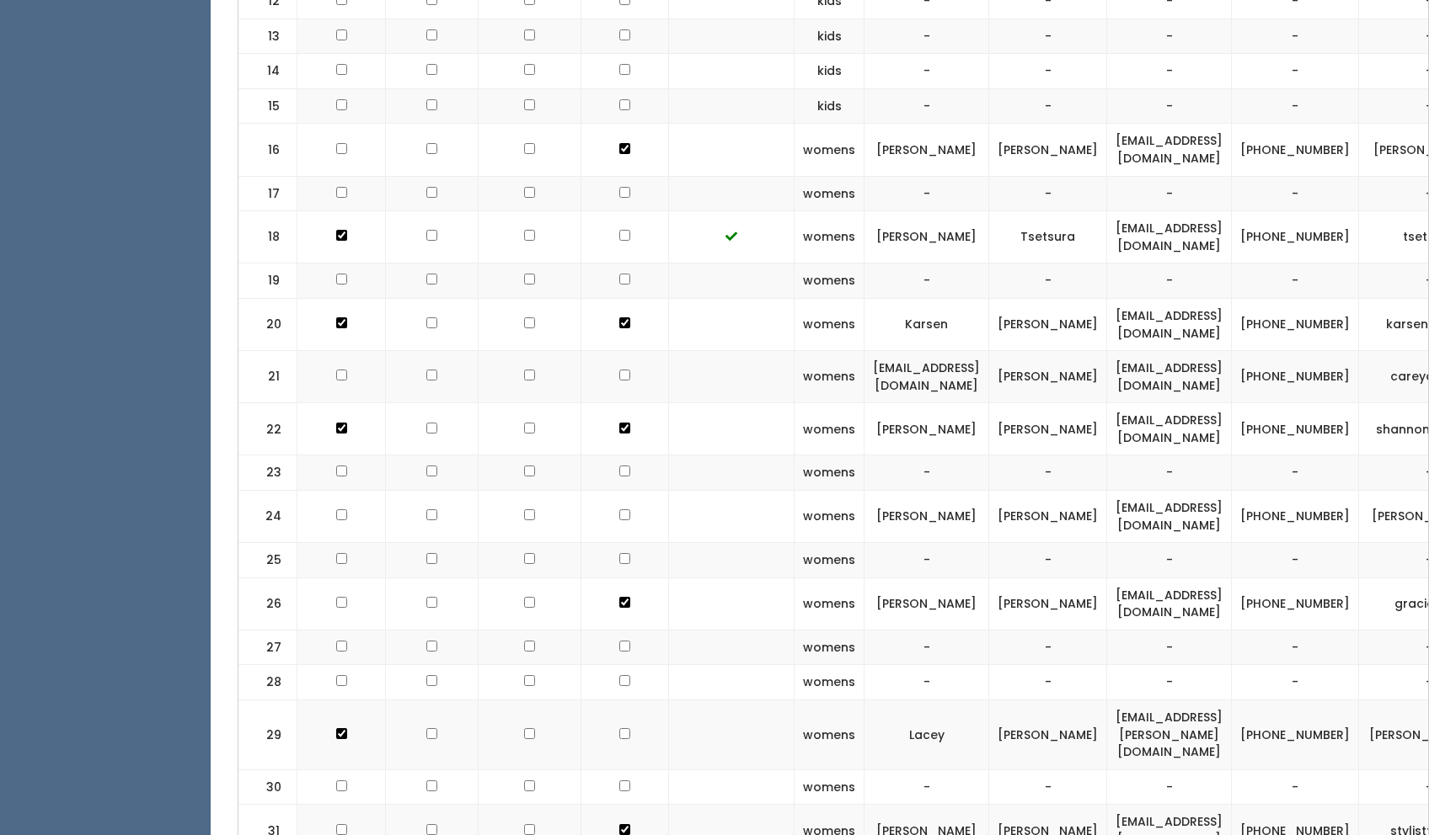
checkbox input "true"
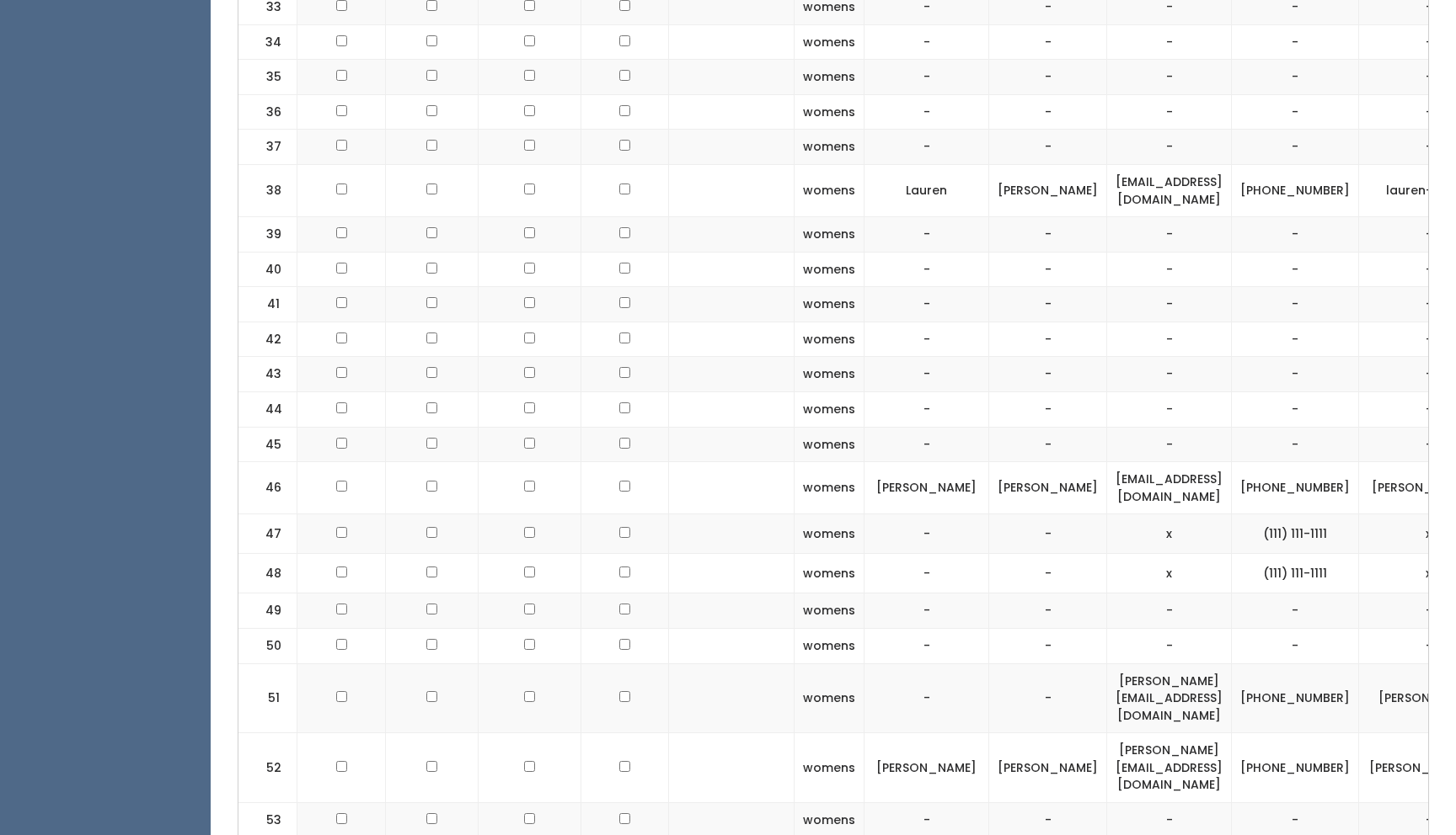
scroll to position [0, 0]
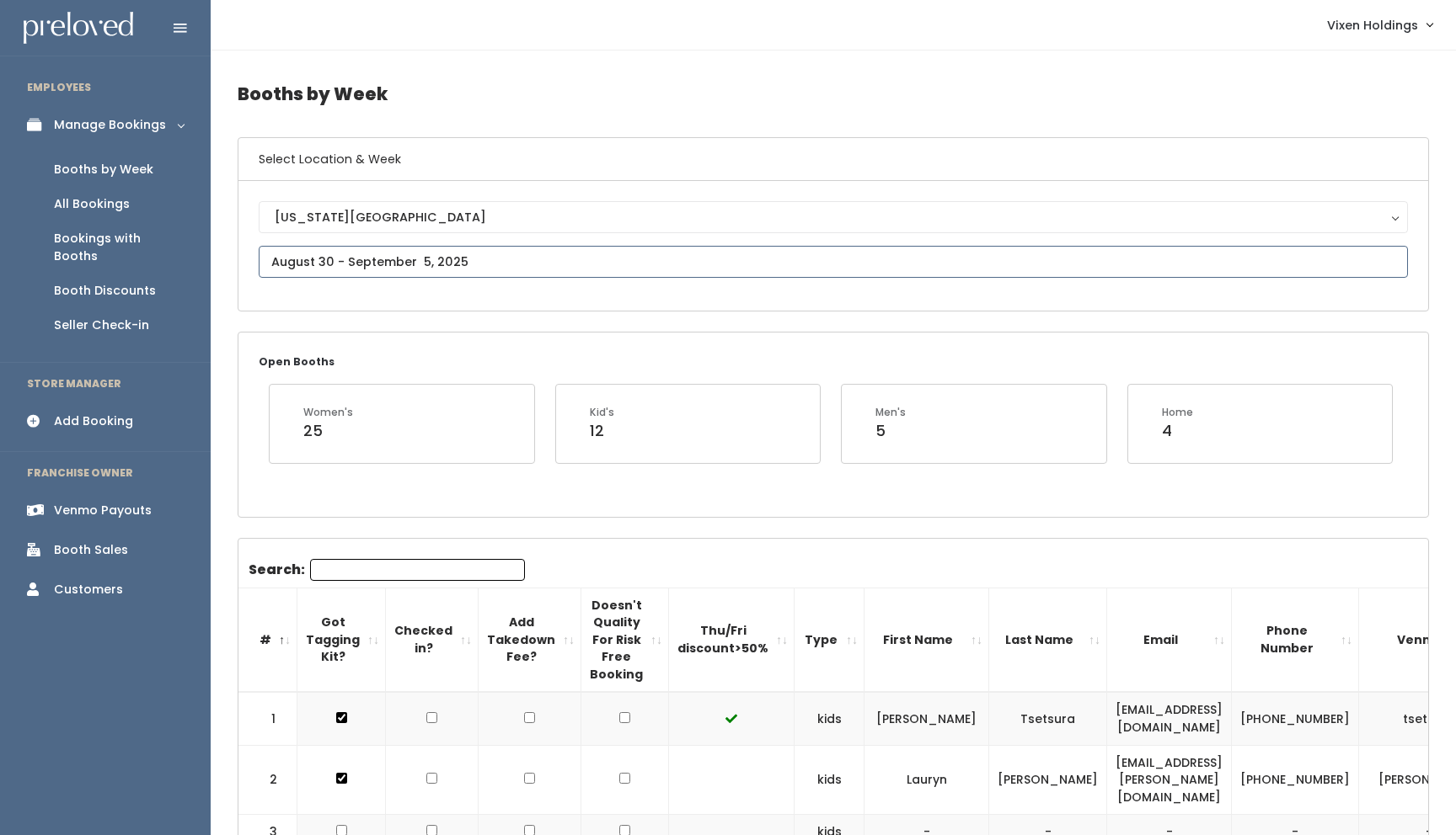
click at [508, 271] on input "text" at bounding box center [834, 262] width 1149 height 32
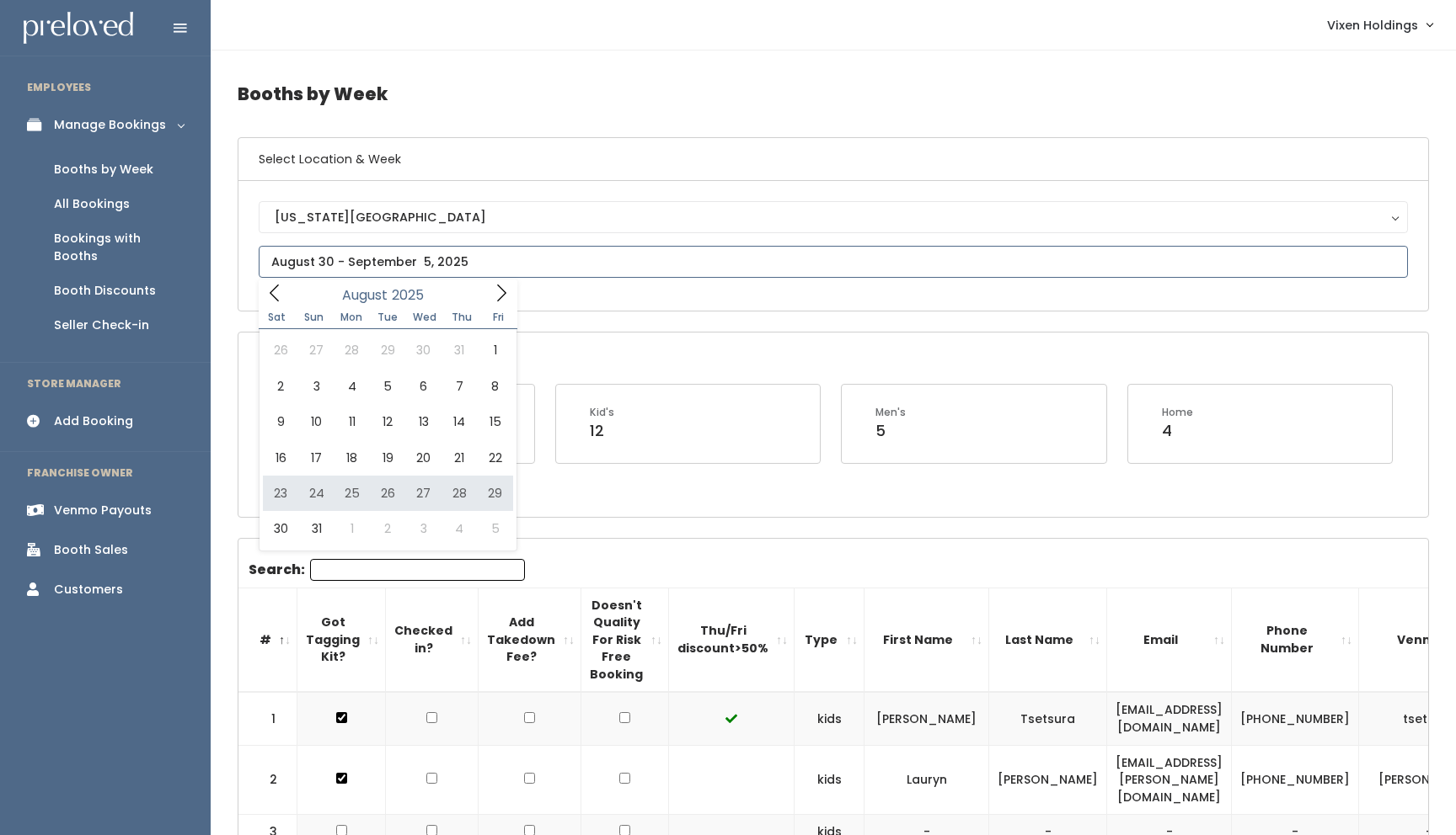
type input "[DATE] to [DATE]"
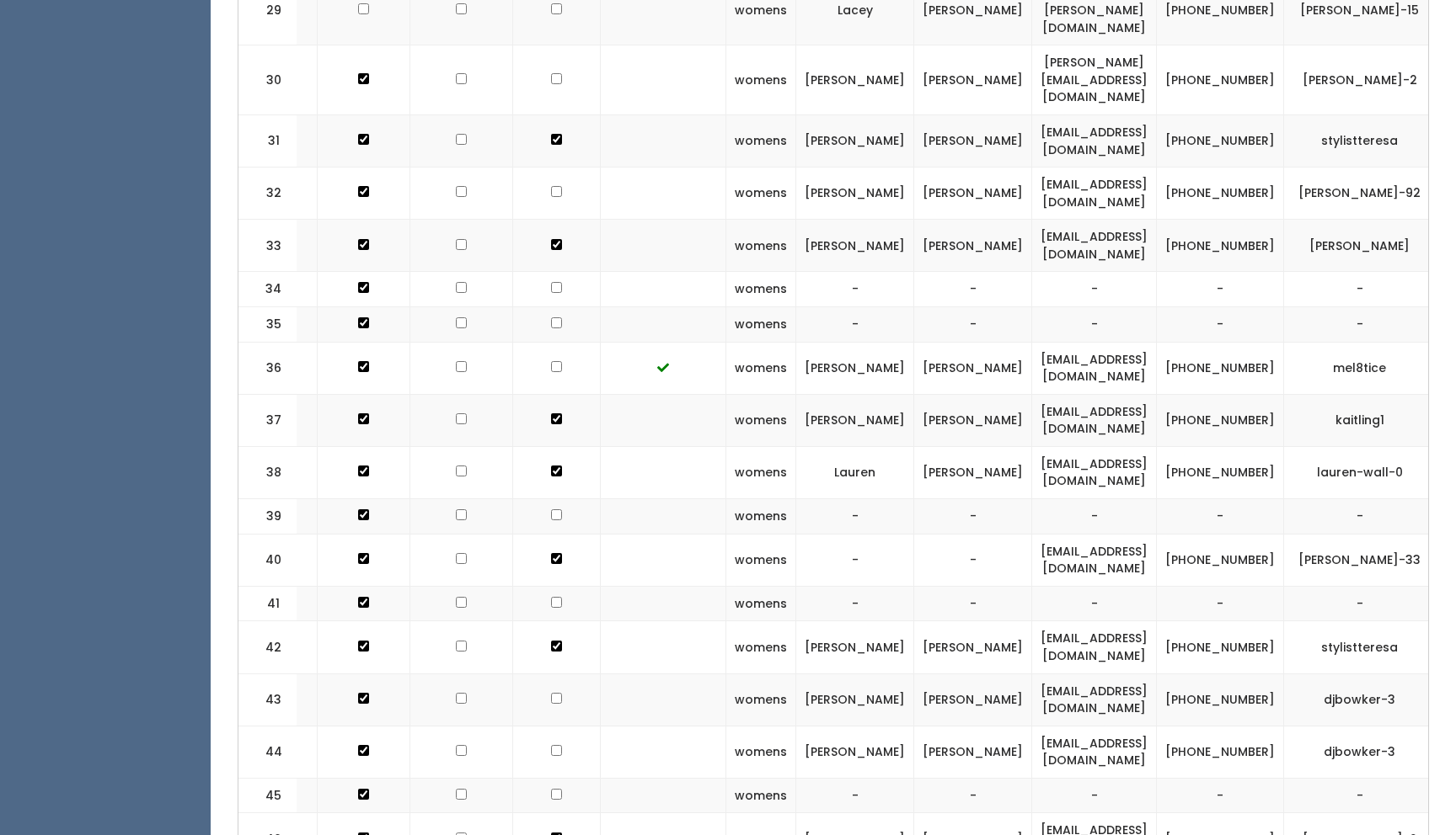
scroll to position [2326, 0]
